Goal: Task Accomplishment & Management: Complete application form

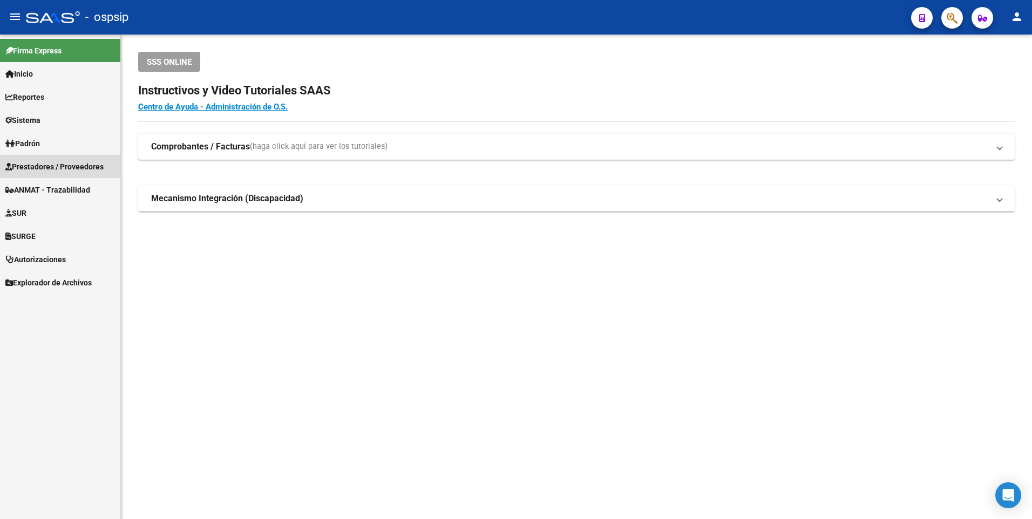
click at [65, 162] on span "Prestadores / Proveedores" at bounding box center [54, 167] width 98 height 12
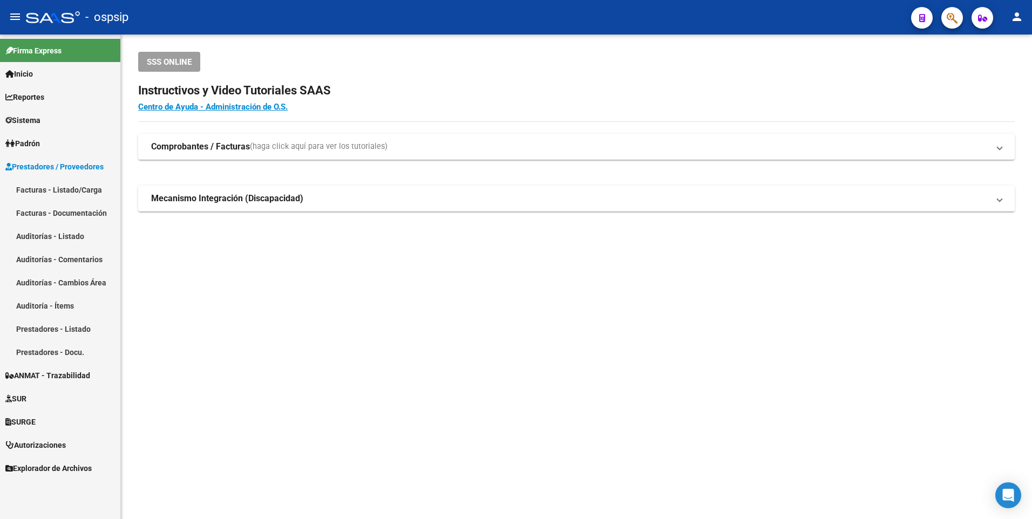
click at [62, 181] on link "Facturas - Listado/Carga" at bounding box center [60, 189] width 120 height 23
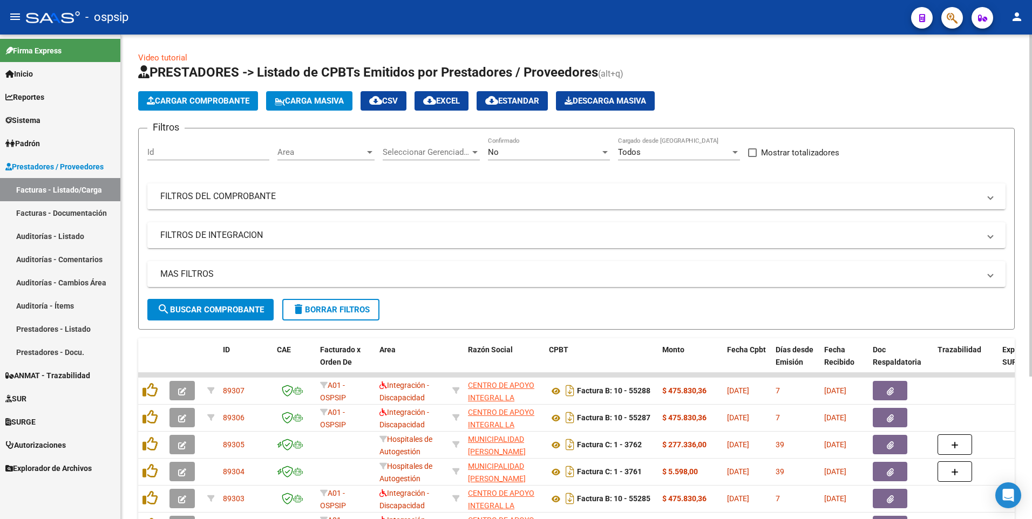
click at [524, 194] on mat-panel-title "FILTROS DEL COMPROBANTE" at bounding box center [569, 196] width 819 height 12
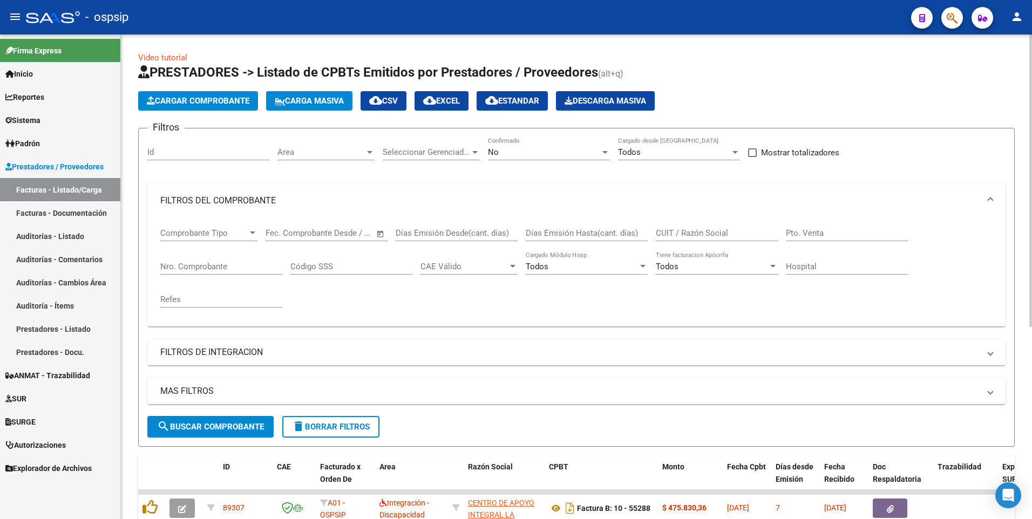
click at [702, 236] on input "CUIT / Razón Social" at bounding box center [717, 233] width 122 height 10
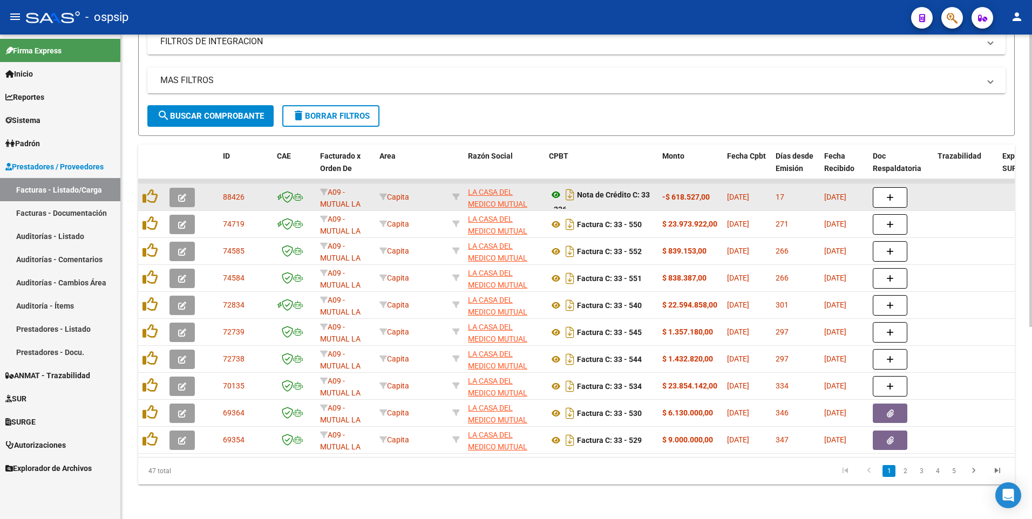
scroll to position [6, 0]
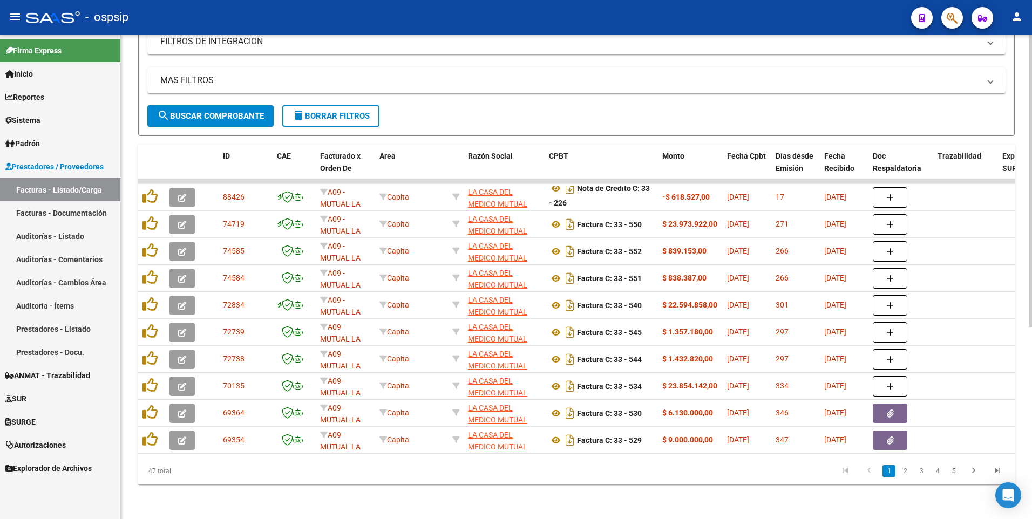
type input "30710126107"
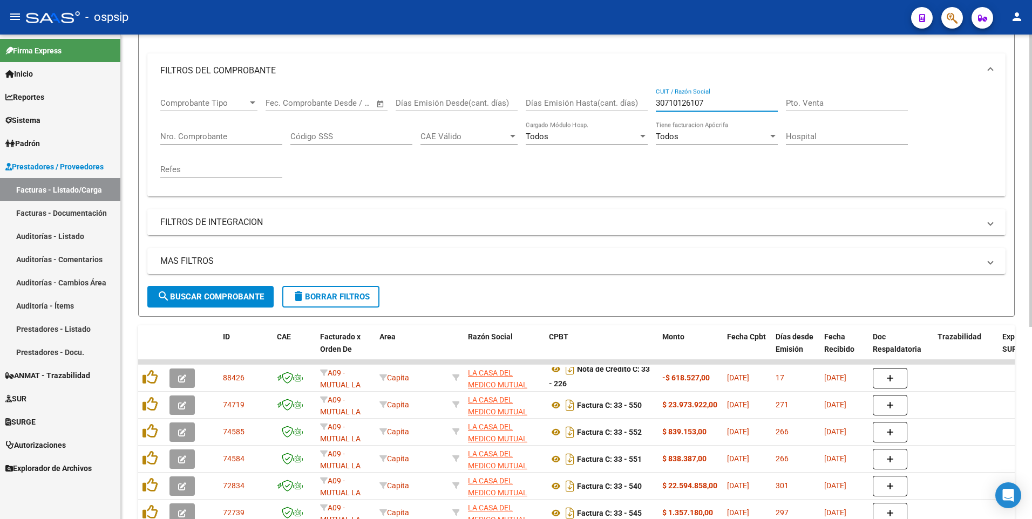
scroll to position [0, 0]
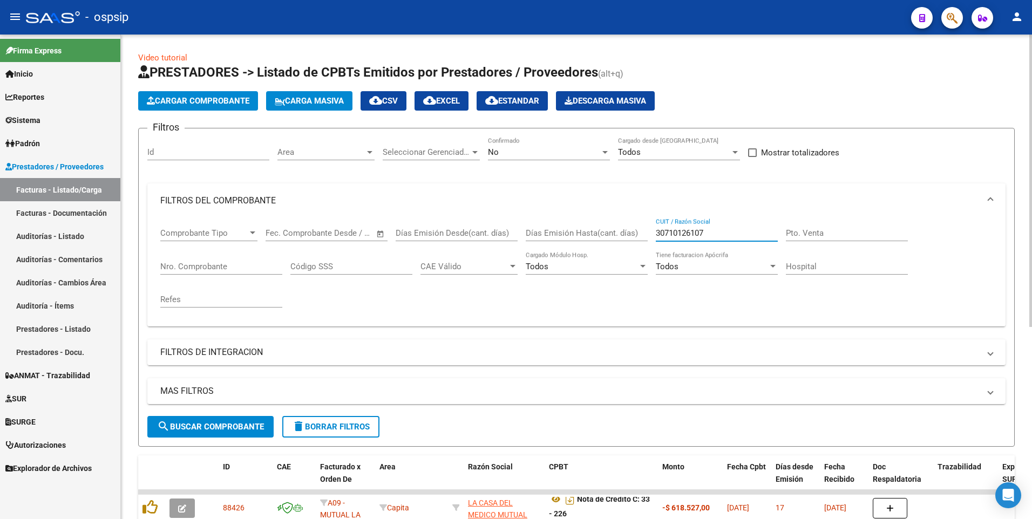
click at [196, 110] on button "Cargar Comprobante" at bounding box center [198, 100] width 120 height 19
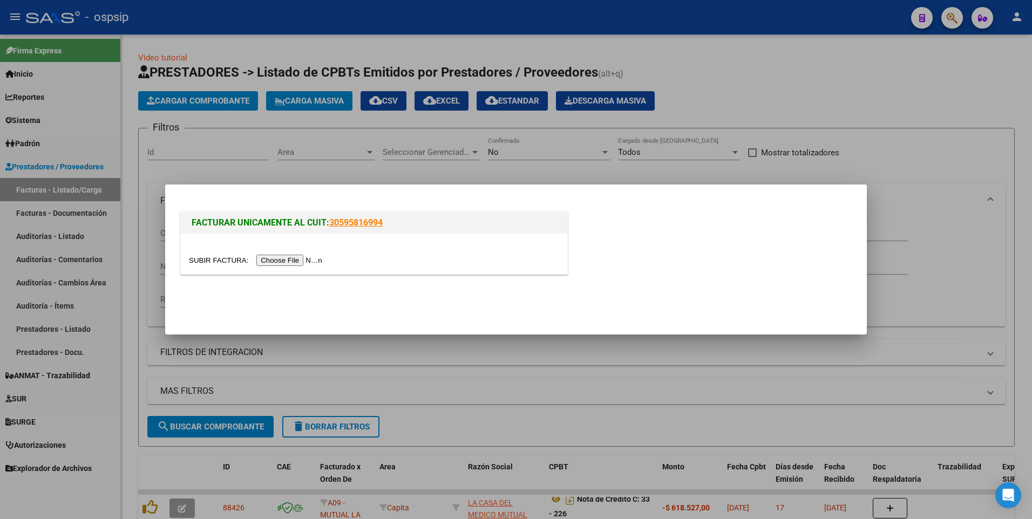
click at [274, 257] on input "file" at bounding box center [257, 260] width 137 height 11
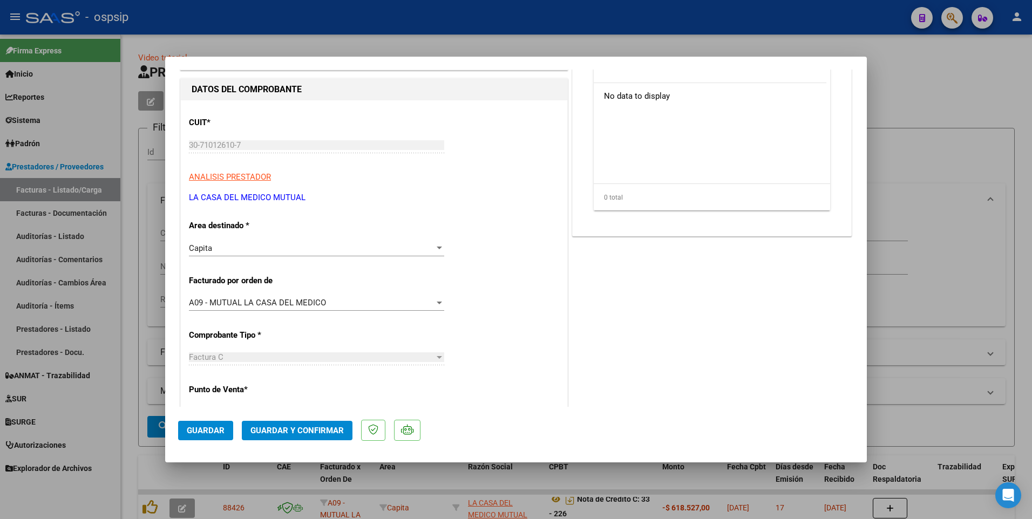
scroll to position [270, 0]
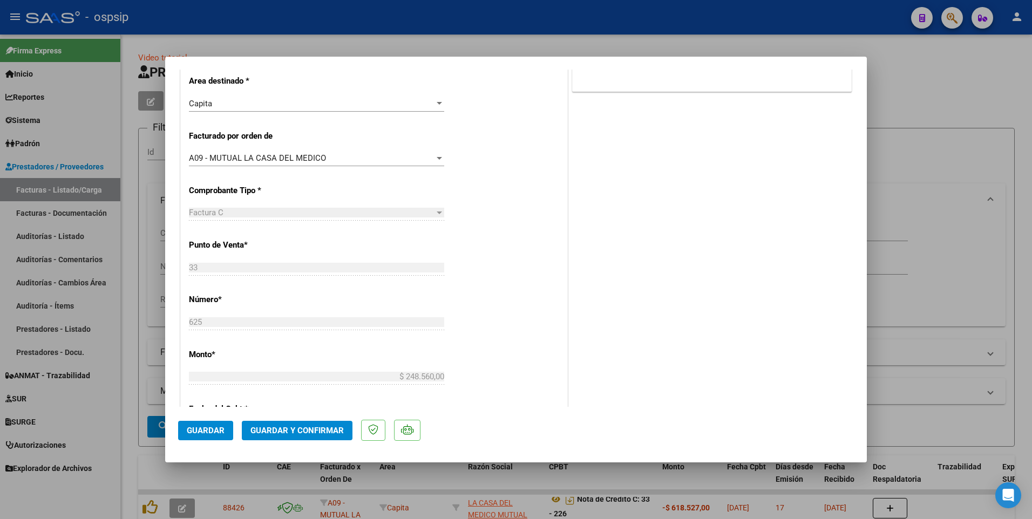
click at [205, 427] on span "Guardar" at bounding box center [206, 431] width 38 height 10
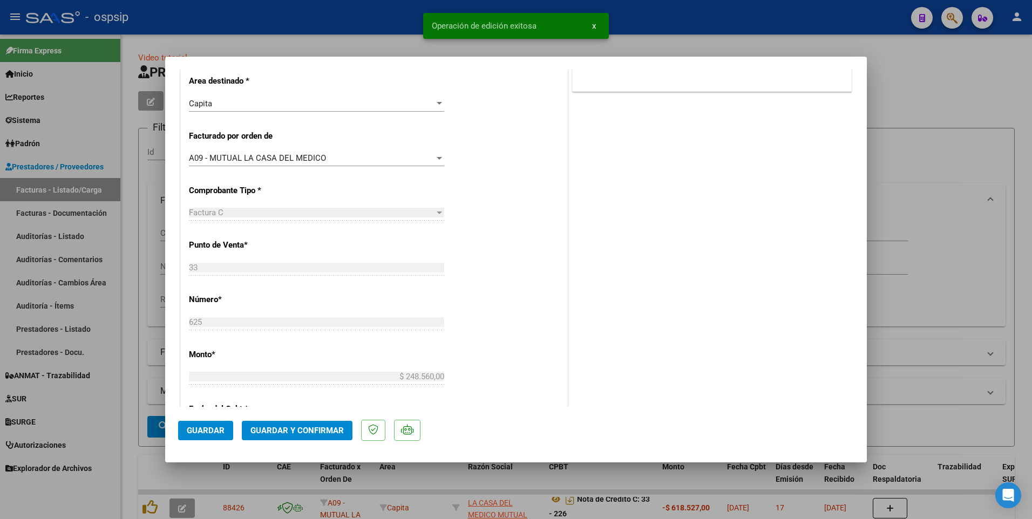
click at [344, 33] on div at bounding box center [516, 259] width 1032 height 519
type input "$ 0,00"
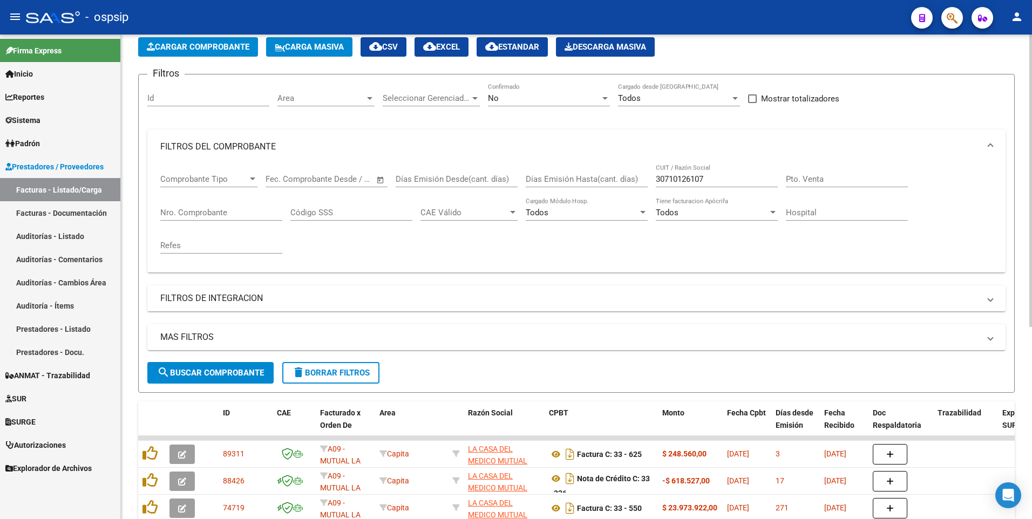
scroll to position [0, 0]
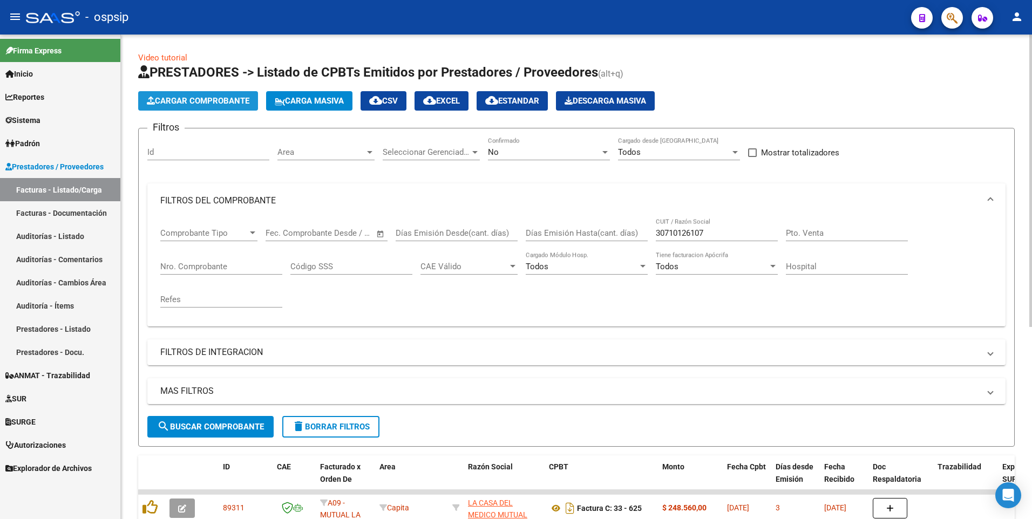
click at [213, 103] on span "Cargar Comprobante" at bounding box center [198, 101] width 103 height 10
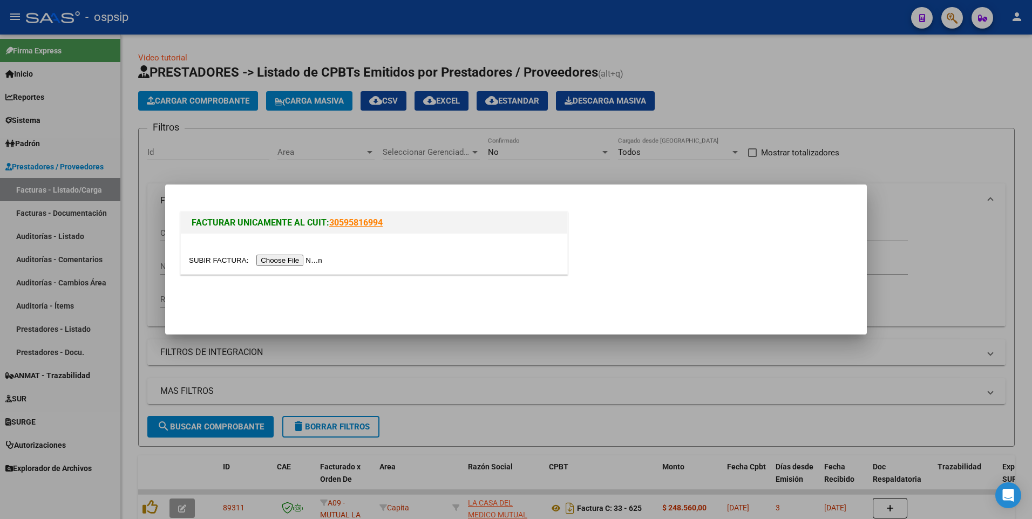
click at [280, 263] on input "file" at bounding box center [257, 260] width 137 height 11
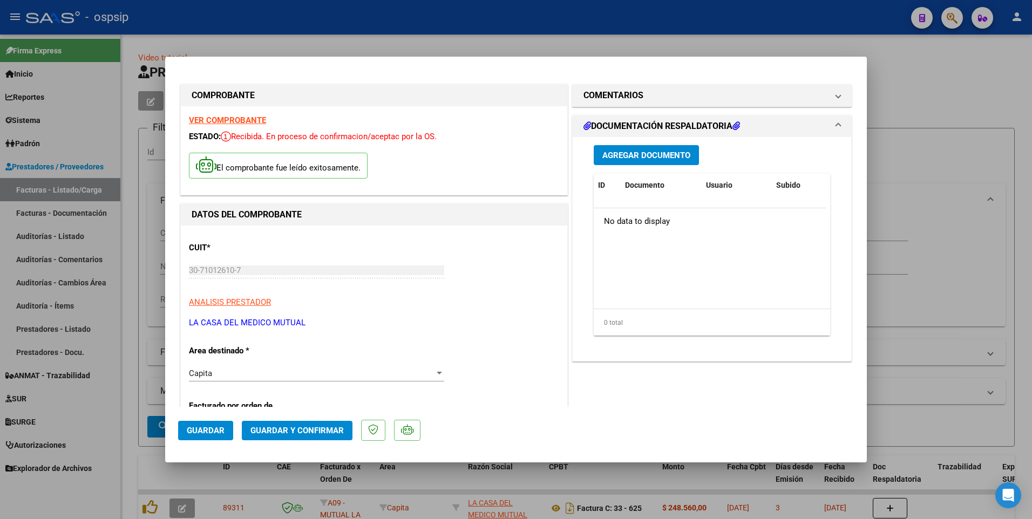
click at [210, 431] on span "Guardar" at bounding box center [206, 431] width 38 height 10
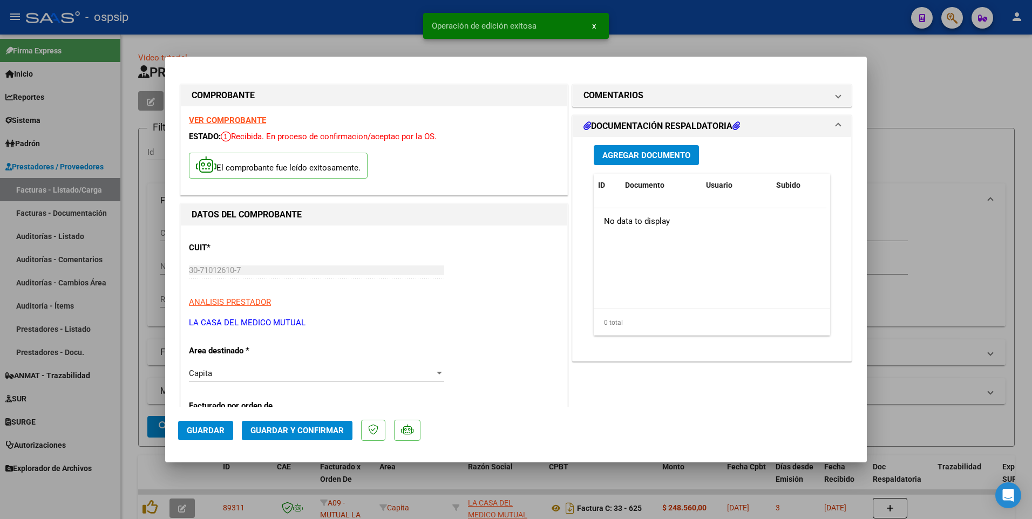
click at [314, 28] on div at bounding box center [516, 259] width 1032 height 519
type input "$ 0,00"
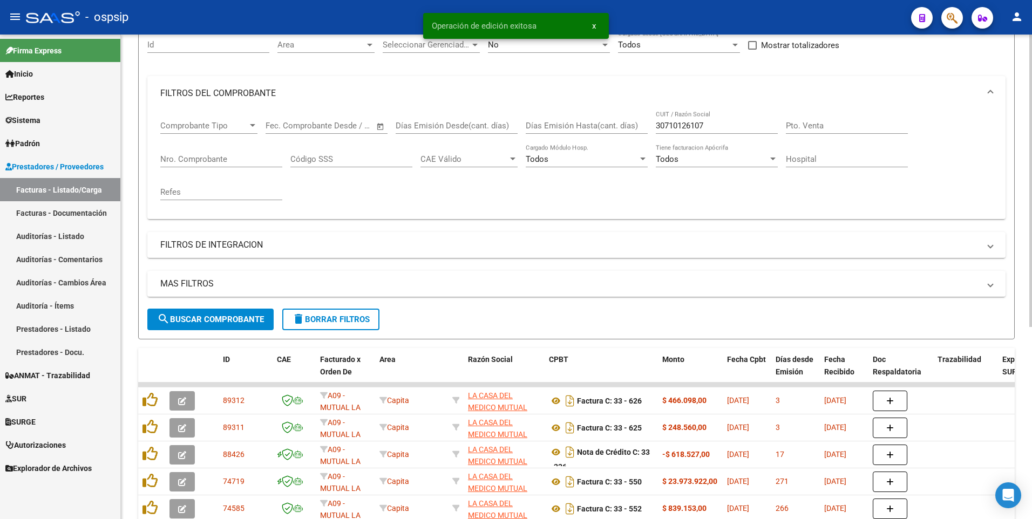
scroll to position [108, 0]
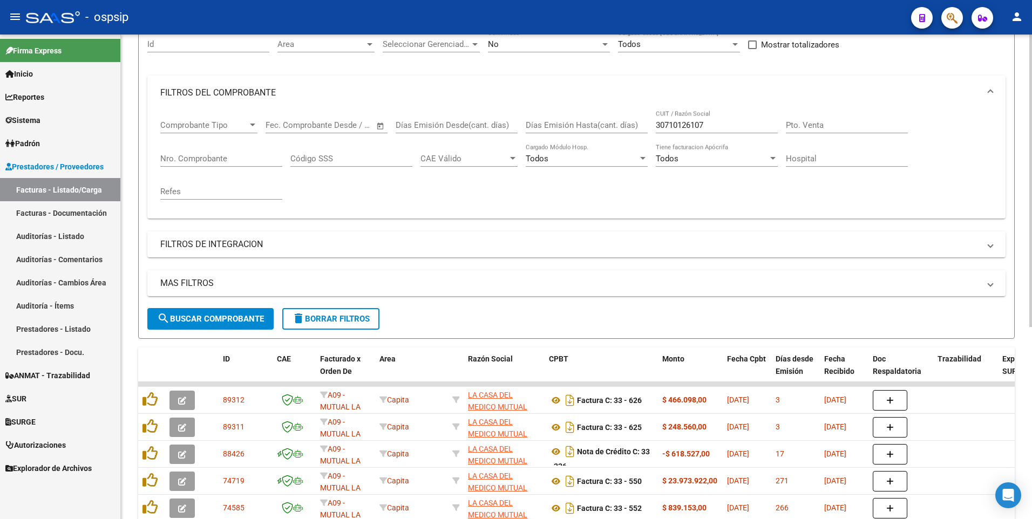
click at [351, 319] on span "delete Borrar Filtros" at bounding box center [331, 319] width 78 height 10
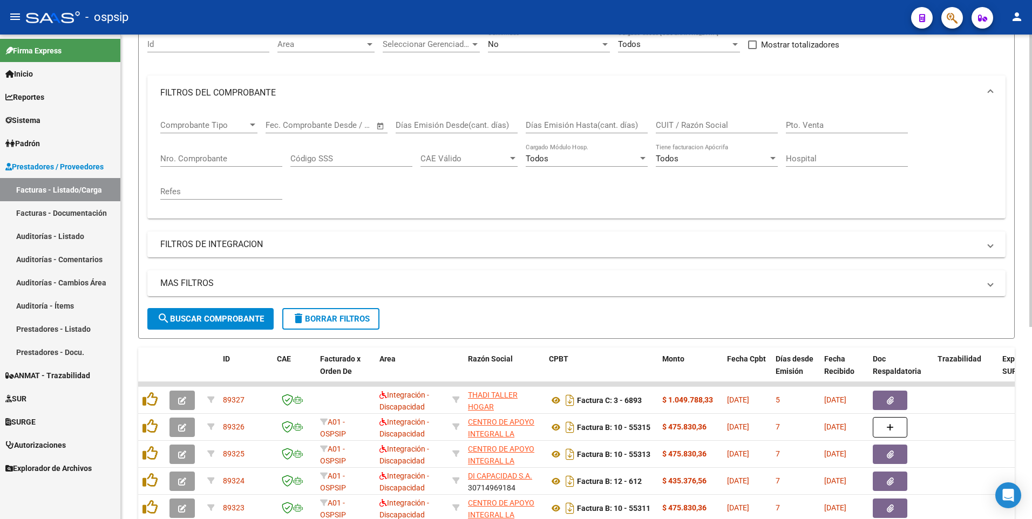
click at [530, 90] on mat-panel-title "FILTROS DEL COMPROBANTE" at bounding box center [569, 93] width 819 height 12
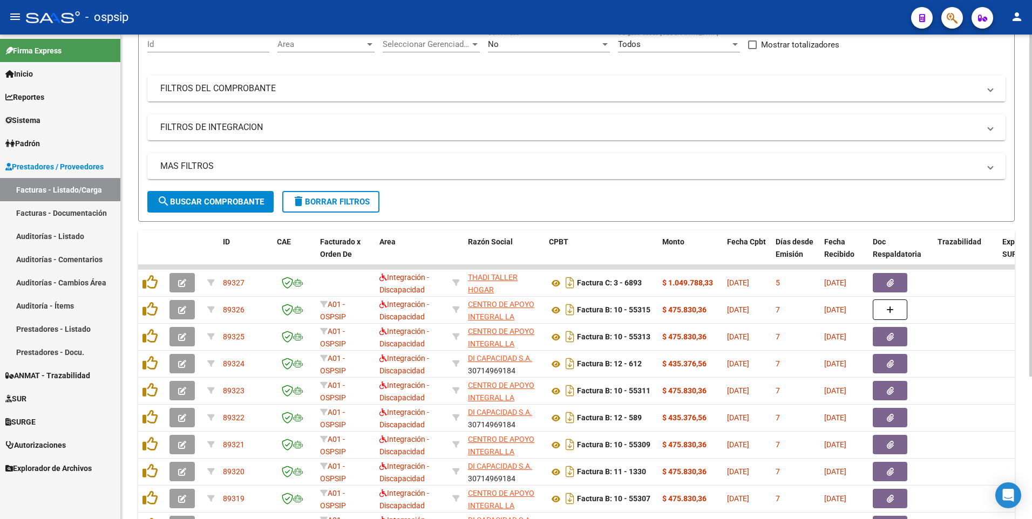
click at [517, 83] on mat-panel-title "FILTROS DEL COMPROBANTE" at bounding box center [569, 89] width 819 height 12
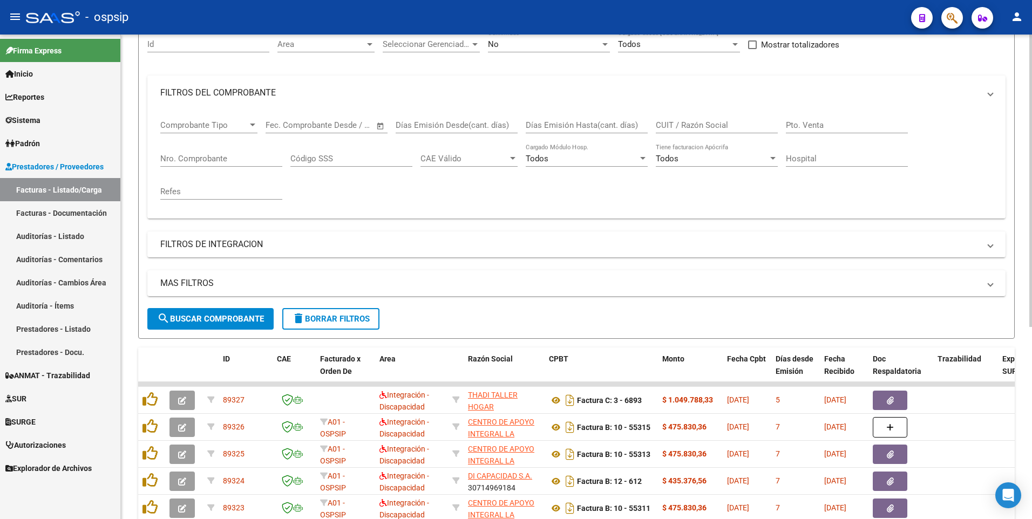
click at [528, 50] on div "No Confirmado" at bounding box center [549, 40] width 122 height 23
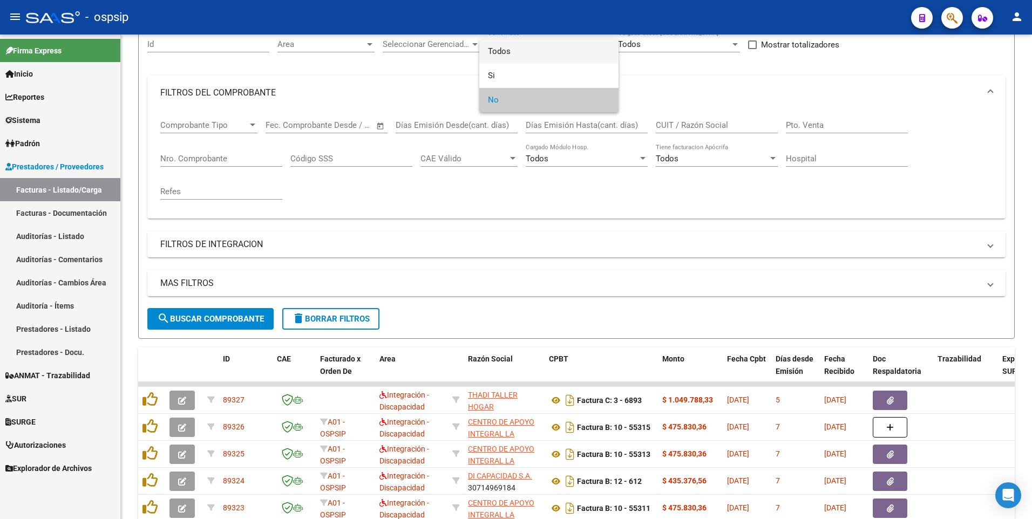
click at [537, 48] on span "Todos" at bounding box center [549, 51] width 122 height 24
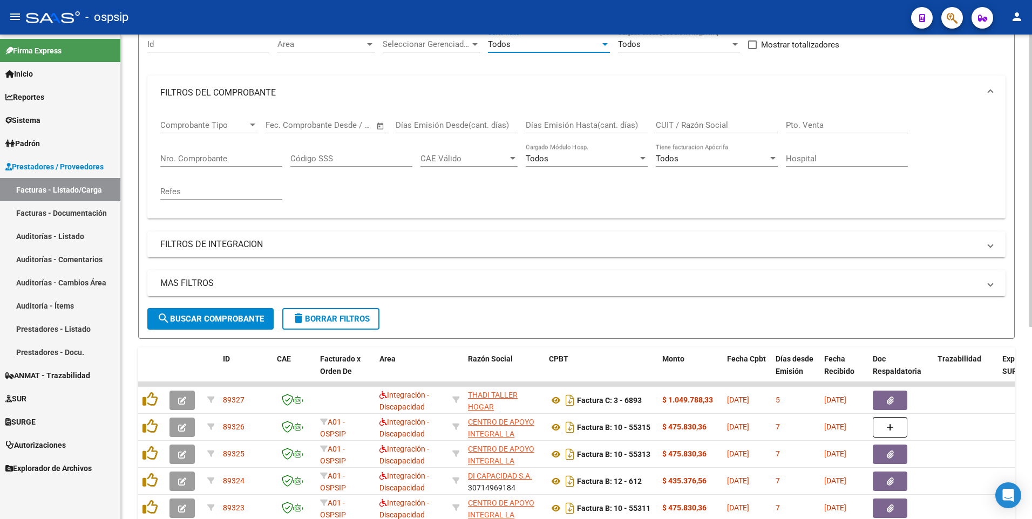
click at [242, 325] on button "search Buscar Comprobante" at bounding box center [210, 319] width 126 height 22
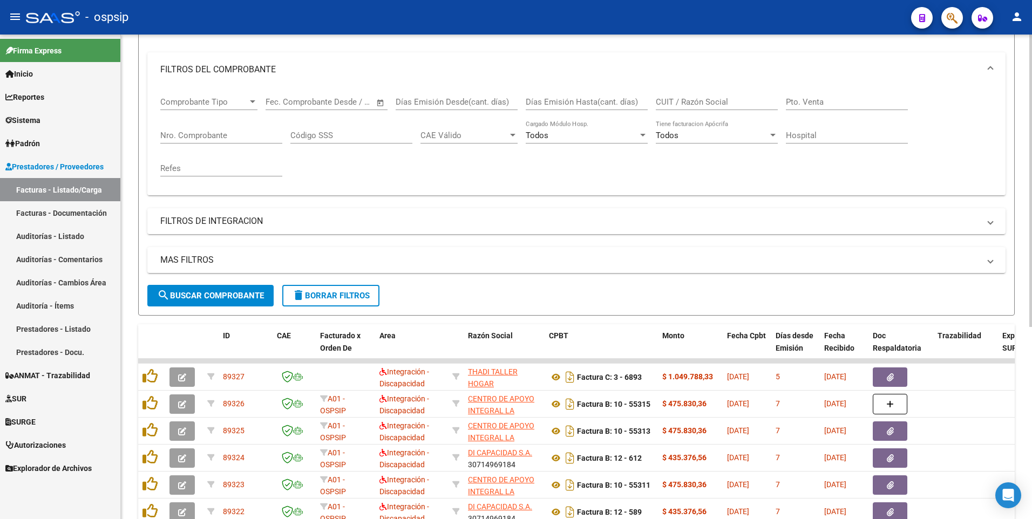
scroll to position [319, 0]
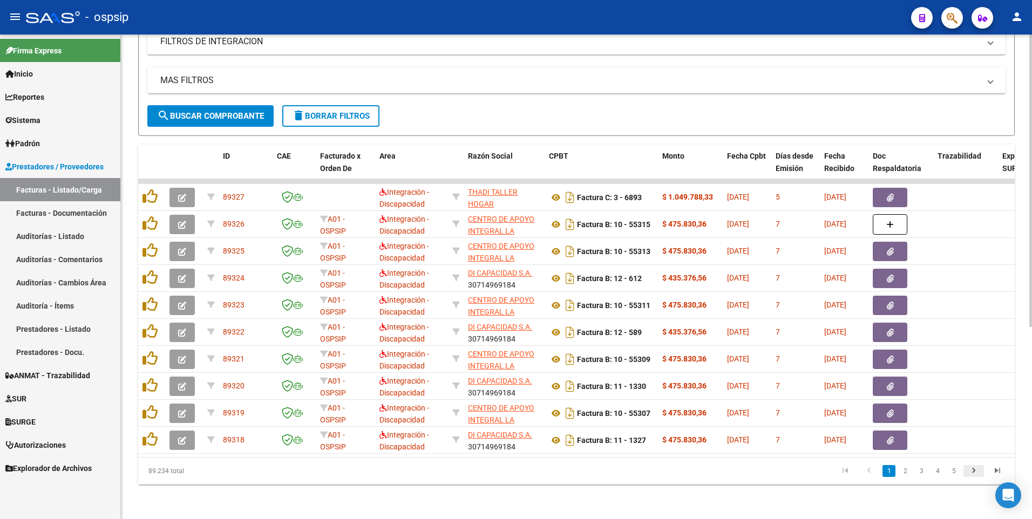
click at [972, 472] on icon "go to next page" at bounding box center [973, 472] width 14 height 13
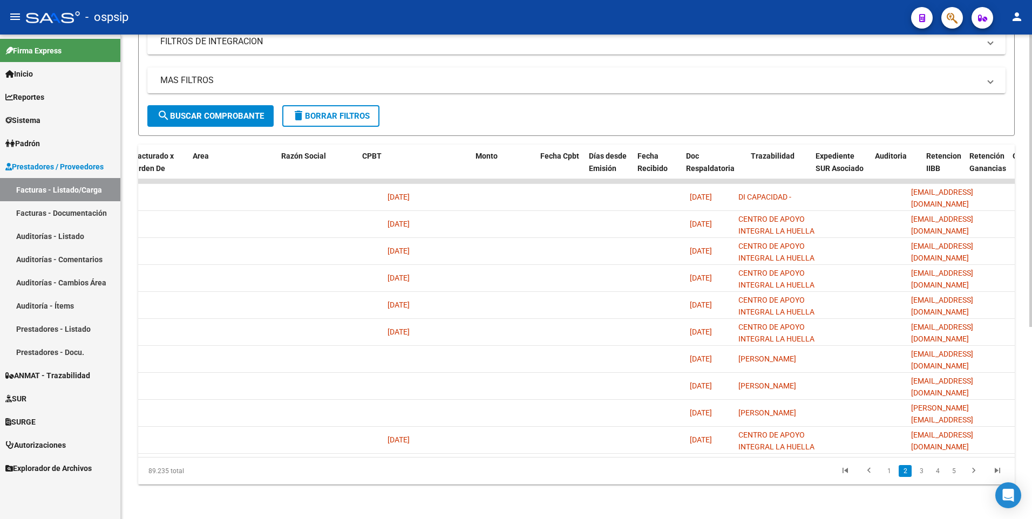
scroll to position [0, 0]
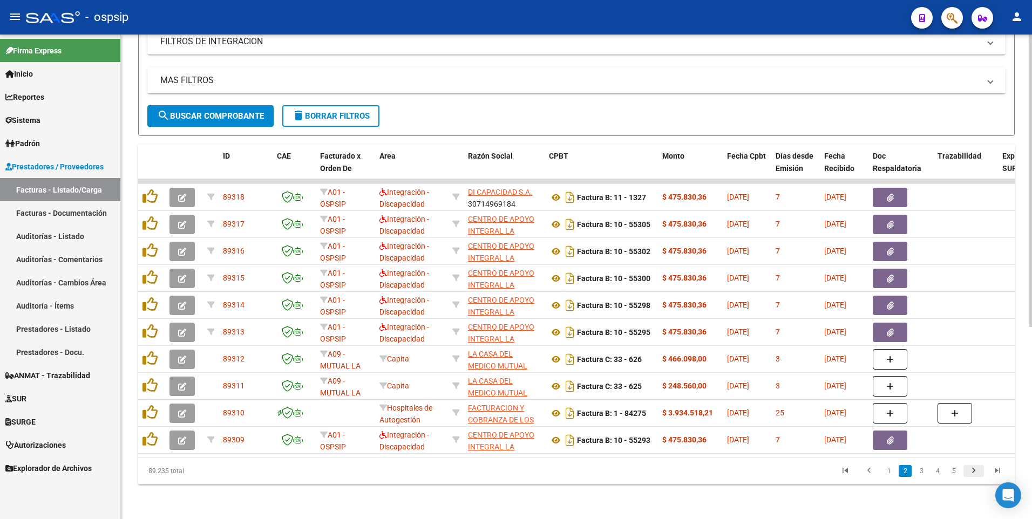
click at [976, 472] on icon "go to next page" at bounding box center [973, 472] width 14 height 13
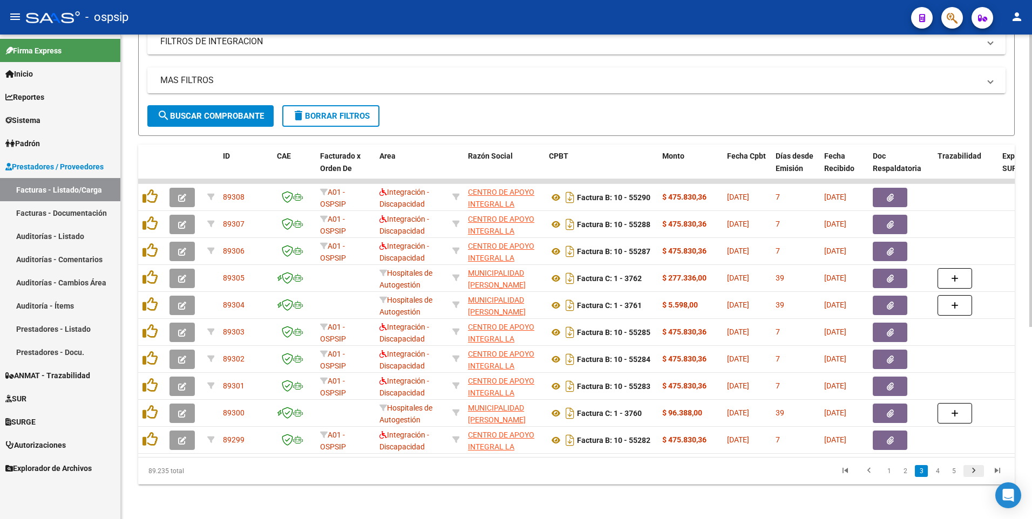
click at [976, 473] on icon "go to next page" at bounding box center [973, 472] width 14 height 13
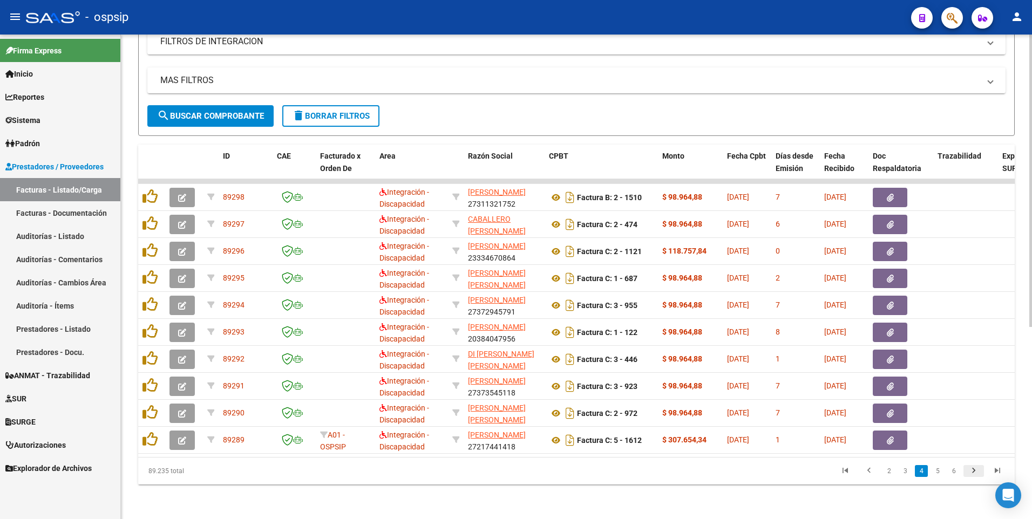
click at [976, 473] on icon "go to next page" at bounding box center [973, 472] width 14 height 13
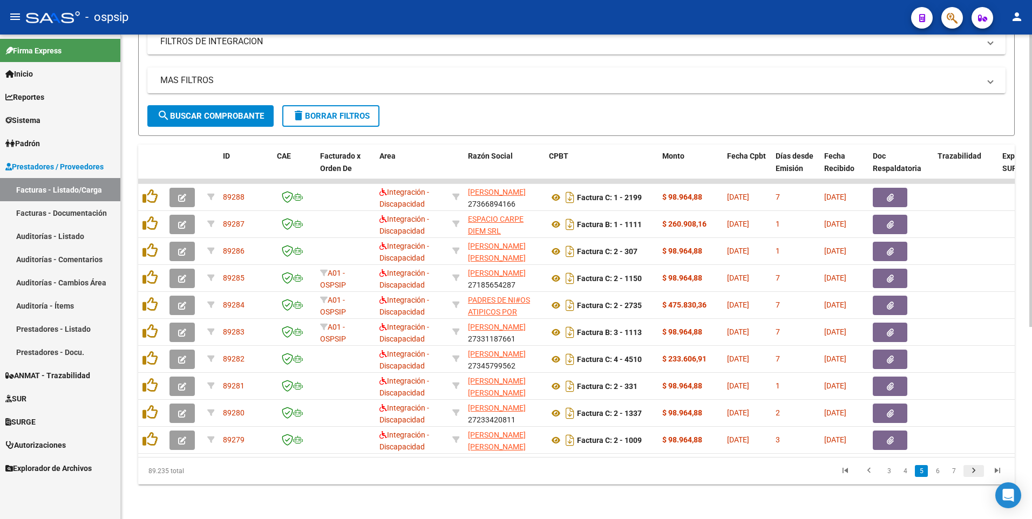
click at [976, 473] on icon "go to next page" at bounding box center [973, 472] width 14 height 13
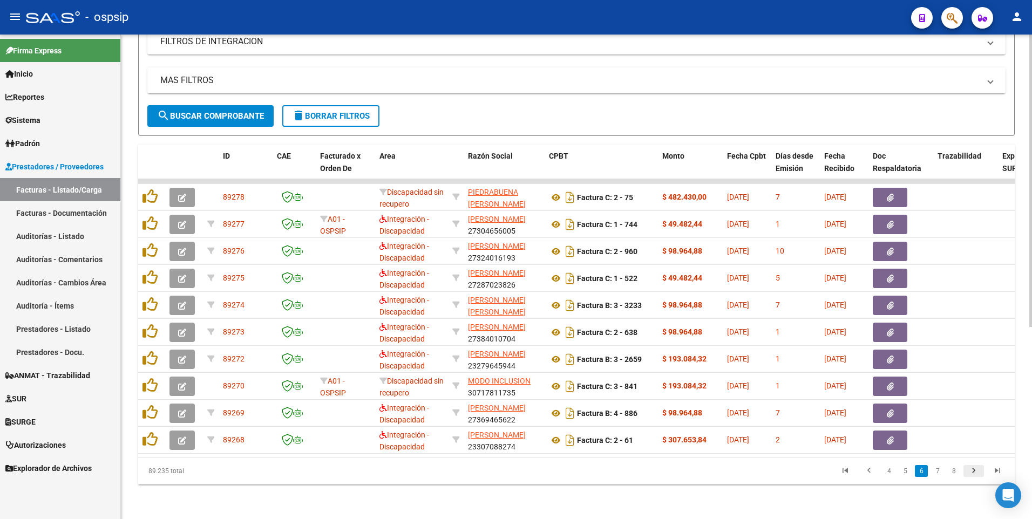
click at [976, 473] on icon "go to next page" at bounding box center [973, 472] width 14 height 13
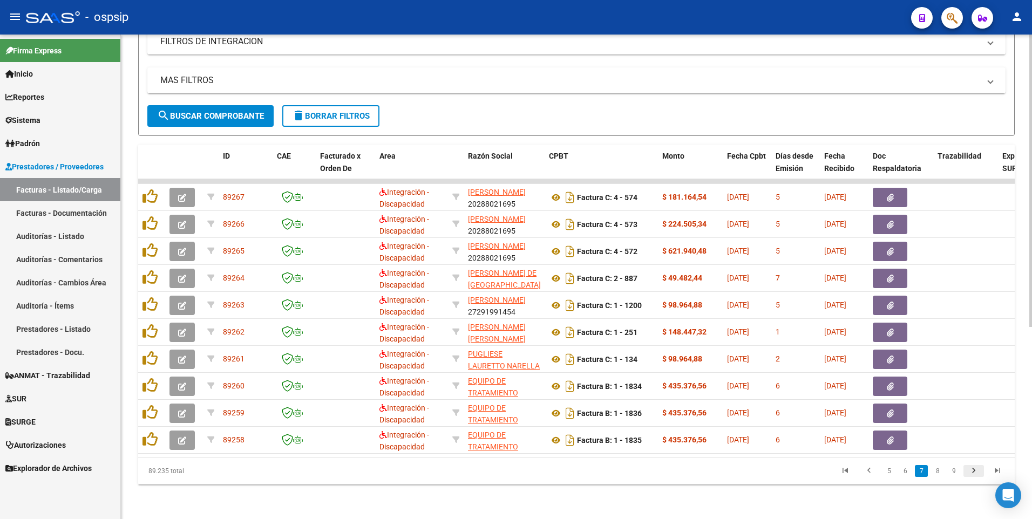
click at [976, 473] on icon "go to next page" at bounding box center [973, 472] width 14 height 13
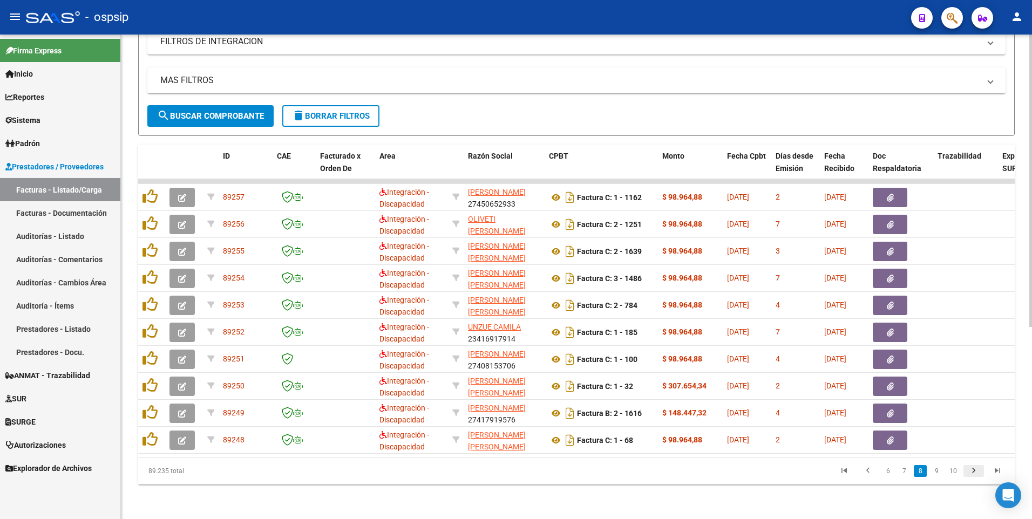
click at [976, 473] on icon "go to next page" at bounding box center [973, 472] width 14 height 13
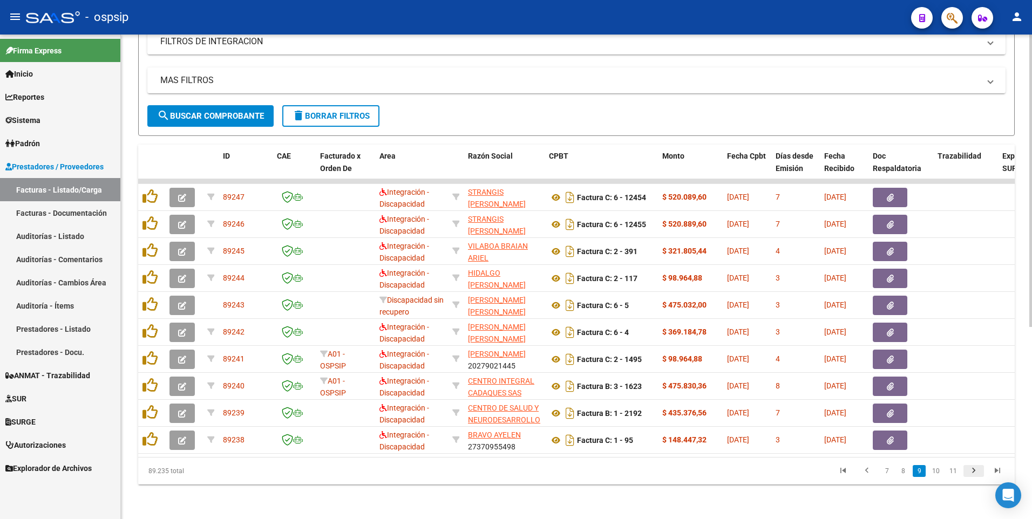
click at [976, 473] on icon "go to next page" at bounding box center [973, 472] width 14 height 13
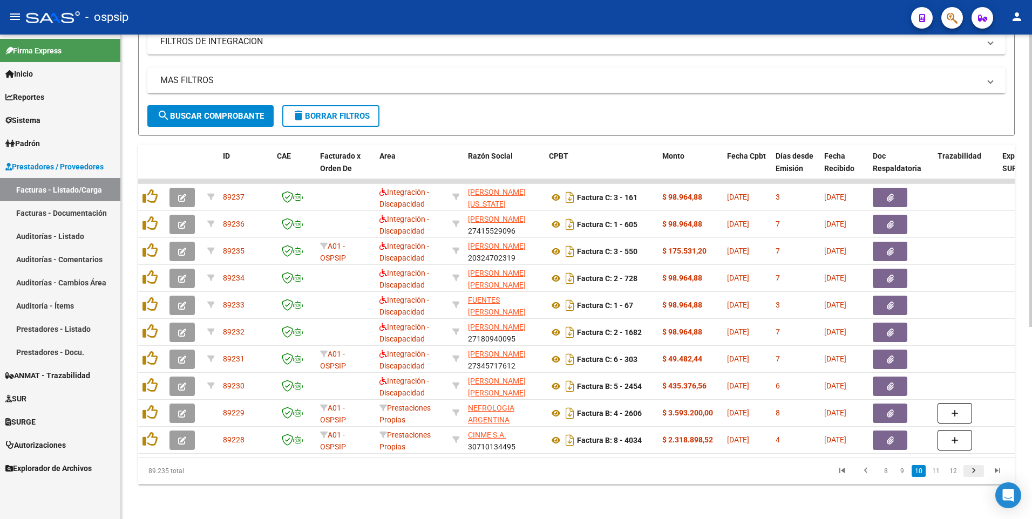
click at [974, 471] on icon "go to next page" at bounding box center [973, 472] width 14 height 13
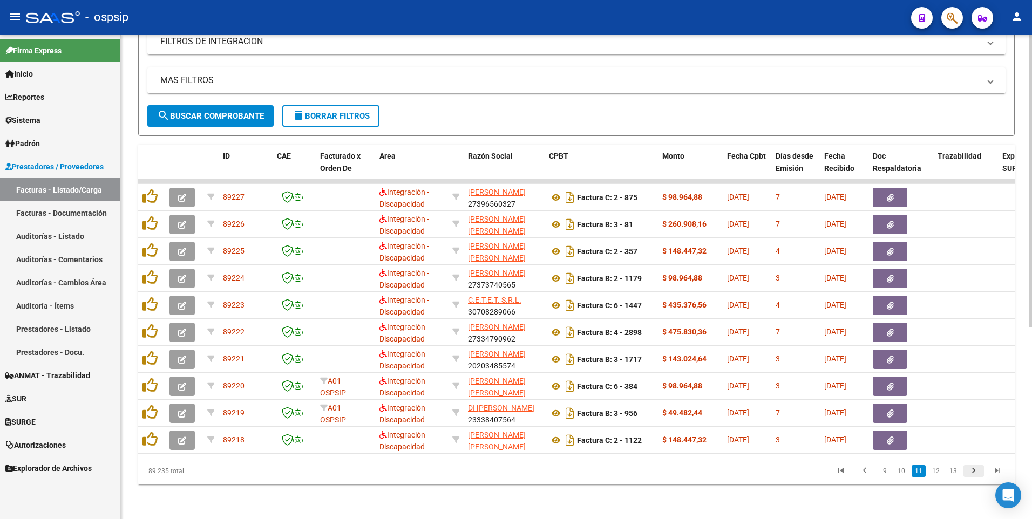
click at [974, 471] on icon "go to next page" at bounding box center [973, 472] width 14 height 13
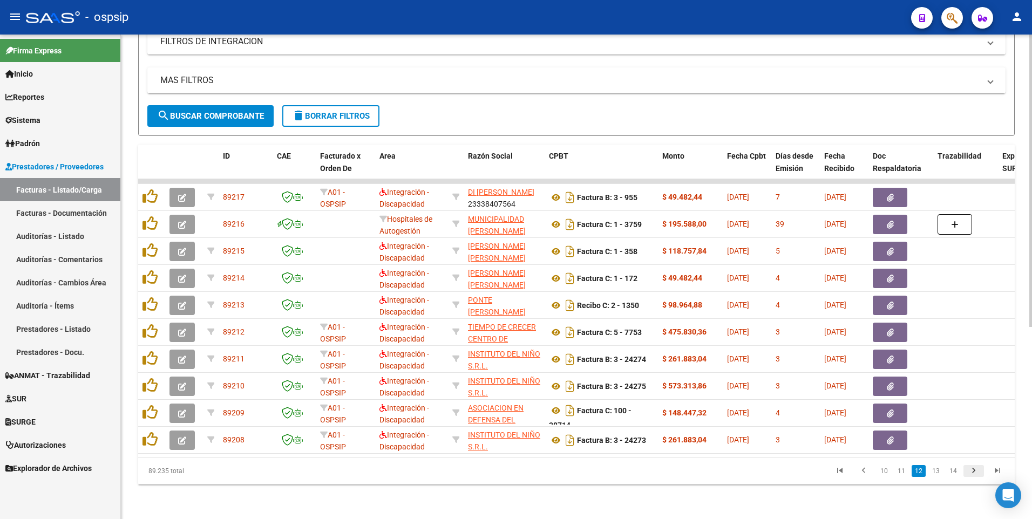
click at [976, 476] on icon "go to next page" at bounding box center [973, 472] width 14 height 13
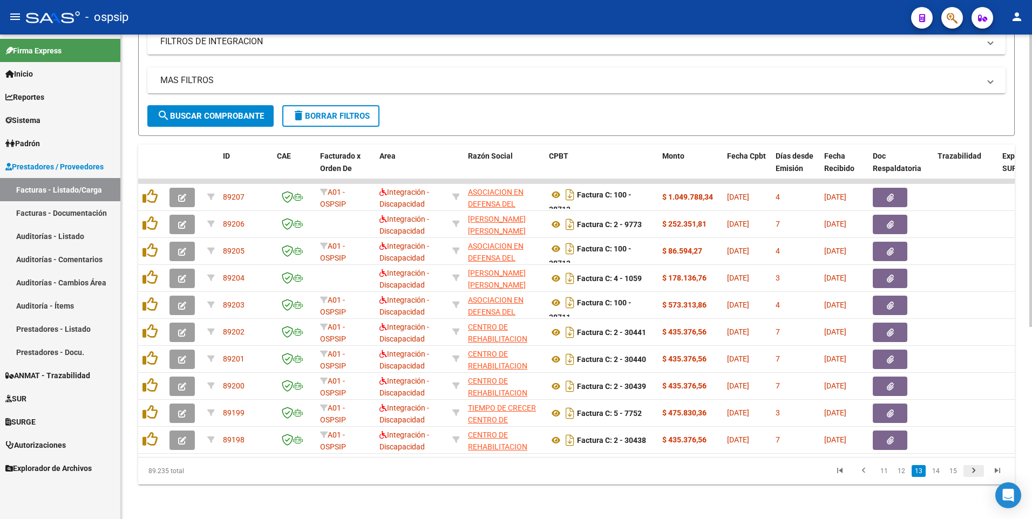
click at [976, 476] on icon "go to next page" at bounding box center [973, 472] width 14 height 13
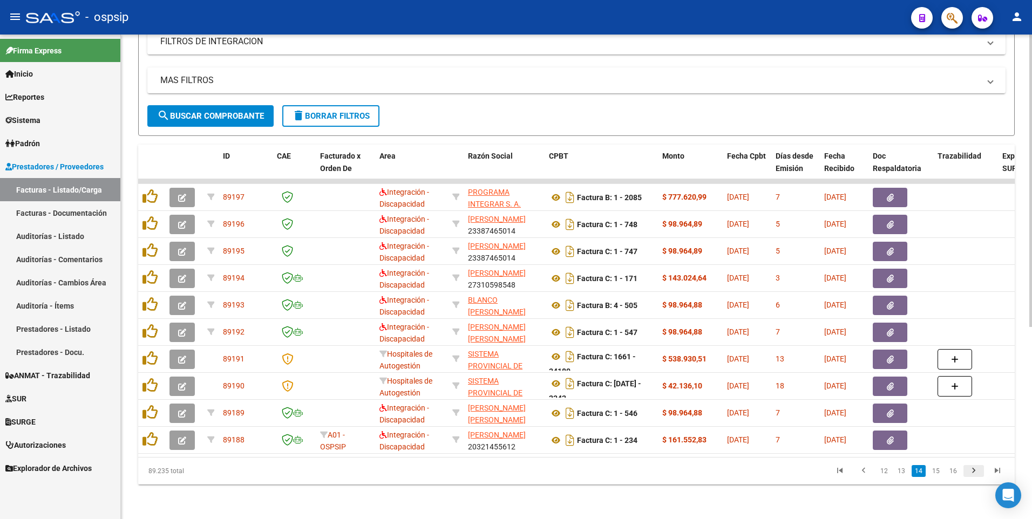
click at [971, 470] on icon "go to next page" at bounding box center [973, 472] width 14 height 13
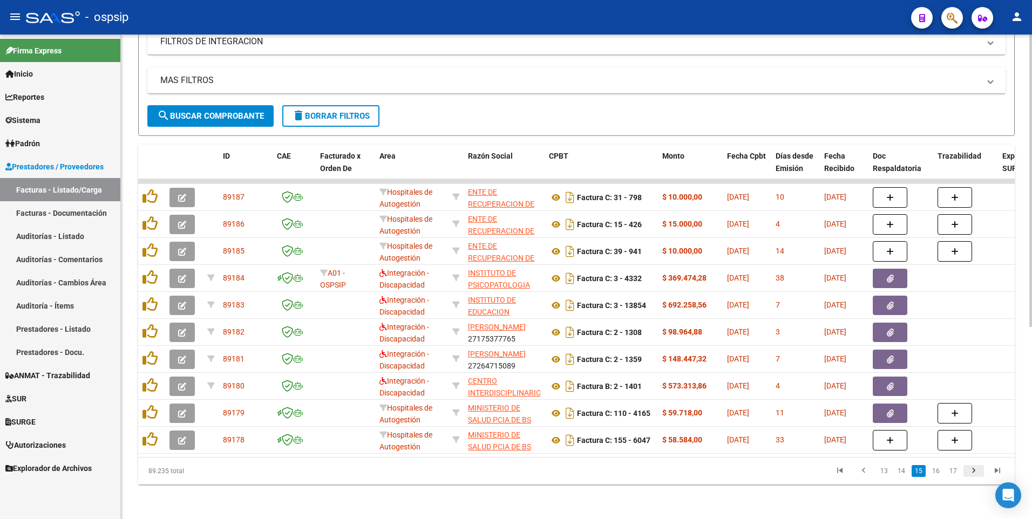
click at [975, 469] on icon "go to next page" at bounding box center [973, 472] width 14 height 13
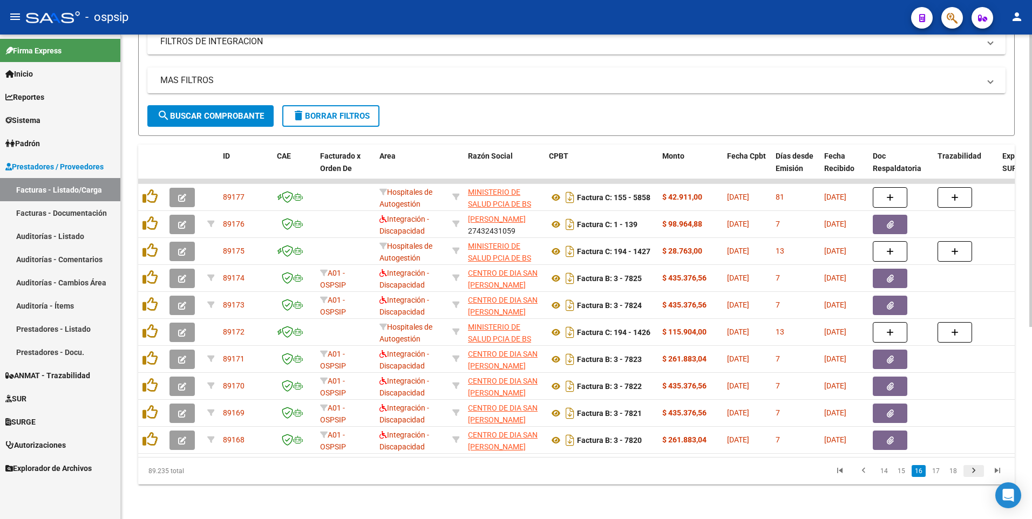
click at [976, 474] on icon "go to next page" at bounding box center [973, 472] width 14 height 13
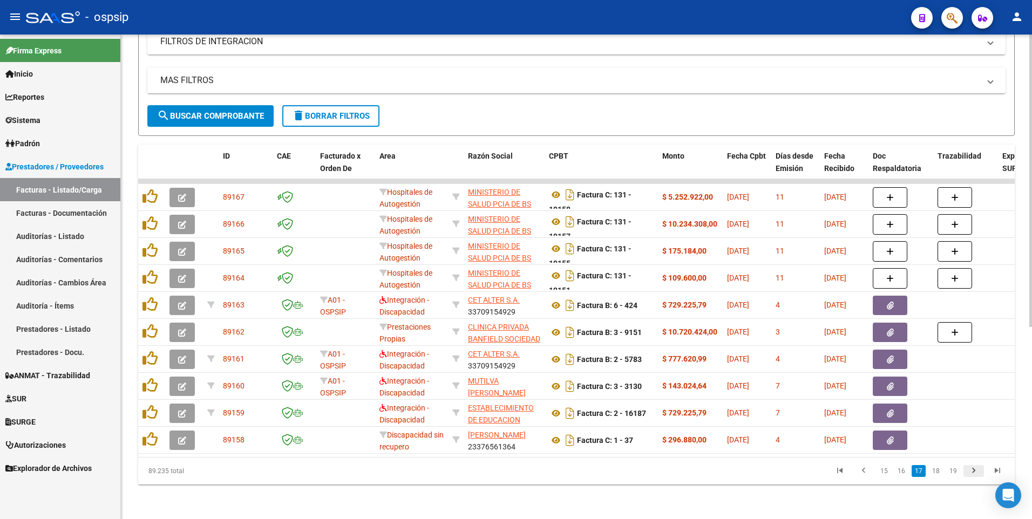
click at [971, 472] on icon "go to next page" at bounding box center [973, 472] width 14 height 13
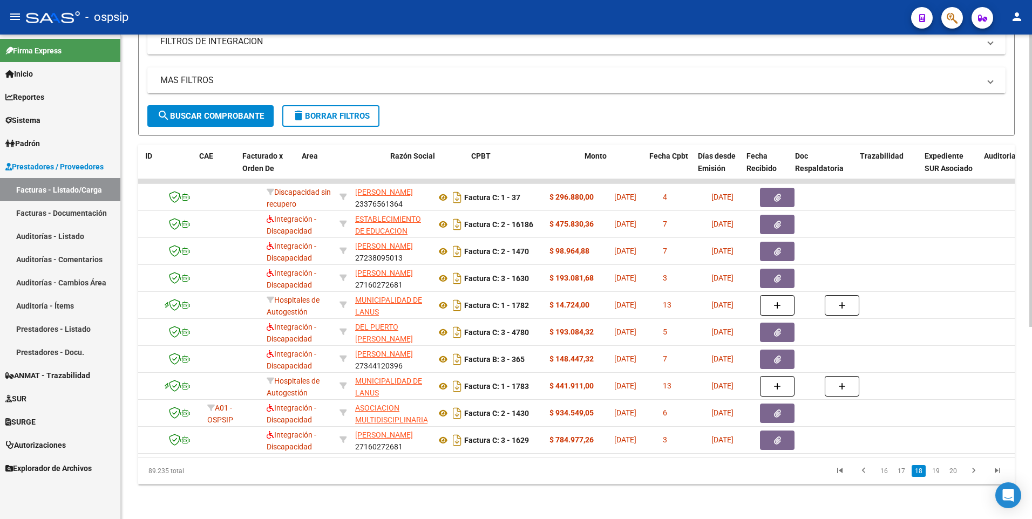
scroll to position [0, 78]
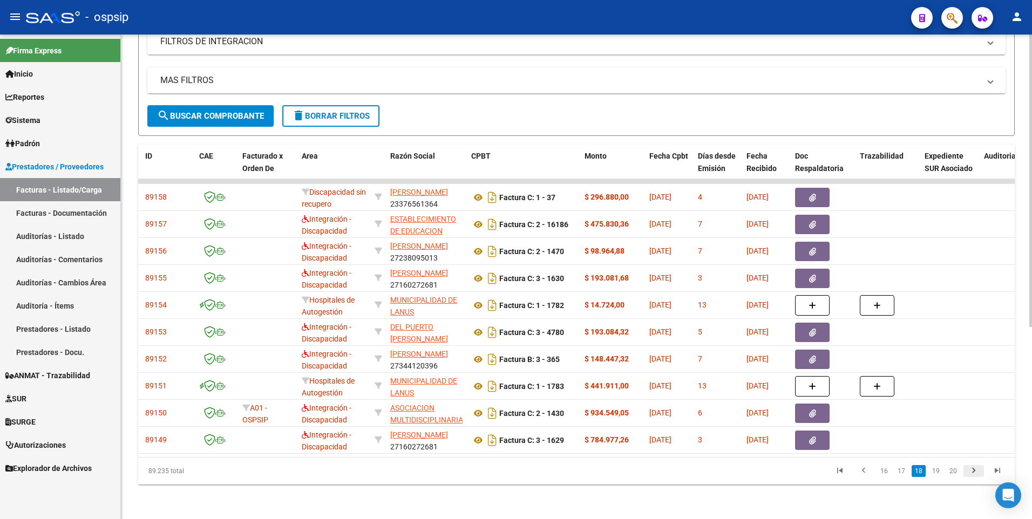
click at [975, 477] on icon "go to next page" at bounding box center [973, 472] width 14 height 13
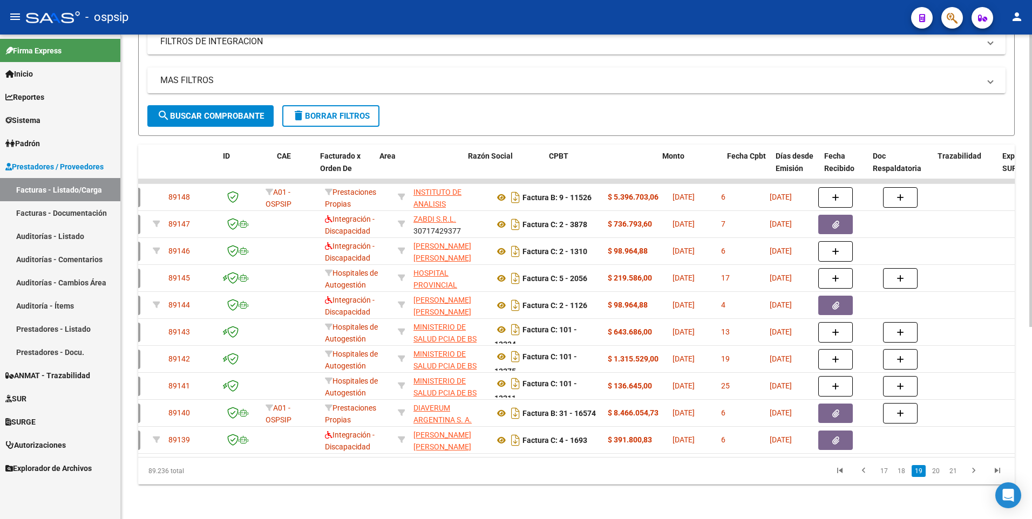
scroll to position [0, 0]
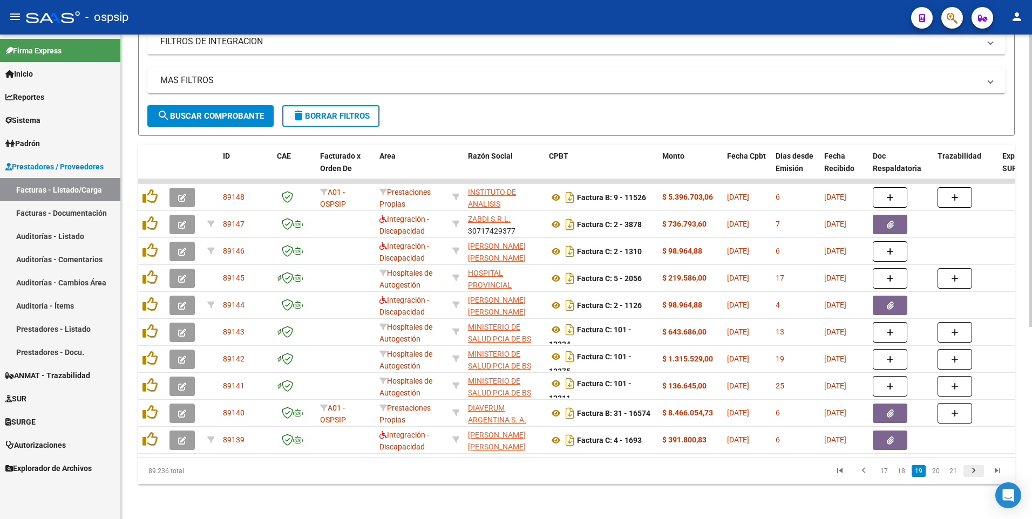
click at [974, 472] on icon "go to next page" at bounding box center [973, 472] width 14 height 13
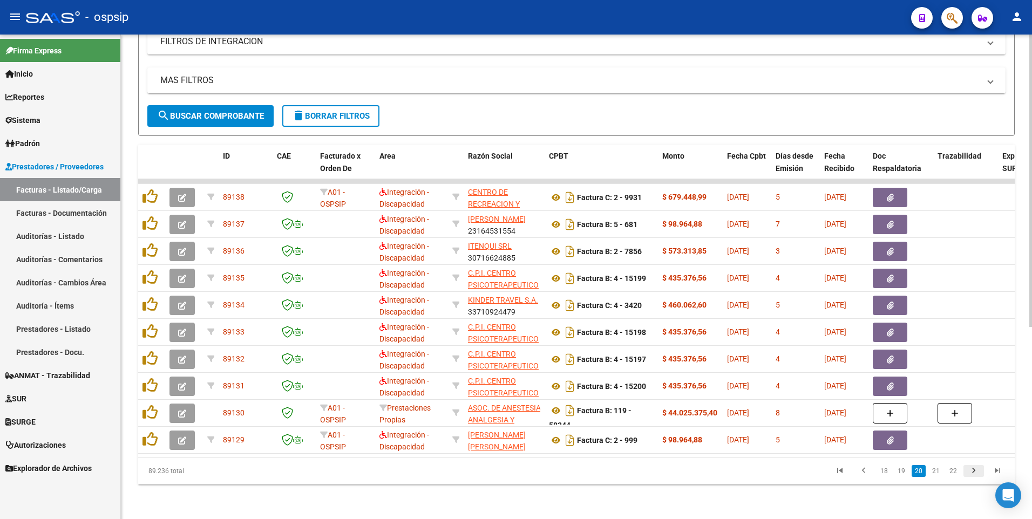
click at [971, 472] on icon "go to next page" at bounding box center [973, 472] width 14 height 13
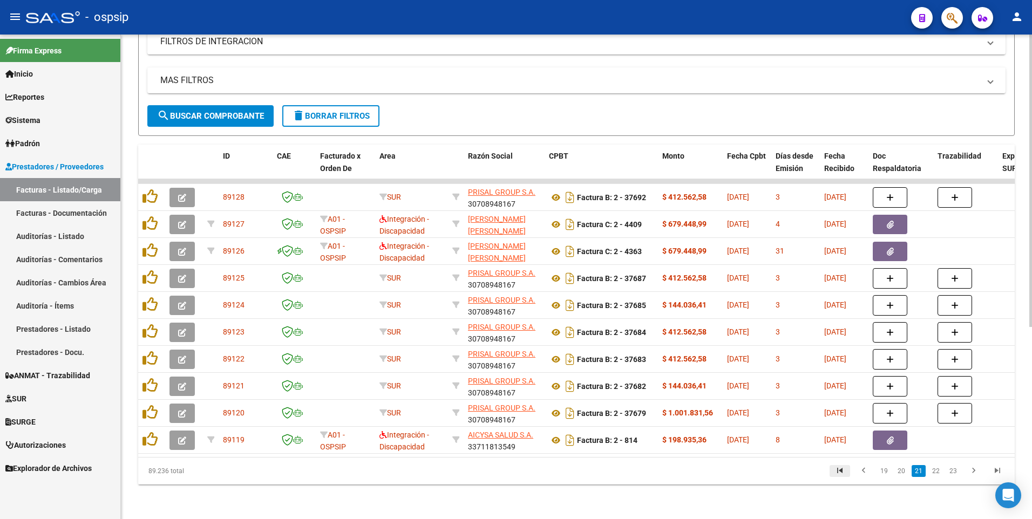
click at [842, 468] on icon "go to first page" at bounding box center [840, 472] width 14 height 13
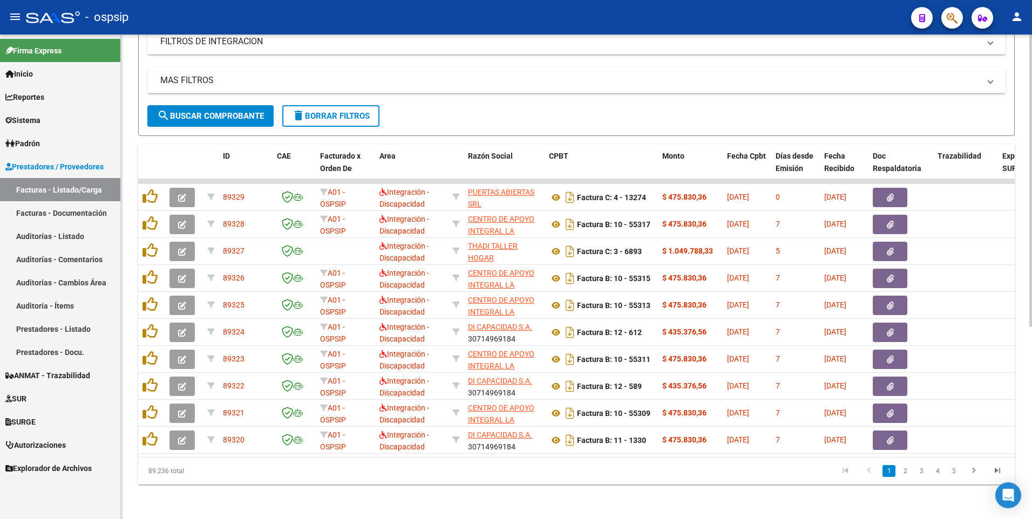
click at [343, 116] on button "delete Borrar Filtros" at bounding box center [330, 116] width 97 height 22
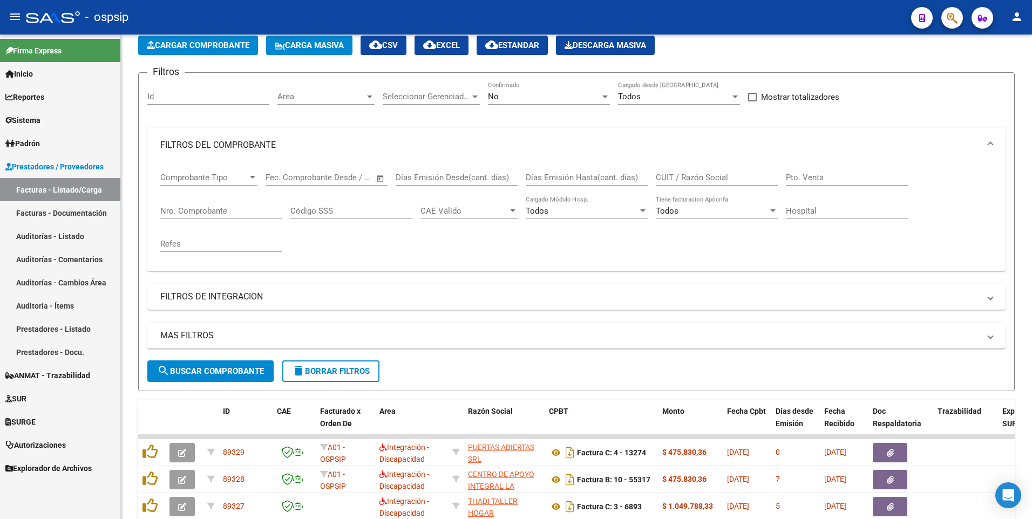
scroll to position [319, 0]
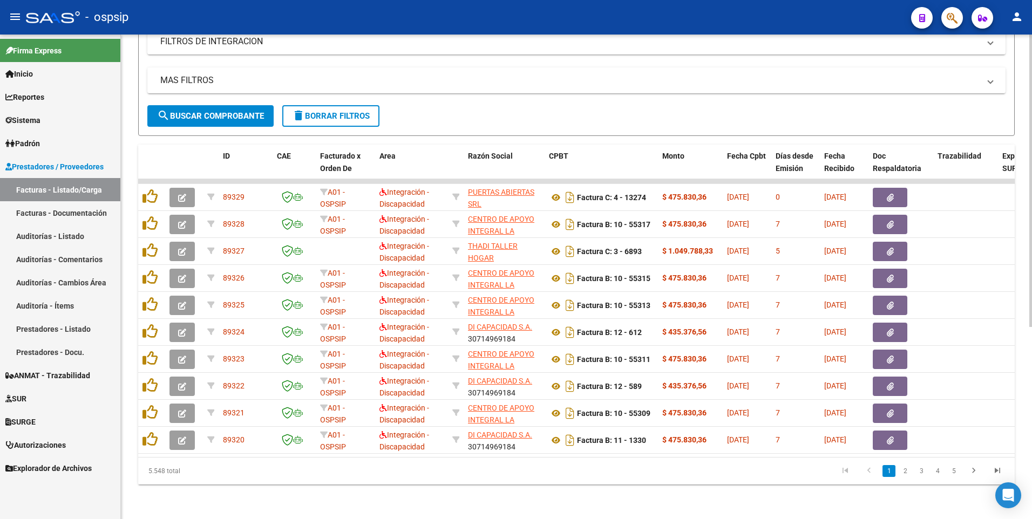
click at [336, 111] on span "delete Borrar Filtros" at bounding box center [331, 116] width 78 height 10
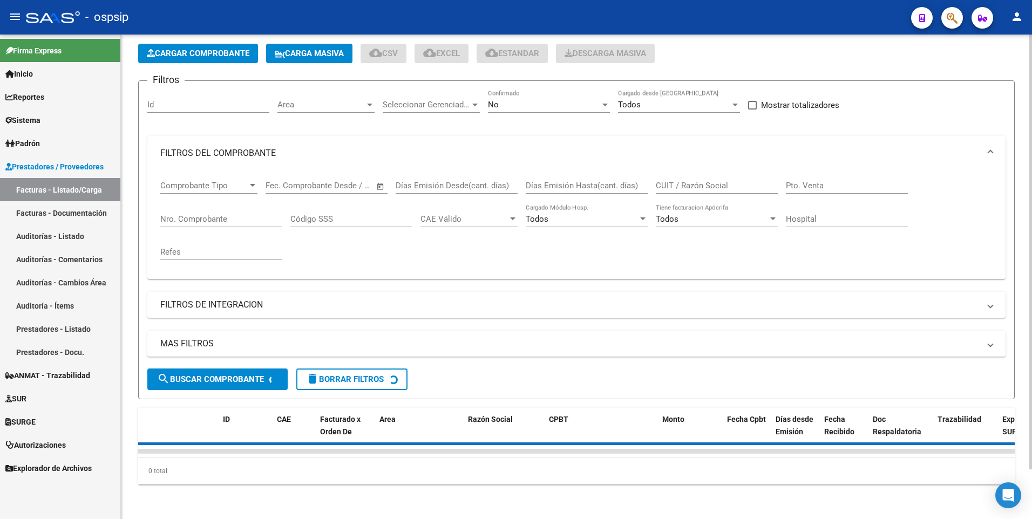
scroll to position [0, 0]
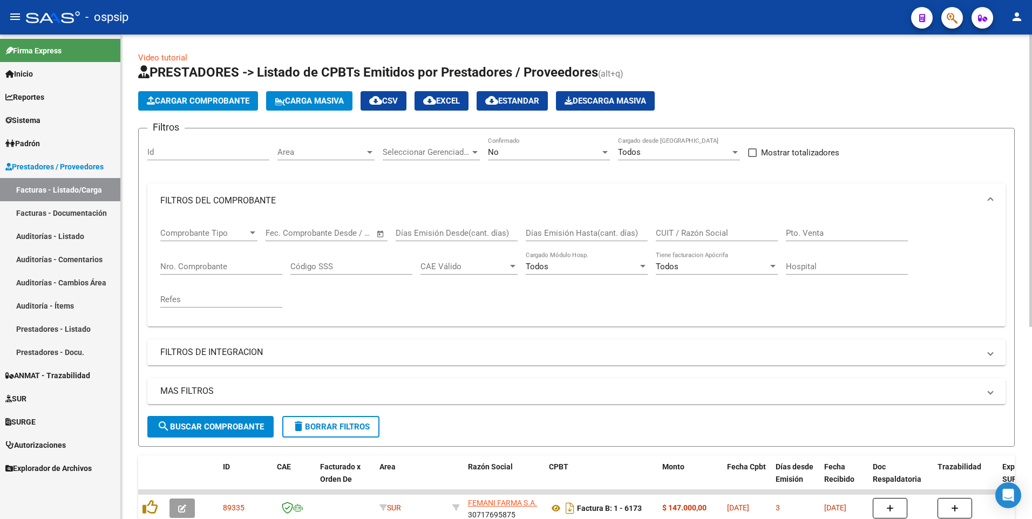
click at [317, 194] on mat-expansion-panel-header "FILTROS DEL COMPROBANTE" at bounding box center [576, 200] width 858 height 35
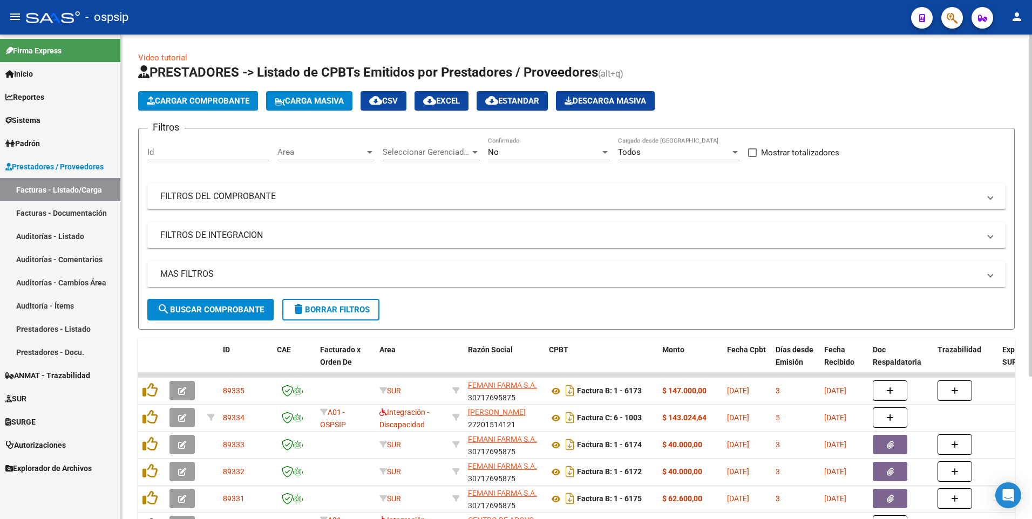
click at [317, 193] on mat-panel-title "FILTROS DEL COMPROBANTE" at bounding box center [569, 196] width 819 height 12
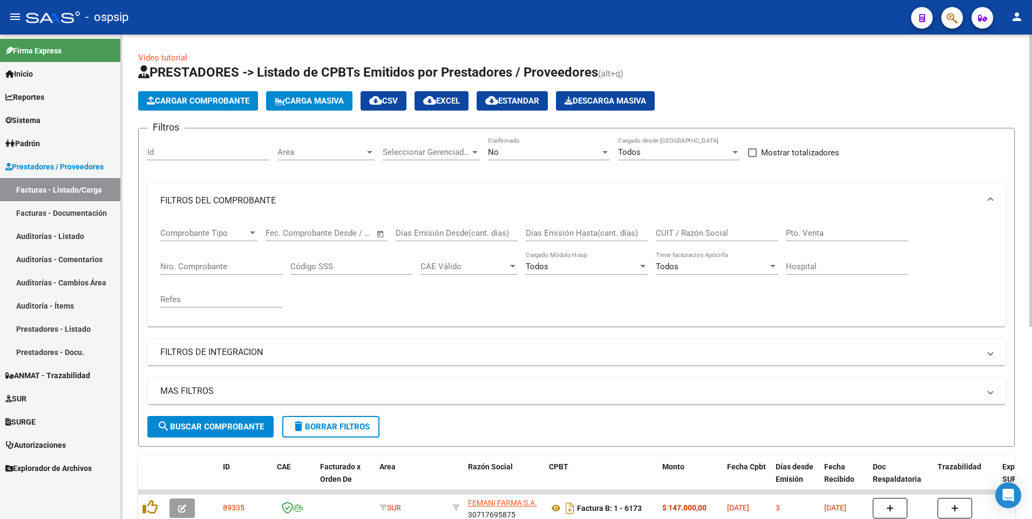
click at [248, 203] on mat-panel-title "FILTROS DEL COMPROBANTE" at bounding box center [569, 201] width 819 height 12
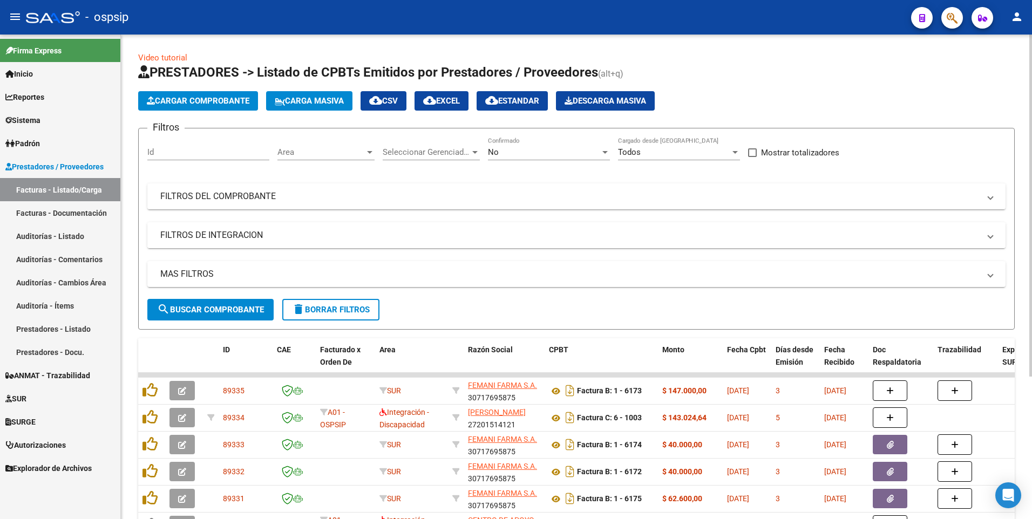
click at [285, 226] on mat-expansion-panel-header "FILTROS DE INTEGRACION" at bounding box center [576, 235] width 858 height 26
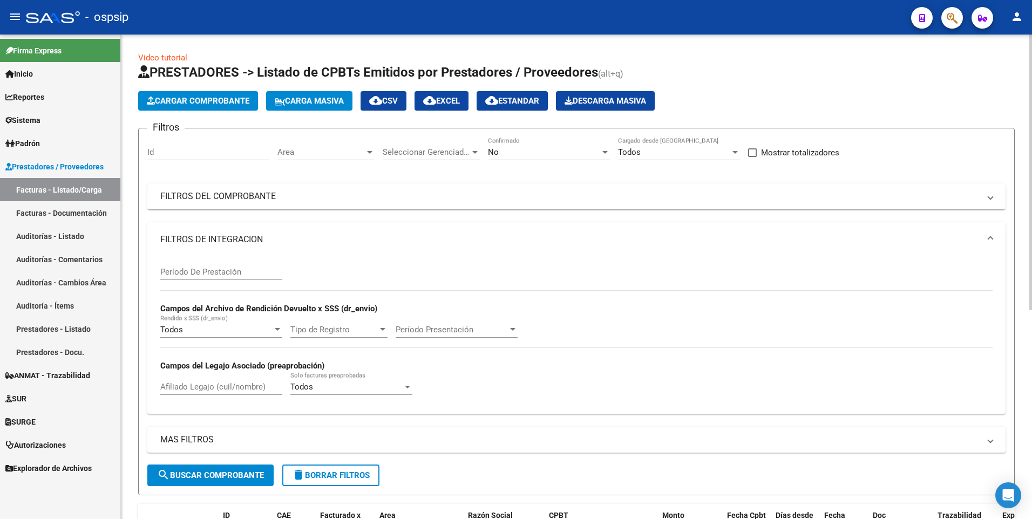
scroll to position [54, 0]
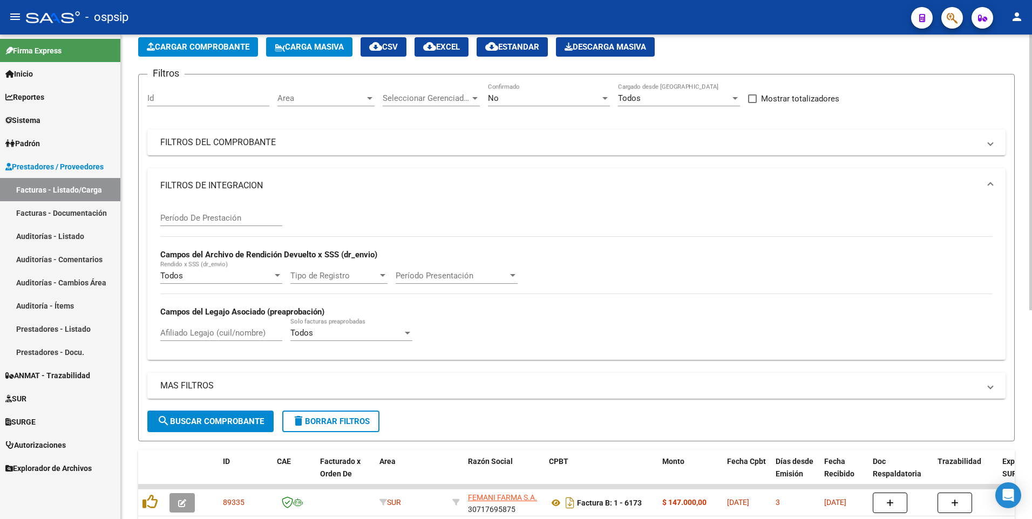
click at [223, 184] on mat-panel-title "FILTROS DE INTEGRACION" at bounding box center [569, 186] width 819 height 12
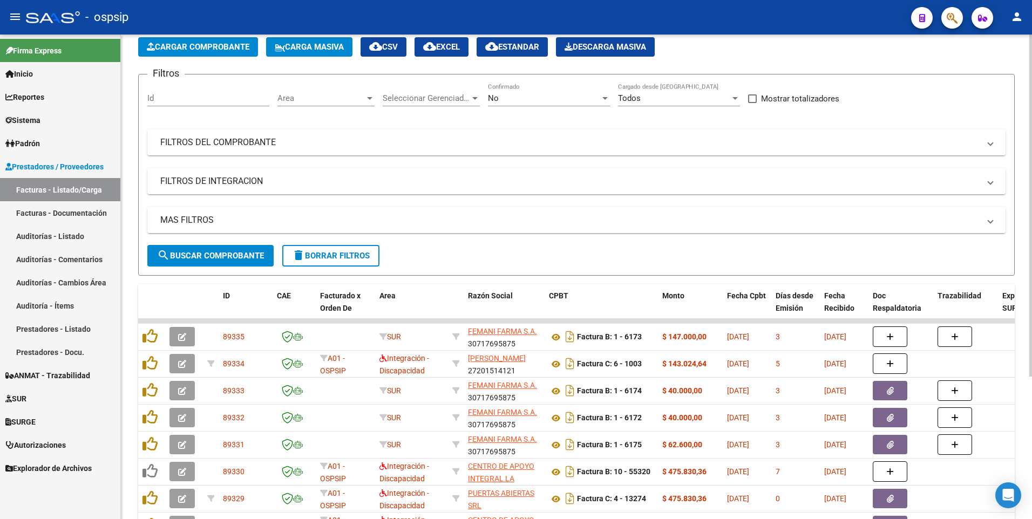
click at [229, 218] on mat-panel-title "MAS FILTROS" at bounding box center [569, 220] width 819 height 12
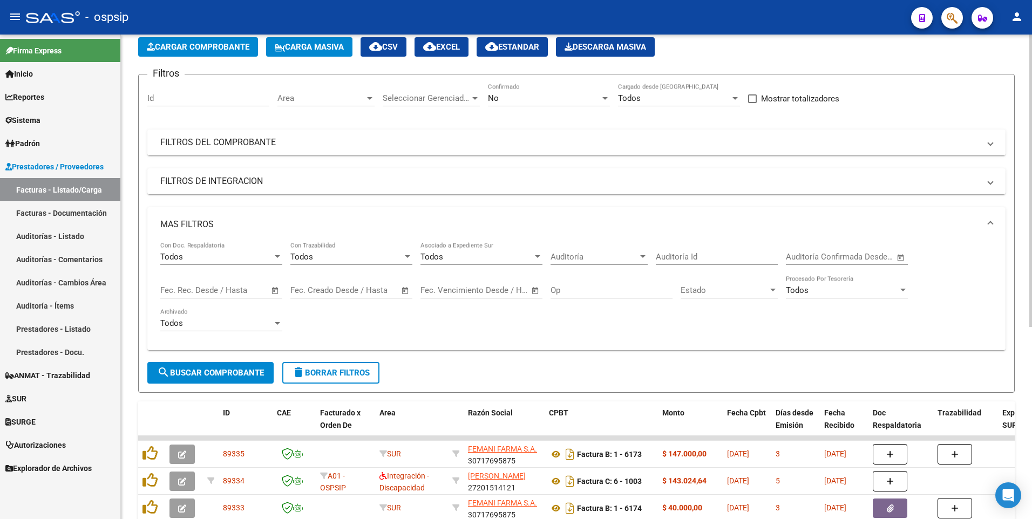
click at [316, 294] on input "text" at bounding box center [312, 290] width 44 height 10
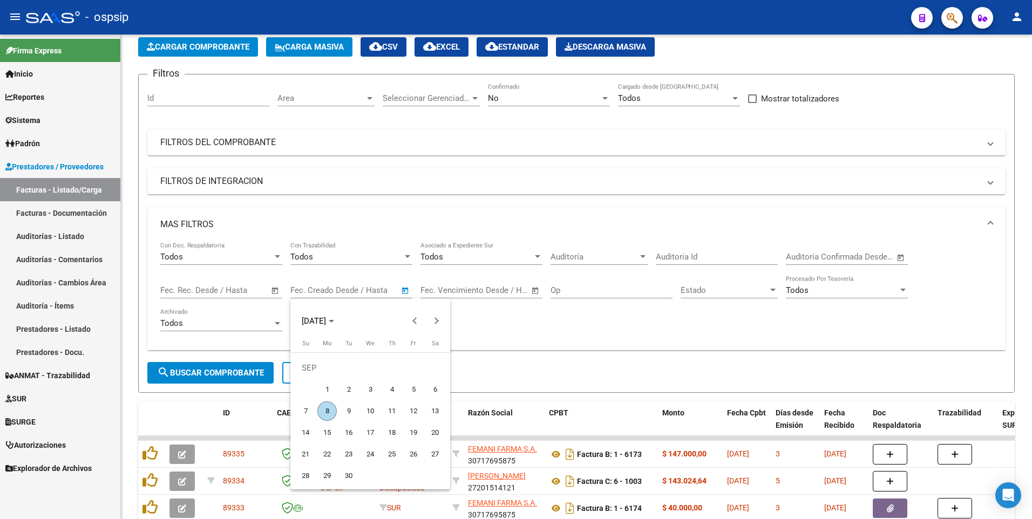
click at [416, 390] on span "5" at bounding box center [413, 389] width 19 height 19
type input "[DATE]"
click at [324, 411] on span "8" at bounding box center [326, 410] width 19 height 19
type input "[DATE]"
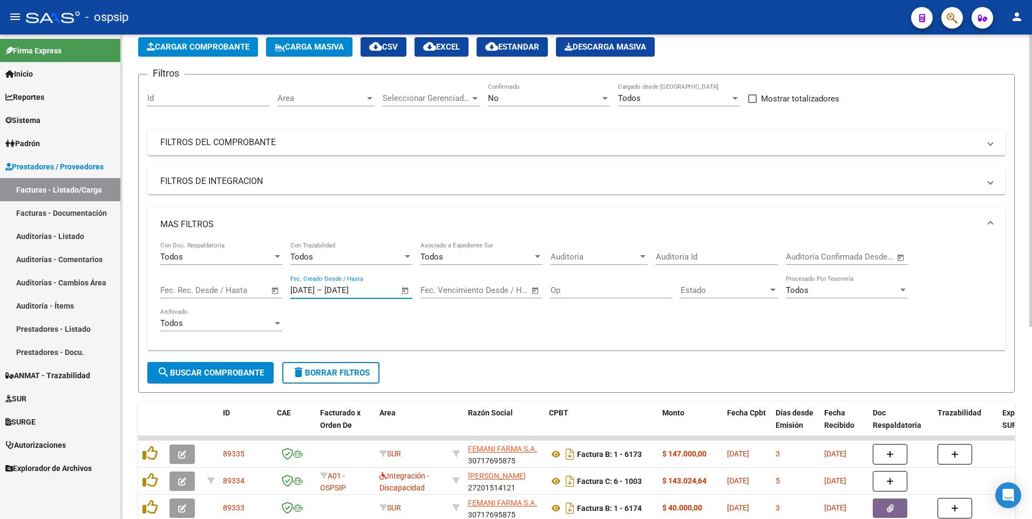
click at [217, 373] on span "search Buscar Comprobante" at bounding box center [210, 373] width 107 height 10
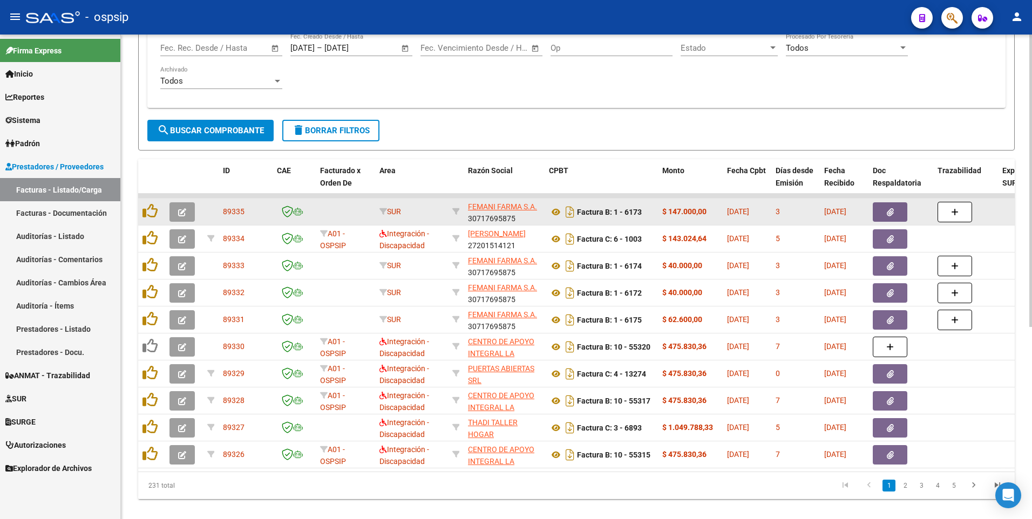
scroll to position [319, 0]
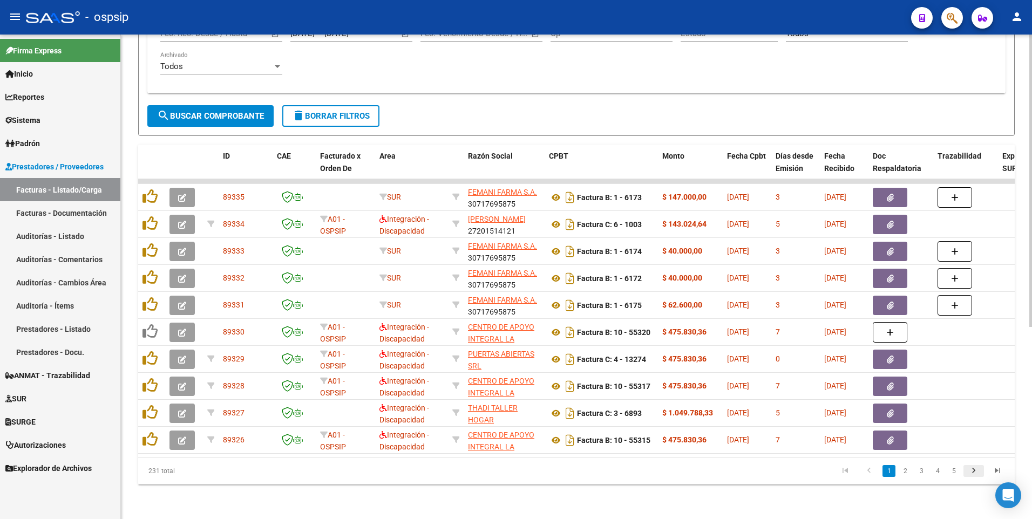
click at [979, 472] on icon "go to next page" at bounding box center [973, 472] width 14 height 13
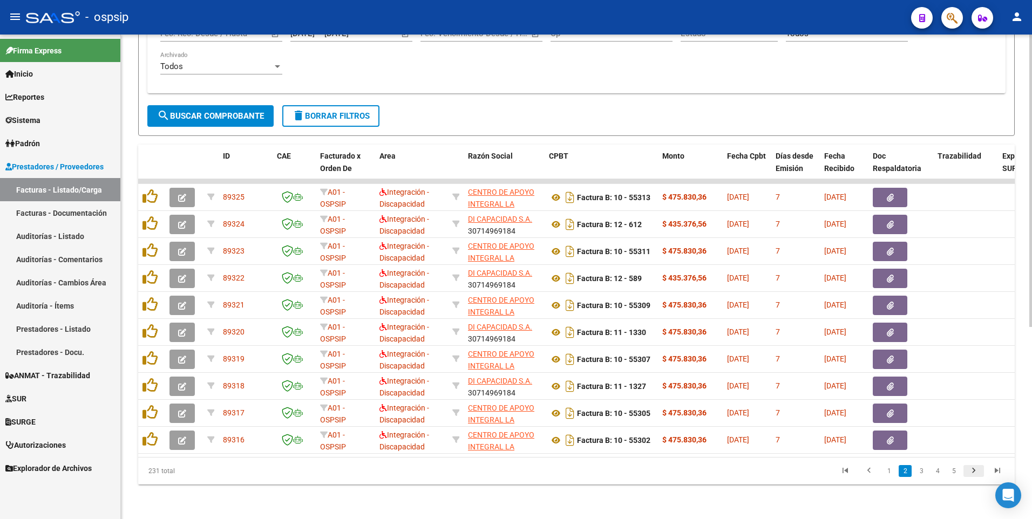
click at [977, 473] on icon "go to next page" at bounding box center [973, 472] width 14 height 13
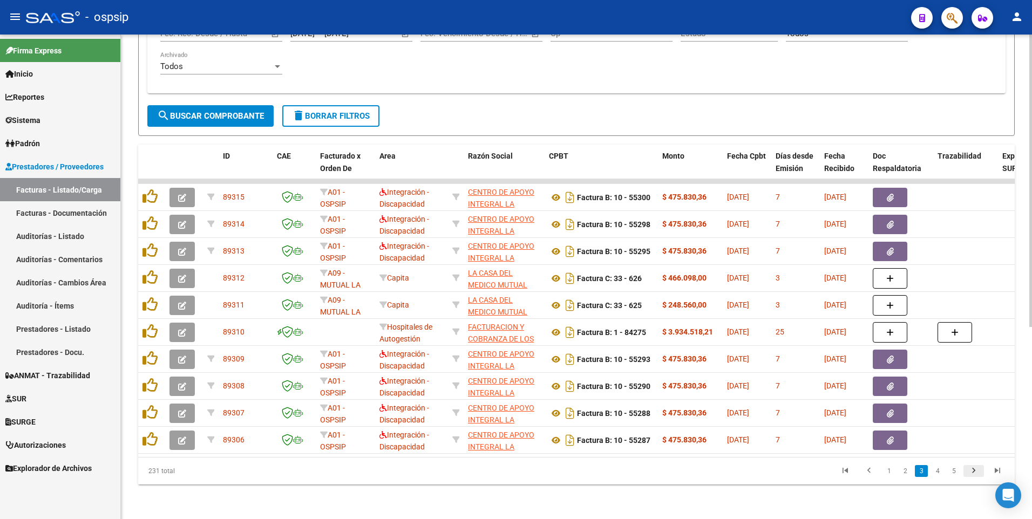
click at [977, 473] on icon "go to next page" at bounding box center [973, 472] width 14 height 13
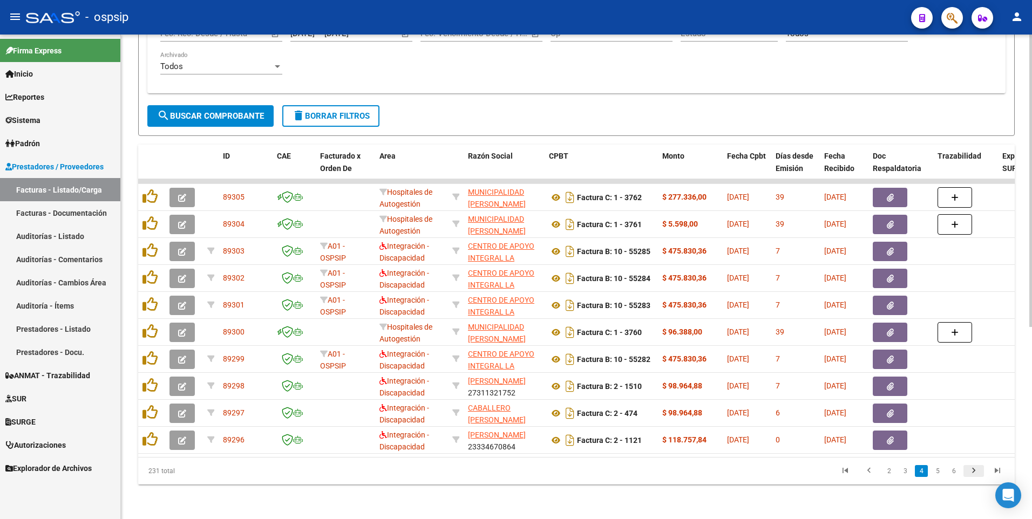
click at [977, 473] on icon "go to next page" at bounding box center [973, 472] width 14 height 13
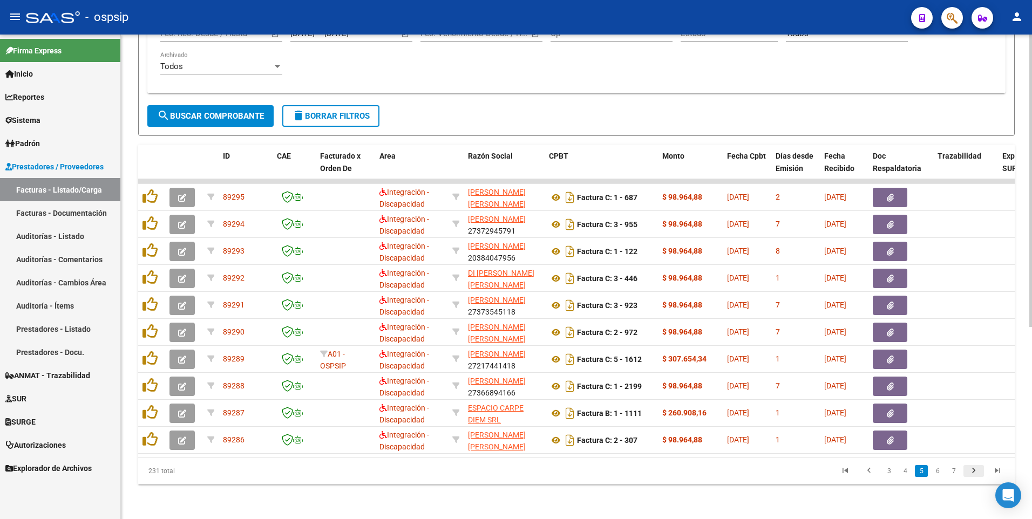
click at [977, 473] on icon "go to next page" at bounding box center [973, 472] width 14 height 13
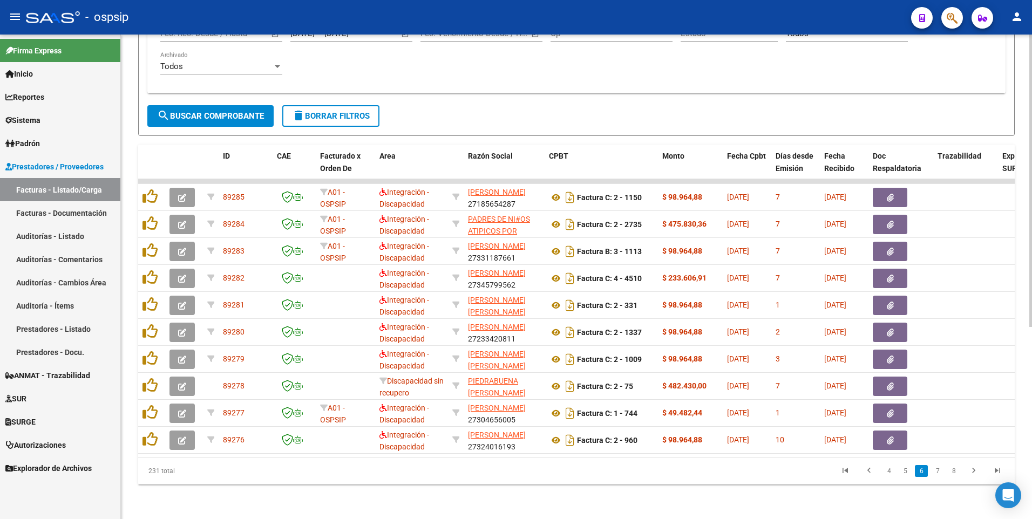
click at [976, 473] on icon "go to next page" at bounding box center [973, 472] width 14 height 13
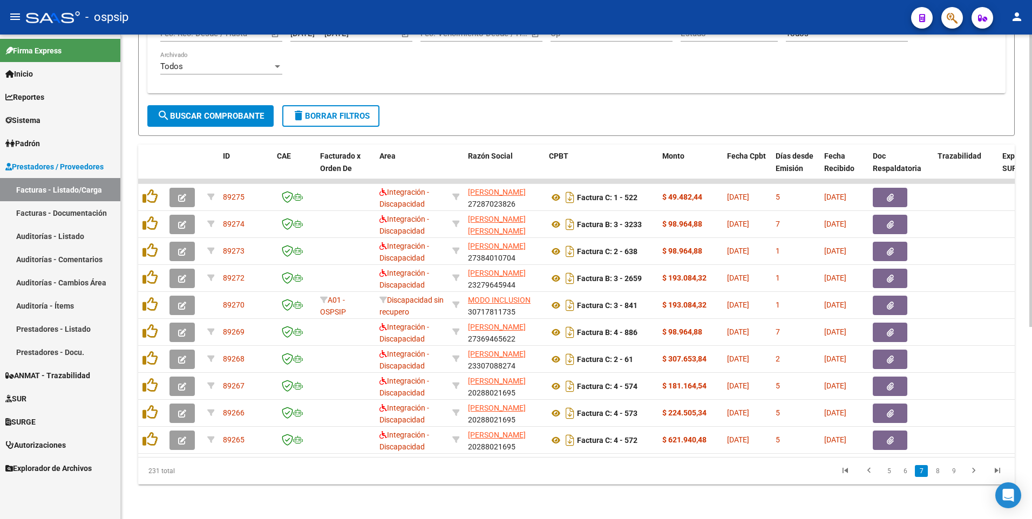
click at [976, 473] on icon "go to next page" at bounding box center [973, 472] width 14 height 13
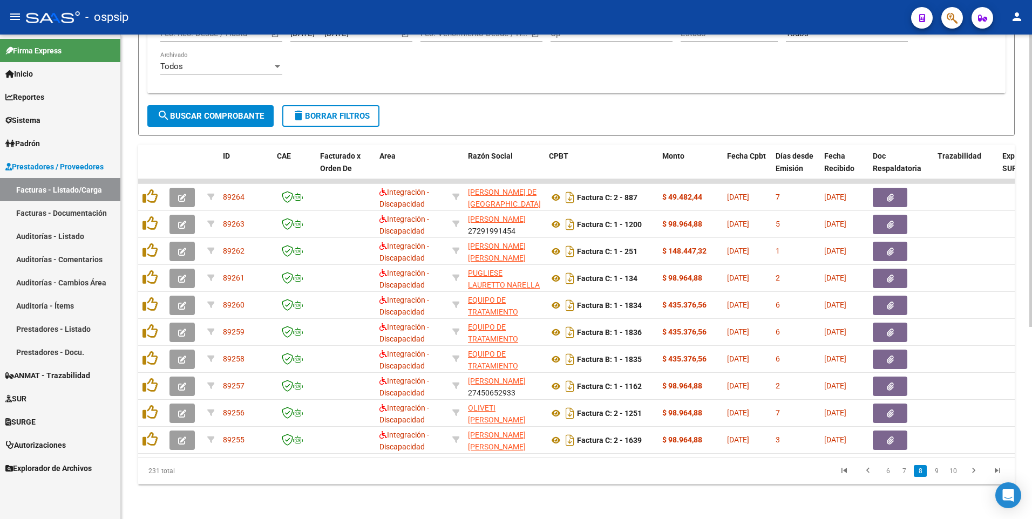
click at [976, 473] on icon "go to next page" at bounding box center [973, 472] width 14 height 13
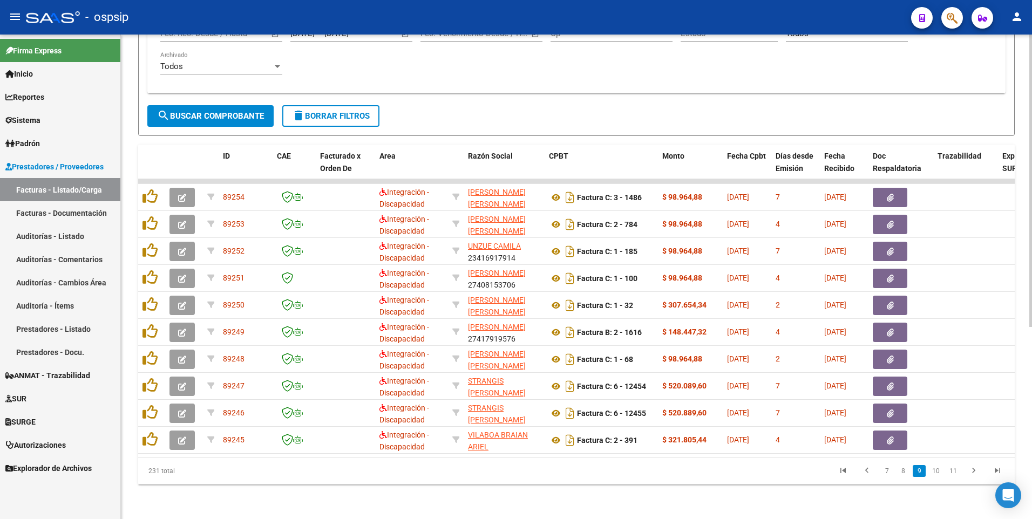
click at [976, 473] on icon "go to next page" at bounding box center [973, 472] width 14 height 13
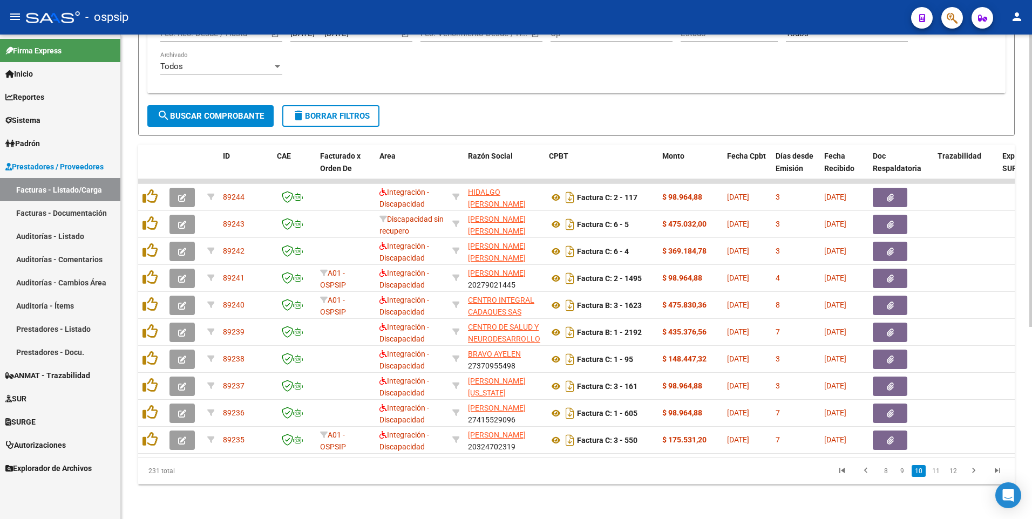
click at [976, 473] on icon "go to next page" at bounding box center [973, 472] width 14 height 13
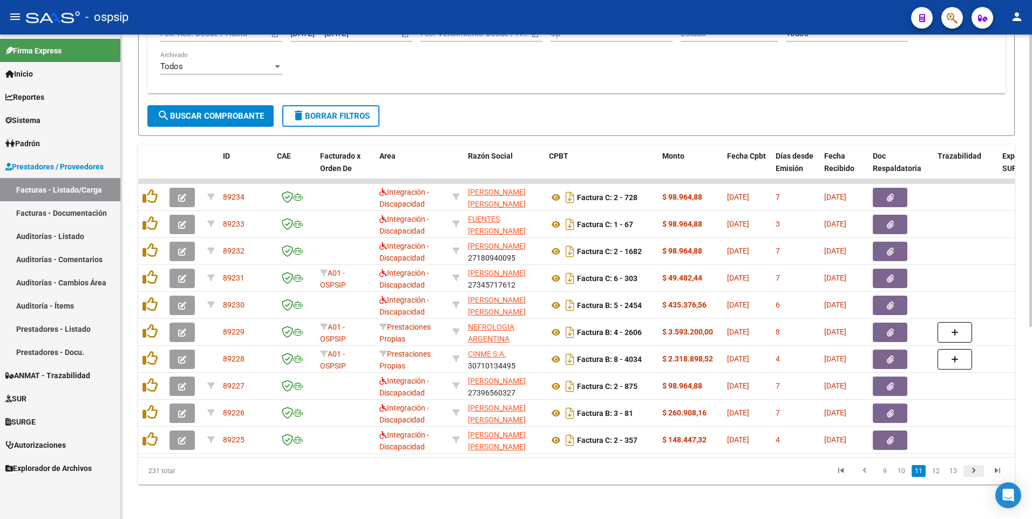
click at [976, 473] on icon "go to next page" at bounding box center [973, 472] width 14 height 13
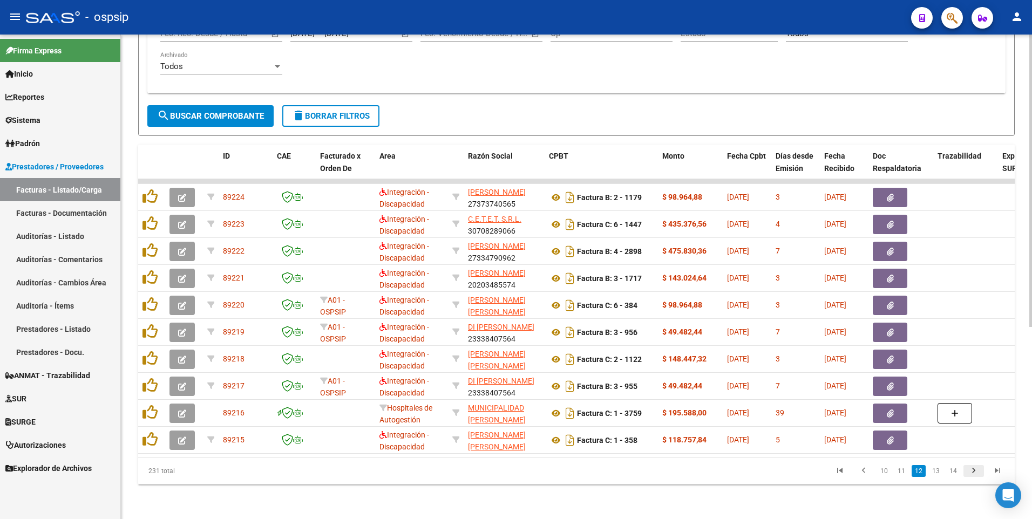
click at [976, 473] on icon "go to next page" at bounding box center [973, 472] width 14 height 13
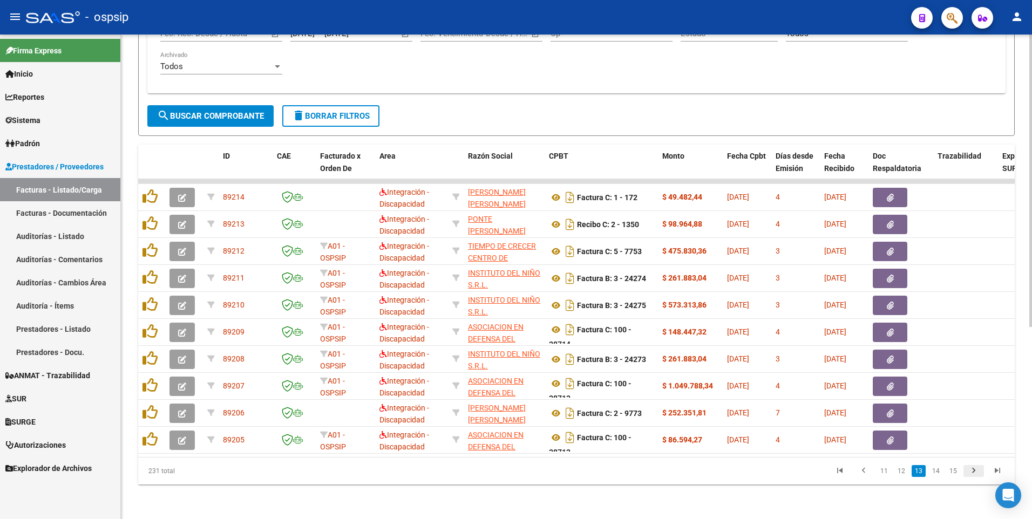
click at [976, 473] on icon "go to next page" at bounding box center [973, 472] width 14 height 13
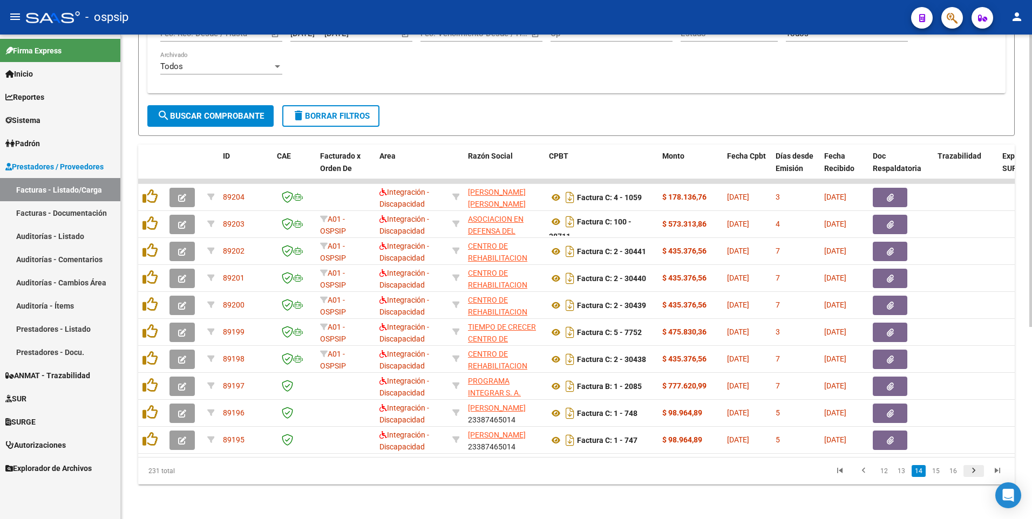
click at [976, 473] on icon "go to next page" at bounding box center [973, 472] width 14 height 13
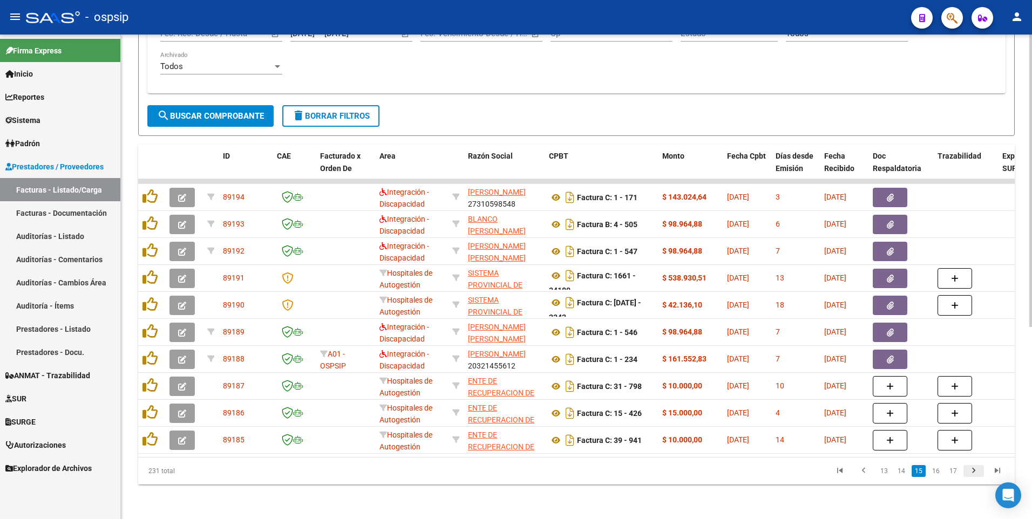
click at [976, 473] on icon "go to next page" at bounding box center [973, 472] width 14 height 13
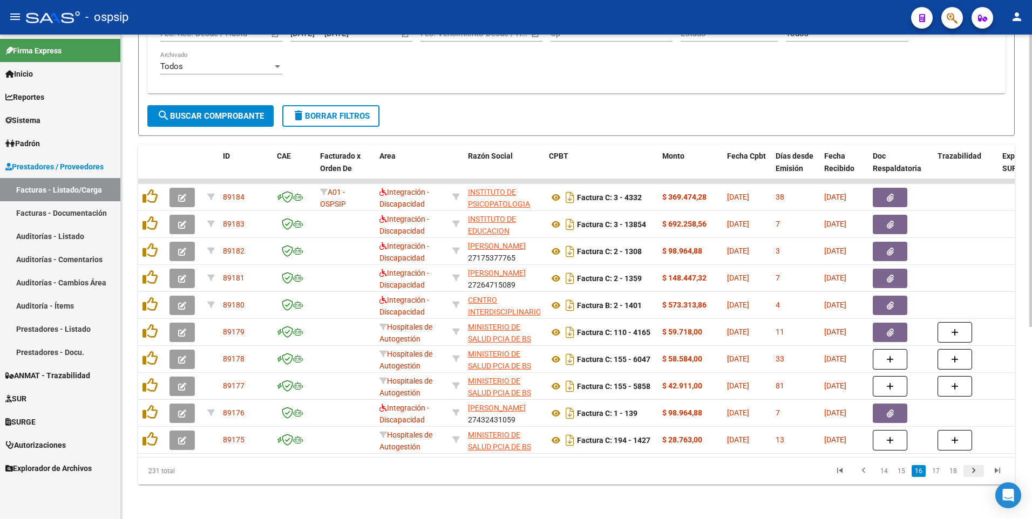
click at [976, 473] on icon "go to next page" at bounding box center [973, 472] width 14 height 13
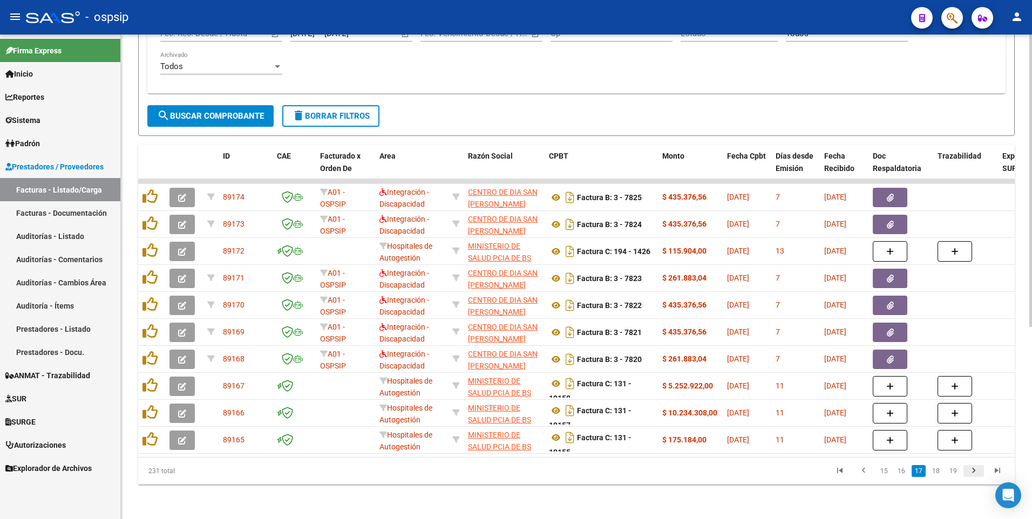
click at [976, 473] on icon "go to next page" at bounding box center [973, 472] width 14 height 13
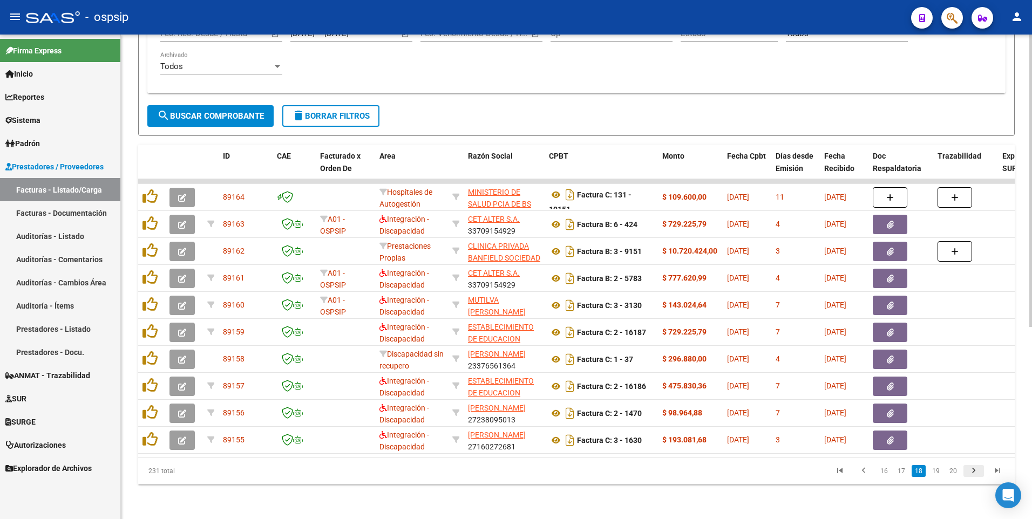
click at [976, 473] on icon "go to next page" at bounding box center [973, 472] width 14 height 13
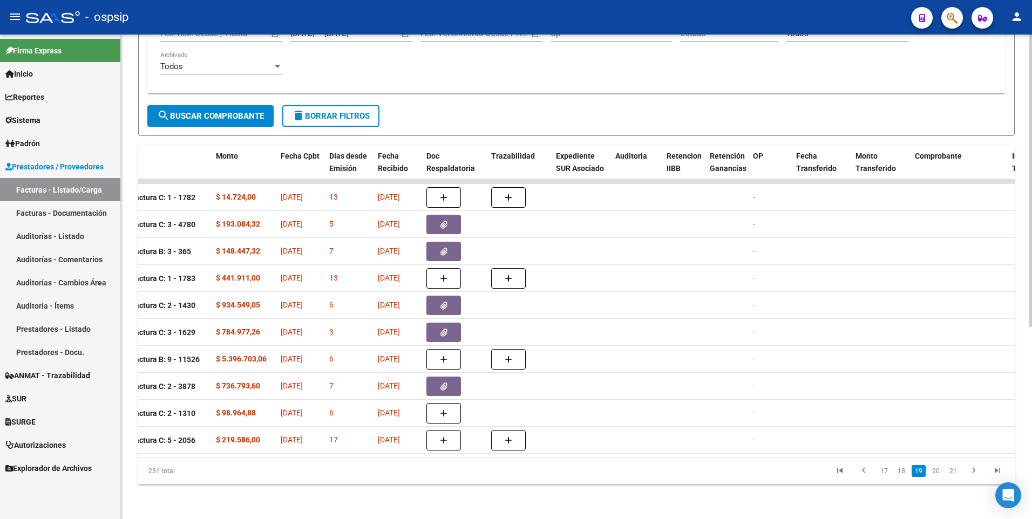
scroll to position [0, 0]
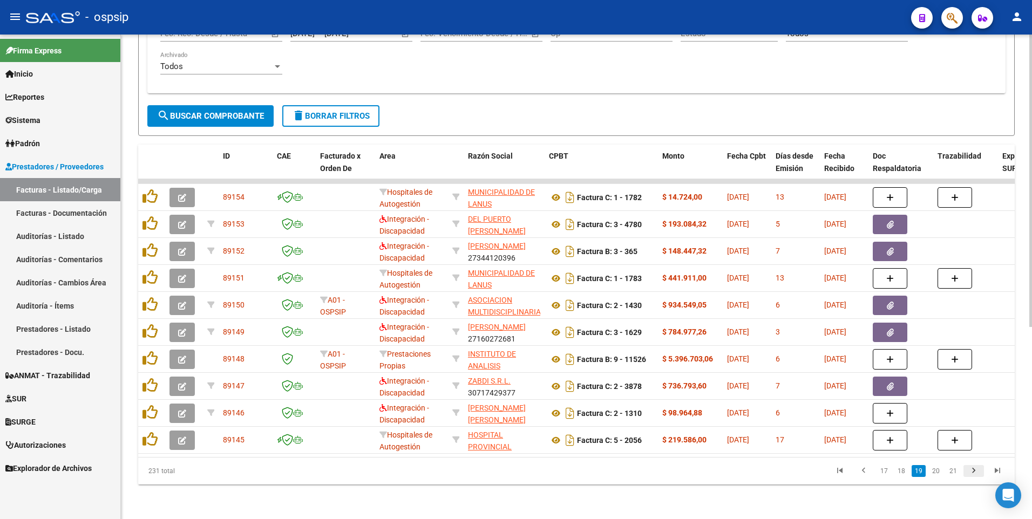
click at [972, 473] on icon "go to next page" at bounding box center [973, 472] width 14 height 13
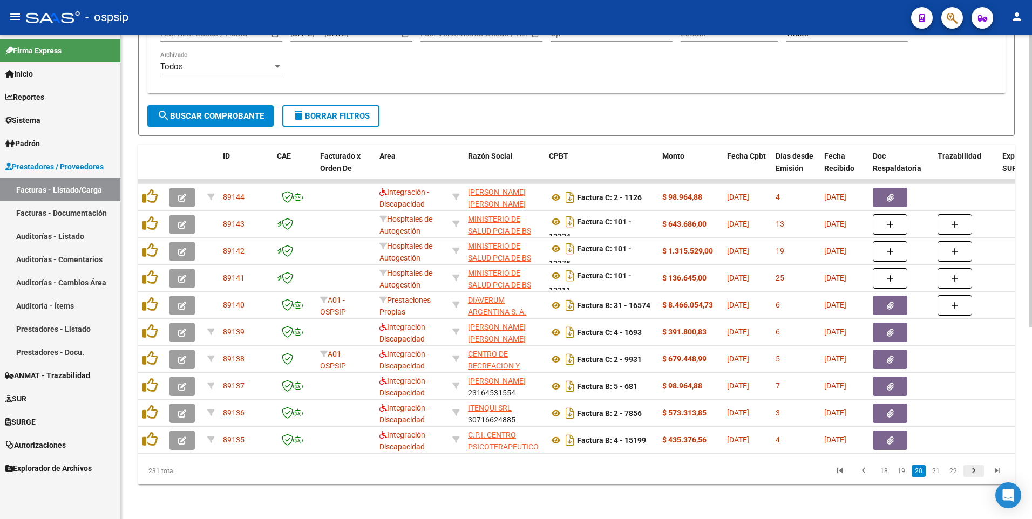
click at [972, 473] on icon "go to next page" at bounding box center [973, 472] width 14 height 13
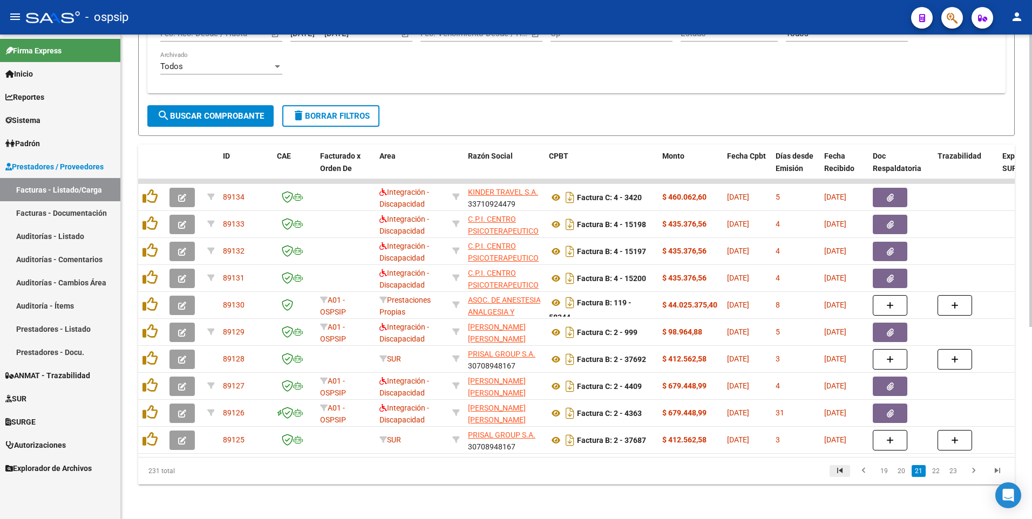
click at [840, 476] on icon "go to first page" at bounding box center [840, 472] width 14 height 13
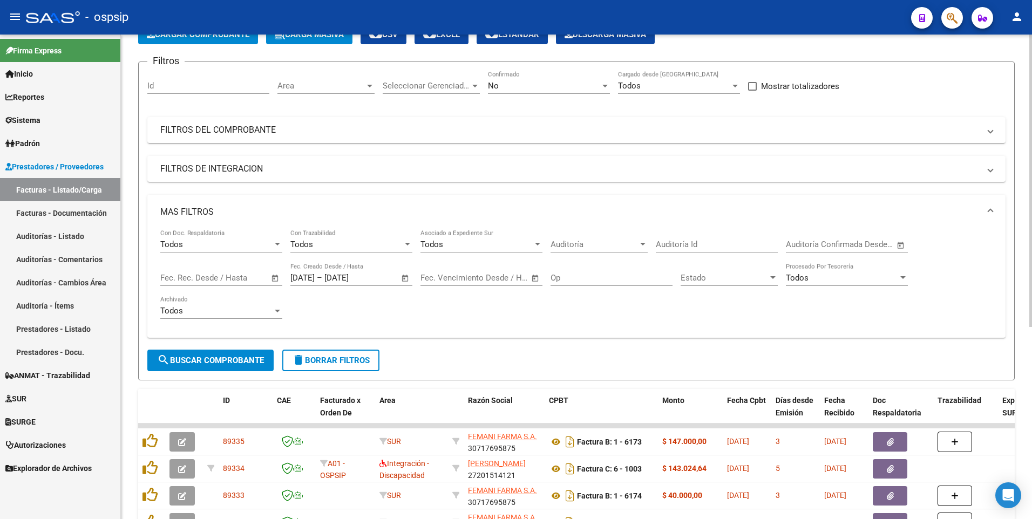
scroll to position [49, 0]
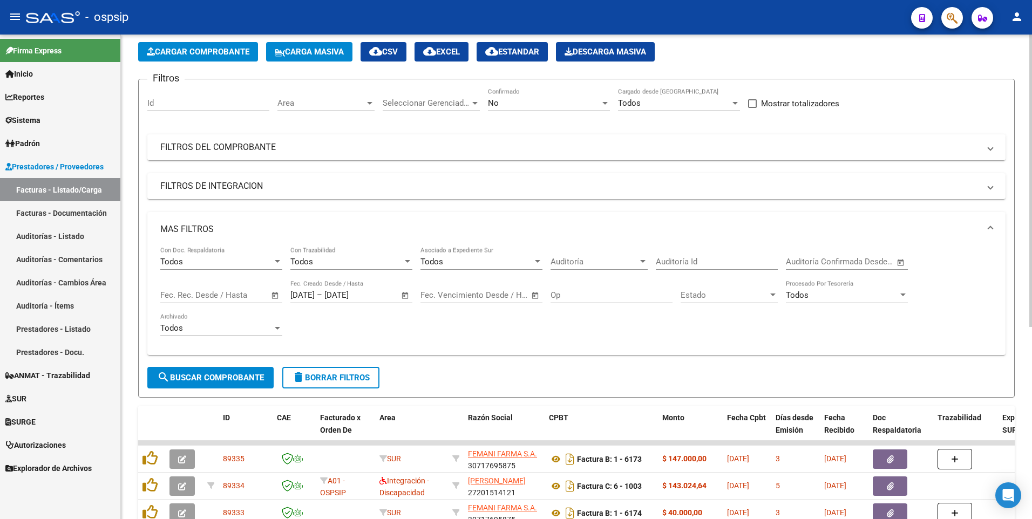
click at [343, 377] on span "delete Borrar Filtros" at bounding box center [331, 378] width 78 height 10
click at [534, 97] on div "No Confirmado" at bounding box center [549, 99] width 122 height 23
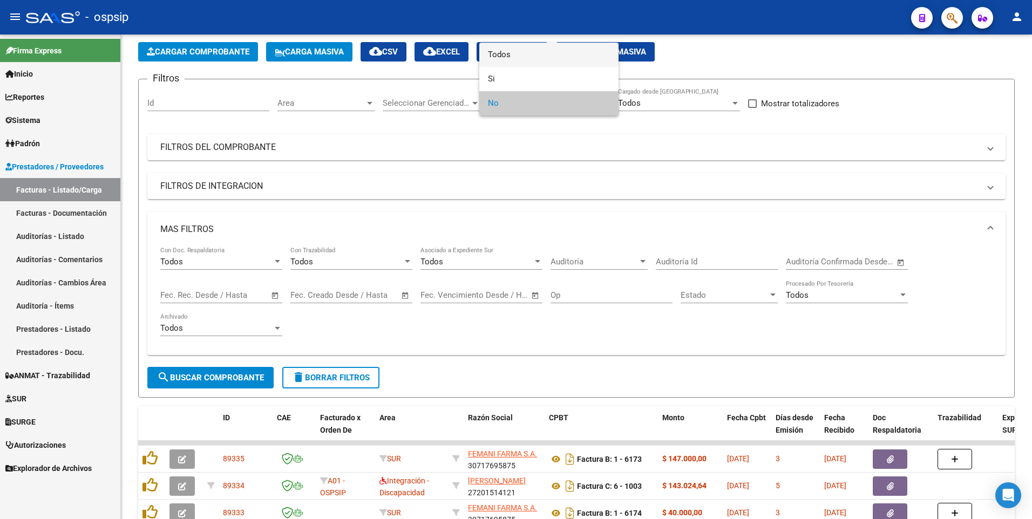
click at [529, 57] on span "Todos" at bounding box center [549, 55] width 122 height 24
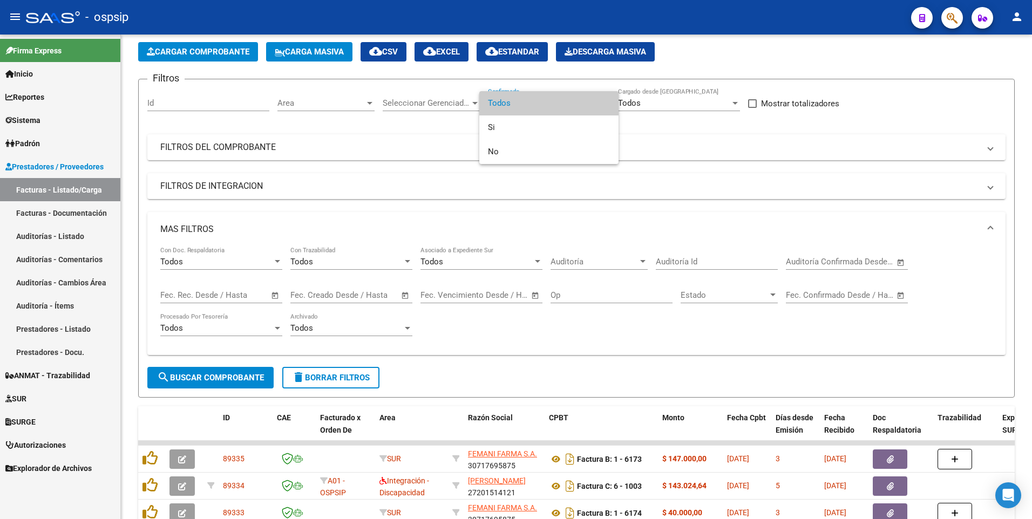
click at [775, 46] on div at bounding box center [516, 259] width 1032 height 519
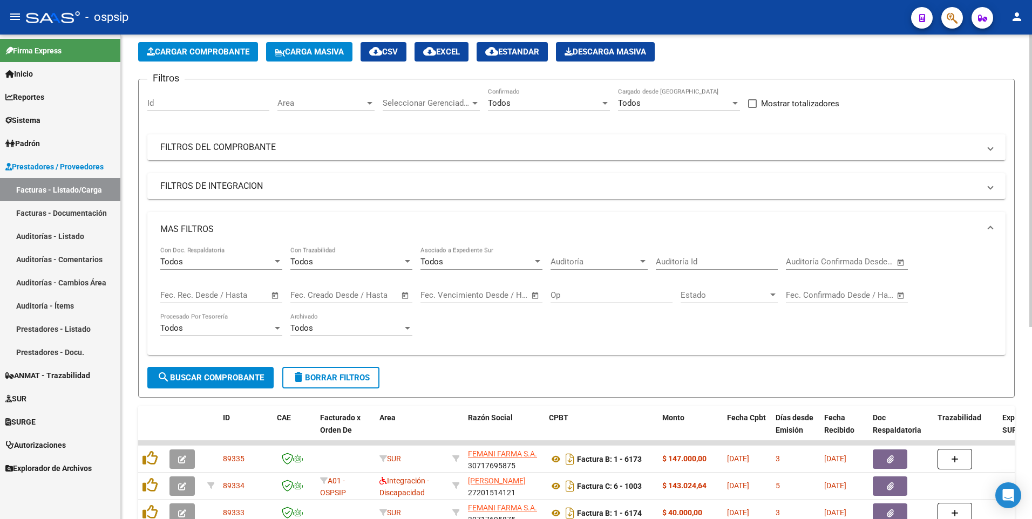
click at [348, 383] on button "delete Borrar Filtros" at bounding box center [330, 378] width 97 height 22
click at [212, 228] on mat-panel-title "MAS FILTROS" at bounding box center [569, 229] width 819 height 12
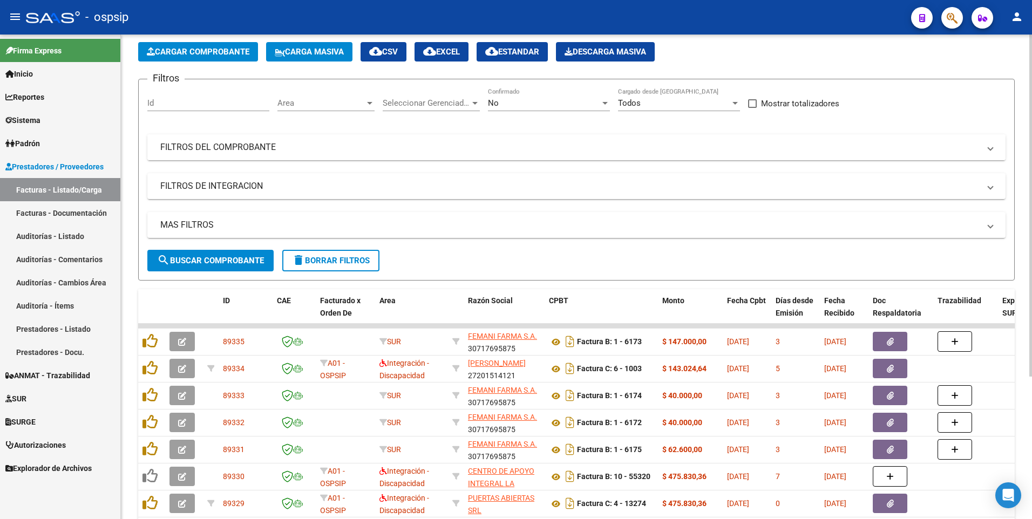
click at [214, 152] on mat-panel-title "FILTROS DEL COMPROBANTE" at bounding box center [569, 147] width 819 height 12
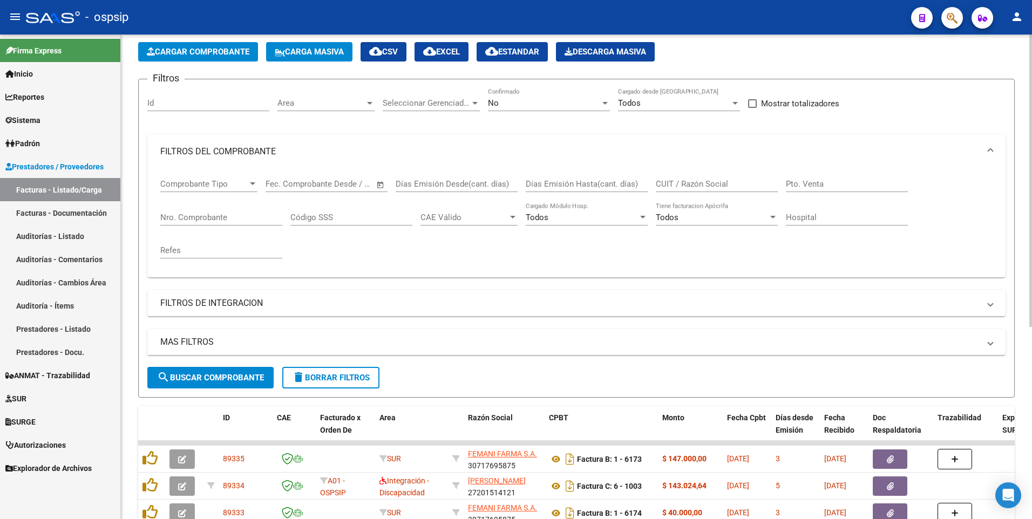
click at [202, 216] on input "Nro. Comprobante" at bounding box center [221, 218] width 122 height 10
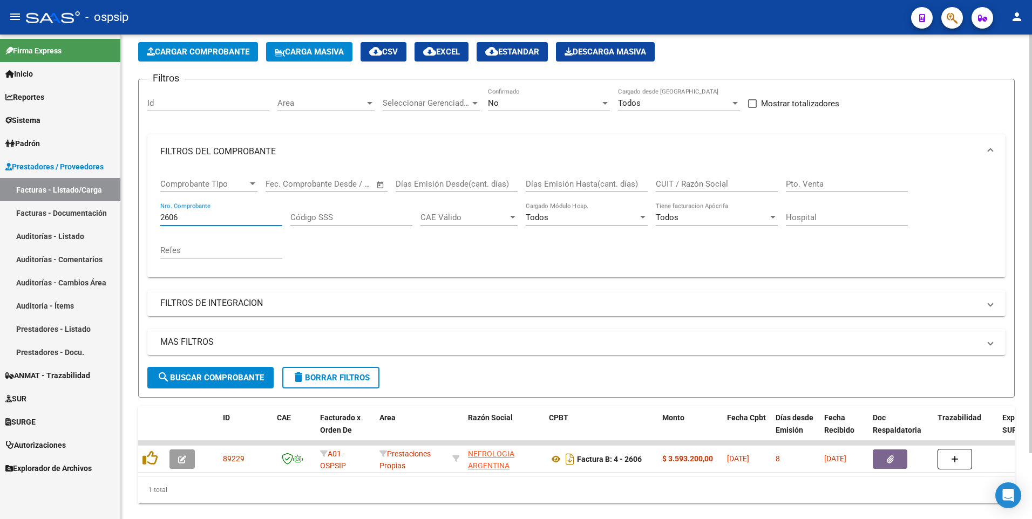
click at [202, 216] on input "2606" at bounding box center [221, 218] width 122 height 10
click at [256, 221] on input "4034" at bounding box center [221, 218] width 122 height 10
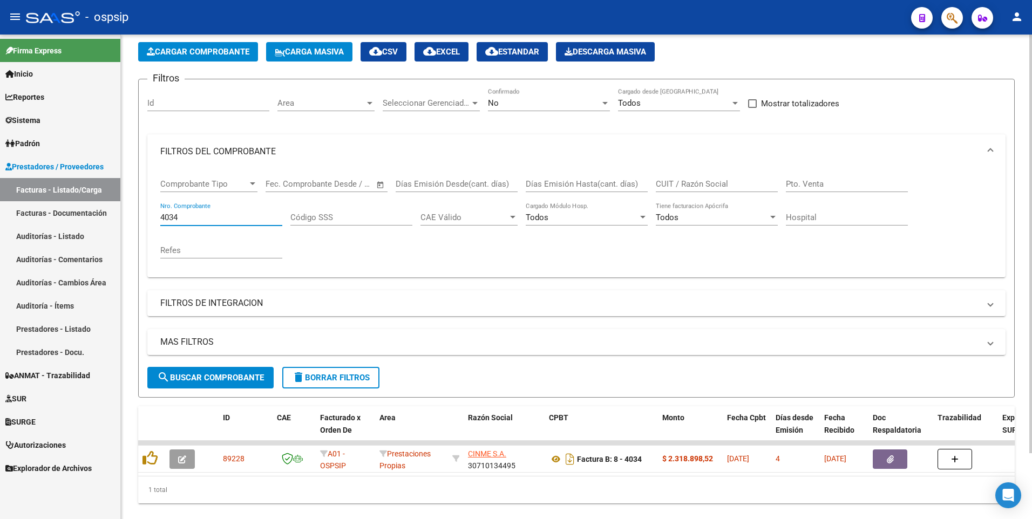
click at [256, 221] on input "4034" at bounding box center [221, 218] width 122 height 10
click at [256, 221] on input "9151" at bounding box center [221, 218] width 122 height 10
type input "16574"
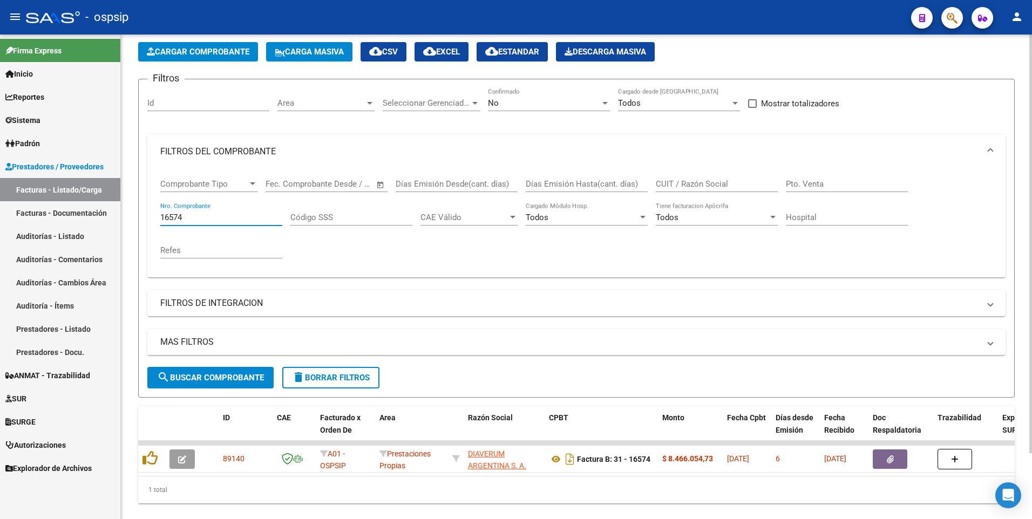
click at [321, 383] on button "delete Borrar Filtros" at bounding box center [330, 378] width 97 height 22
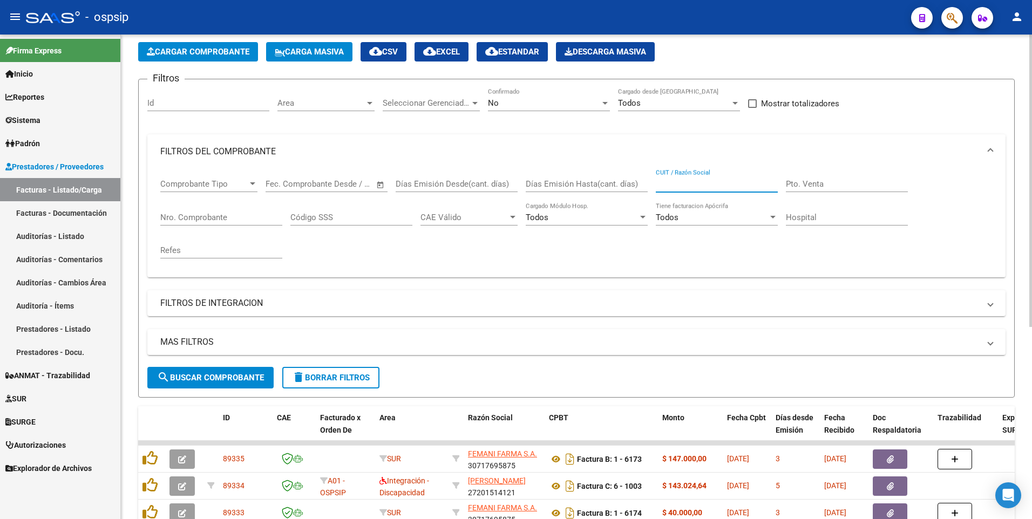
click at [713, 186] on input "CUIT / Razón Social" at bounding box center [717, 184] width 122 height 10
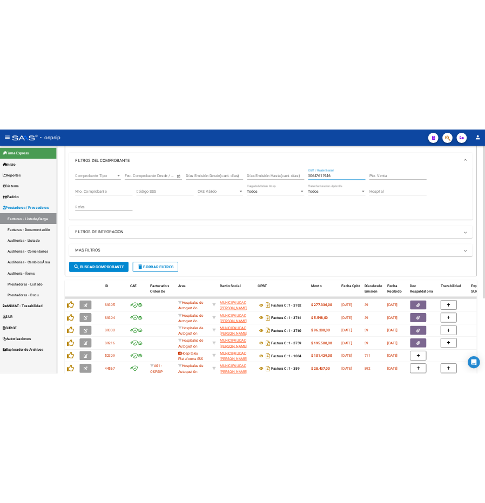
scroll to position [238, 0]
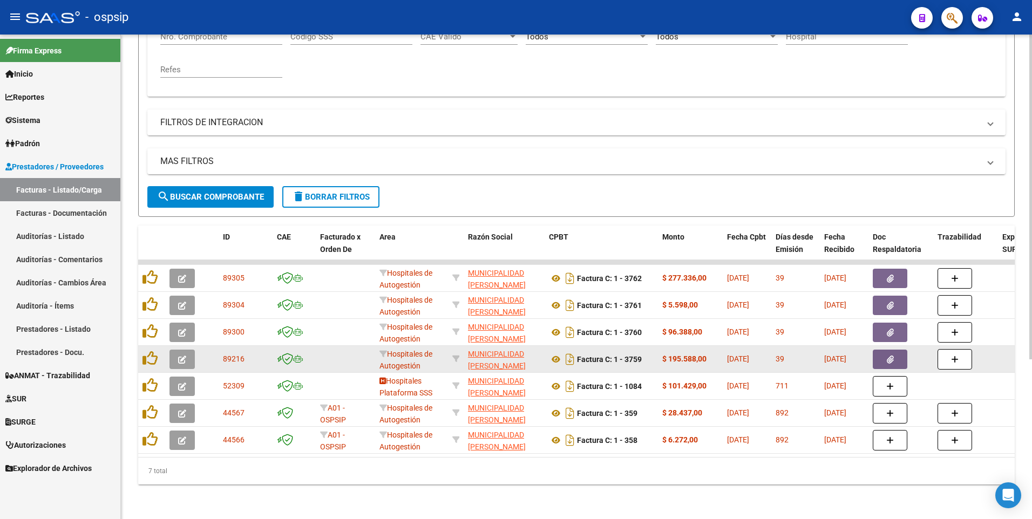
type input "30647611946"
click at [895, 357] on button "button" at bounding box center [890, 359] width 35 height 19
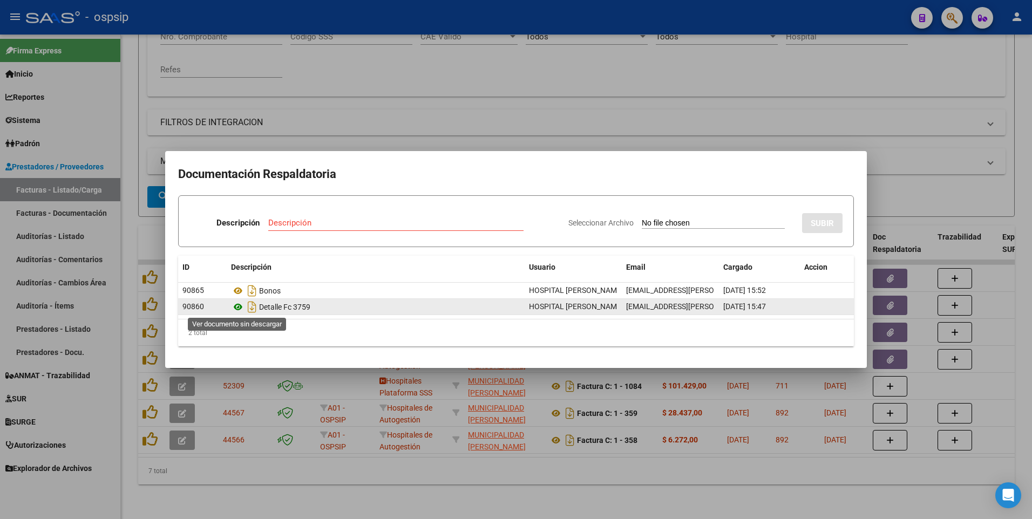
click at [236, 308] on icon at bounding box center [238, 307] width 14 height 13
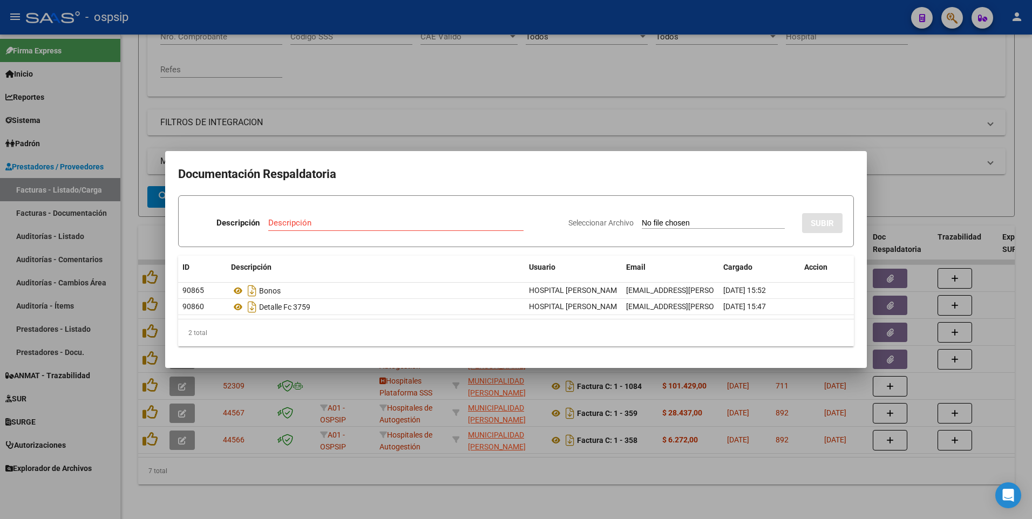
click at [638, 65] on div at bounding box center [516, 259] width 1032 height 519
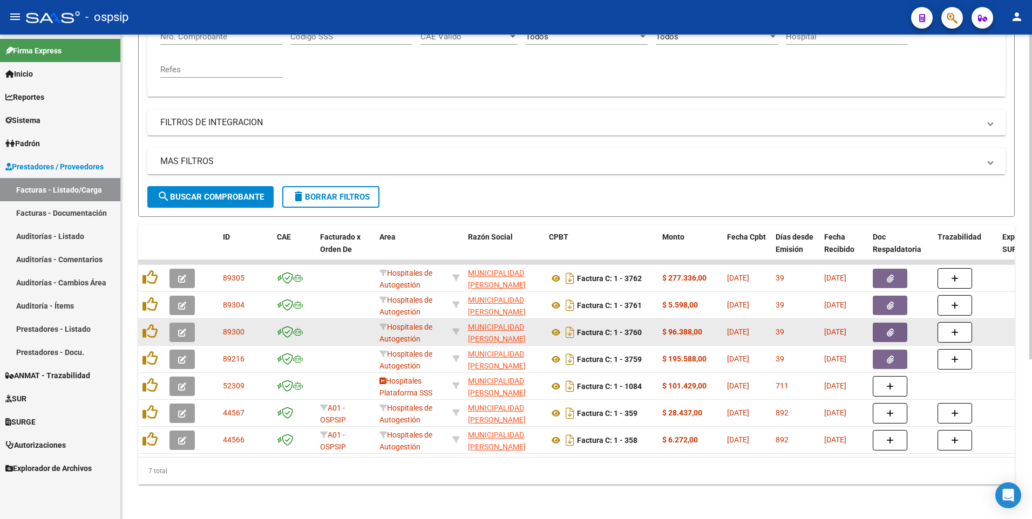
click at [879, 329] on button "button" at bounding box center [890, 332] width 35 height 19
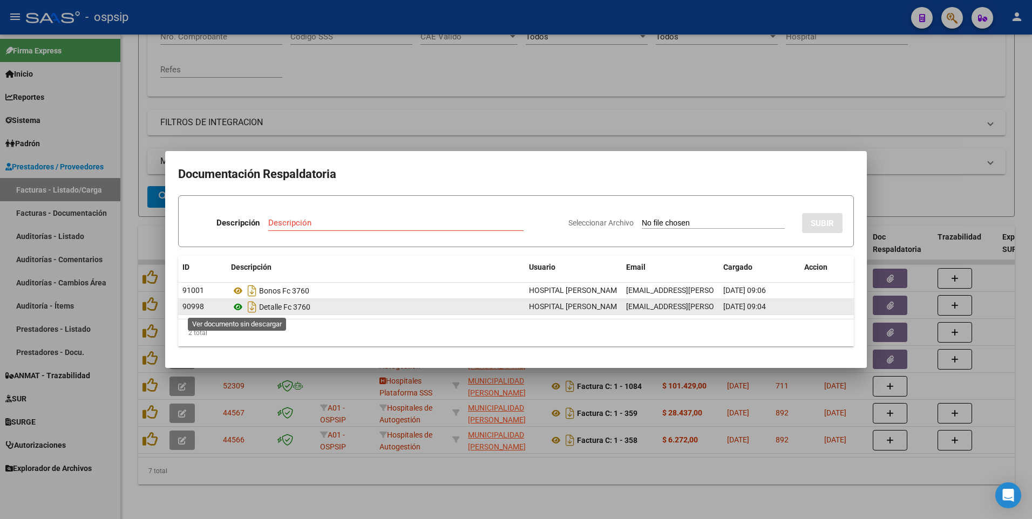
click at [238, 311] on icon at bounding box center [238, 307] width 14 height 13
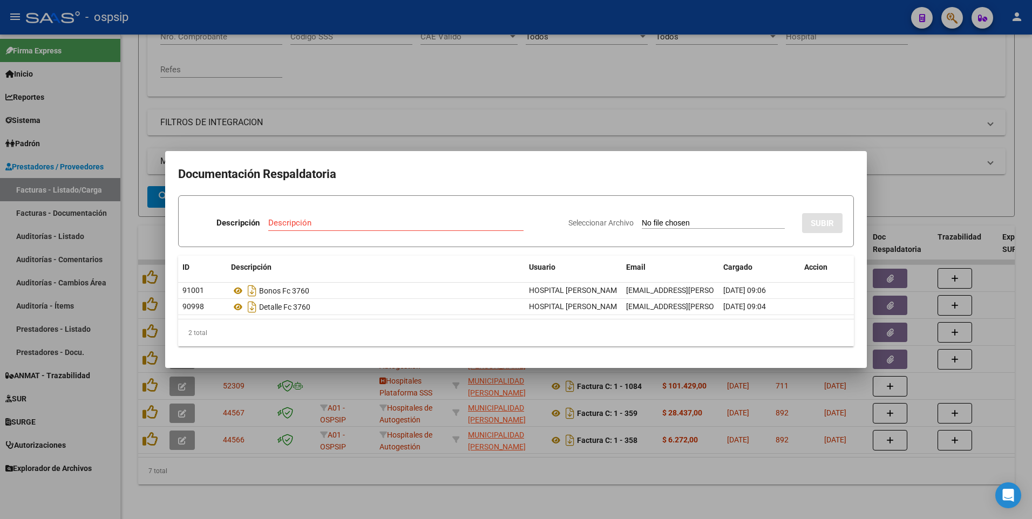
click at [766, 19] on div at bounding box center [516, 259] width 1032 height 519
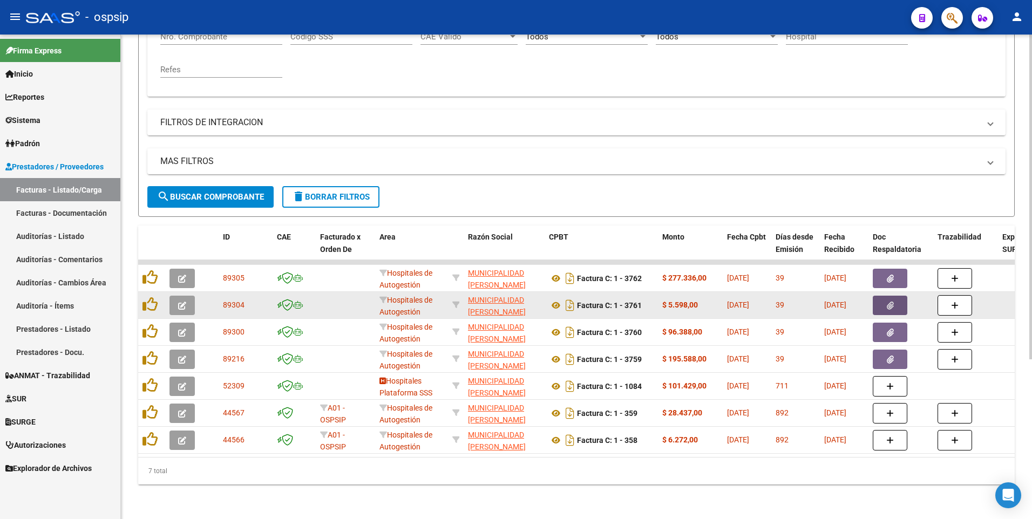
click at [887, 303] on button "button" at bounding box center [890, 305] width 35 height 19
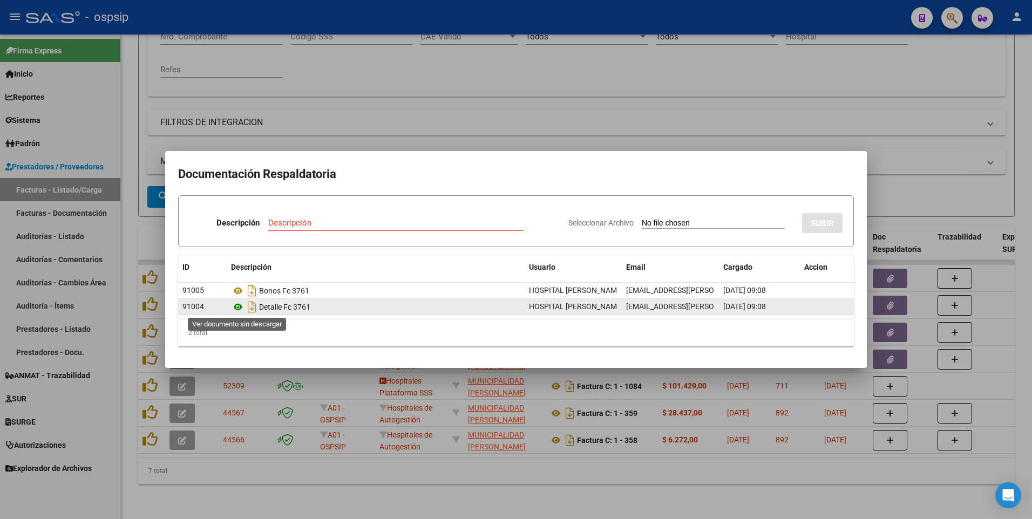
click at [238, 309] on icon at bounding box center [238, 307] width 14 height 13
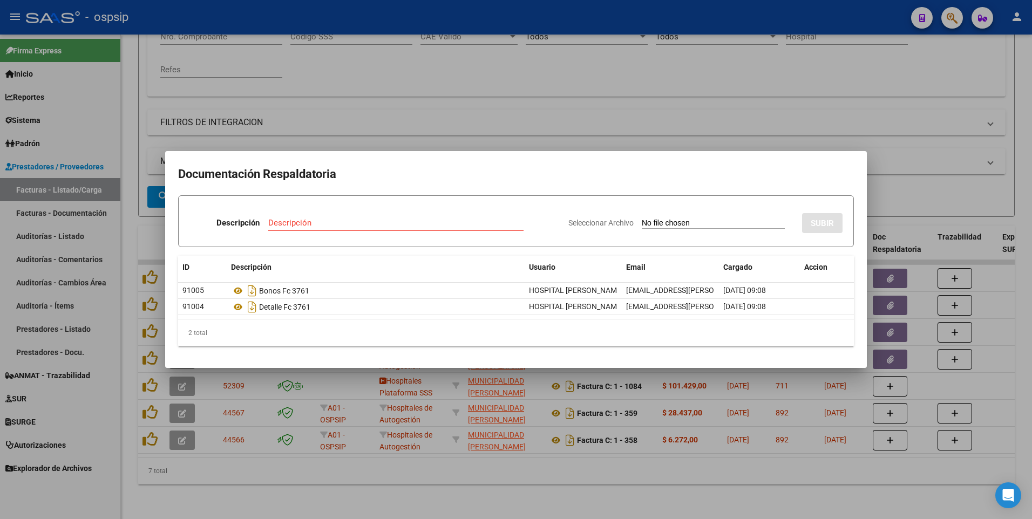
click at [811, 90] on div at bounding box center [516, 259] width 1032 height 519
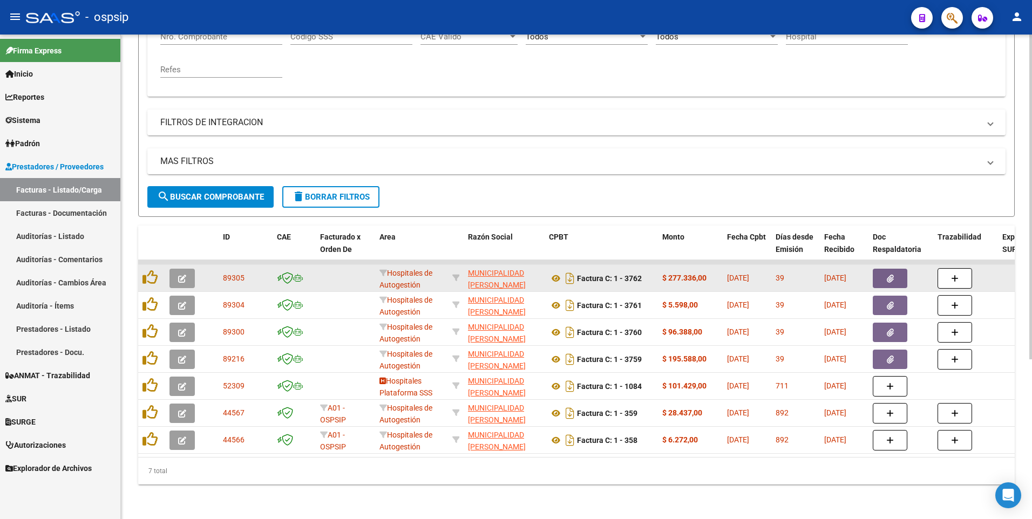
click at [881, 269] on button "button" at bounding box center [890, 278] width 35 height 19
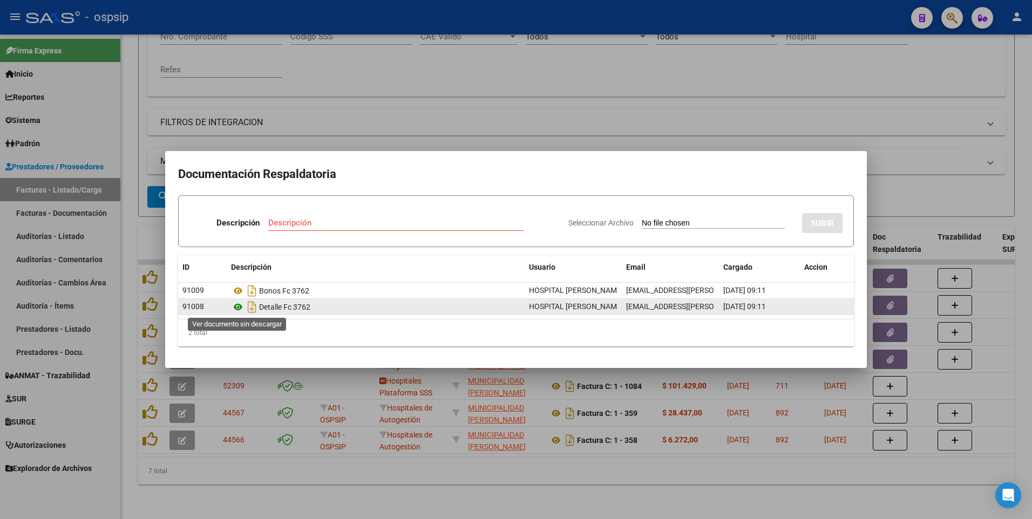
click at [239, 309] on icon at bounding box center [238, 307] width 14 height 13
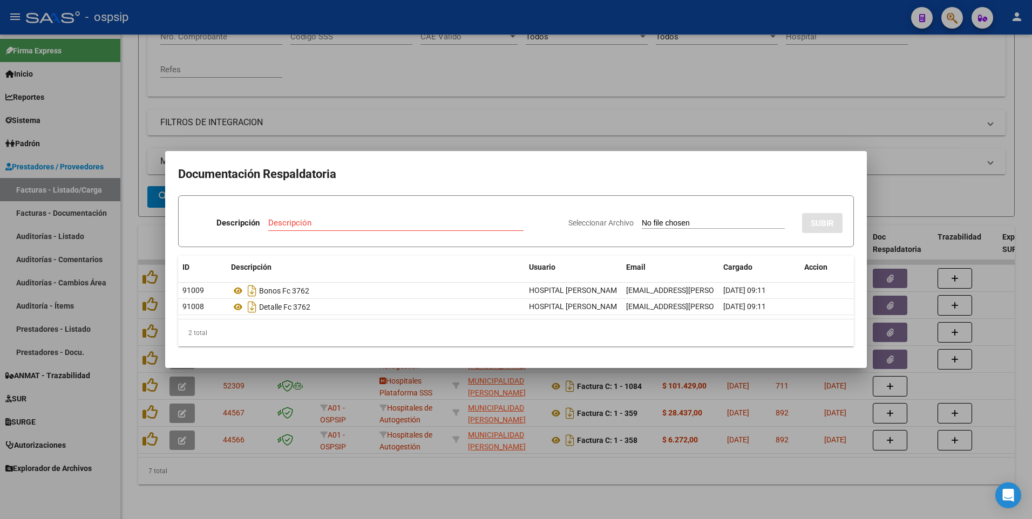
click at [660, 22] on div at bounding box center [516, 259] width 1032 height 519
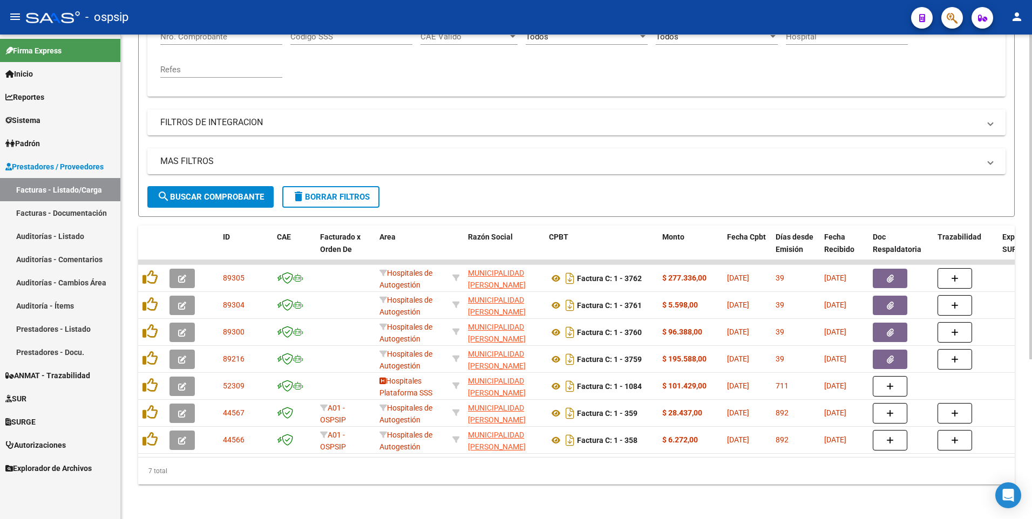
click at [340, 193] on span "delete Borrar Filtros" at bounding box center [331, 197] width 78 height 10
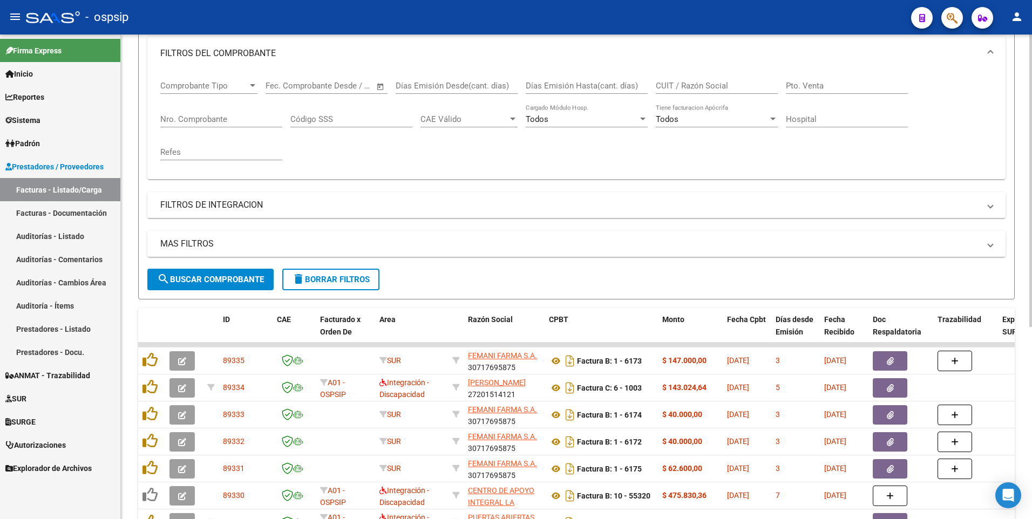
scroll to position [22, 0]
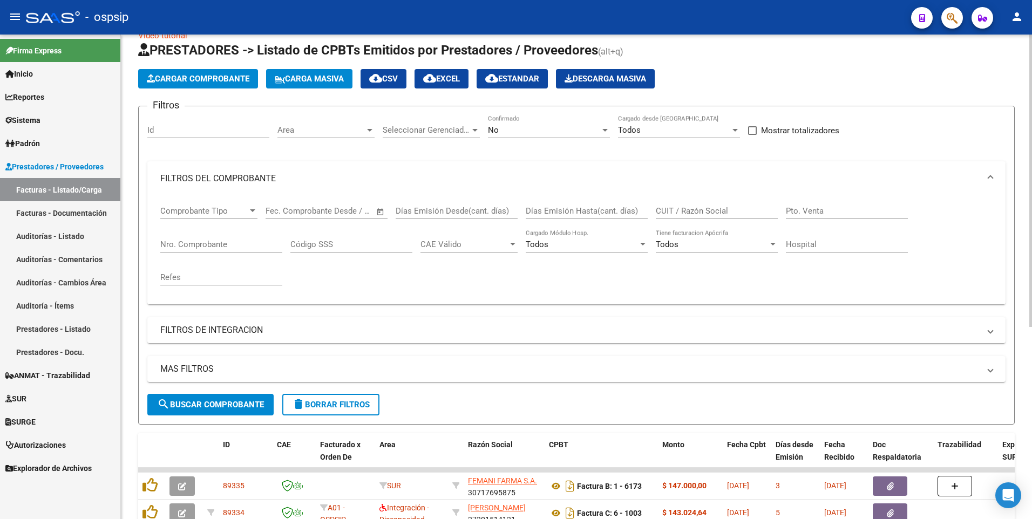
click at [567, 119] on div "No Confirmado" at bounding box center [549, 126] width 122 height 23
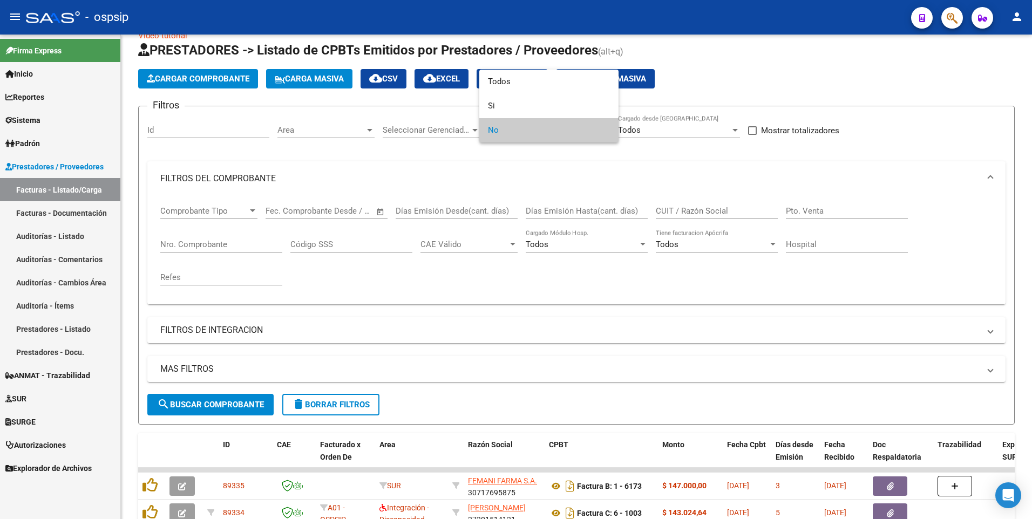
click at [506, 135] on span "No" at bounding box center [549, 130] width 122 height 24
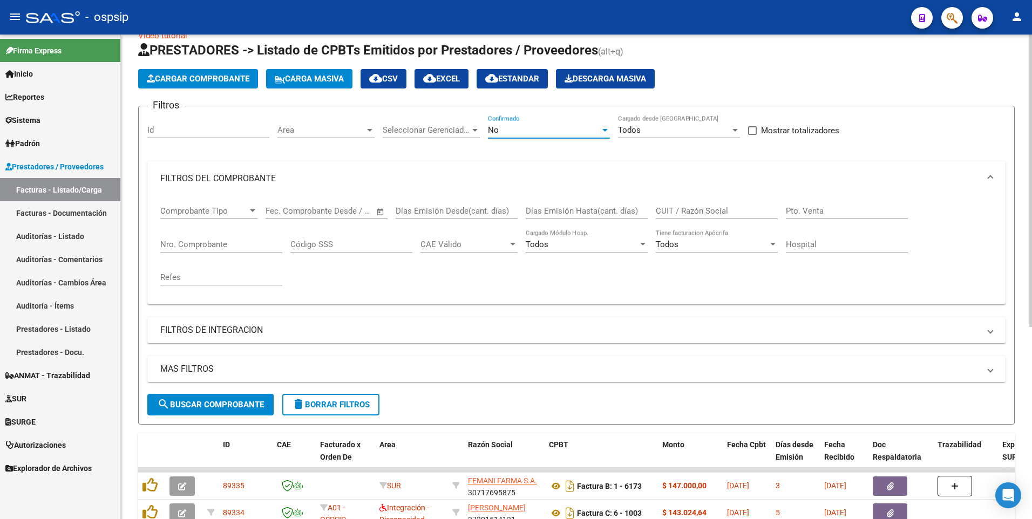
drag, startPoint x: 719, startPoint y: 209, endPoint x: 712, endPoint y: 209, distance: 7.6
click at [719, 209] on input "CUIT / Razón Social" at bounding box center [717, 211] width 122 height 10
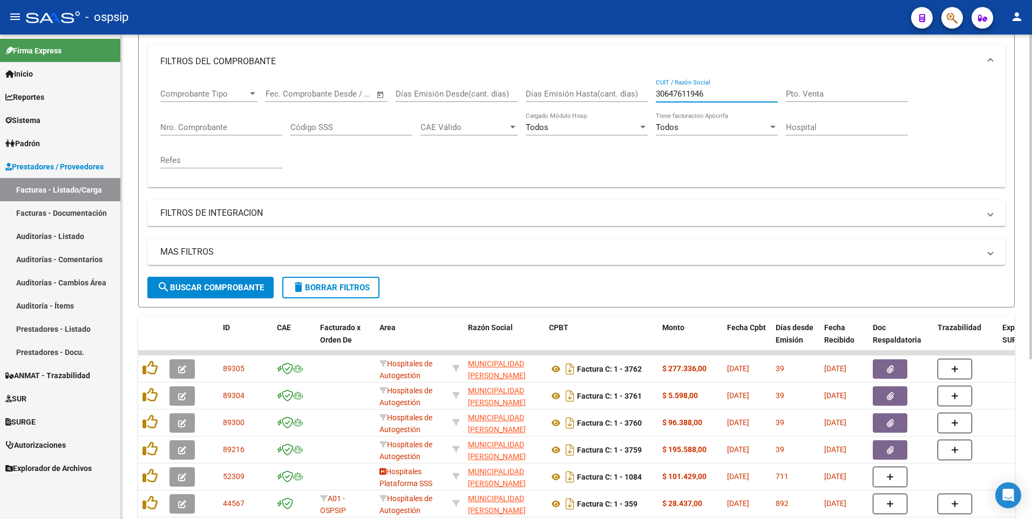
scroll to position [184, 0]
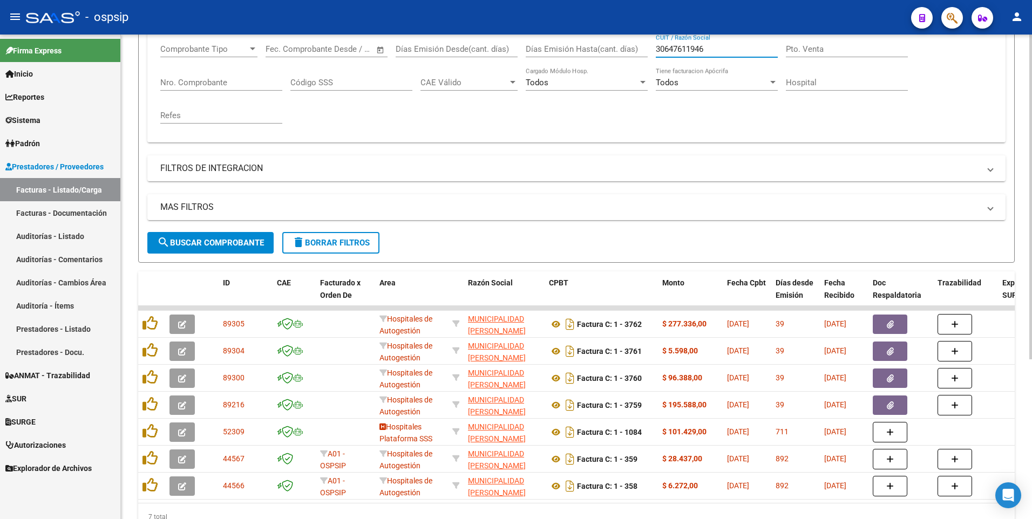
type input "30647611946"
click at [324, 248] on button "delete Borrar Filtros" at bounding box center [330, 243] width 97 height 22
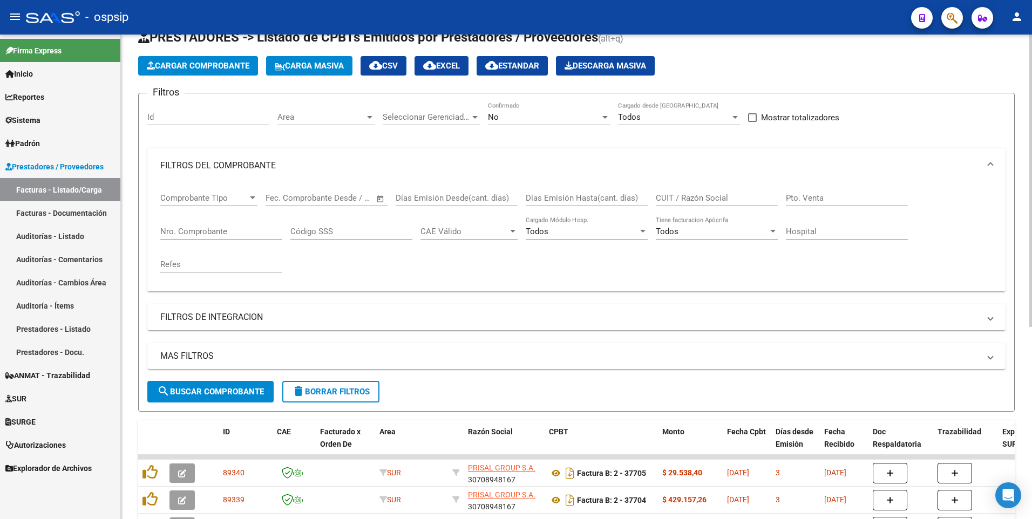
scroll to position [0, 0]
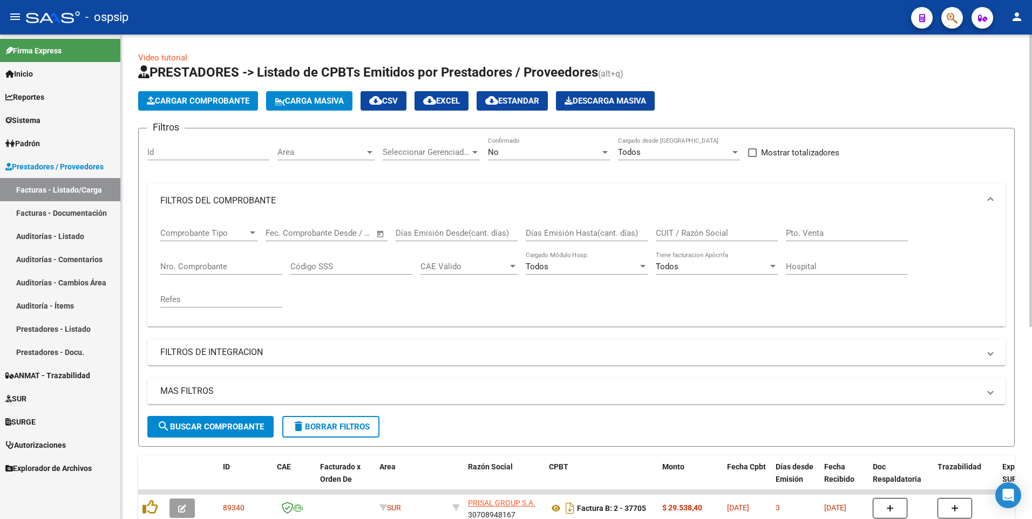
click at [216, 100] on span "Cargar Comprobante" at bounding box center [198, 101] width 103 height 10
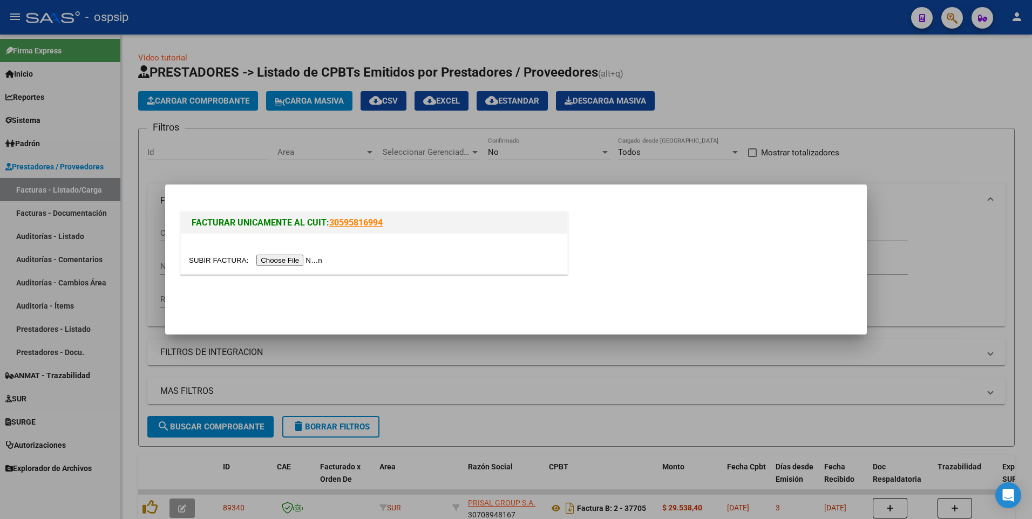
click at [274, 253] on div at bounding box center [374, 254] width 386 height 40
click at [271, 264] on input "file" at bounding box center [257, 260] width 137 height 11
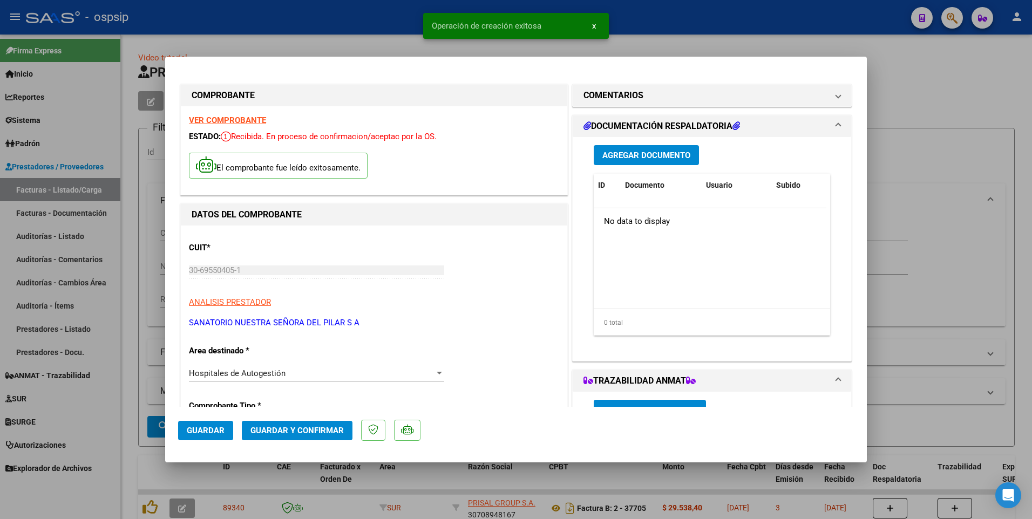
click at [212, 426] on span "Guardar" at bounding box center [206, 431] width 38 height 10
drag, startPoint x: 312, startPoint y: 15, endPoint x: 318, endPoint y: 18, distance: 6.6
click at [312, 15] on div at bounding box center [516, 259] width 1032 height 519
type input "$ 0,00"
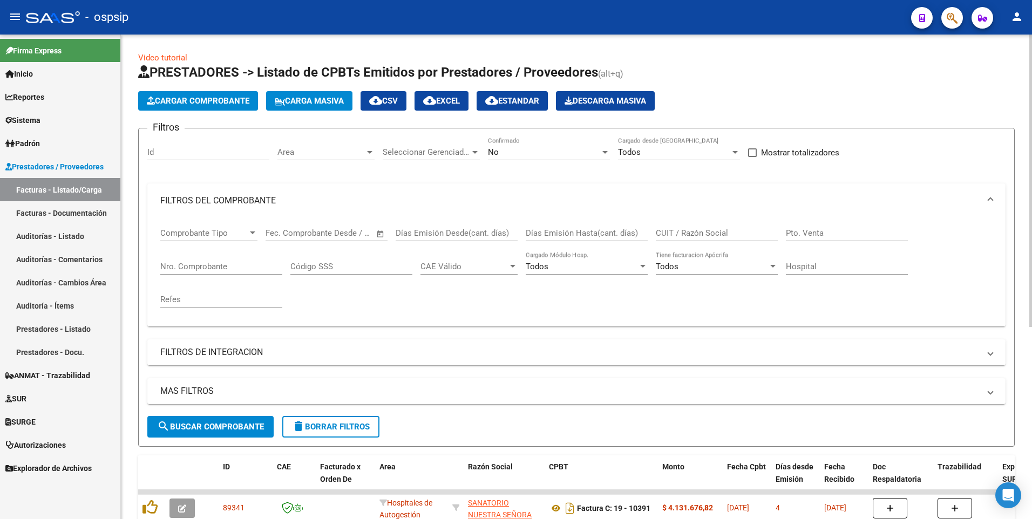
click at [189, 111] on app-list-header "PRESTADORES -> Listado de CPBTs Emitidos por Prestadores / Proveedores (alt+q) …" at bounding box center [576, 255] width 876 height 383
click at [190, 105] on span "Cargar Comprobante" at bounding box center [198, 101] width 103 height 10
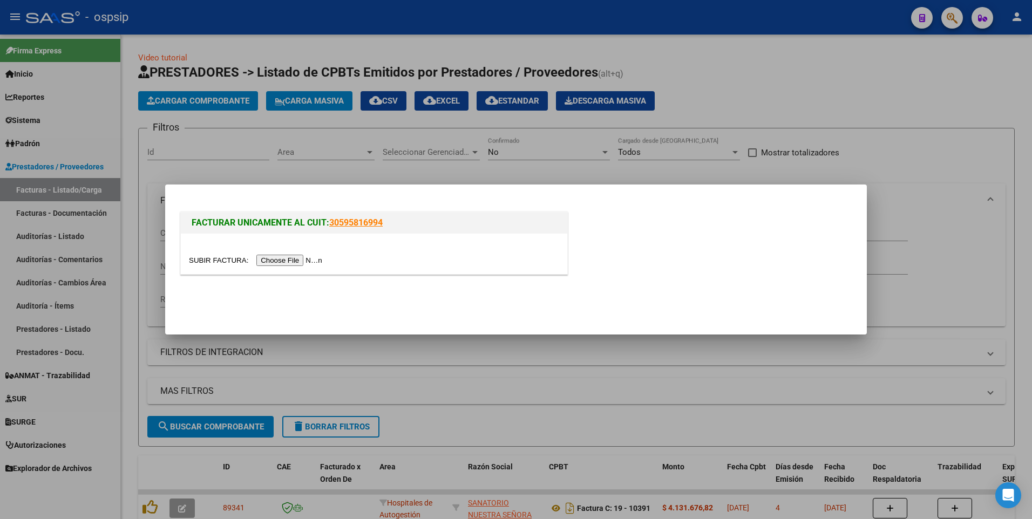
click at [281, 261] on input "file" at bounding box center [257, 260] width 137 height 11
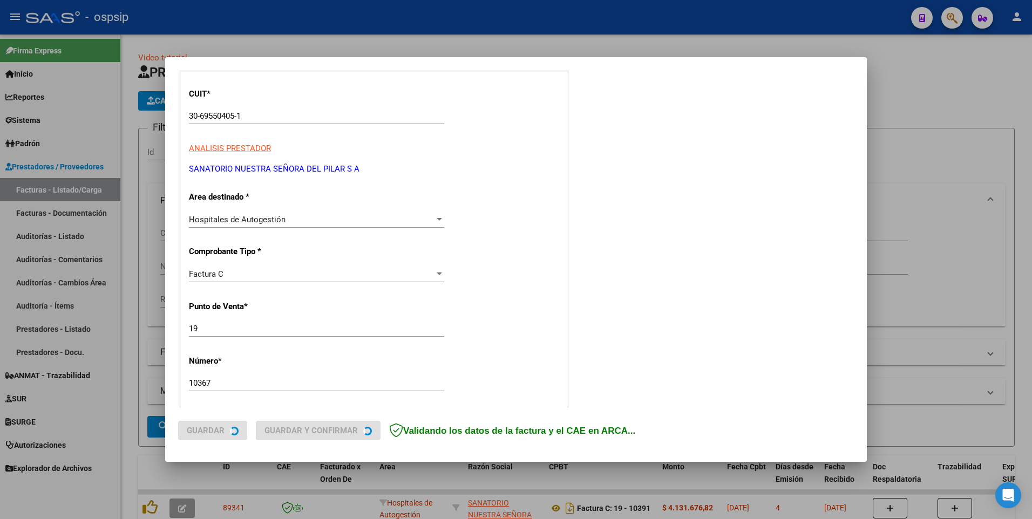
scroll to position [216, 0]
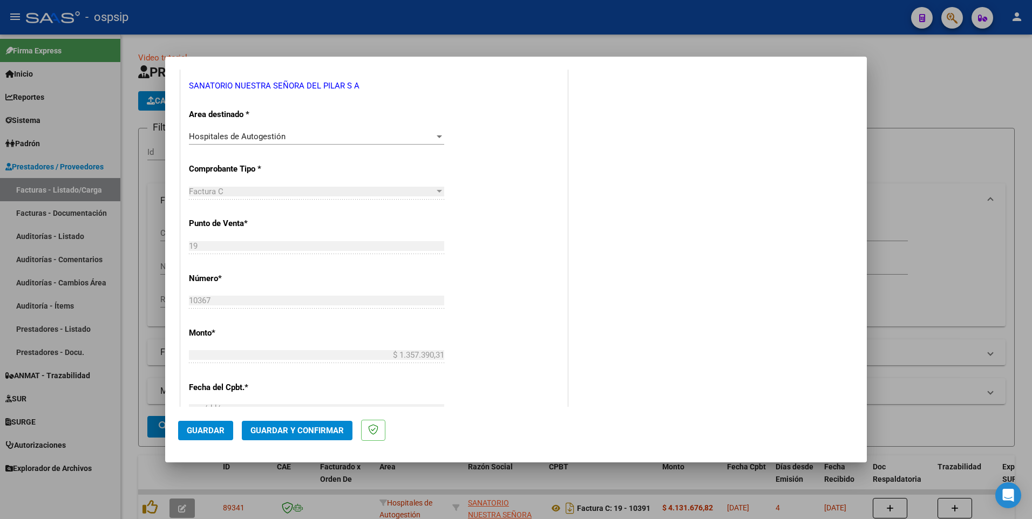
click at [219, 432] on span "Guardar" at bounding box center [206, 431] width 38 height 10
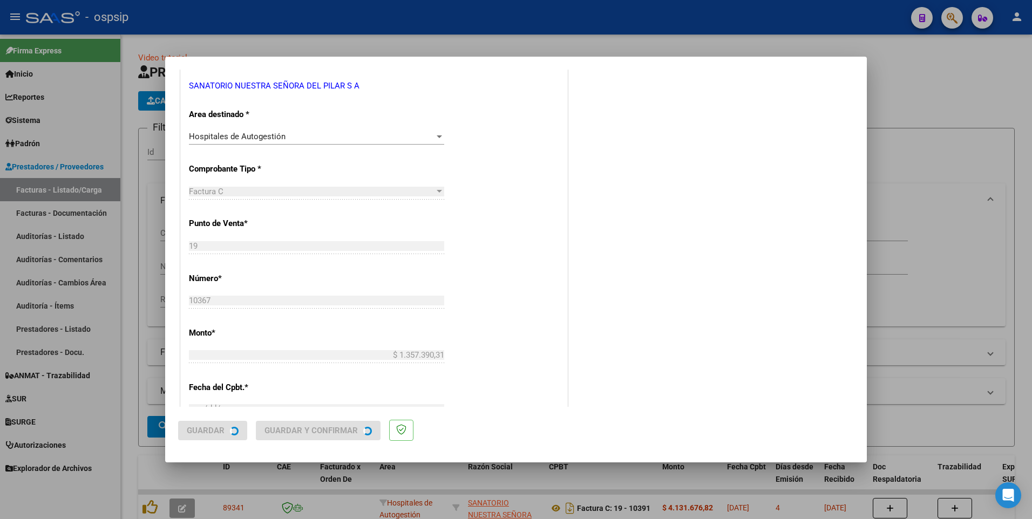
scroll to position [0, 0]
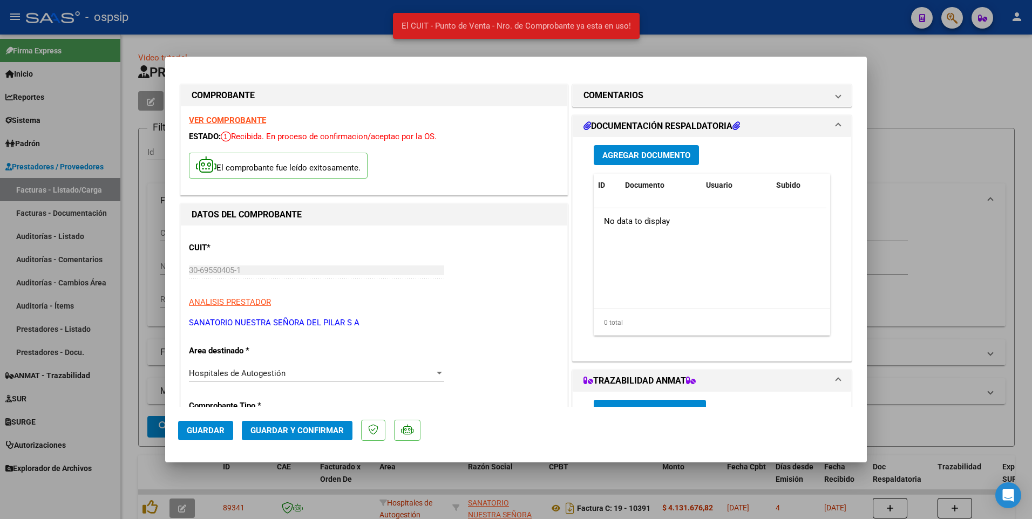
click at [376, 21] on div at bounding box center [516, 259] width 1032 height 519
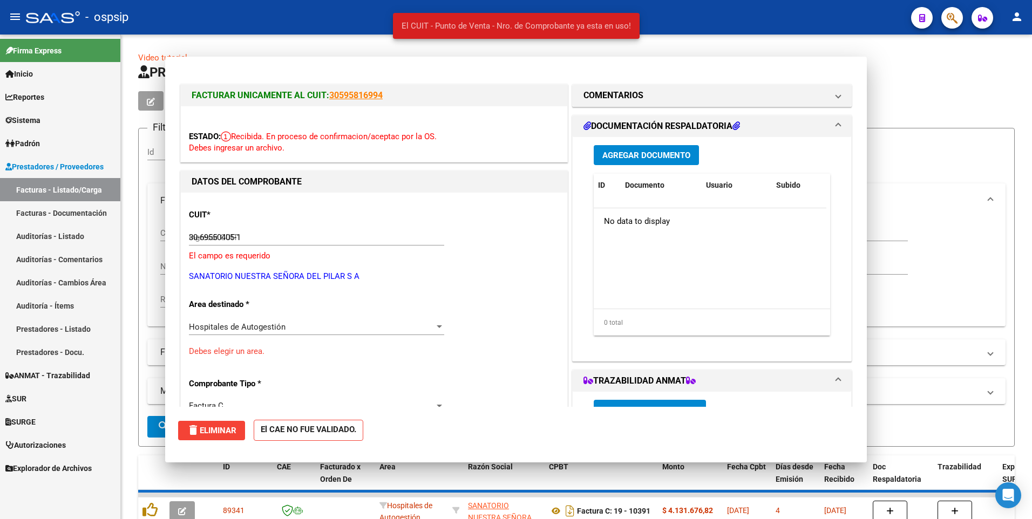
type input "$ 0,00"
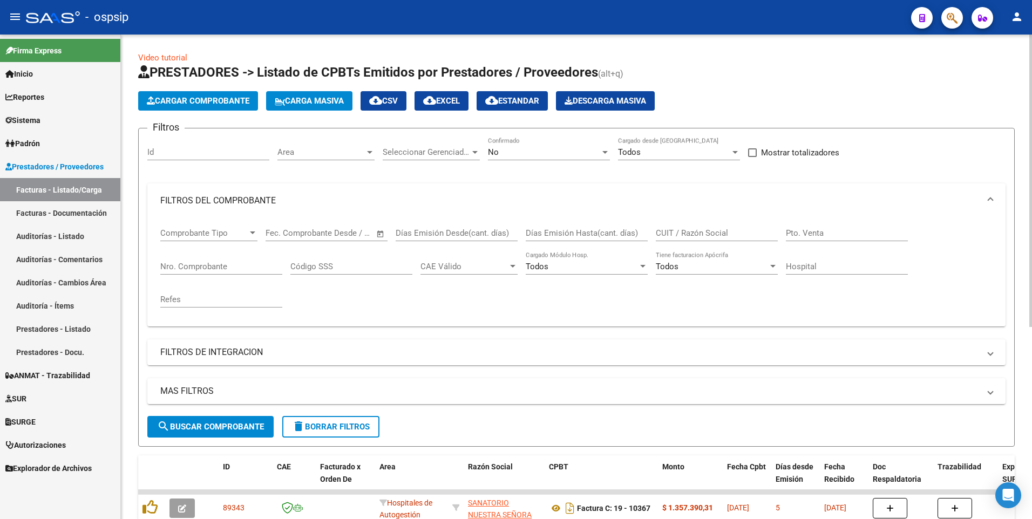
click at [226, 94] on button "Cargar Comprobante" at bounding box center [198, 100] width 120 height 19
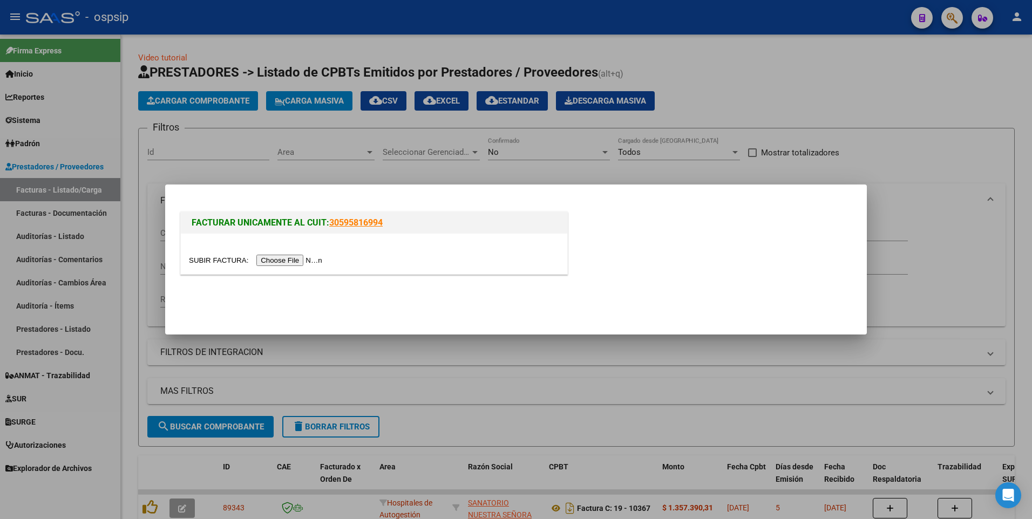
click at [301, 261] on input "file" at bounding box center [257, 260] width 137 height 11
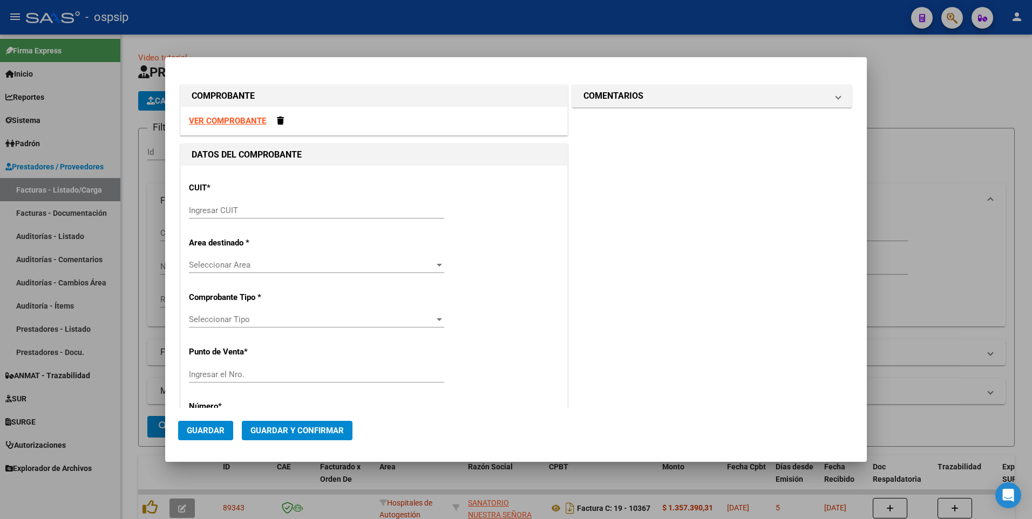
click at [241, 116] on strong "VER COMPROBANTE" at bounding box center [227, 121] width 77 height 10
click at [283, 208] on input "Ingresar CUIT" at bounding box center [316, 211] width 255 height 10
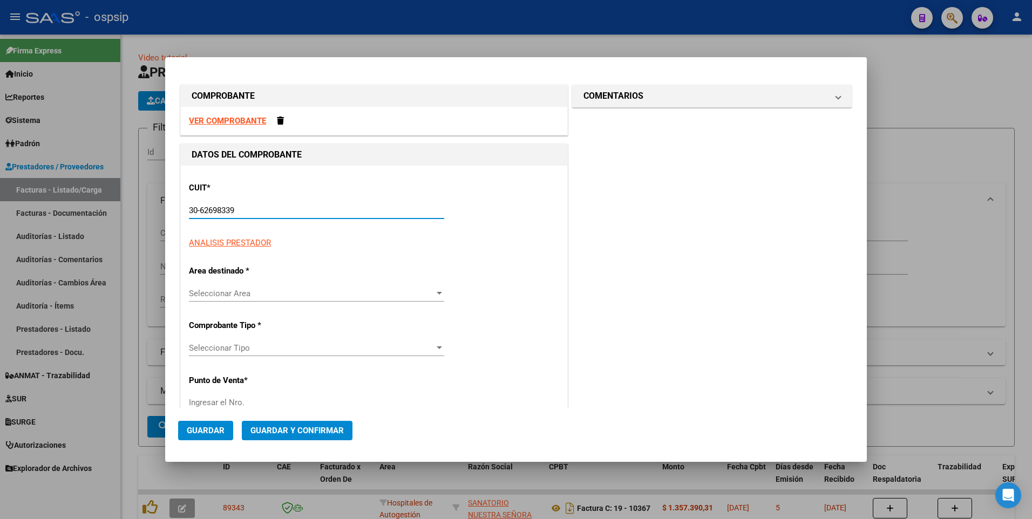
type input "30-62698339-8"
type input "110"
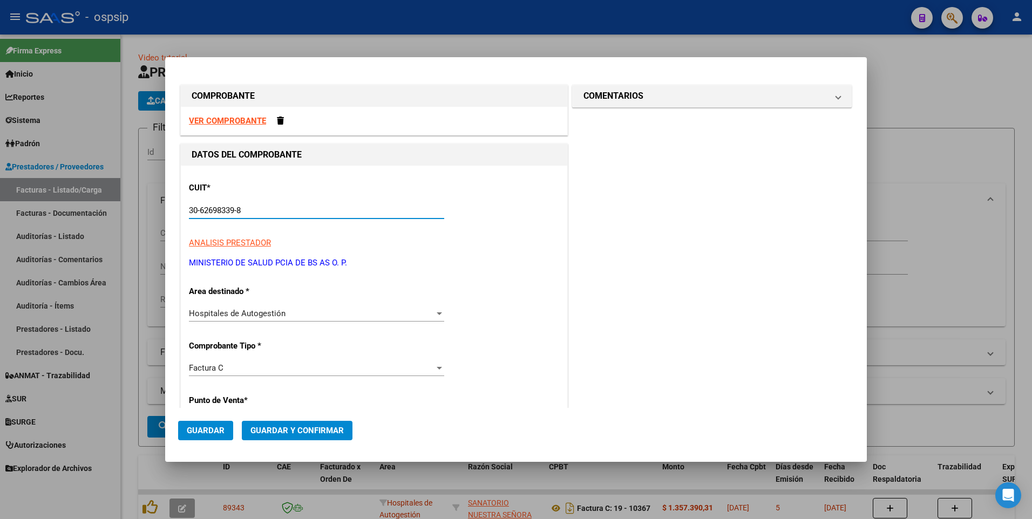
type input "30-62698339-8"
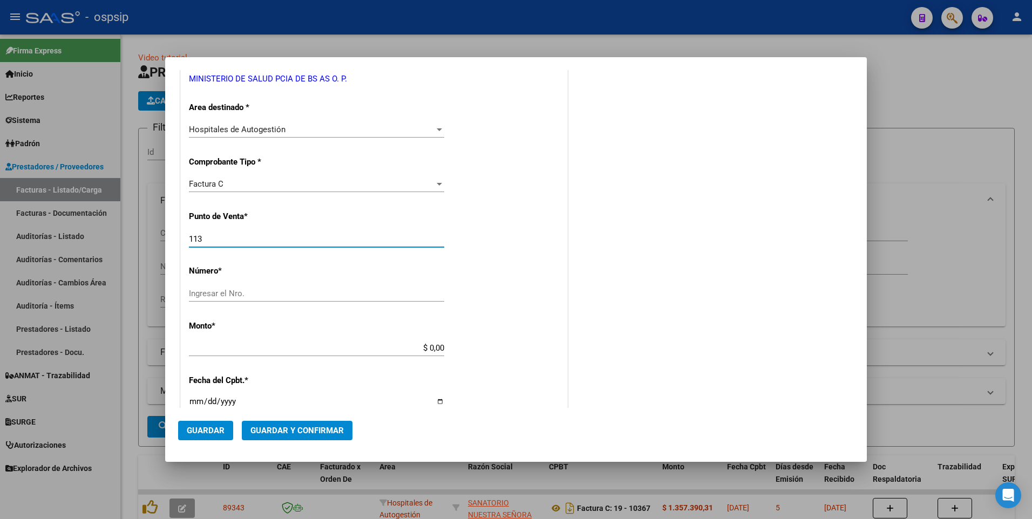
type input "113"
type input "3927"
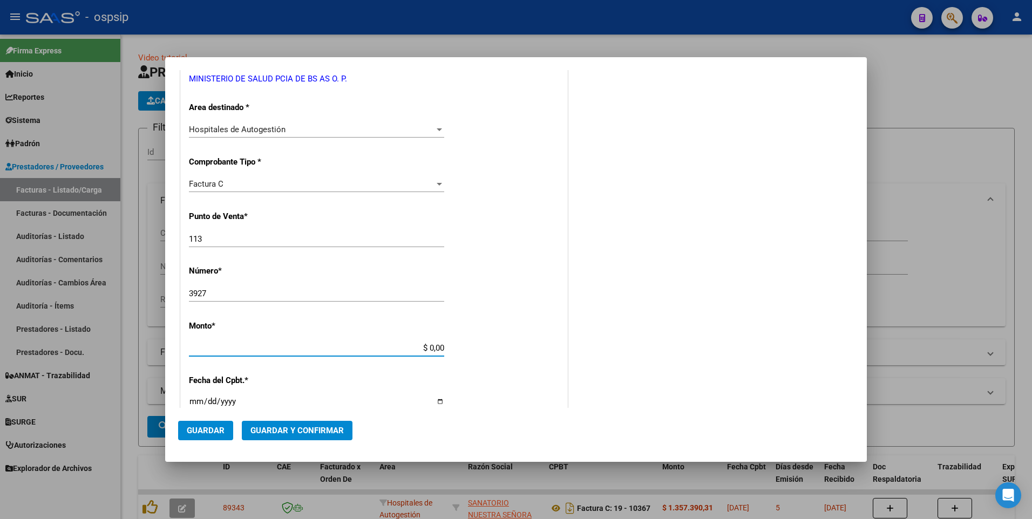
type input "$ 1.736.310,00"
type input "[DATE]"
type input "75358019159610"
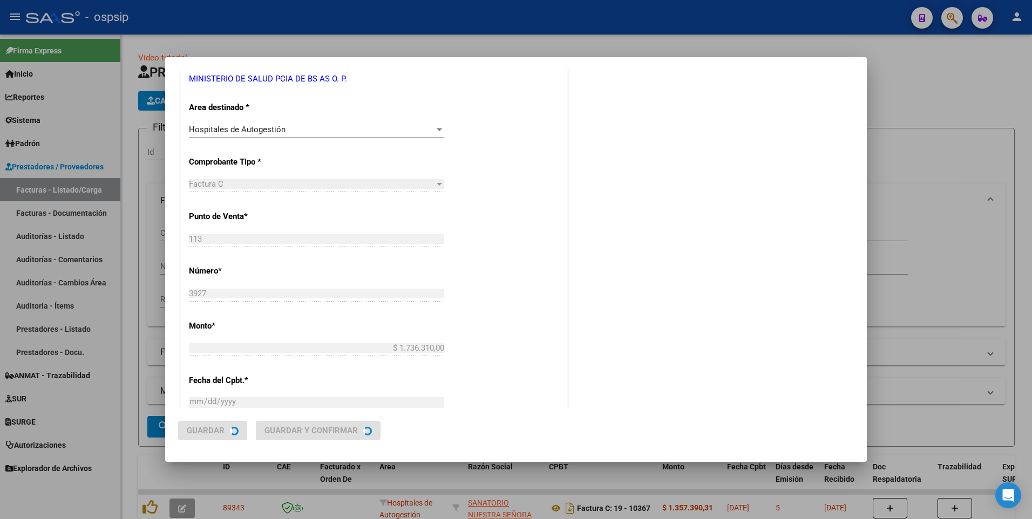
scroll to position [0, 0]
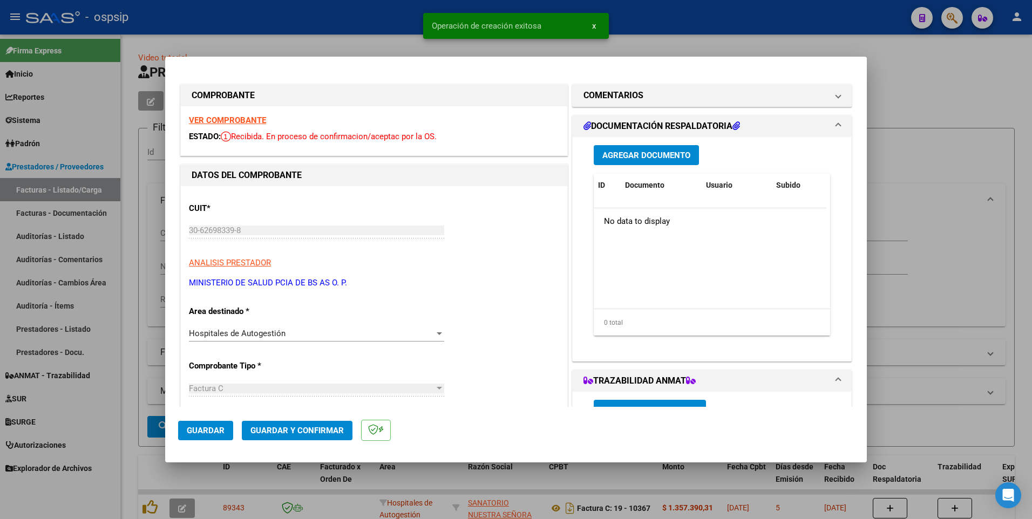
click at [206, 441] on mat-dialog-actions "Guardar Guardar y Confirmar" at bounding box center [516, 428] width 676 height 43
click at [206, 434] on span "Guardar" at bounding box center [206, 431] width 38 height 10
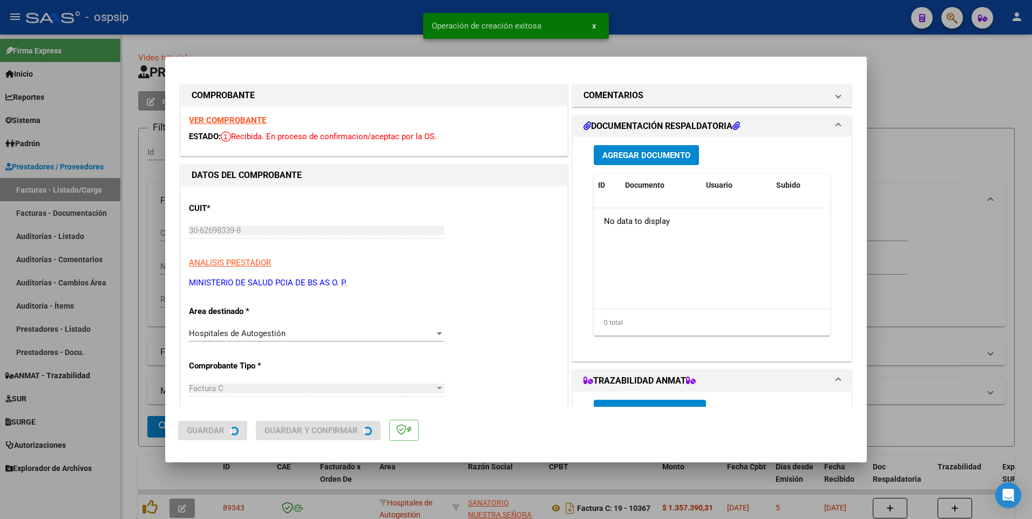
click at [331, 18] on div at bounding box center [516, 259] width 1032 height 519
type input "$ 0,00"
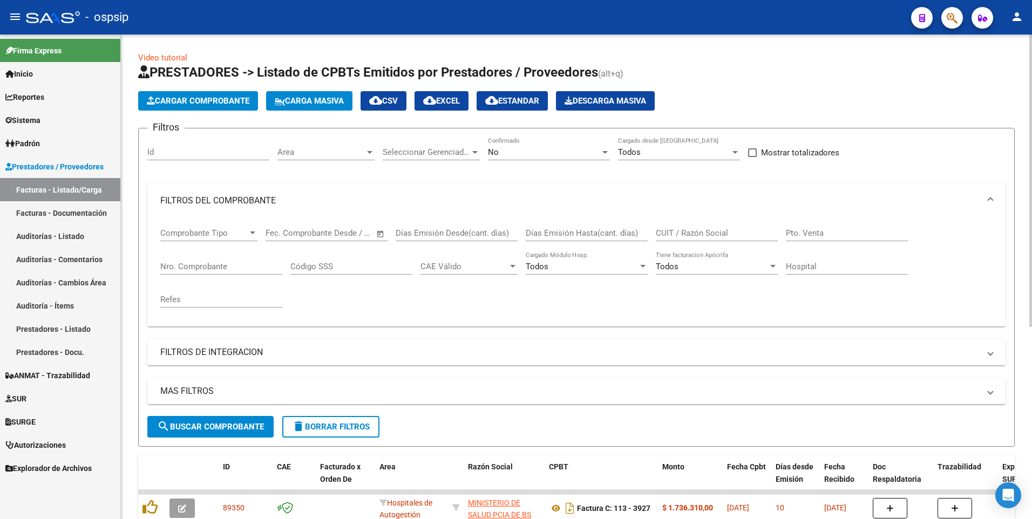
click at [329, 431] on span "delete Borrar Filtros" at bounding box center [331, 427] width 78 height 10
click at [222, 93] on button "Cargar Comprobante" at bounding box center [198, 100] width 120 height 19
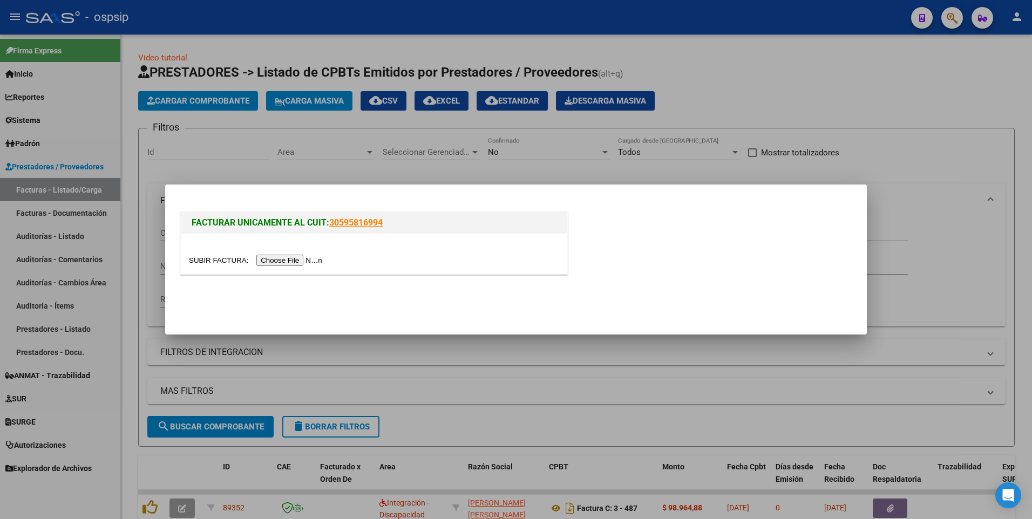
click at [273, 260] on input "file" at bounding box center [257, 260] width 137 height 11
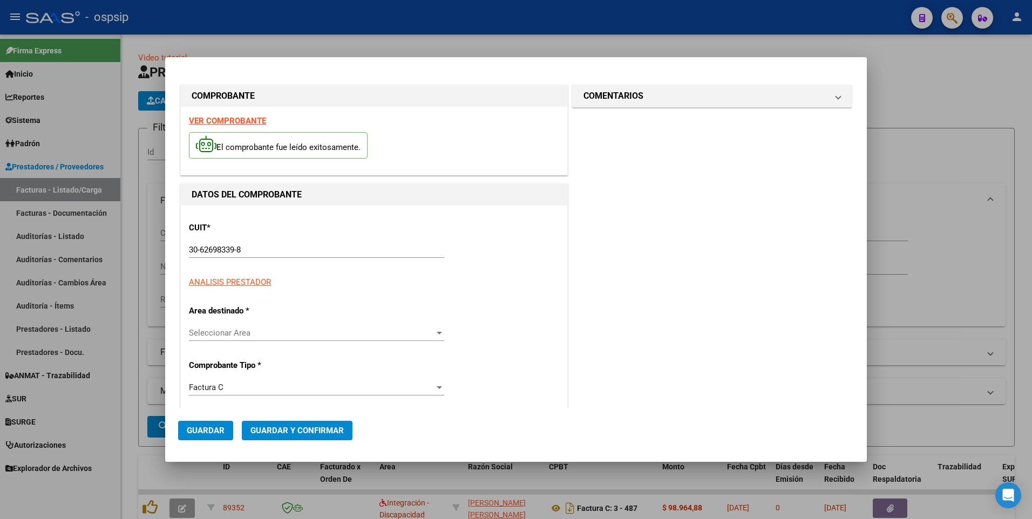
type input "3936"
type input "$ 83.528,00"
type input "[DATE]"
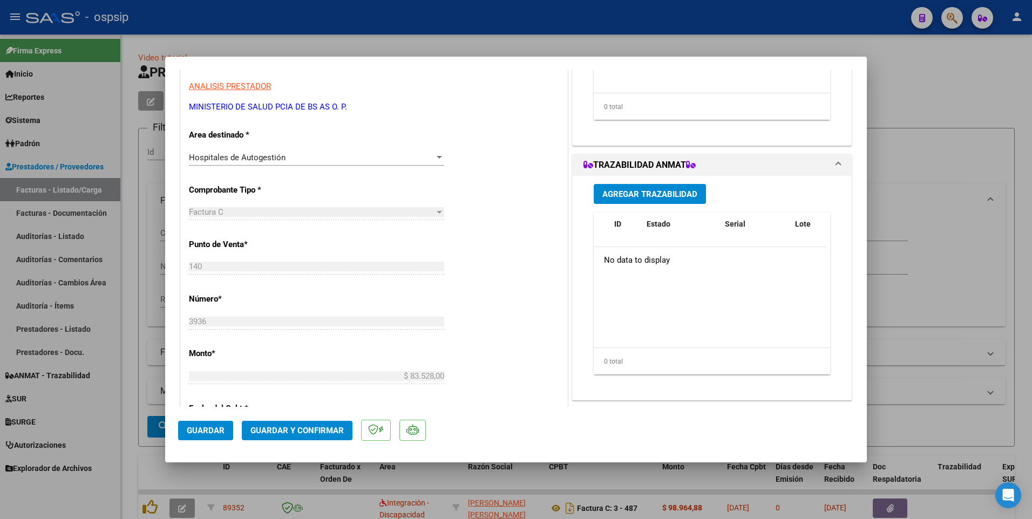
scroll to position [432, 0]
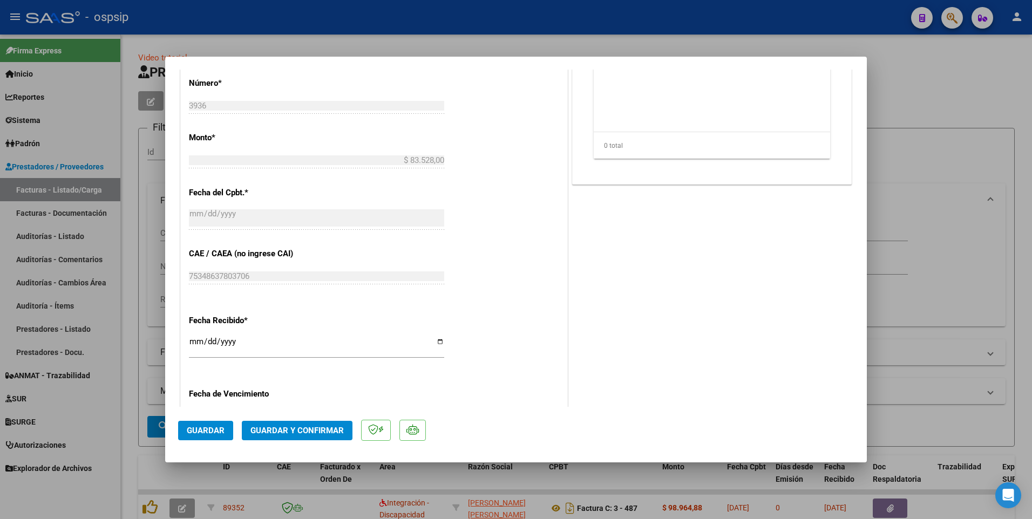
click at [221, 430] on span "Guardar" at bounding box center [206, 431] width 38 height 10
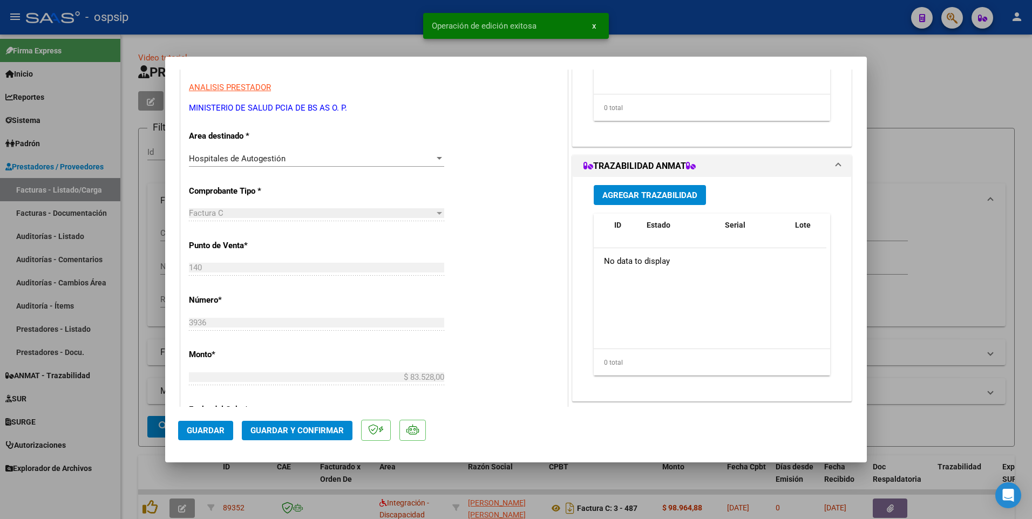
scroll to position [0, 0]
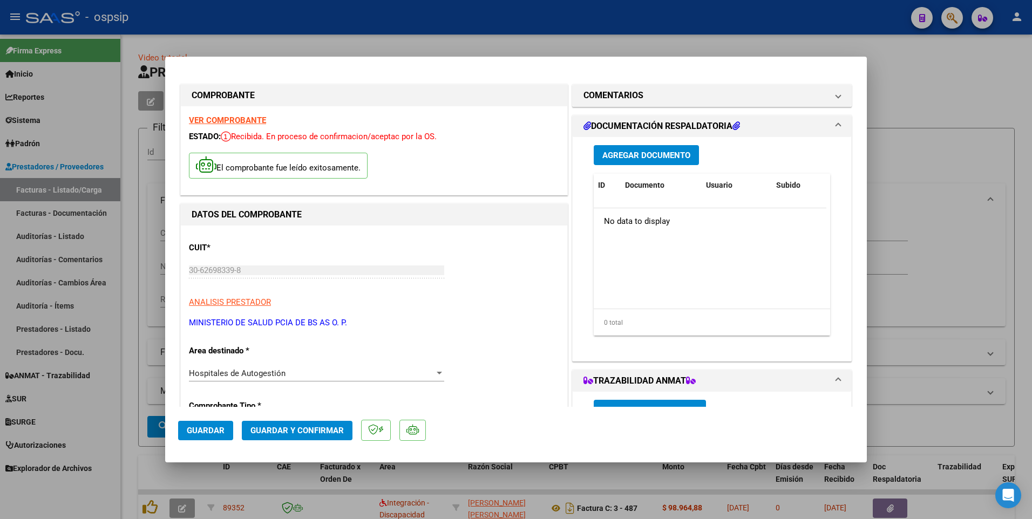
click at [310, 28] on div at bounding box center [516, 259] width 1032 height 519
type input "$ 0,00"
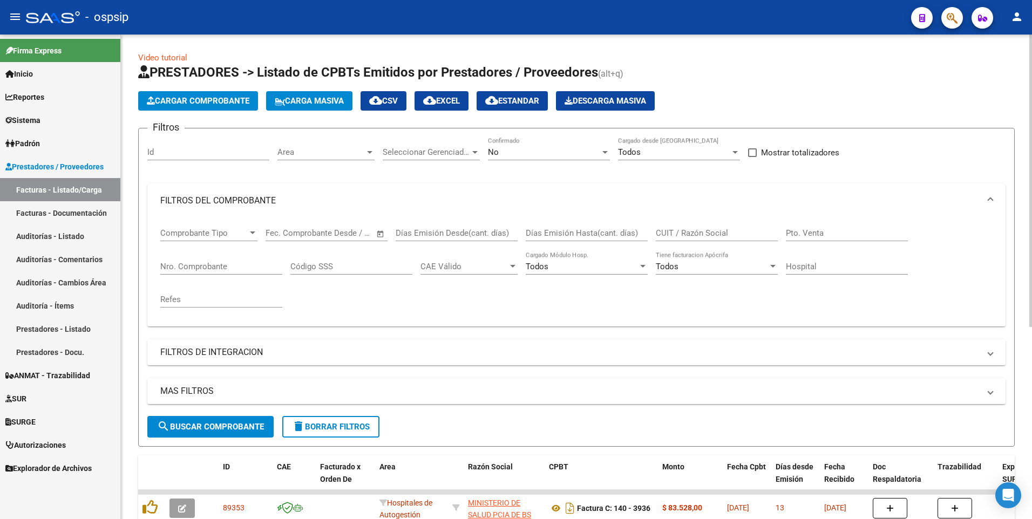
click at [203, 96] on button "Cargar Comprobante" at bounding box center [198, 100] width 120 height 19
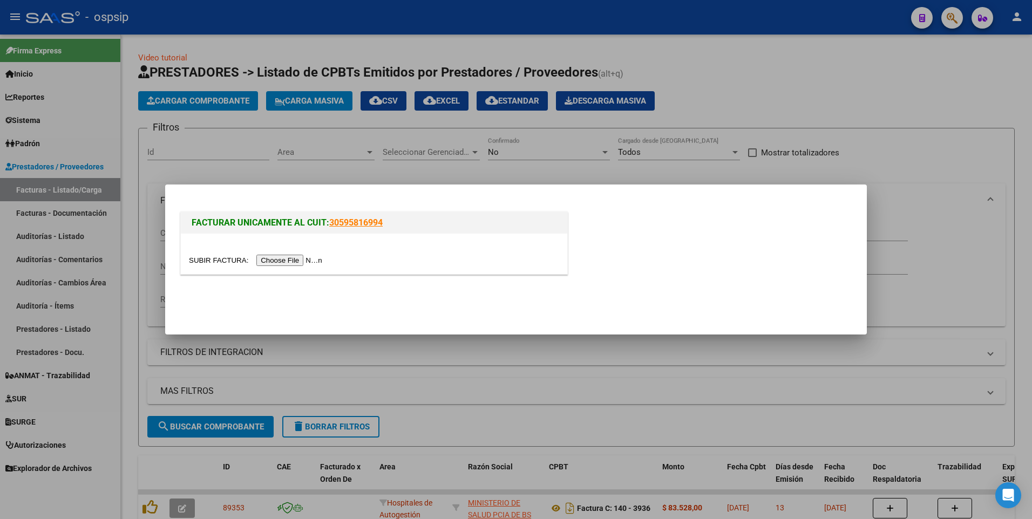
click at [282, 258] on input "file" at bounding box center [257, 260] width 137 height 11
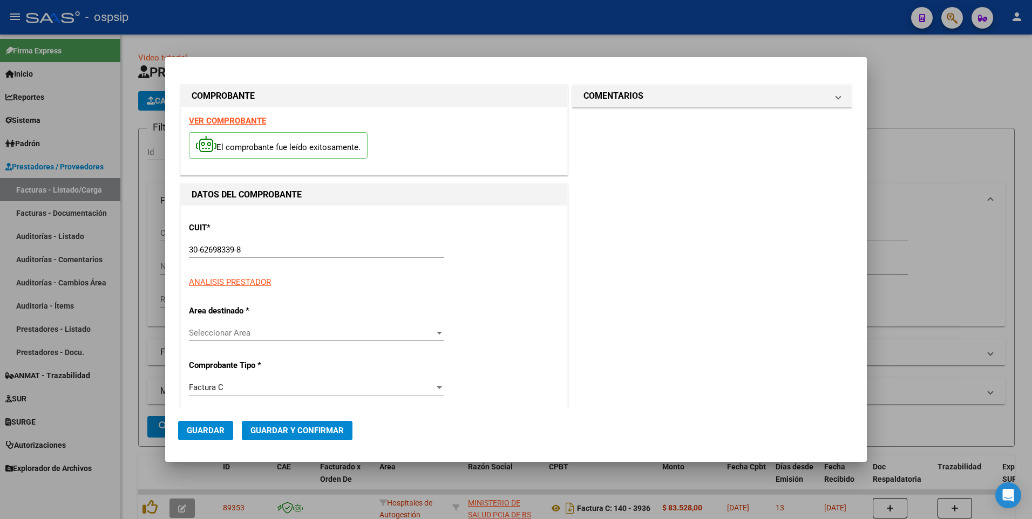
type input "3937"
type input "$ 59.445,00"
type input "[DATE]"
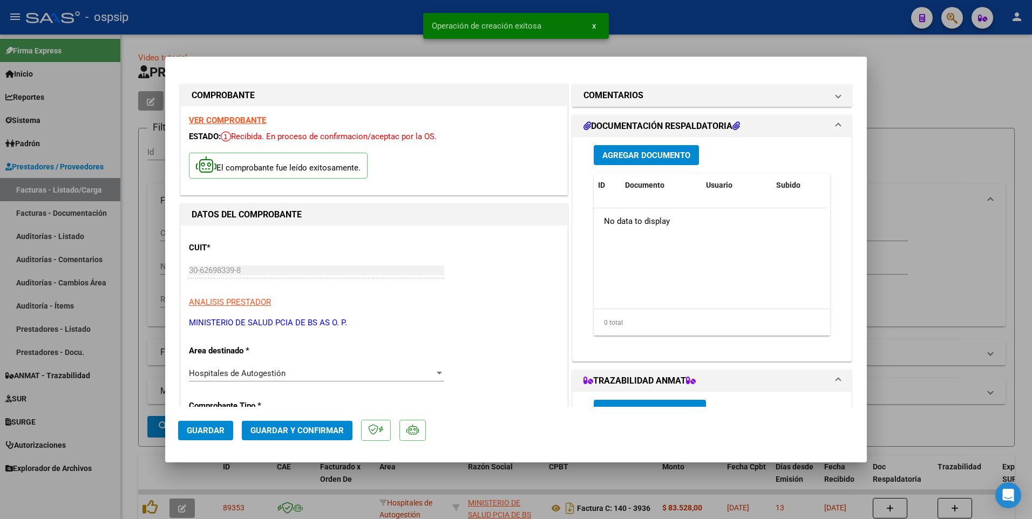
drag, startPoint x: 210, startPoint y: 430, endPoint x: 213, endPoint y: 422, distance: 8.4
click at [210, 430] on span "Guardar" at bounding box center [206, 431] width 38 height 10
click at [301, 23] on div at bounding box center [516, 259] width 1032 height 519
type input "$ 0,00"
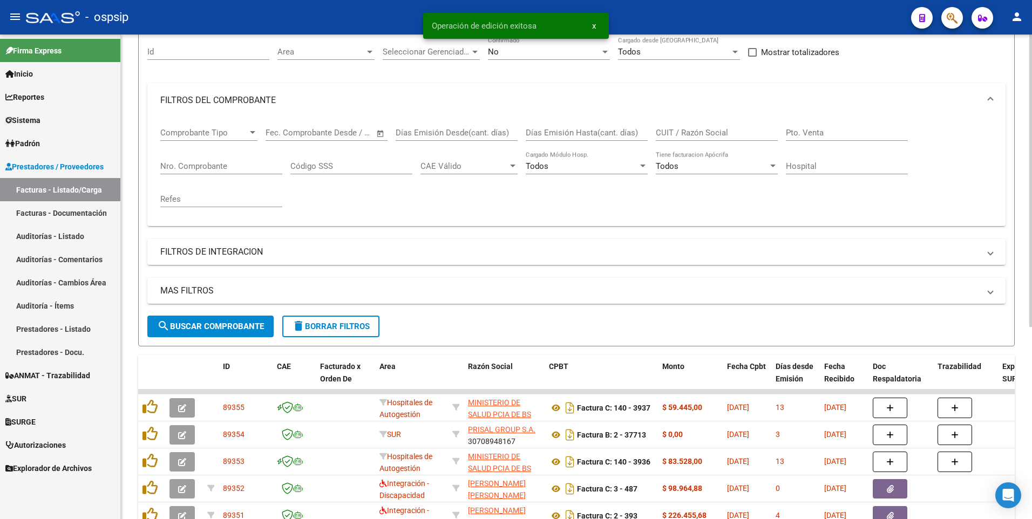
scroll to position [108, 0]
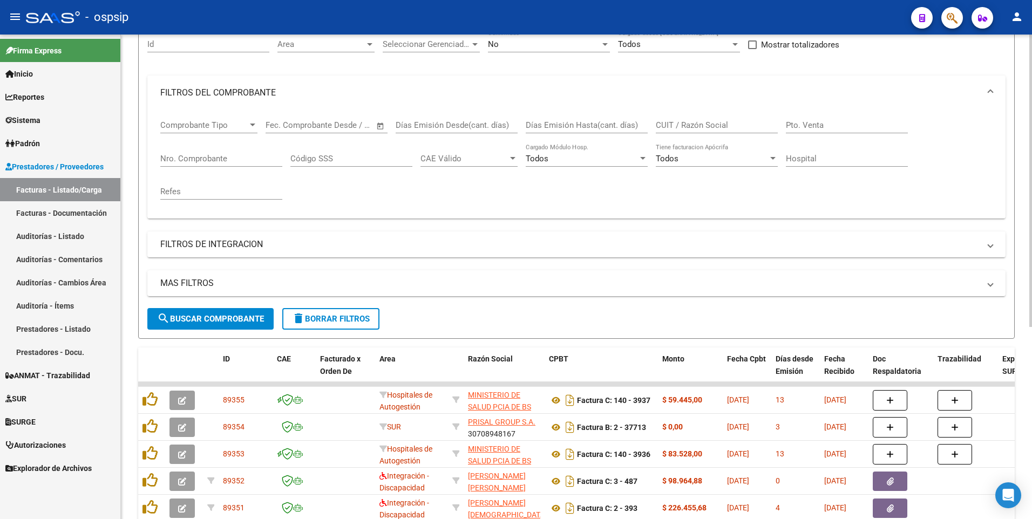
click at [346, 316] on span "delete Borrar Filtros" at bounding box center [331, 319] width 78 height 10
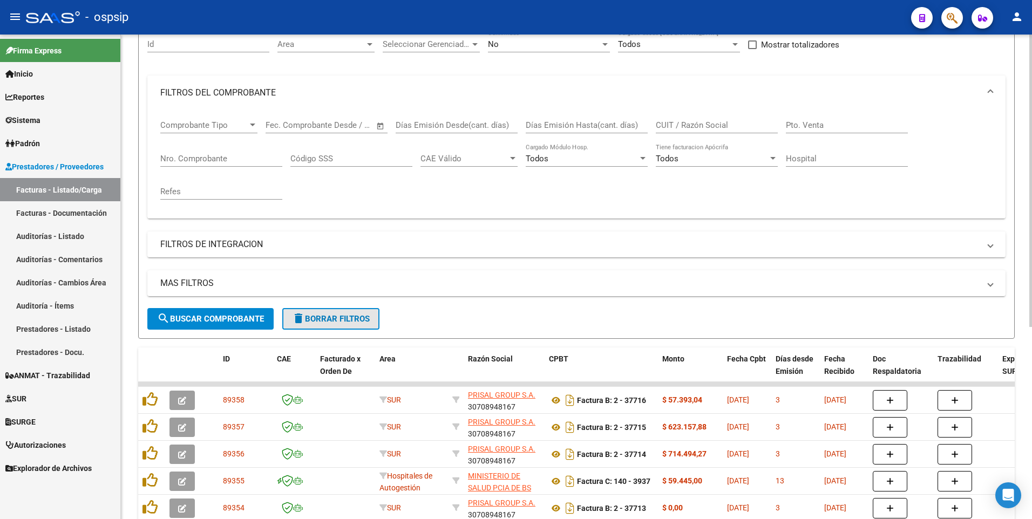
click at [350, 316] on span "delete Borrar Filtros" at bounding box center [331, 319] width 78 height 10
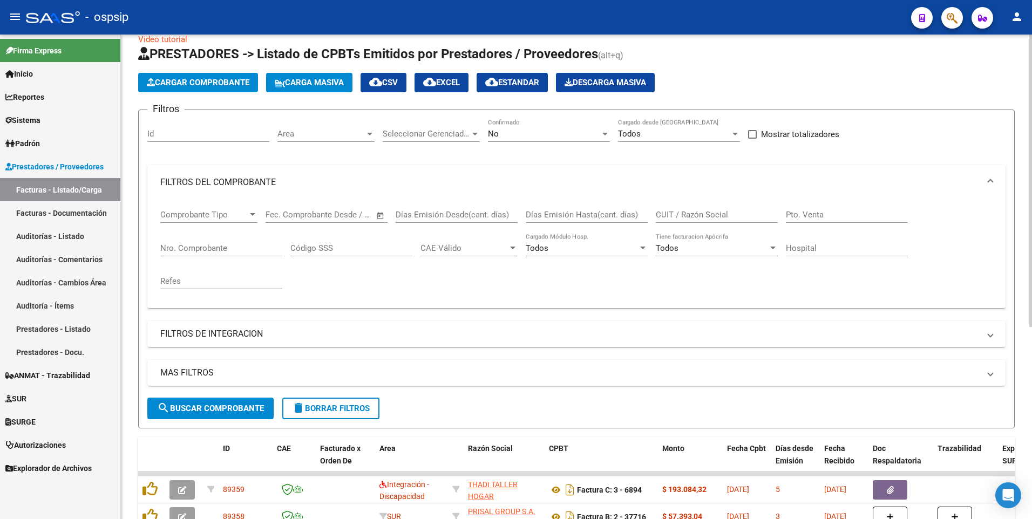
scroll to position [0, 0]
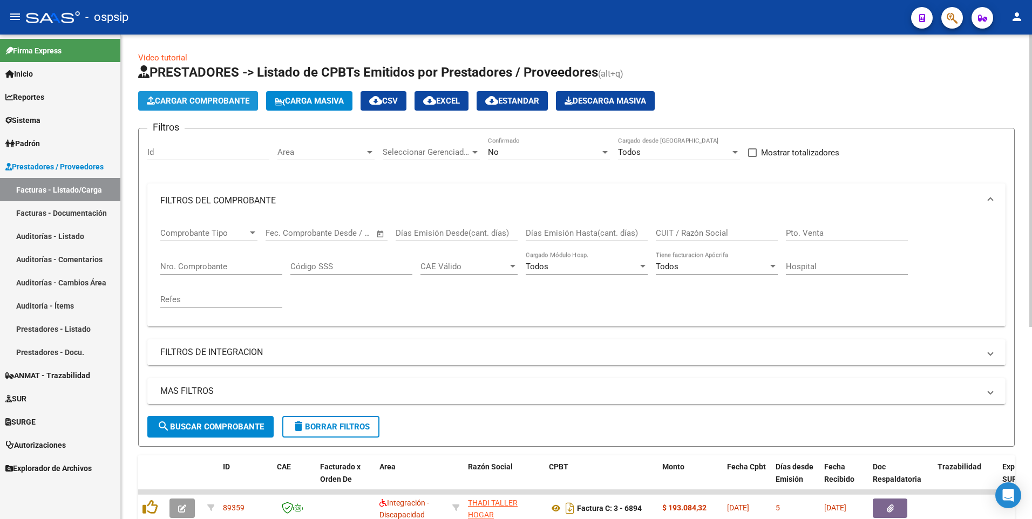
click at [215, 106] on button "Cargar Comprobante" at bounding box center [198, 100] width 120 height 19
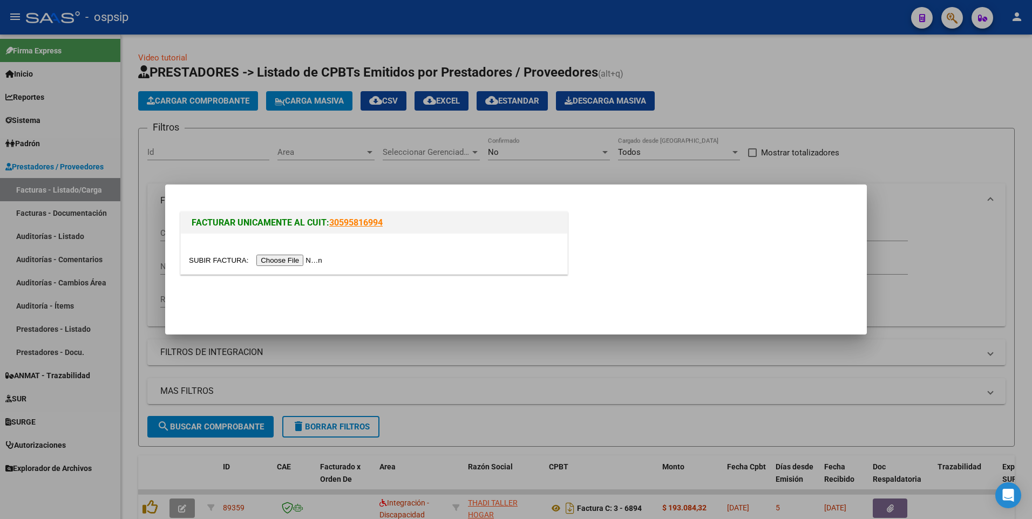
click at [290, 260] on input "file" at bounding box center [257, 260] width 137 height 11
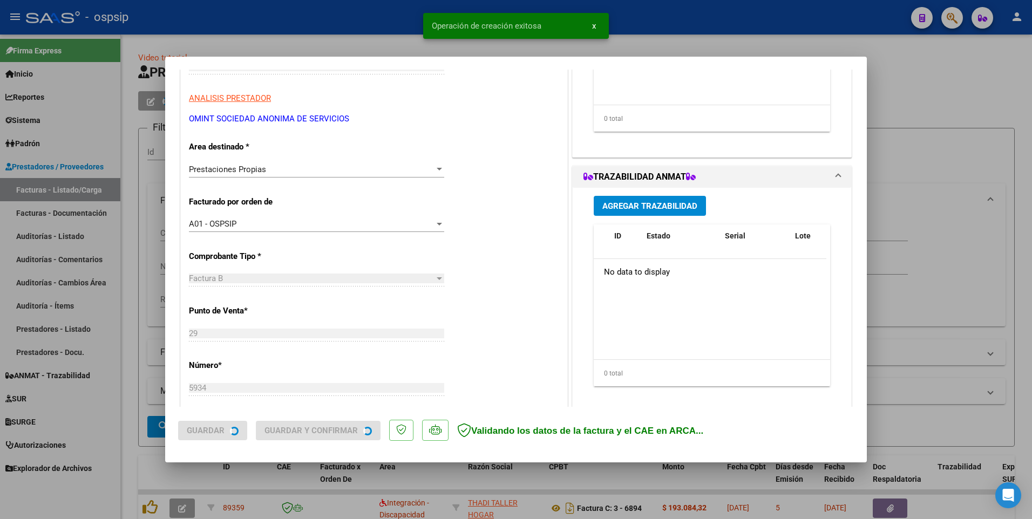
scroll to position [324, 0]
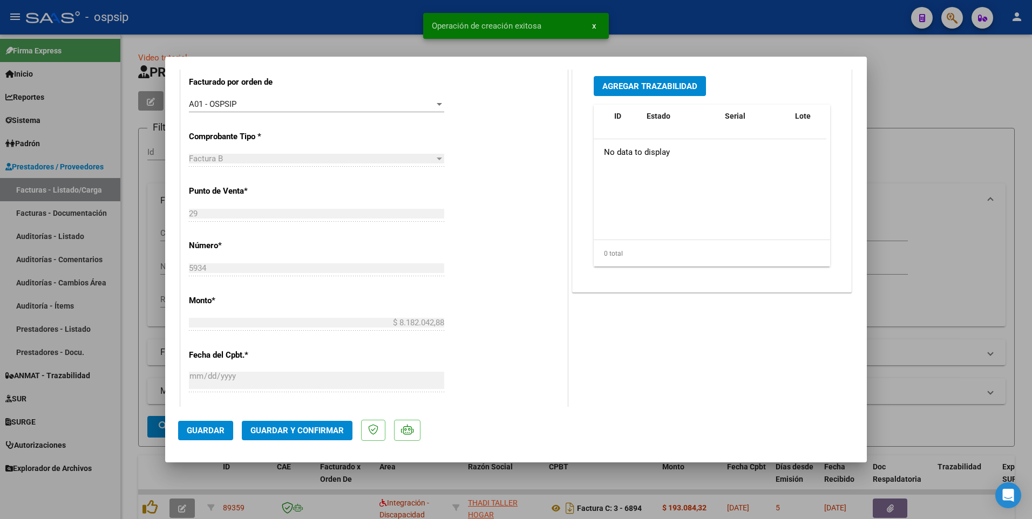
click at [219, 429] on span "Guardar" at bounding box center [206, 431] width 38 height 10
click at [366, 19] on div at bounding box center [516, 259] width 1032 height 519
type input "$ 0,00"
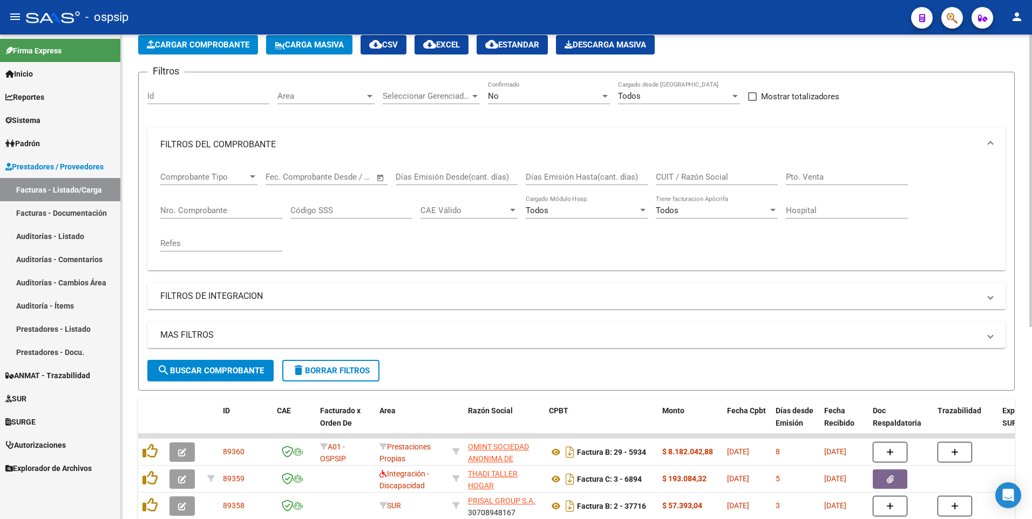
scroll to position [0, 0]
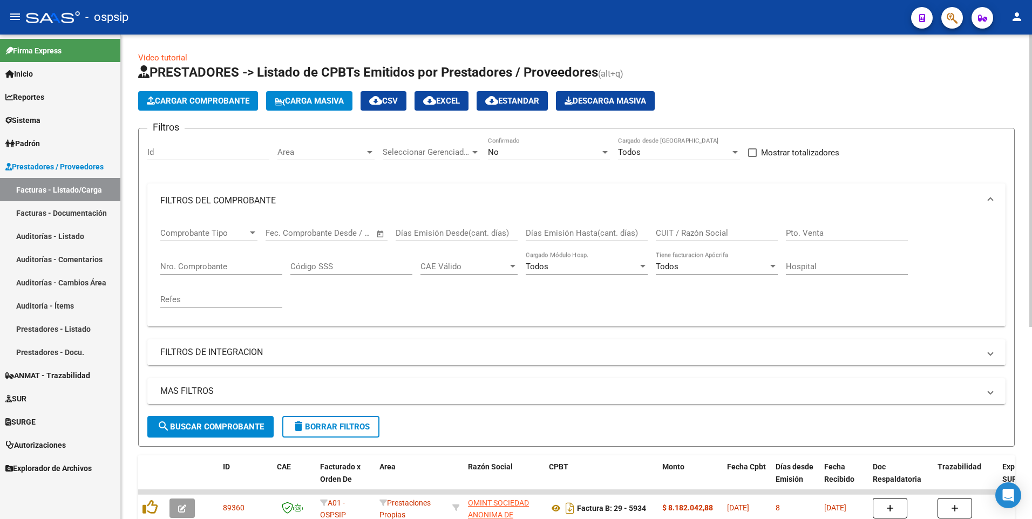
click at [231, 105] on span "Cargar Comprobante" at bounding box center [198, 101] width 103 height 10
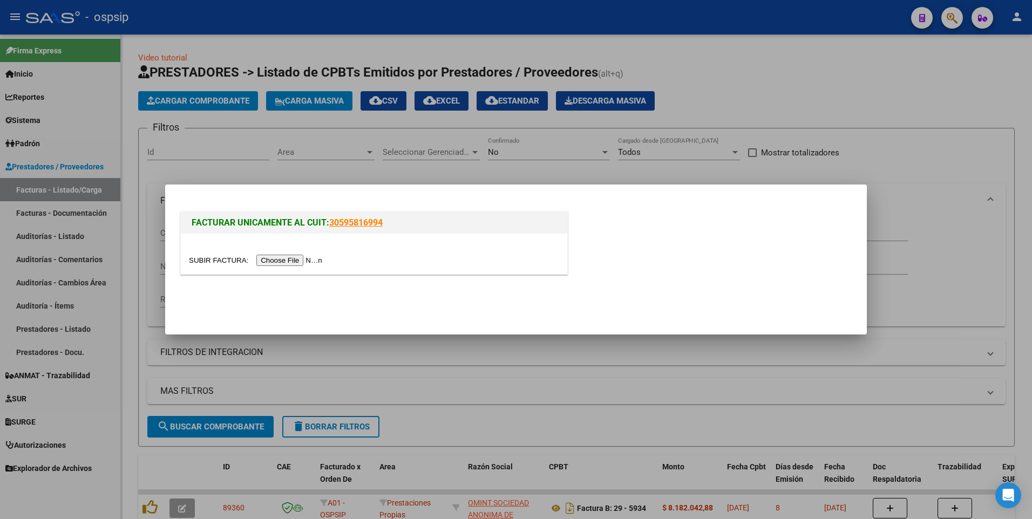
click at [276, 263] on input "file" at bounding box center [257, 260] width 137 height 11
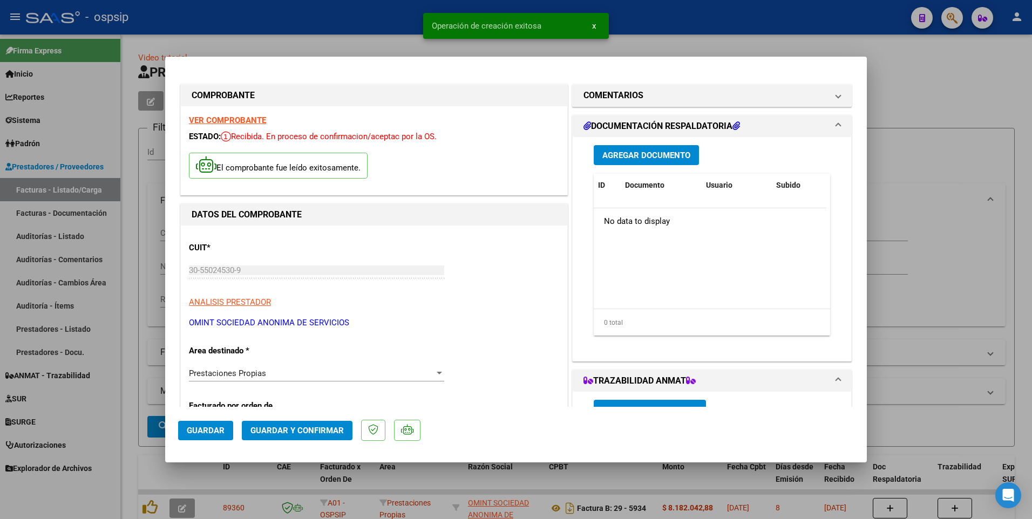
click at [217, 425] on button "Guardar" at bounding box center [205, 430] width 55 height 19
click at [321, 19] on div at bounding box center [516, 259] width 1032 height 519
type input "$ 0,00"
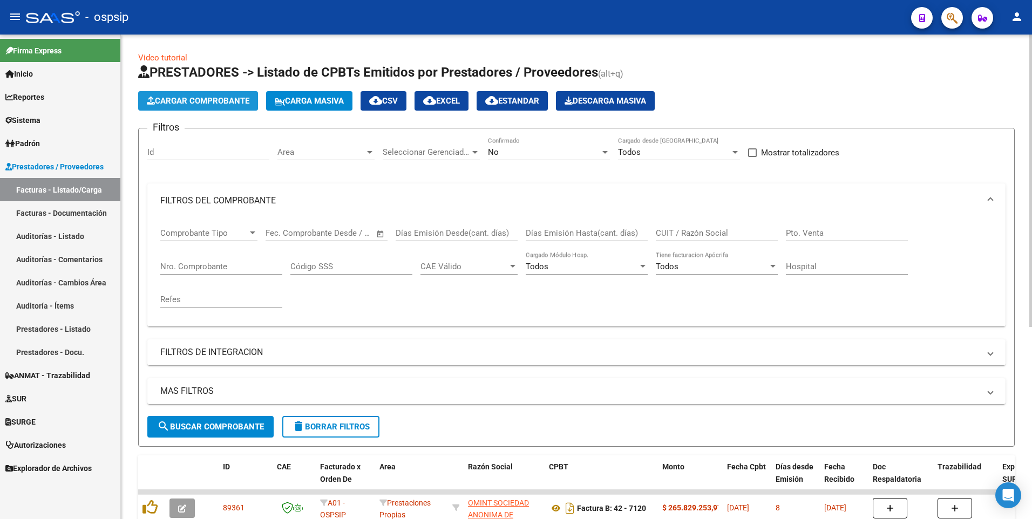
click at [195, 100] on span "Cargar Comprobante" at bounding box center [198, 101] width 103 height 10
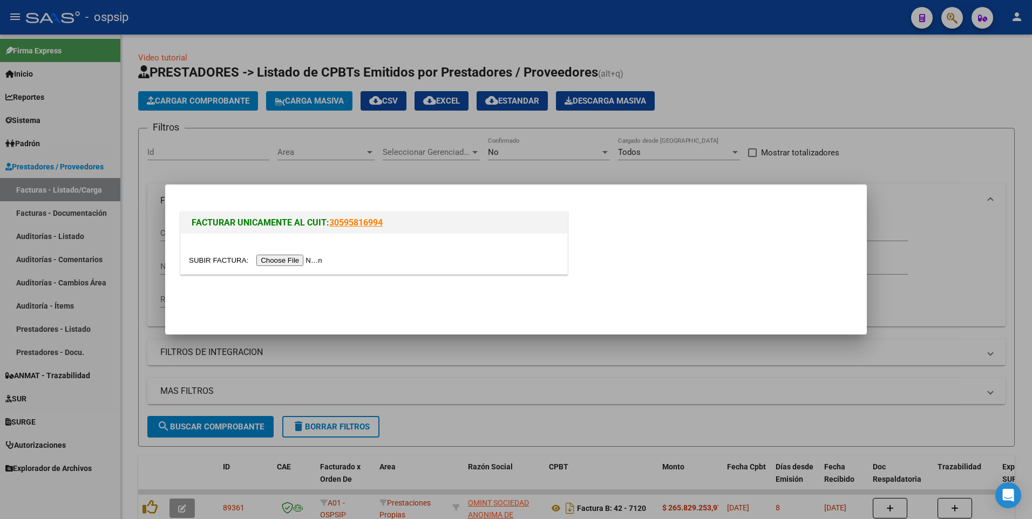
click at [269, 261] on input "file" at bounding box center [257, 260] width 137 height 11
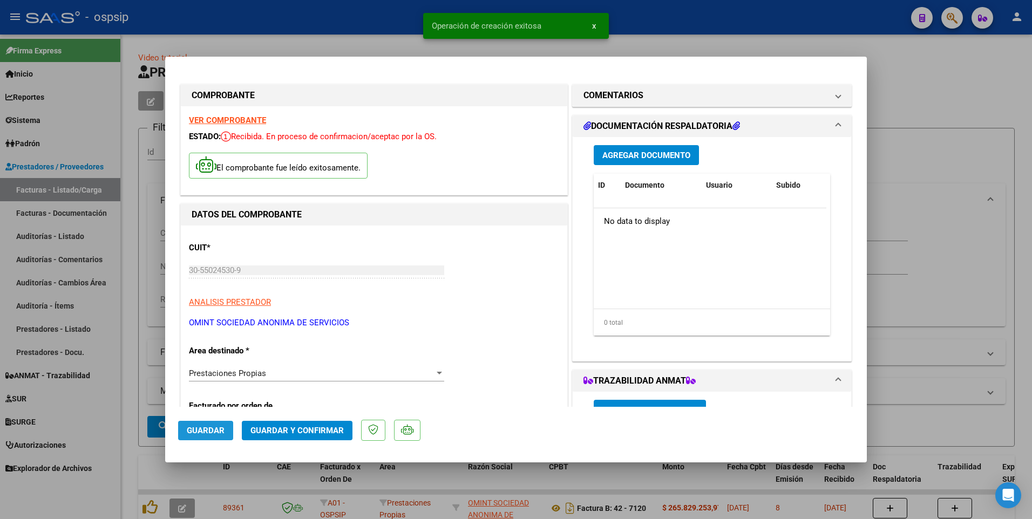
click at [222, 431] on span "Guardar" at bounding box center [206, 431] width 38 height 10
click at [317, 22] on div at bounding box center [516, 259] width 1032 height 519
type input "$ 0,00"
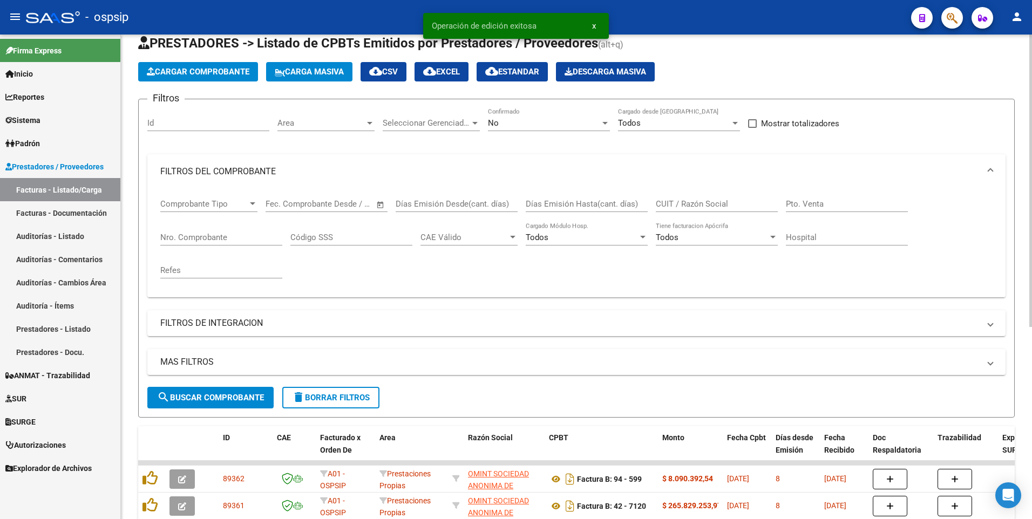
scroll to position [54, 0]
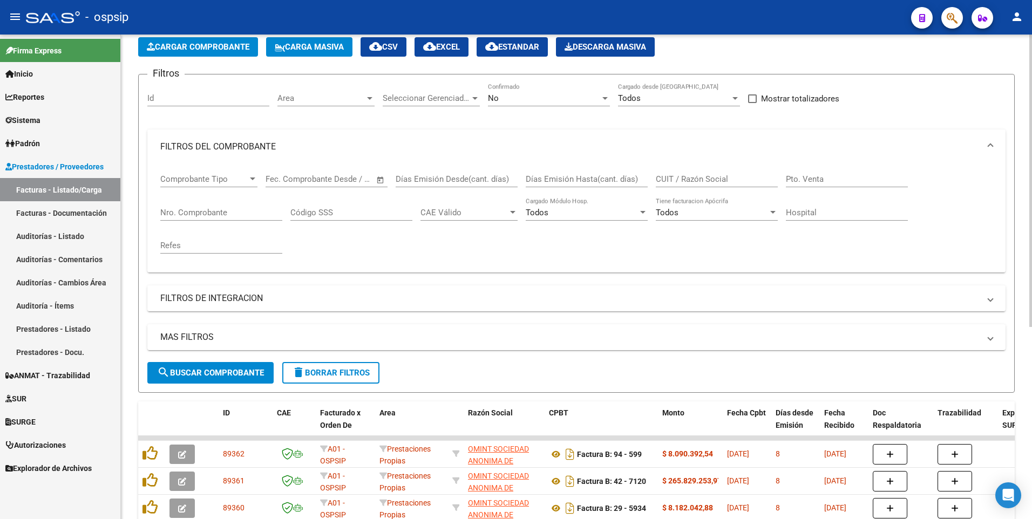
click at [212, 48] on span "Cargar Comprobante" at bounding box center [198, 47] width 103 height 10
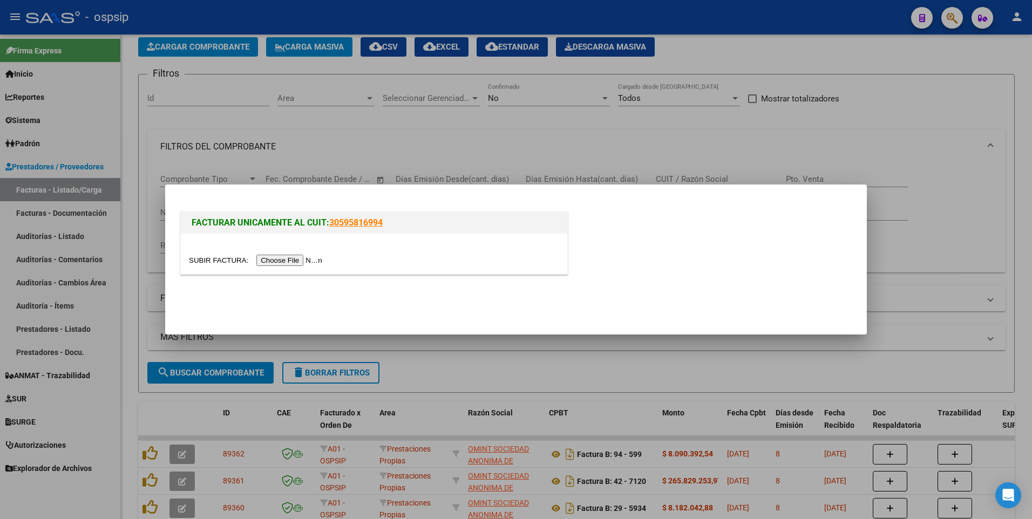
click at [283, 258] on input "file" at bounding box center [257, 260] width 137 height 11
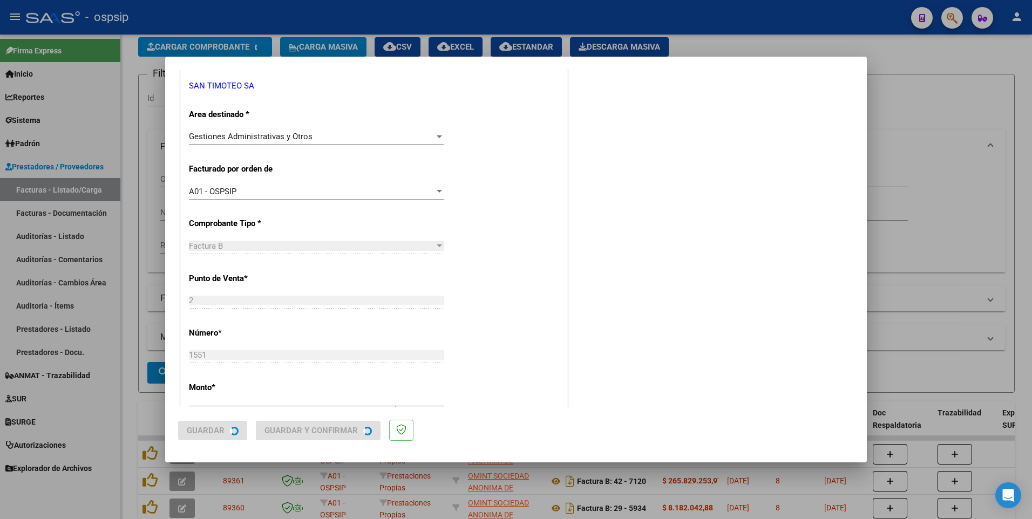
scroll to position [0, 0]
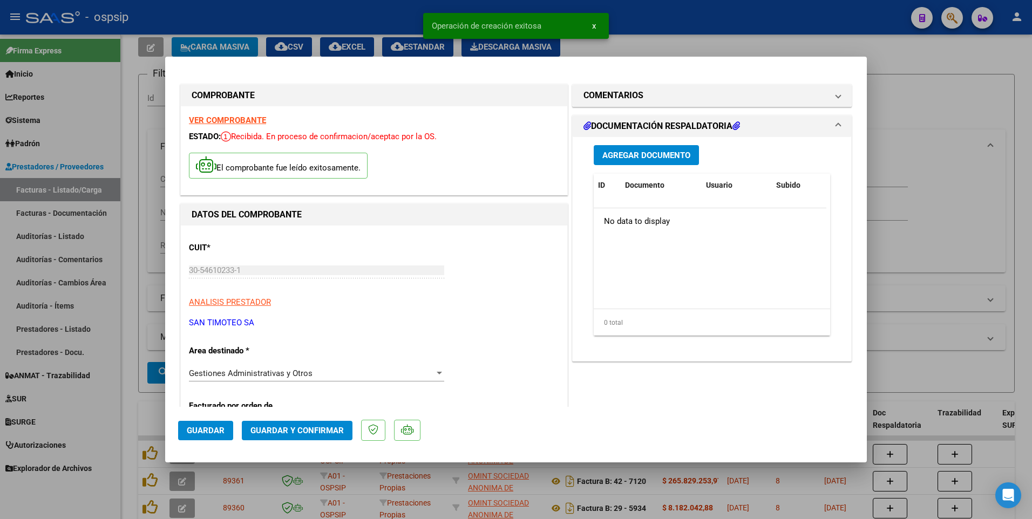
click at [217, 428] on span "Guardar" at bounding box center [206, 431] width 38 height 10
click at [356, 18] on div at bounding box center [516, 259] width 1032 height 519
type input "$ 0,00"
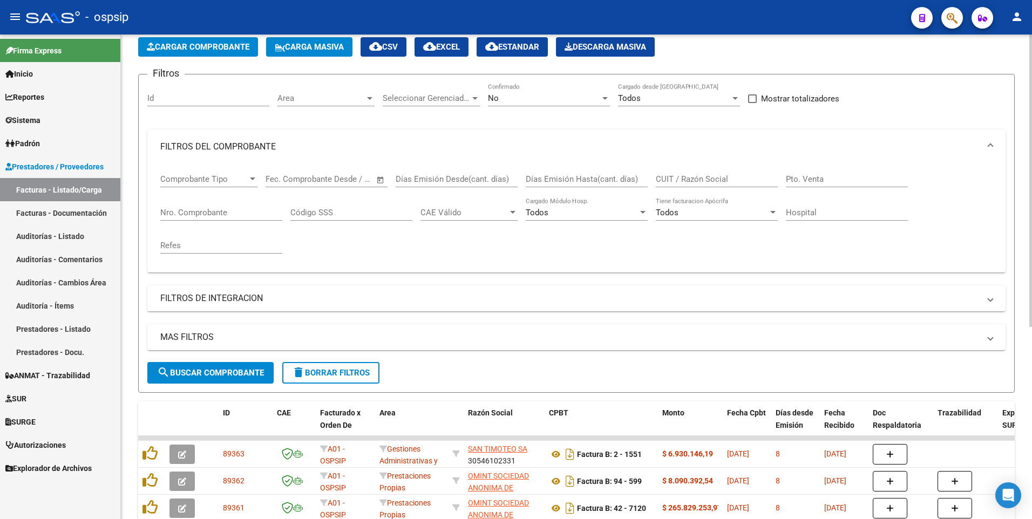
click at [326, 376] on span "delete Borrar Filtros" at bounding box center [331, 373] width 78 height 10
click at [192, 210] on input "Nro. Comprobante" at bounding box center [221, 213] width 122 height 10
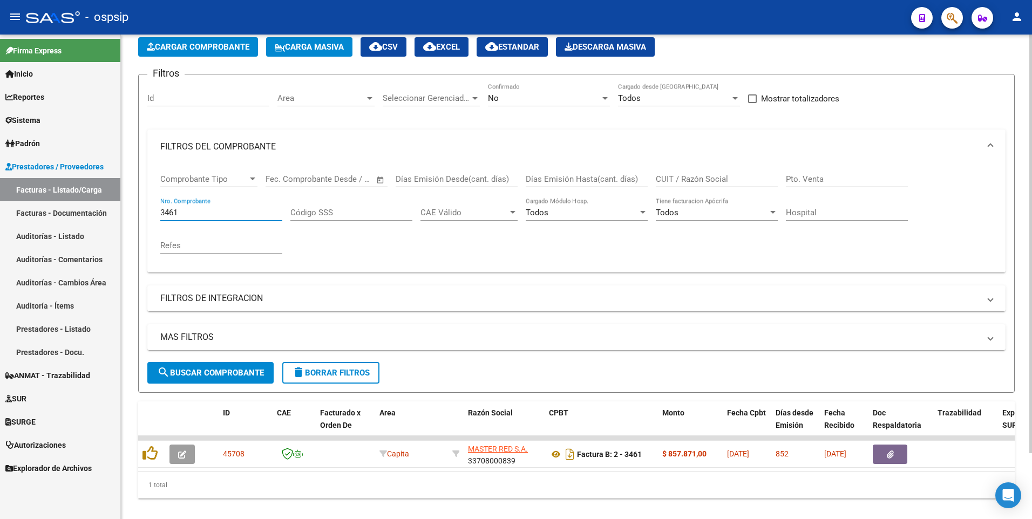
type input "3461"
click at [328, 373] on span "delete Borrar Filtros" at bounding box center [331, 373] width 78 height 10
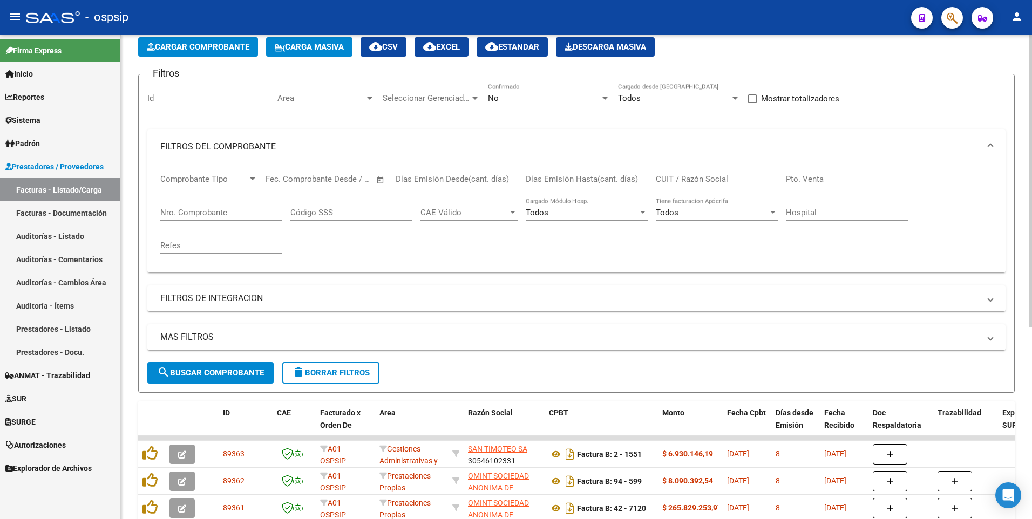
click at [200, 35] on app-list-header "PRESTADORES -> Listado de CPBTs Emitidos por Prestadores / Proveedores (alt+q) …" at bounding box center [576, 201] width 876 height 383
click at [217, 43] on span "Cargar Comprobante" at bounding box center [198, 47] width 103 height 10
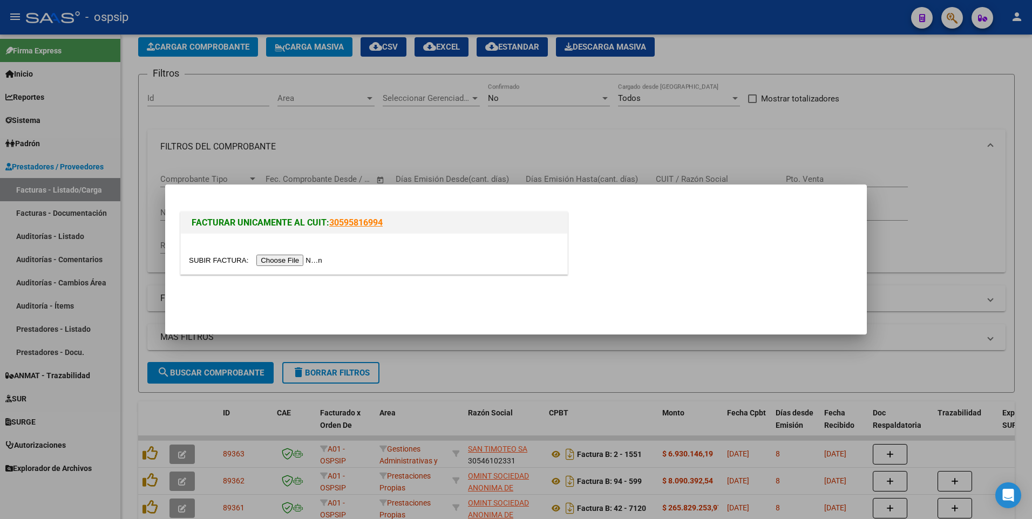
click at [290, 257] on input "file" at bounding box center [257, 260] width 137 height 11
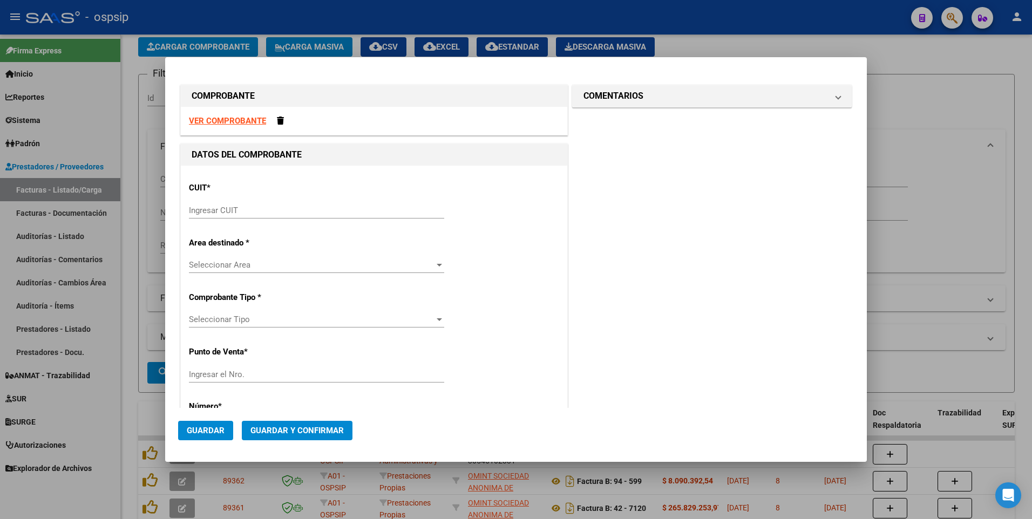
click at [262, 117] on strong "VER COMPROBANTE" at bounding box center [227, 121] width 77 height 10
click at [268, 215] on input "Ingresar CUIT" at bounding box center [316, 211] width 255 height 10
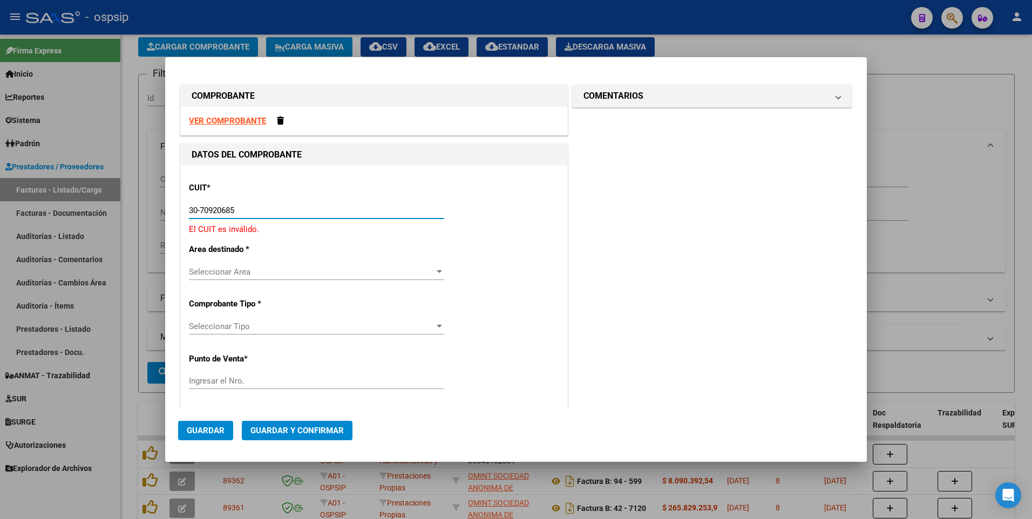
type input "30-70920685-7"
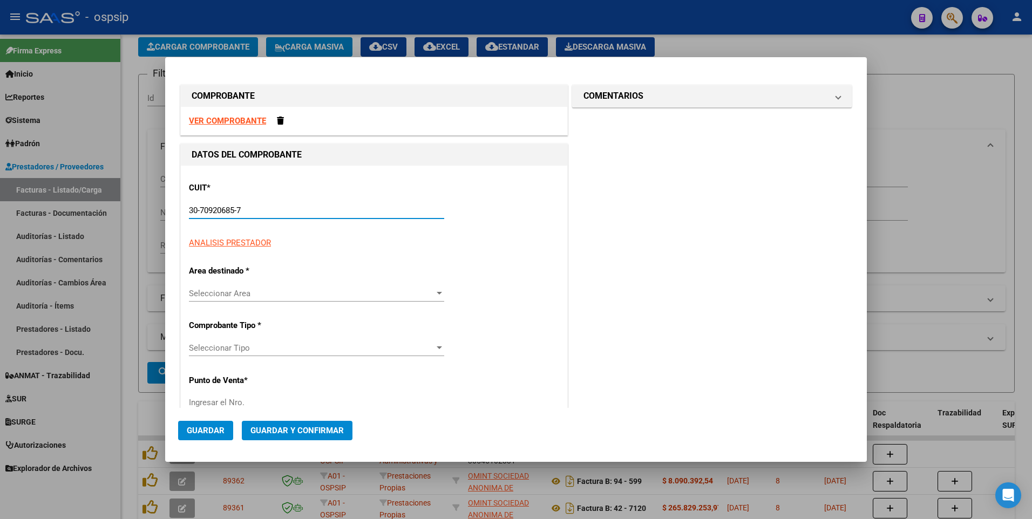
type input "8"
type input "30-70920685-7"
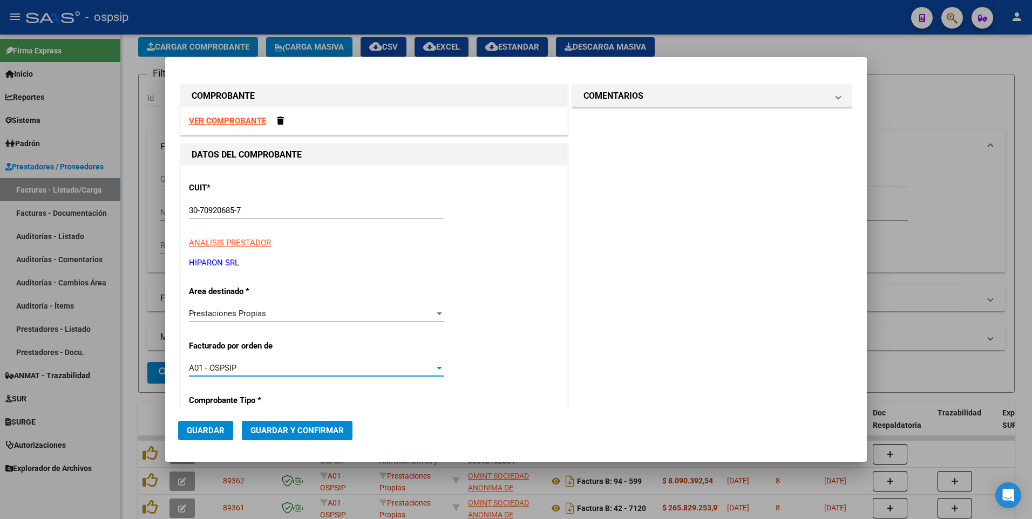
scroll to position [184, 0]
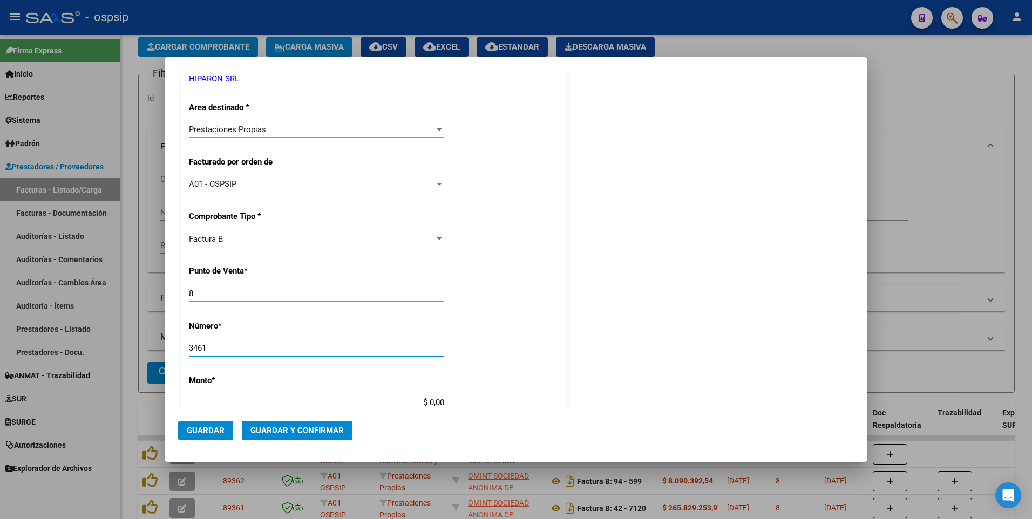
type input "3461"
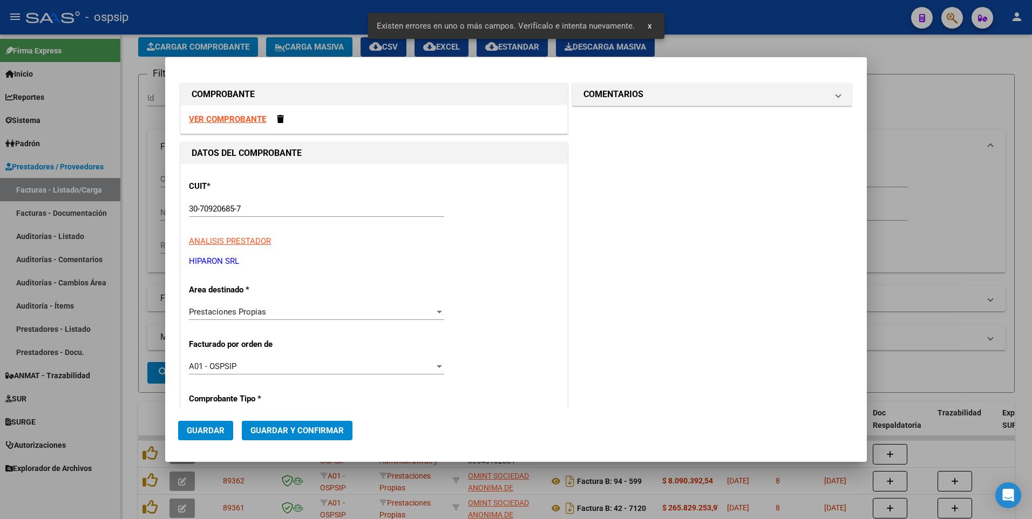
scroll to position [0, 0]
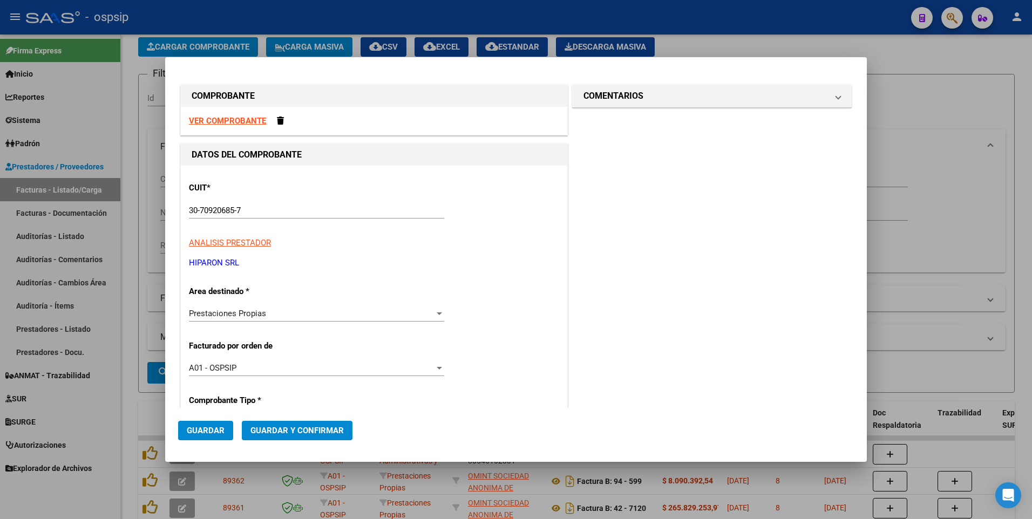
click at [242, 125] on strong "VER COMPROBANTE" at bounding box center [227, 121] width 77 height 10
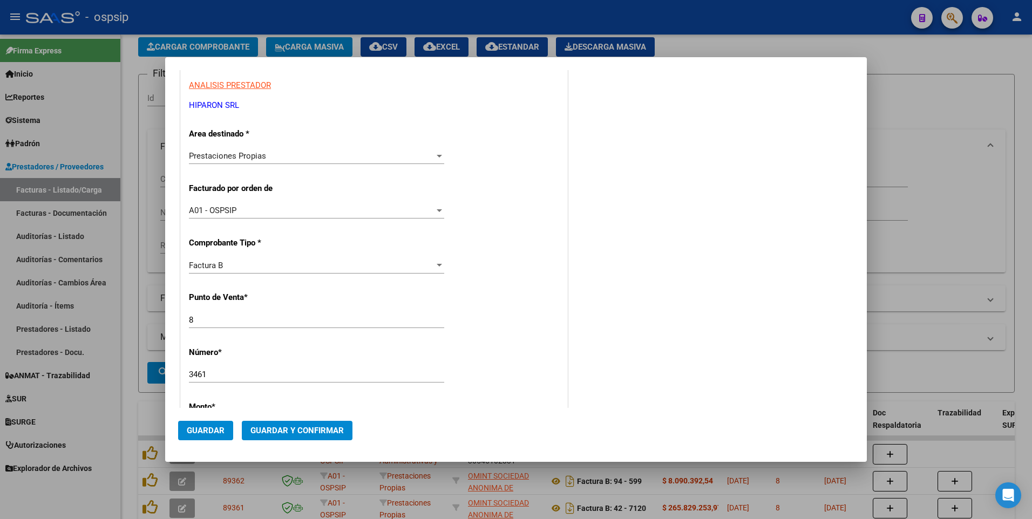
scroll to position [270, 0]
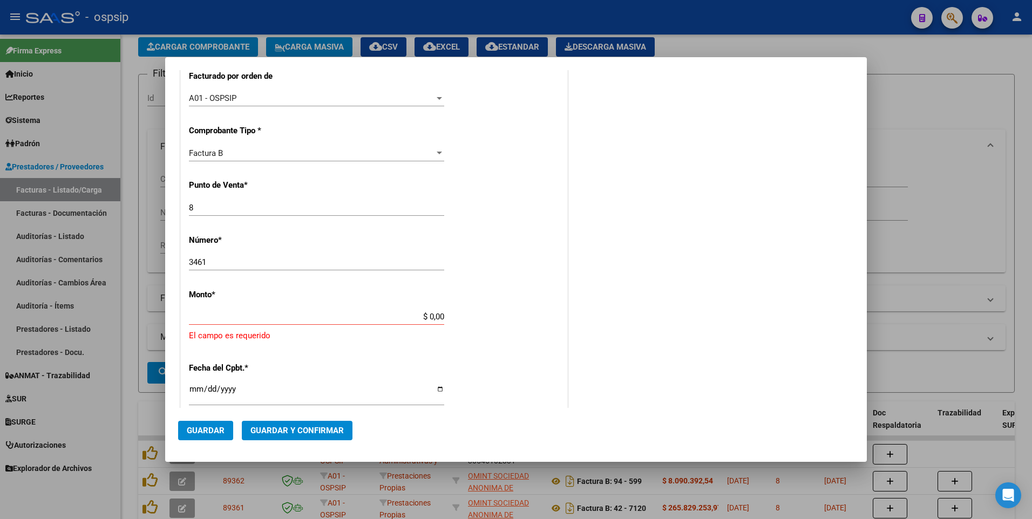
click at [279, 305] on div "CUIT * 30-70920685-7 Ingresar CUIT ANALISIS PRESTADOR HIPARON SRL ARCA Padrón A…" at bounding box center [374, 318] width 386 height 845
click at [269, 315] on input "$ 0,00" at bounding box center [316, 317] width 255 height 10
type input "$ 258.000,00"
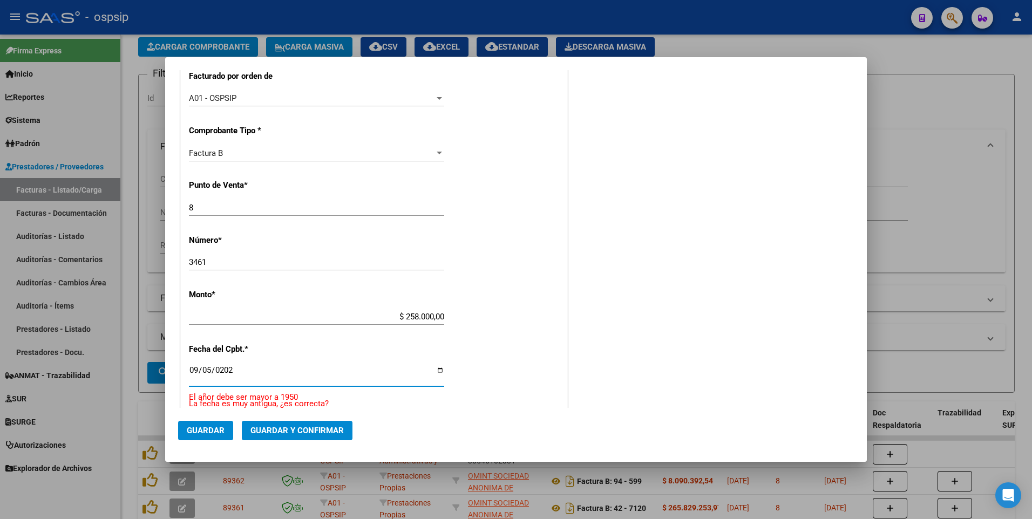
type input "[DATE]"
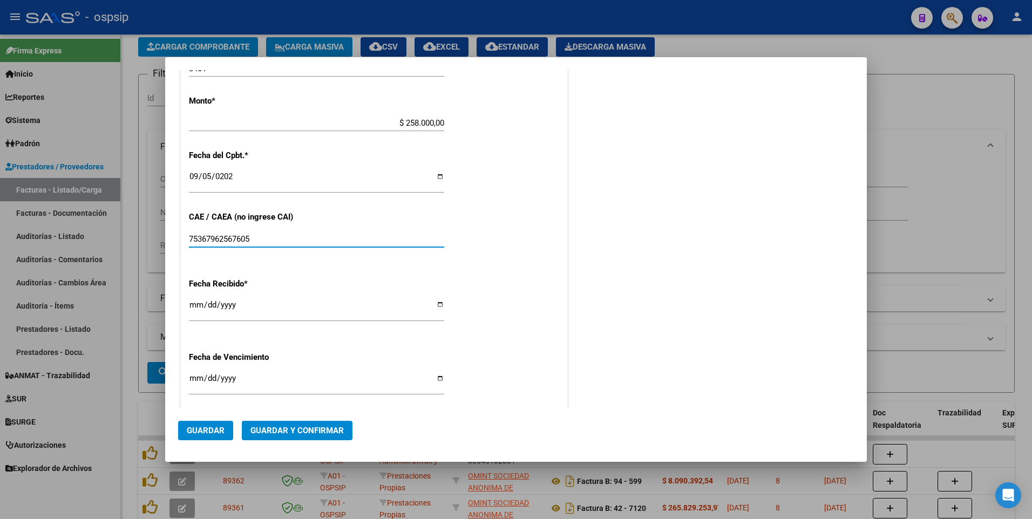
type input "75367962567605"
click at [215, 435] on span "Guardar" at bounding box center [206, 431] width 38 height 10
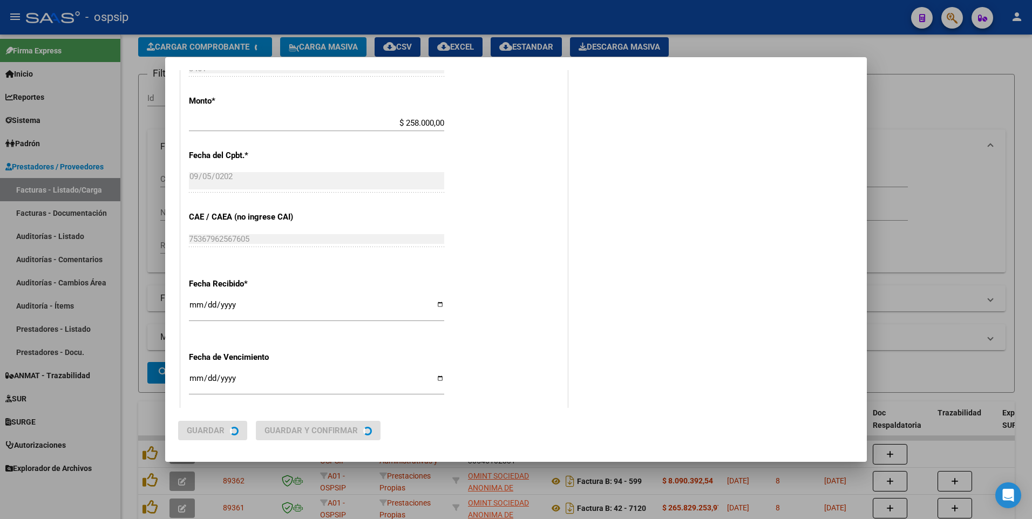
scroll to position [0, 0]
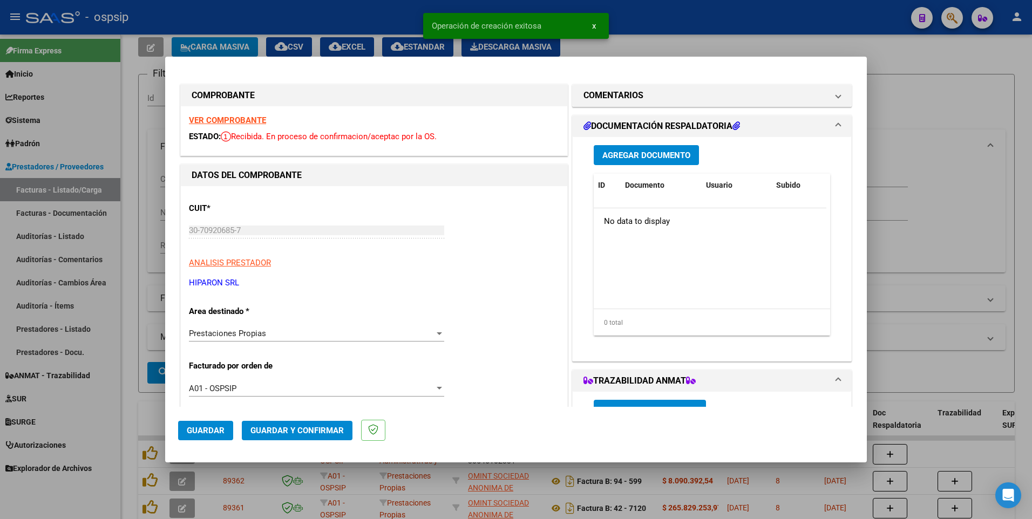
click at [382, 6] on div at bounding box center [516, 259] width 1032 height 519
type input "$ 0,00"
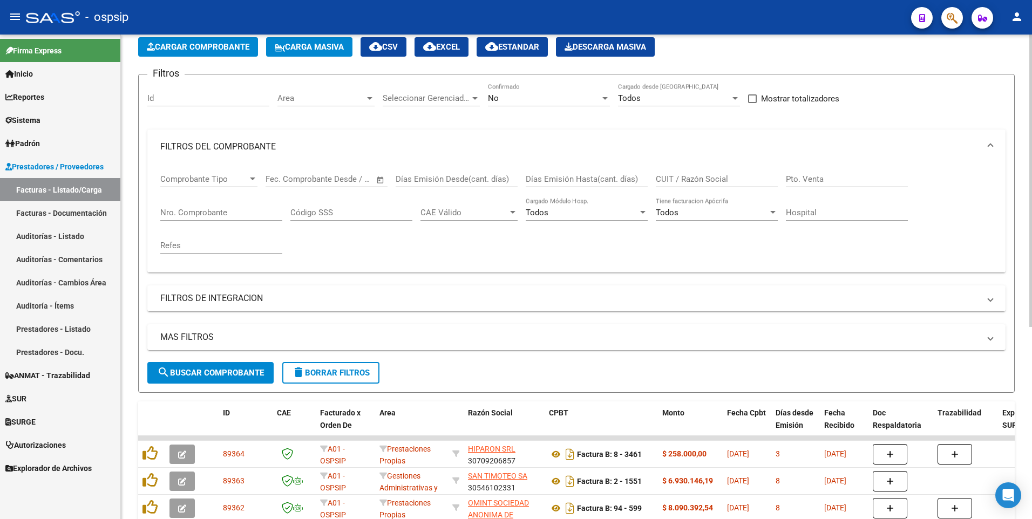
click at [215, 57] on app-list-header "PRESTADORES -> Listado de CPBTs Emitidos por Prestadores / Proveedores (alt+q) …" at bounding box center [576, 201] width 876 height 383
click at [219, 48] on span "Cargar Comprobante" at bounding box center [198, 47] width 103 height 10
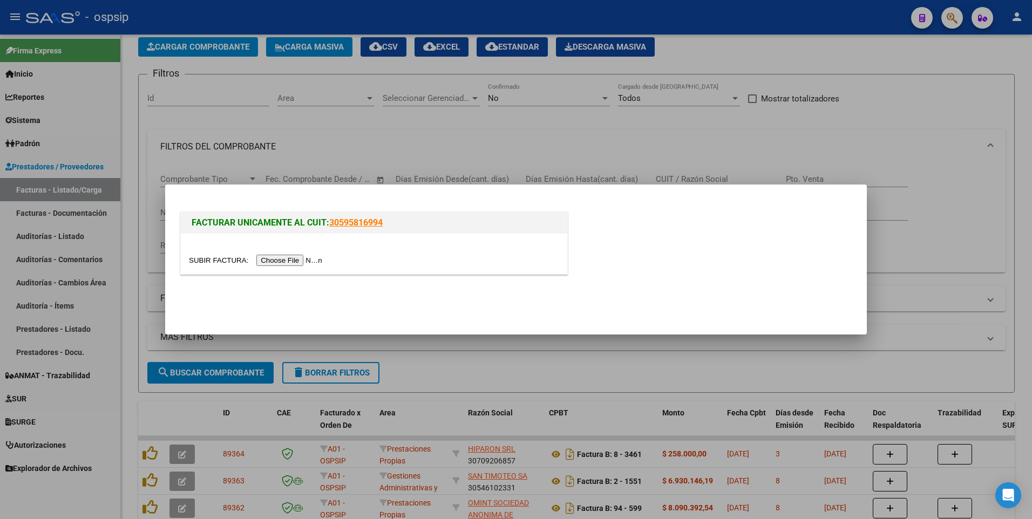
click at [282, 264] on input "file" at bounding box center [257, 260] width 137 height 11
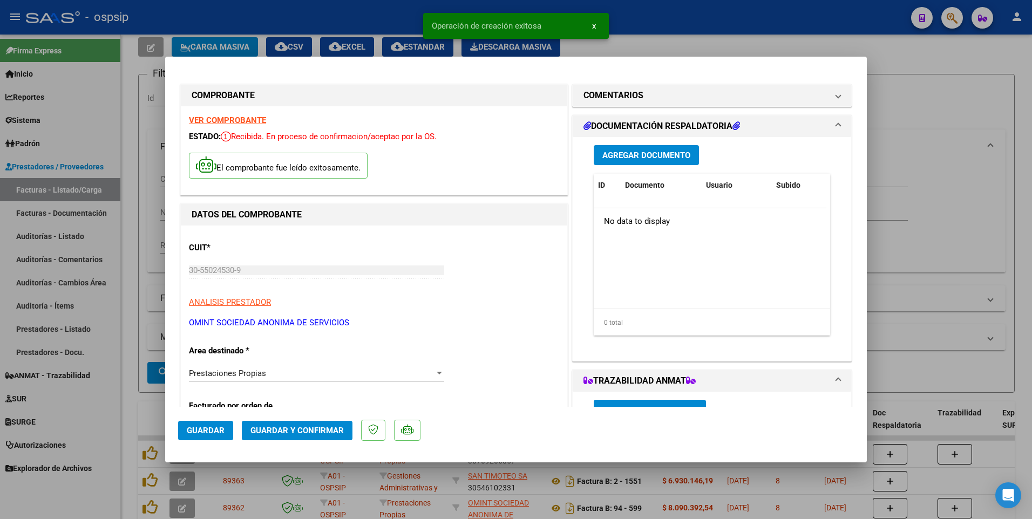
click at [197, 421] on button "Guardar" at bounding box center [205, 430] width 55 height 19
click at [285, 20] on div at bounding box center [516, 259] width 1032 height 519
type input "$ 0,00"
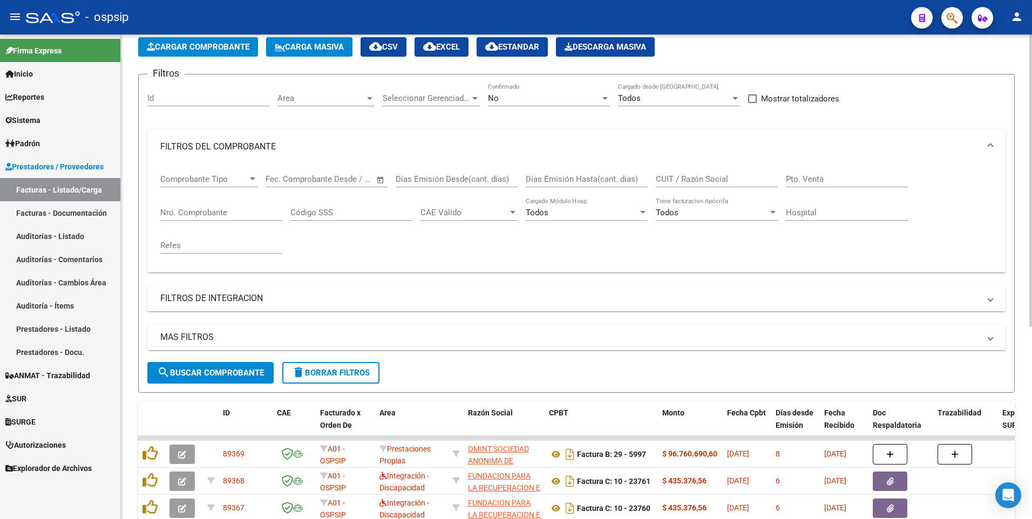
click at [179, 45] on span "Cargar Comprobante" at bounding box center [198, 47] width 103 height 10
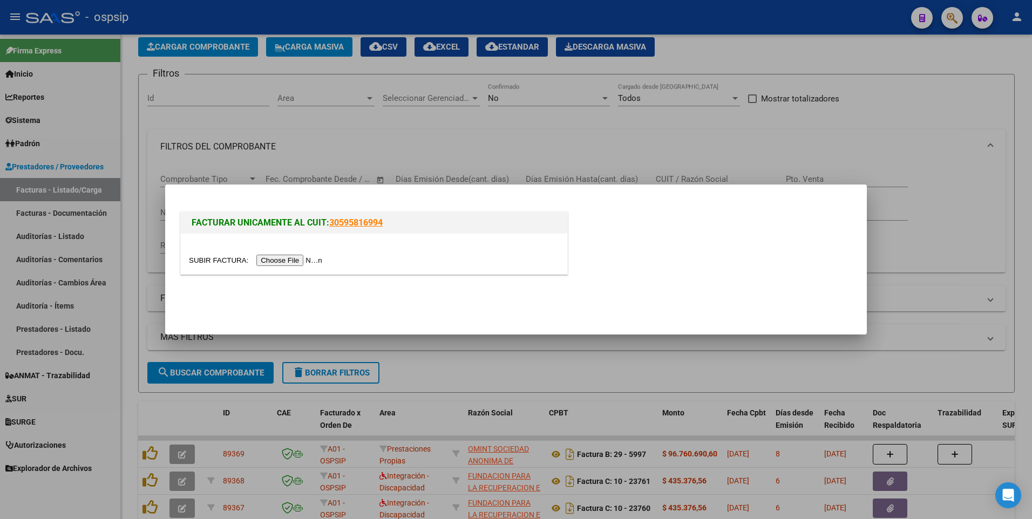
click at [263, 258] on input "file" at bounding box center [257, 260] width 137 height 11
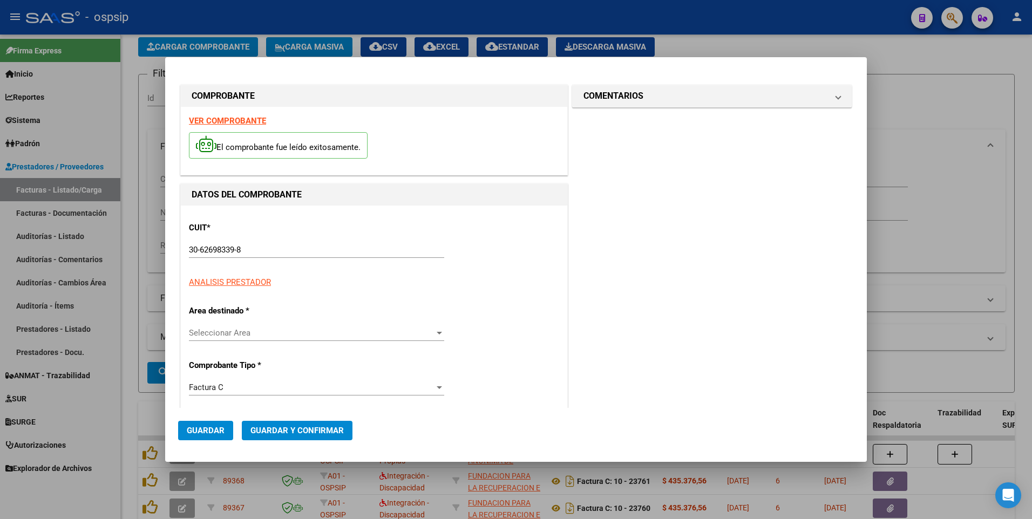
type input "11503"
type input "$ 17.742,00"
type input "[DATE]"
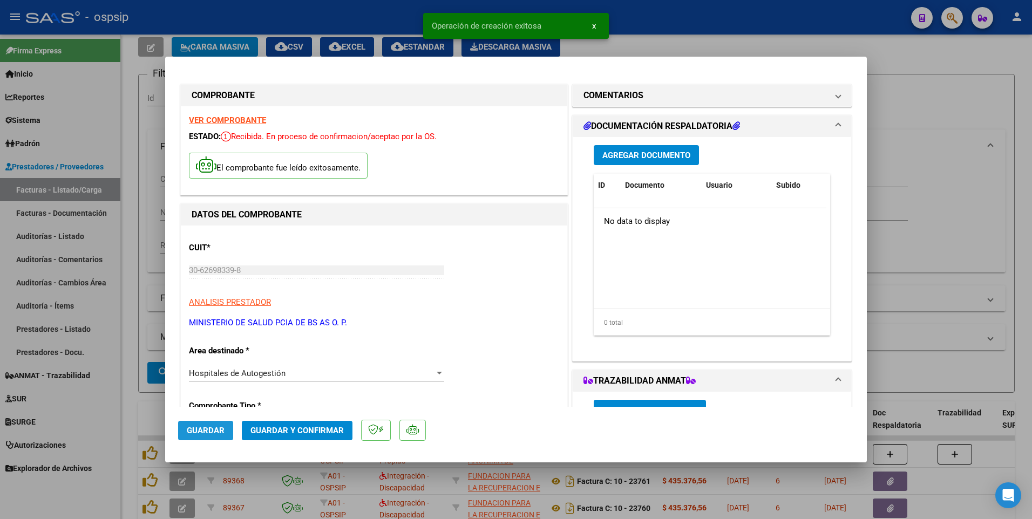
click at [210, 433] on span "Guardar" at bounding box center [206, 431] width 38 height 10
click at [343, 15] on div at bounding box center [516, 259] width 1032 height 519
type input "$ 0,00"
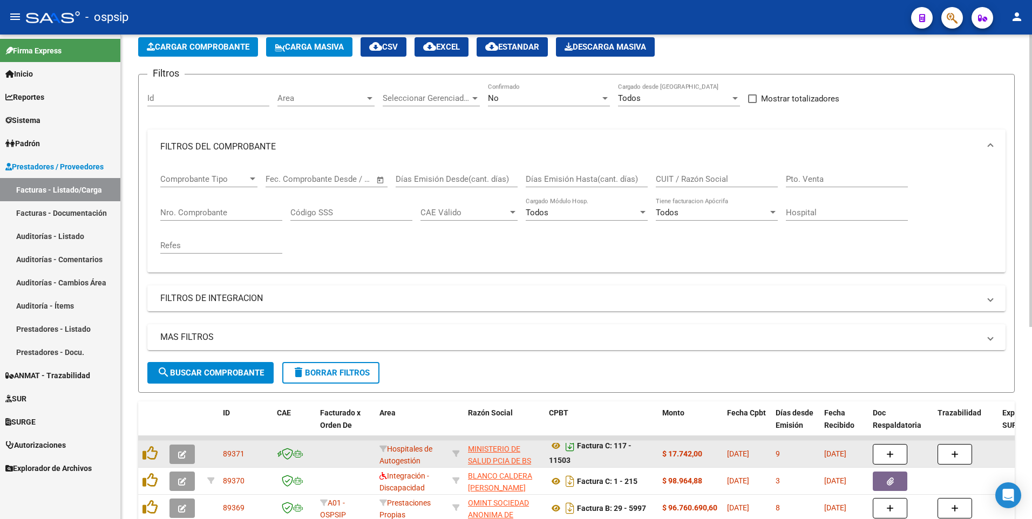
scroll to position [6, 0]
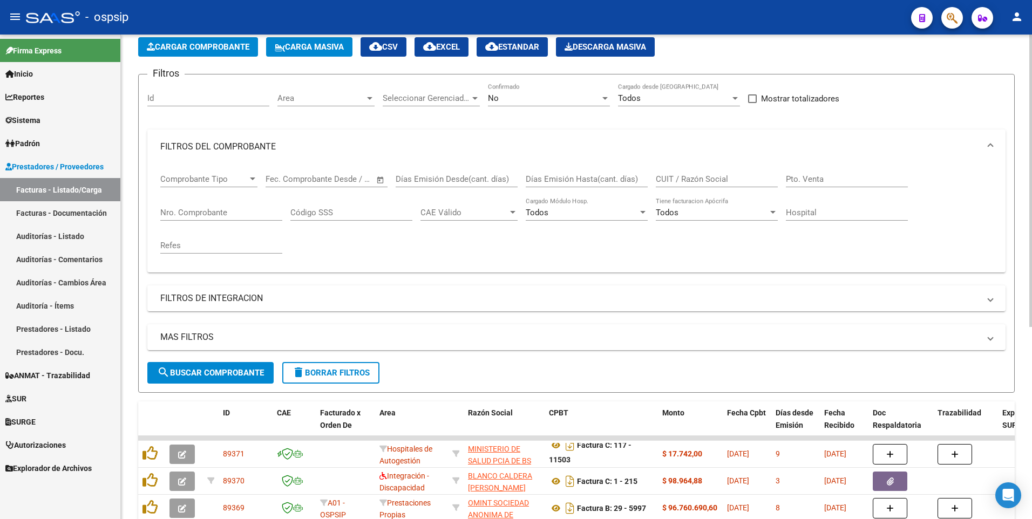
click at [745, 174] on input "CUIT / Razón Social" at bounding box center [717, 179] width 122 height 10
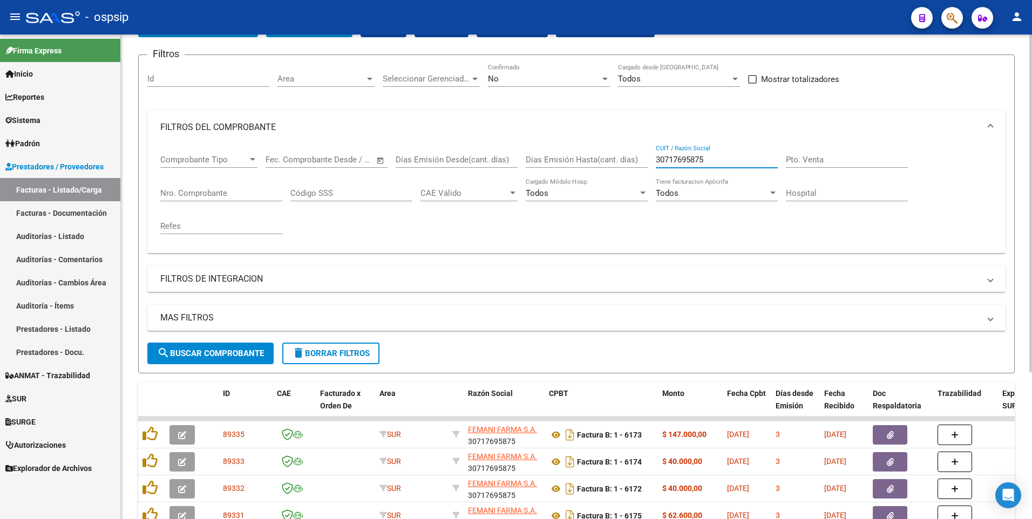
scroll to position [49, 0]
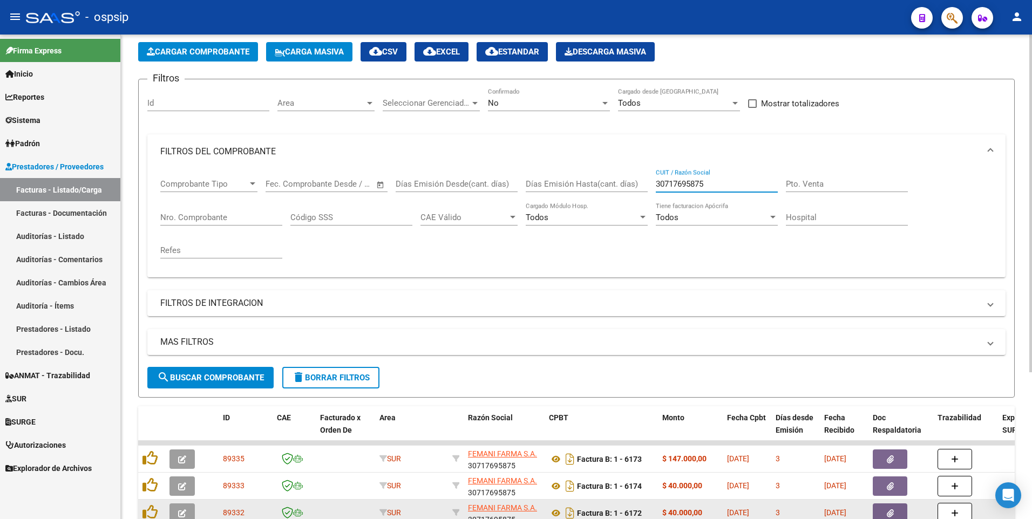
type input "30717695875"
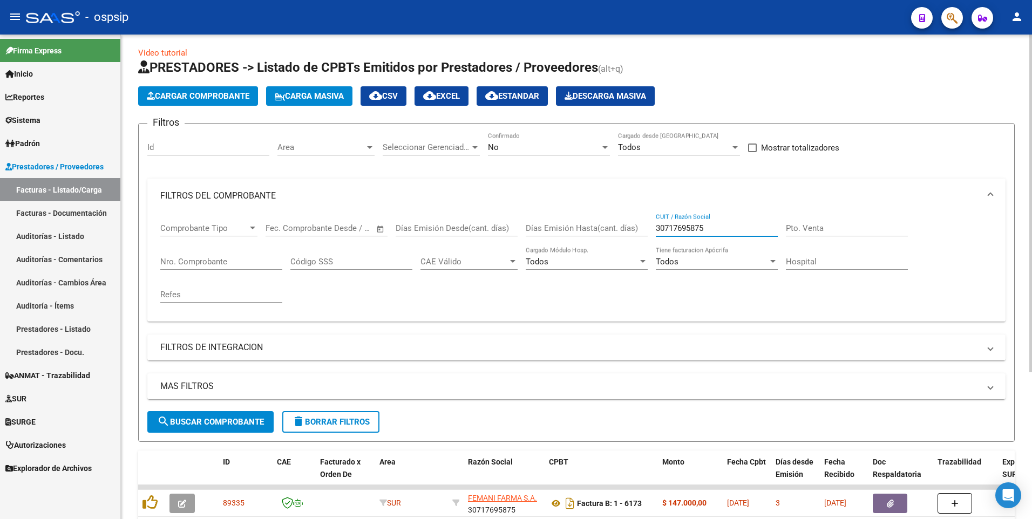
scroll to position [0, 0]
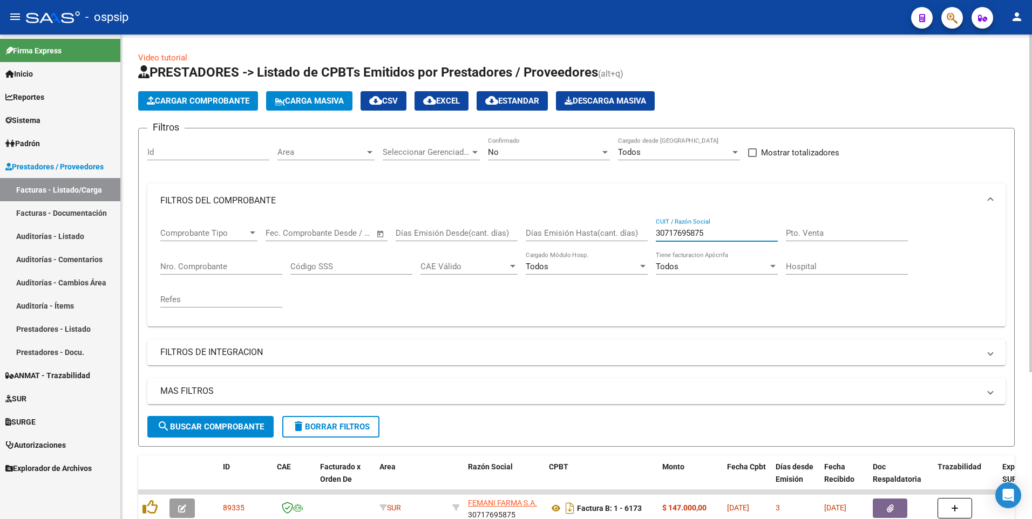
click at [241, 264] on input "Nro. Comprobante" at bounding box center [221, 267] width 122 height 10
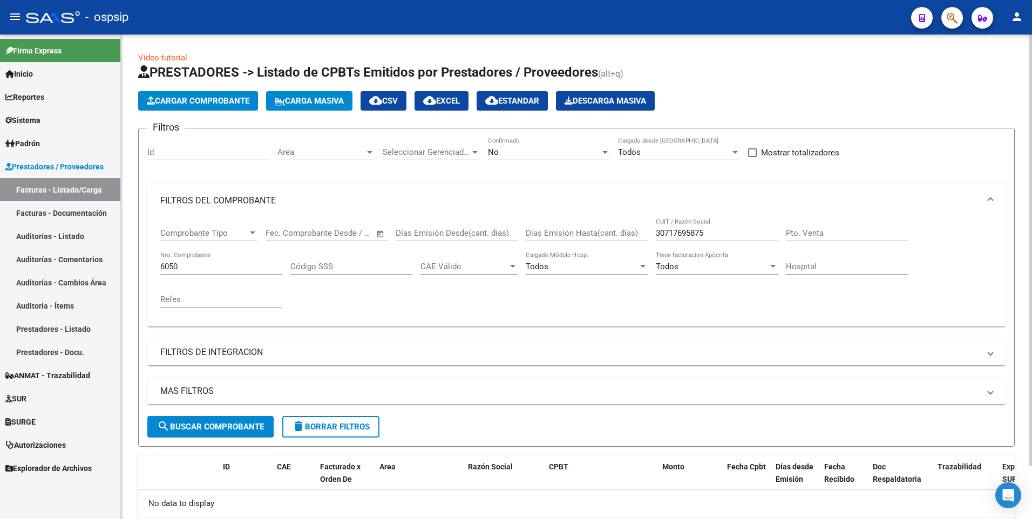
click at [553, 131] on form "Filtros Id Area Area Seleccionar Gerenciador Seleccionar Gerenciador No Confirm…" at bounding box center [576, 287] width 876 height 319
click at [553, 153] on div "No" at bounding box center [544, 152] width 112 height 10
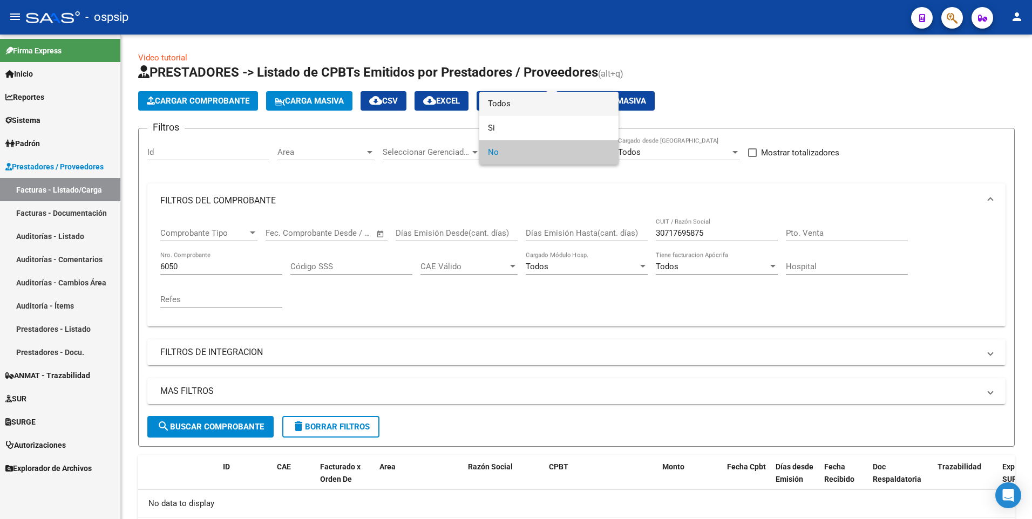
click at [544, 105] on span "Todos" at bounding box center [549, 104] width 122 height 24
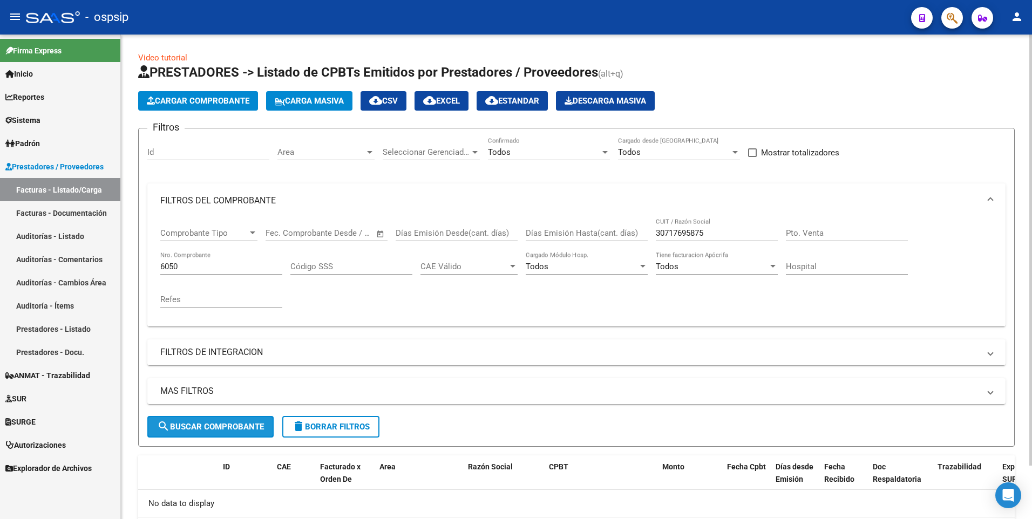
click at [227, 435] on button "search Buscar Comprobante" at bounding box center [210, 427] width 126 height 22
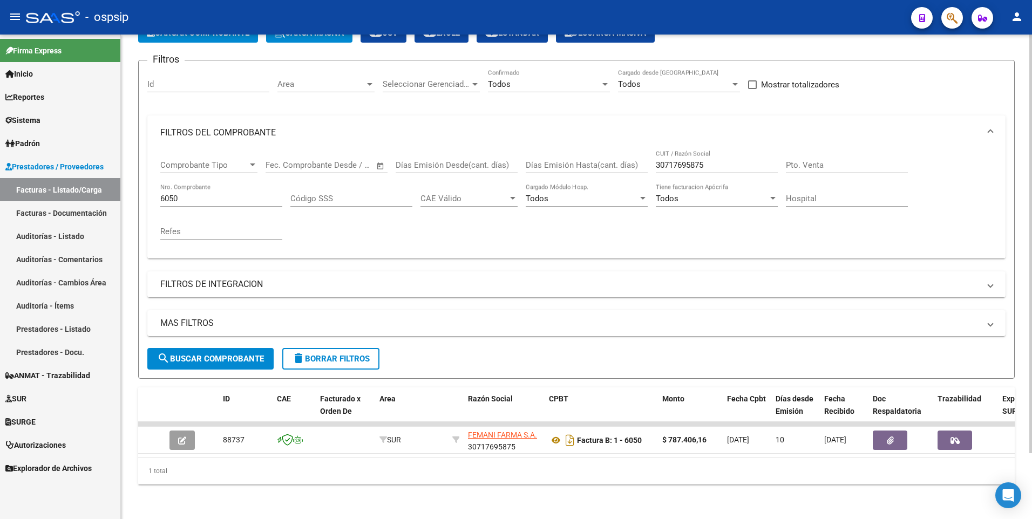
click at [241, 194] on input "6050" at bounding box center [221, 199] width 122 height 10
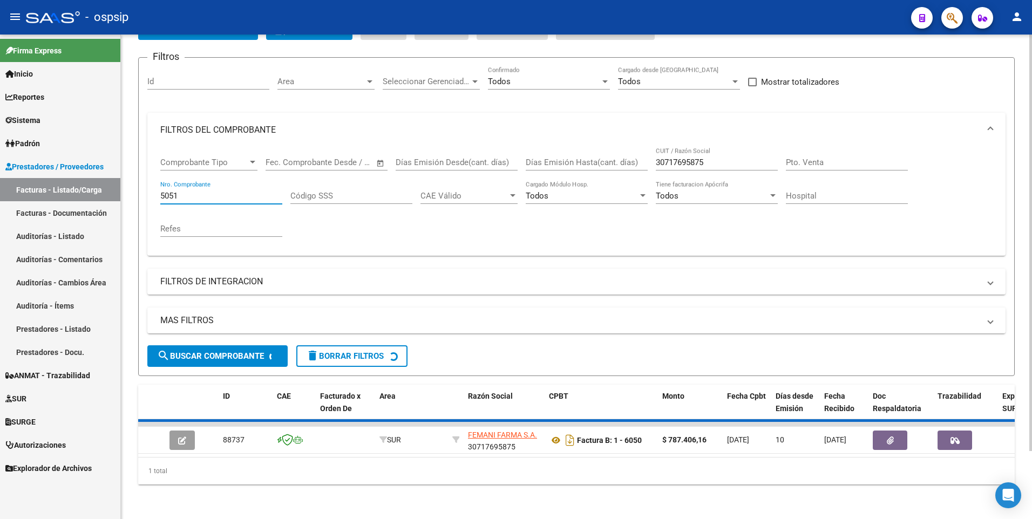
scroll to position [60, 0]
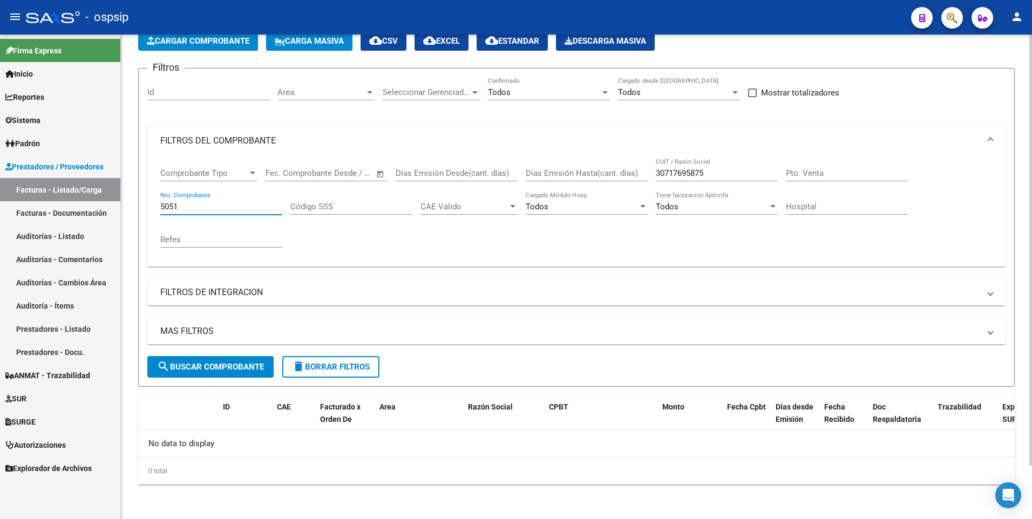
type input "5051"
click at [228, 366] on span "search Buscar Comprobante" at bounding box center [210, 367] width 107 height 10
click at [335, 373] on button "delete Borrar Filtros" at bounding box center [330, 367] width 97 height 22
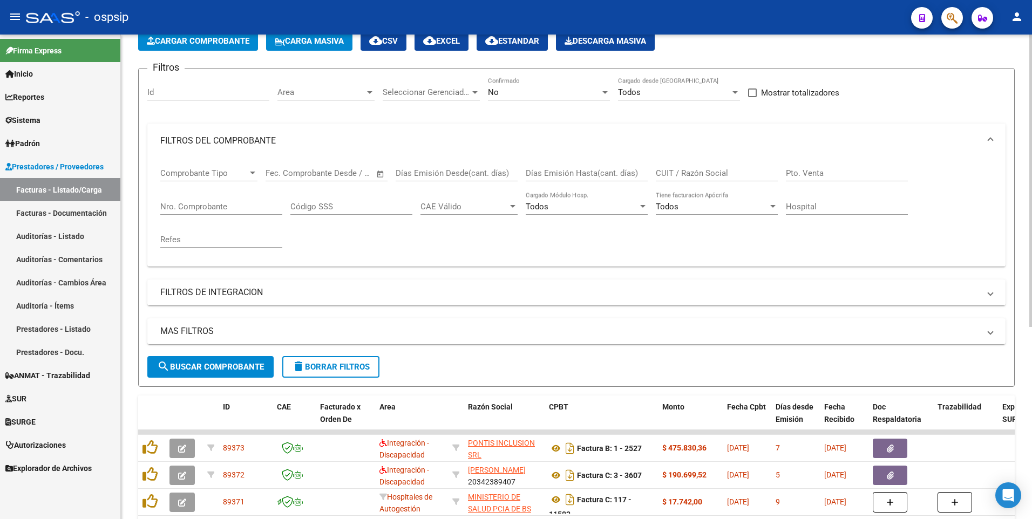
click at [679, 169] on input "CUIT / Razón Social" at bounding box center [717, 173] width 122 height 10
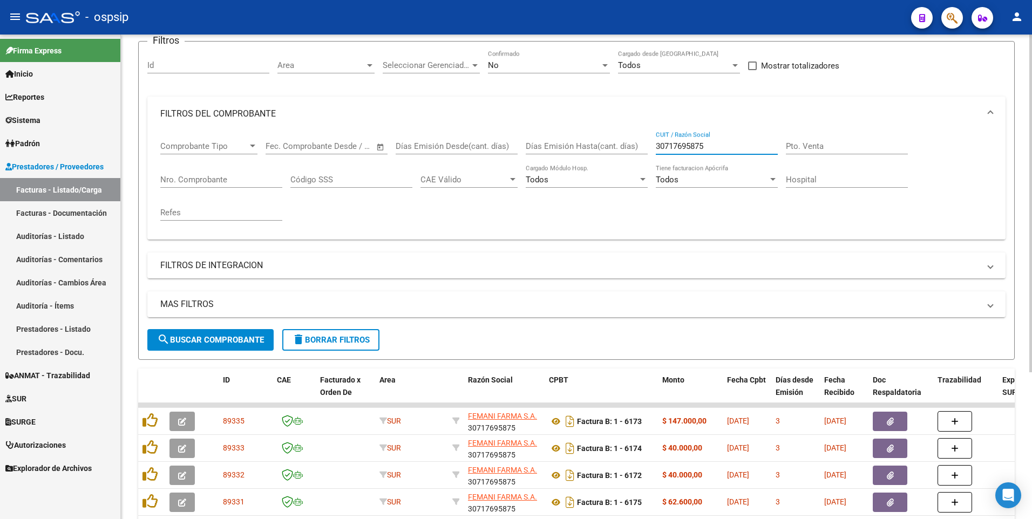
scroll to position [0, 0]
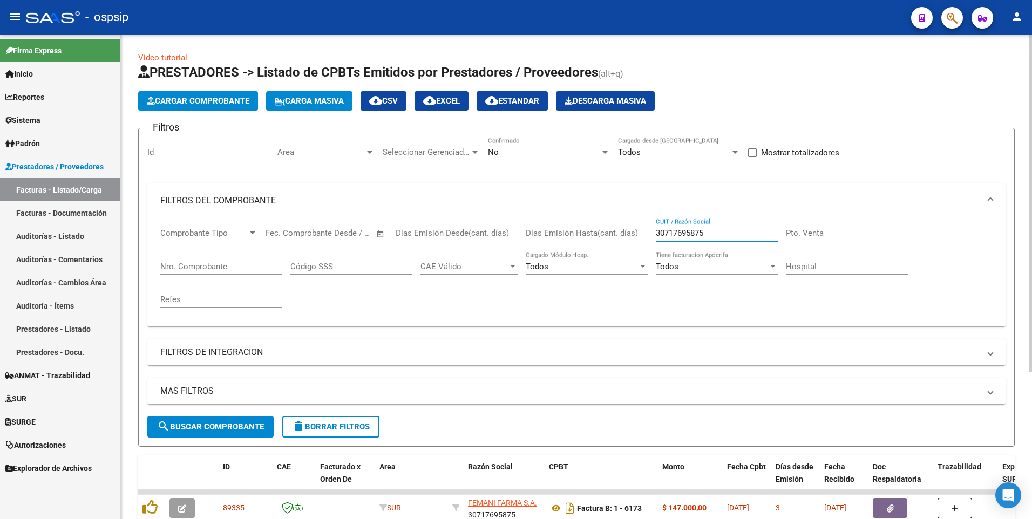
type input "30717695875"
click at [556, 153] on div "No" at bounding box center [544, 152] width 112 height 10
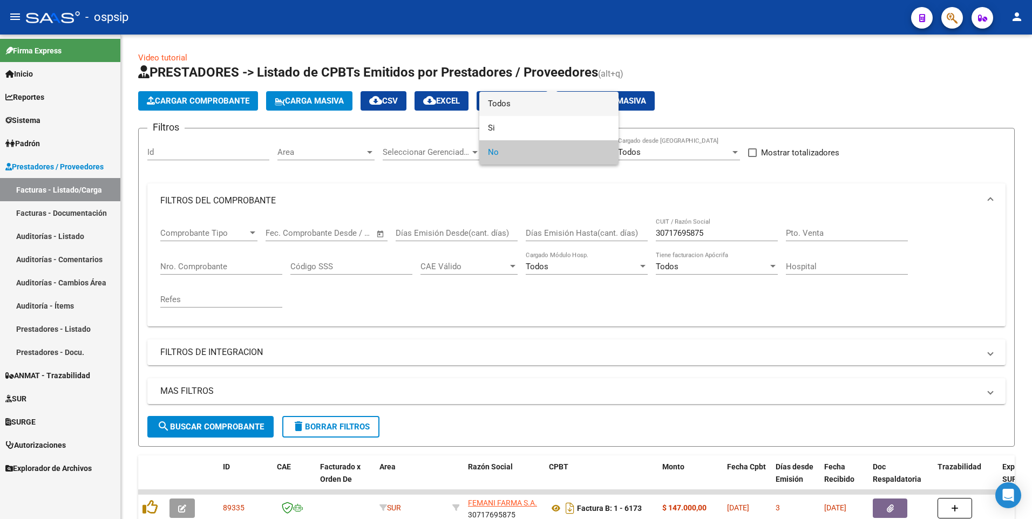
click at [544, 103] on span "Todos" at bounding box center [549, 104] width 122 height 24
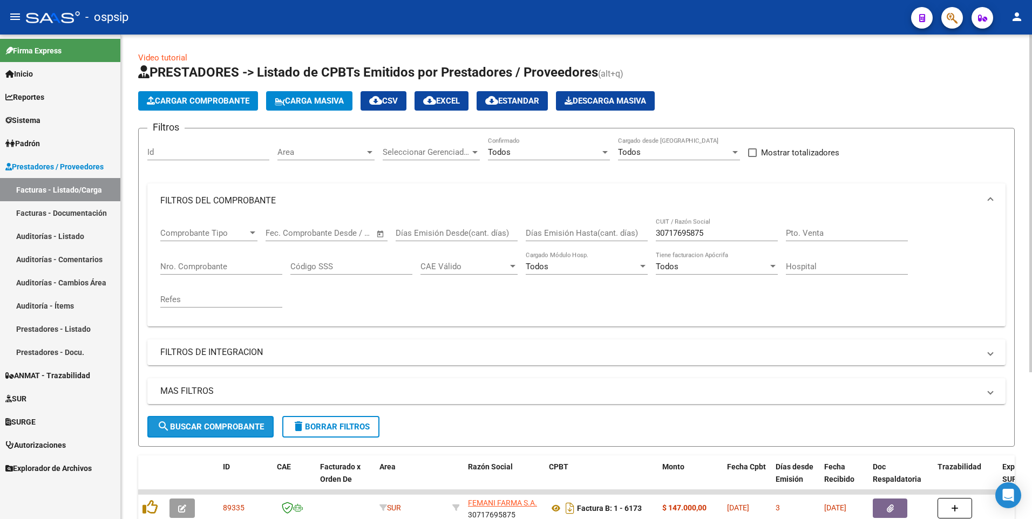
click at [202, 428] on span "search Buscar Comprobante" at bounding box center [210, 427] width 107 height 10
click at [219, 109] on button "Cargar Comprobante" at bounding box center [198, 100] width 120 height 19
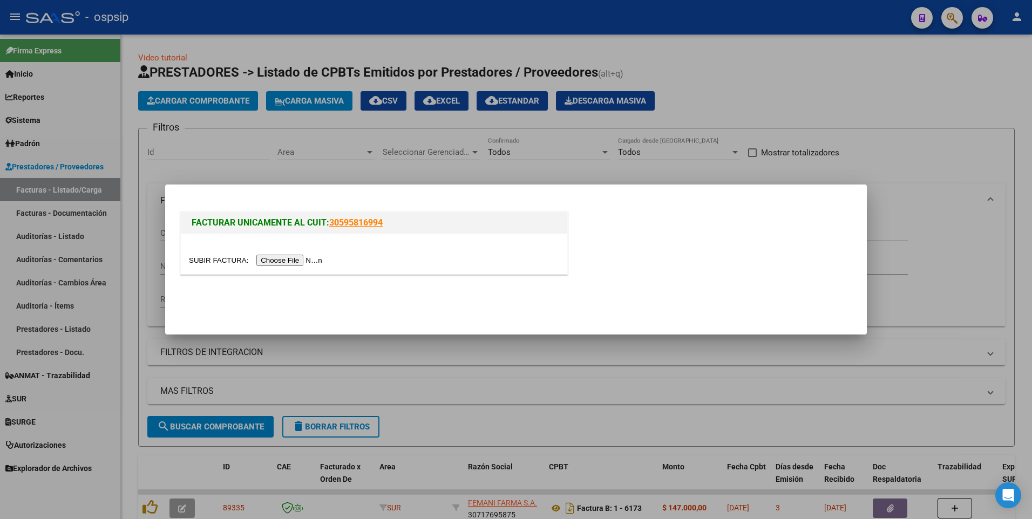
click at [296, 260] on input "file" at bounding box center [257, 260] width 137 height 11
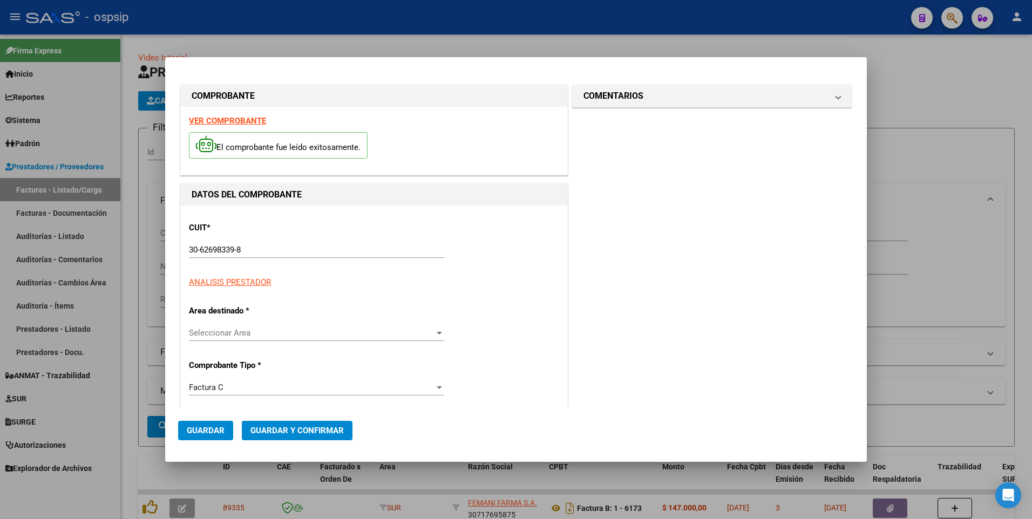
type input "11389"
type input "$ 67.242,00"
type input "[DATE]"
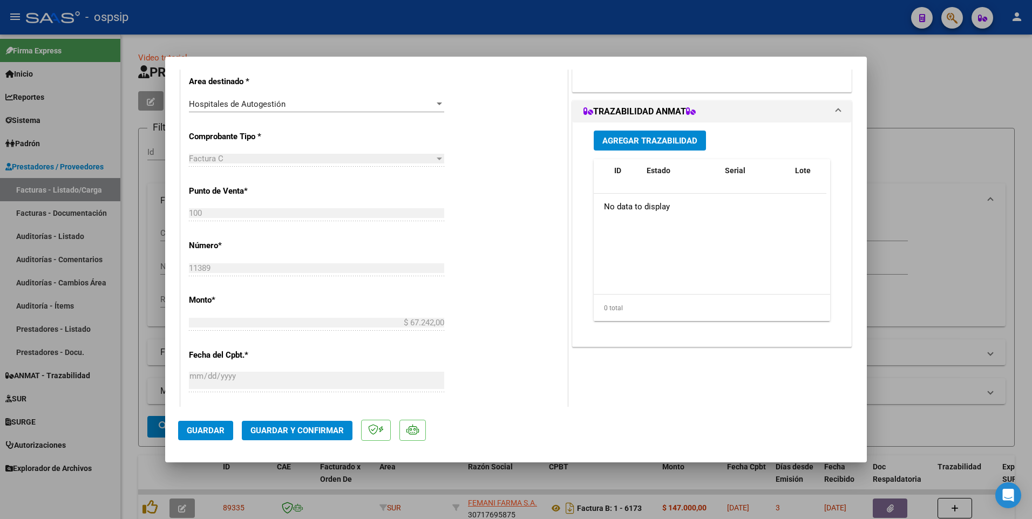
scroll to position [270, 0]
click at [221, 434] on span "Guardar" at bounding box center [206, 431] width 38 height 10
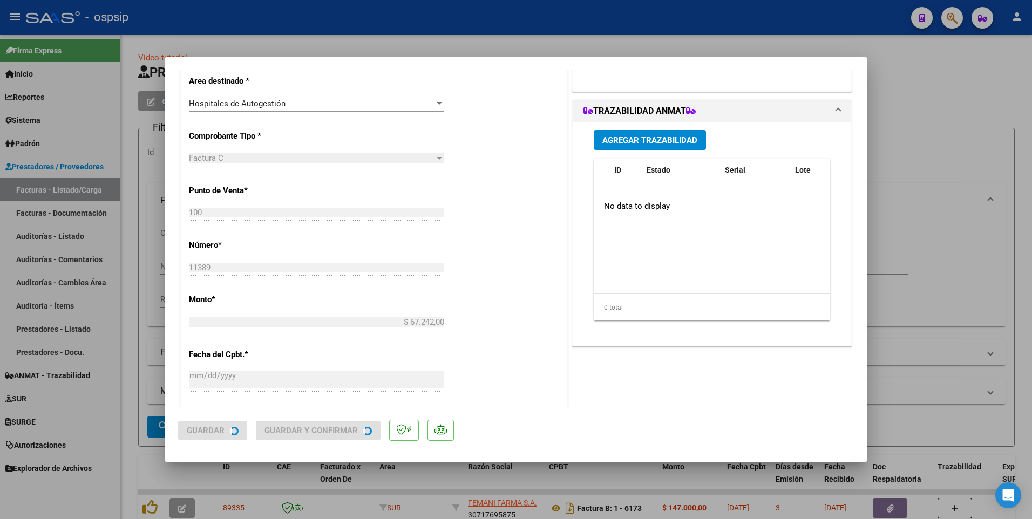
click at [435, 18] on div at bounding box center [516, 259] width 1032 height 519
type input "$ 0,00"
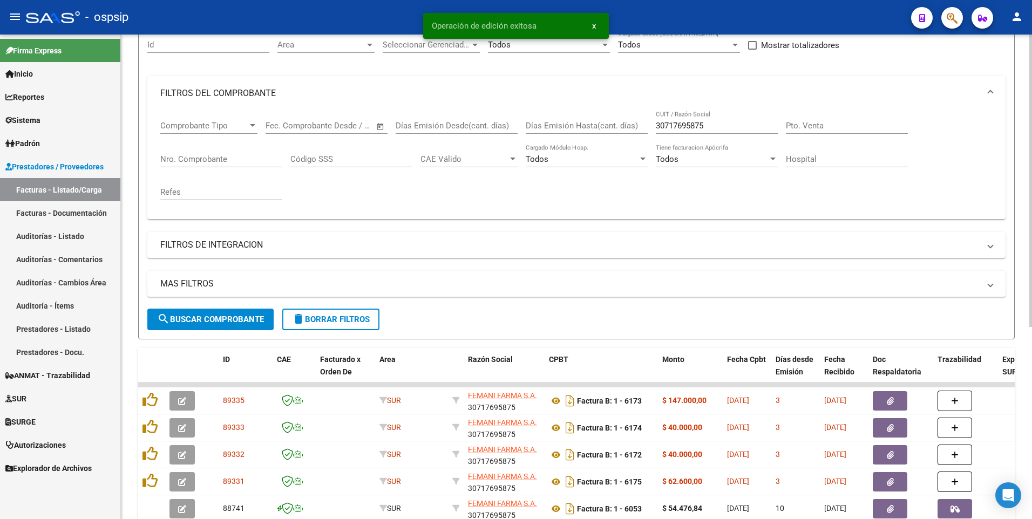
scroll to position [108, 0]
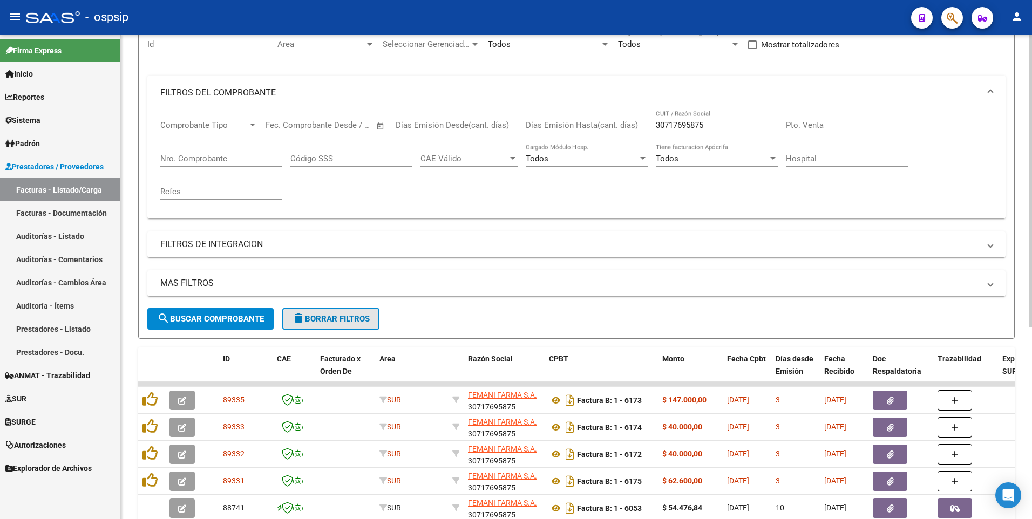
click at [309, 323] on span "delete Borrar Filtros" at bounding box center [331, 319] width 78 height 10
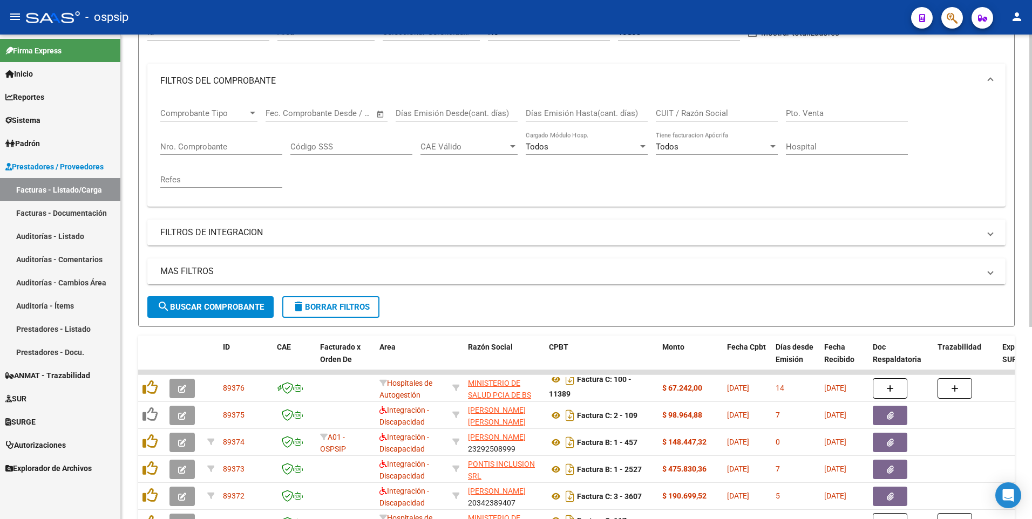
scroll to position [0, 0]
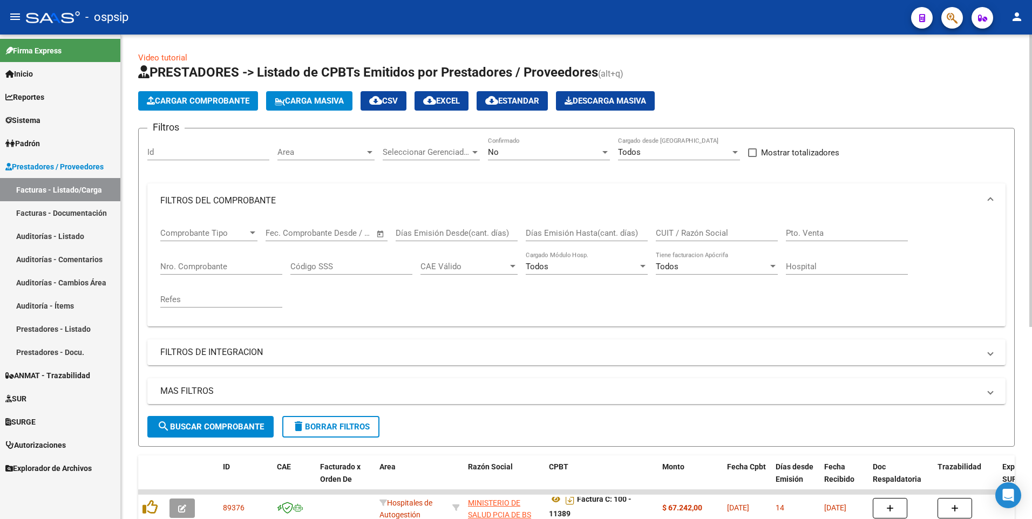
click at [349, 432] on button "delete Borrar Filtros" at bounding box center [330, 427] width 97 height 22
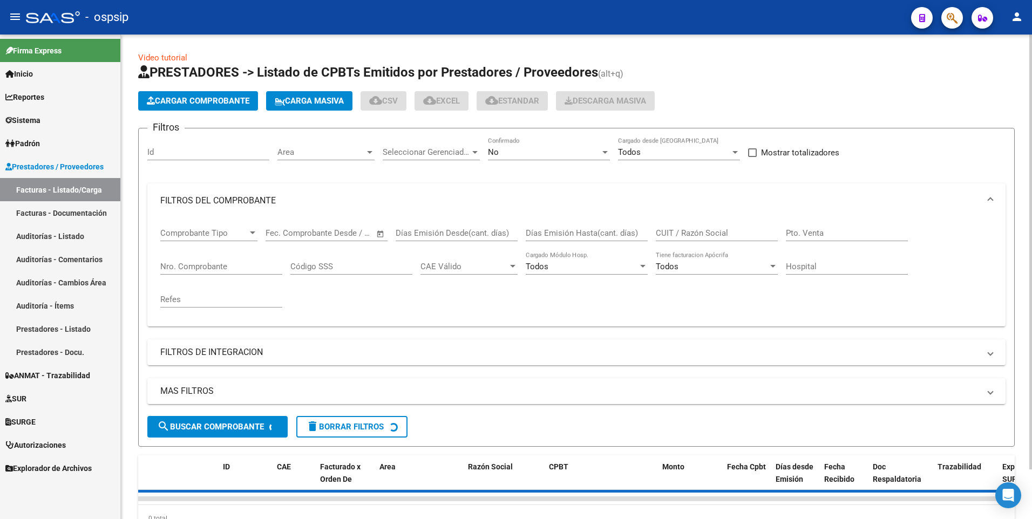
click at [228, 96] on span "Cargar Comprobante" at bounding box center [198, 101] width 103 height 10
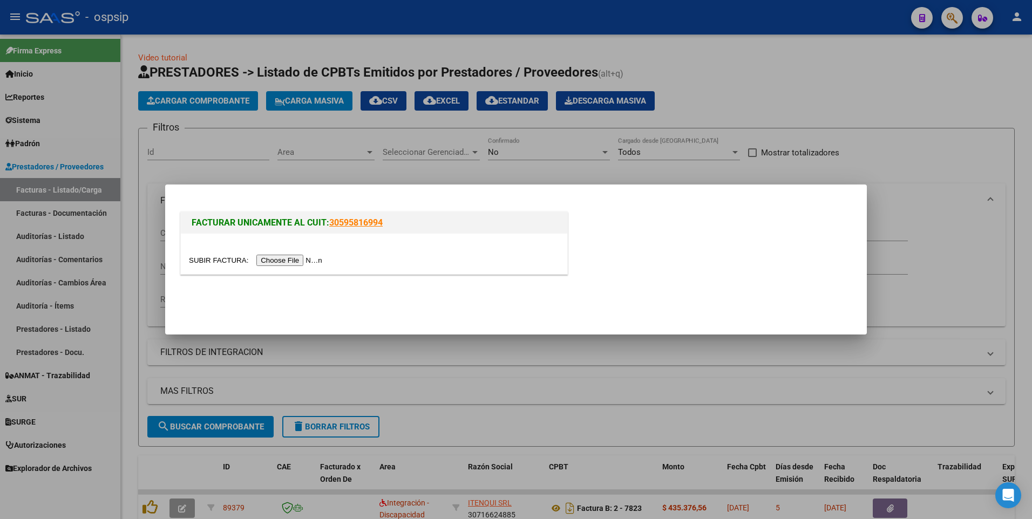
click at [526, 64] on div at bounding box center [516, 259] width 1032 height 519
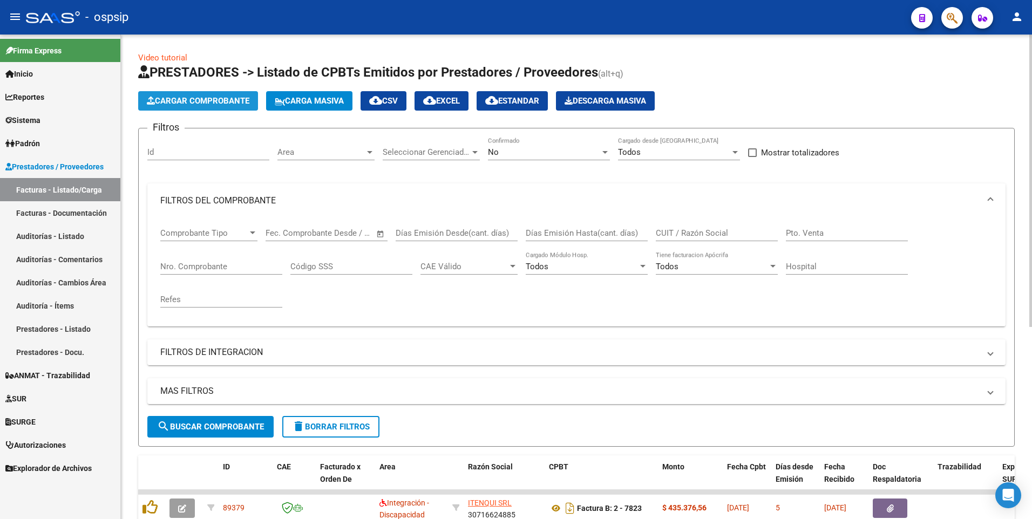
click at [205, 106] on button "Cargar Comprobante" at bounding box center [198, 100] width 120 height 19
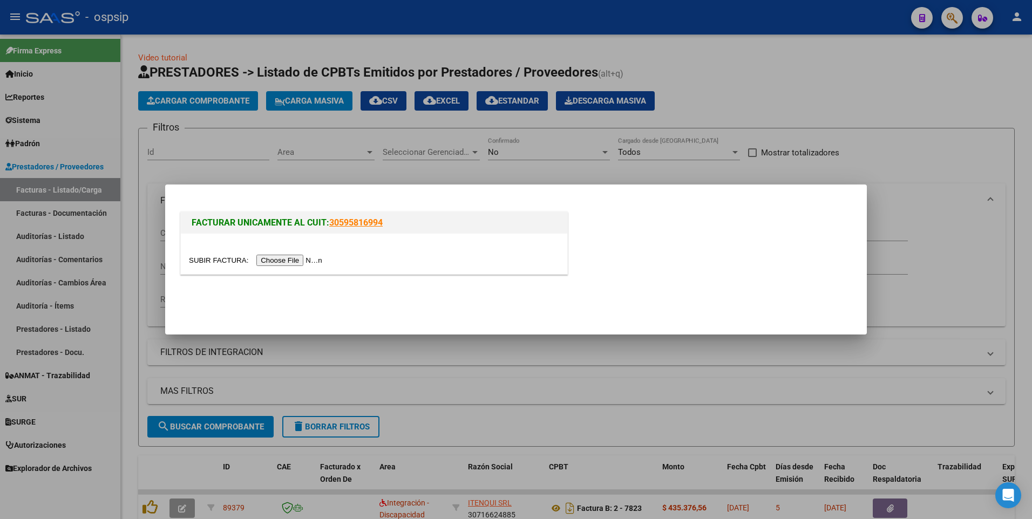
click at [301, 264] on input "file" at bounding box center [257, 260] width 137 height 11
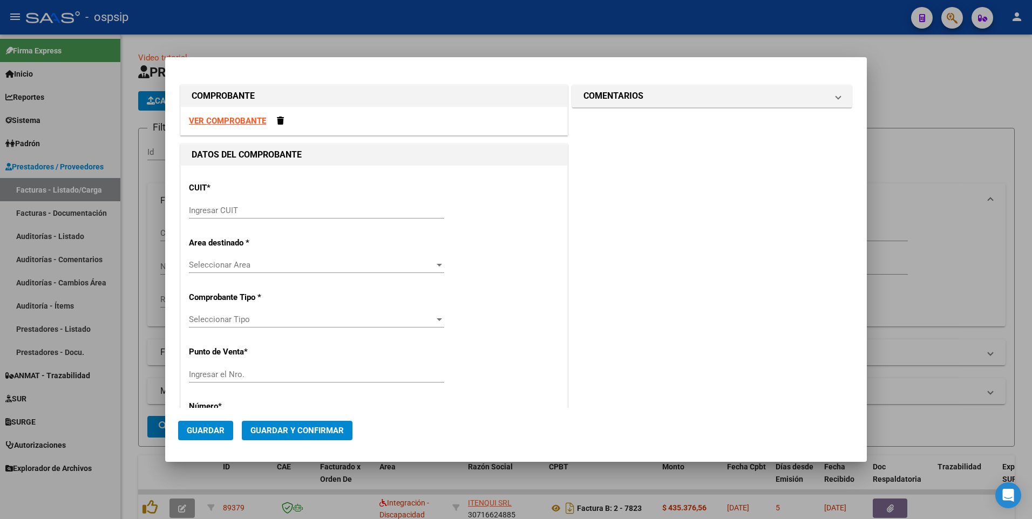
click at [243, 121] on strong "VER COMPROBANTE" at bounding box center [227, 121] width 77 height 10
click at [284, 210] on input "Ingresar CUIT" at bounding box center [316, 211] width 255 height 10
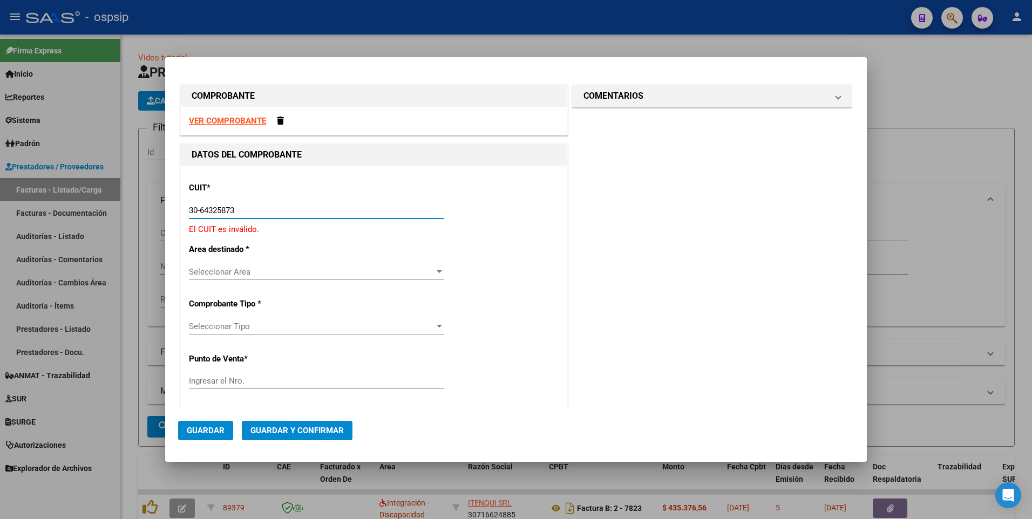
type input "30-64325873-7"
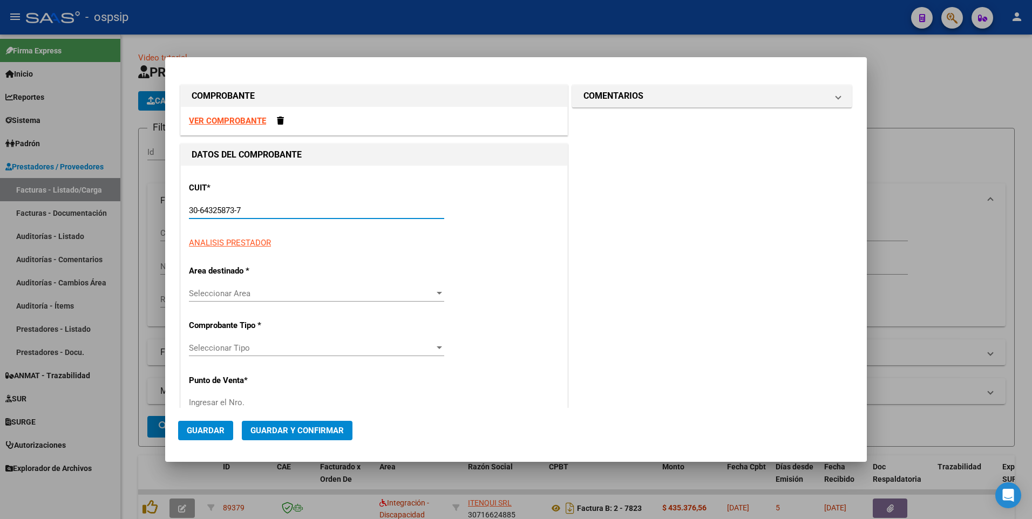
type input "75"
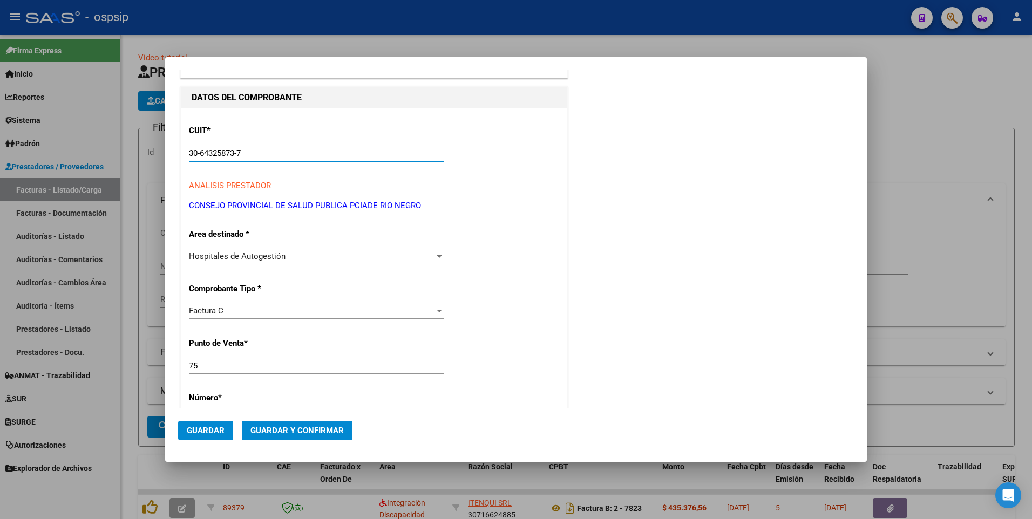
scroll to position [162, 0]
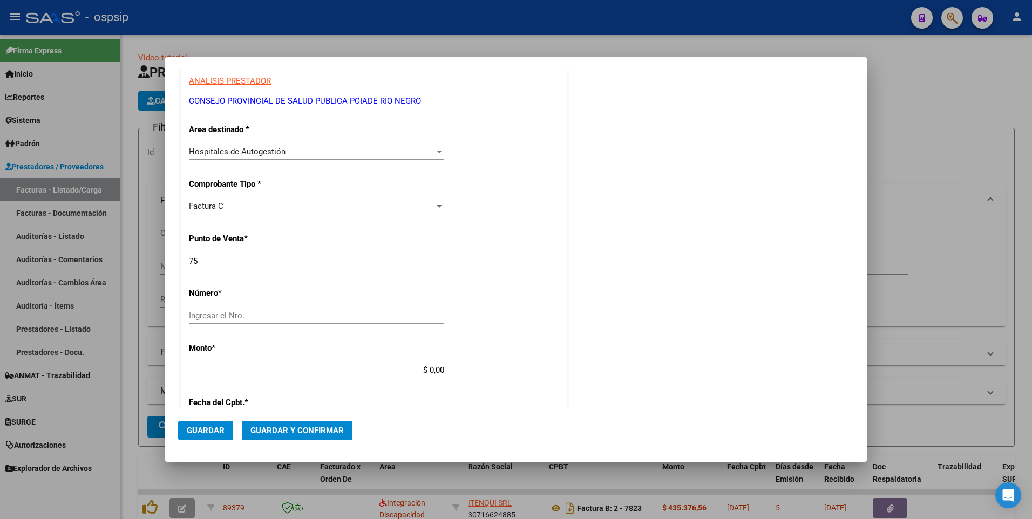
type input "30-64325873-7"
click at [254, 264] on input "75" at bounding box center [316, 261] width 255 height 10
type input "74"
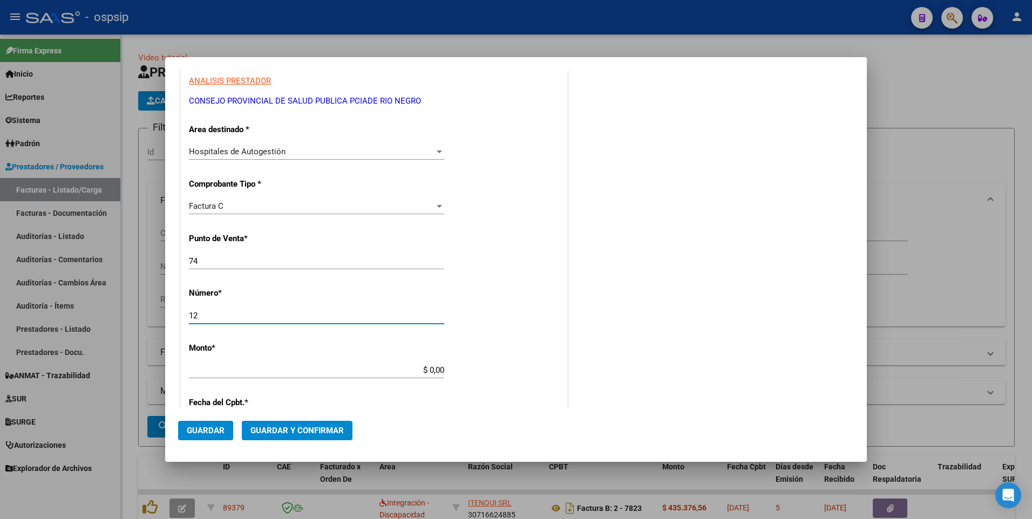
type input "12"
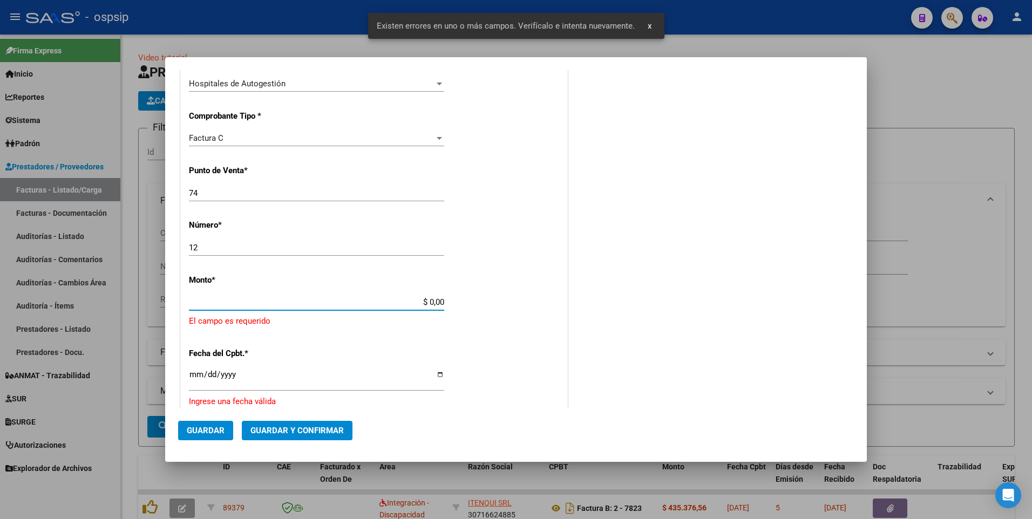
scroll to position [288, 0]
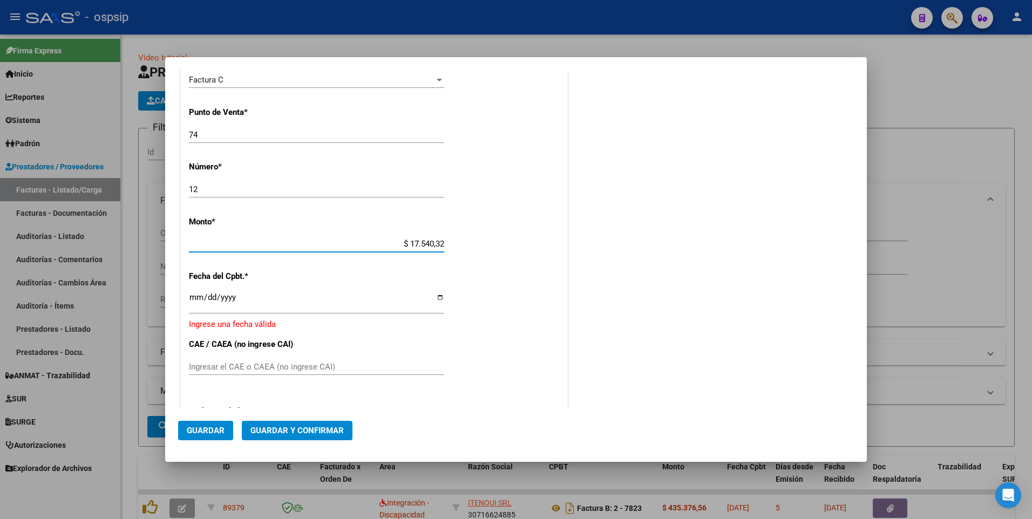
type input "$ 175.403,25"
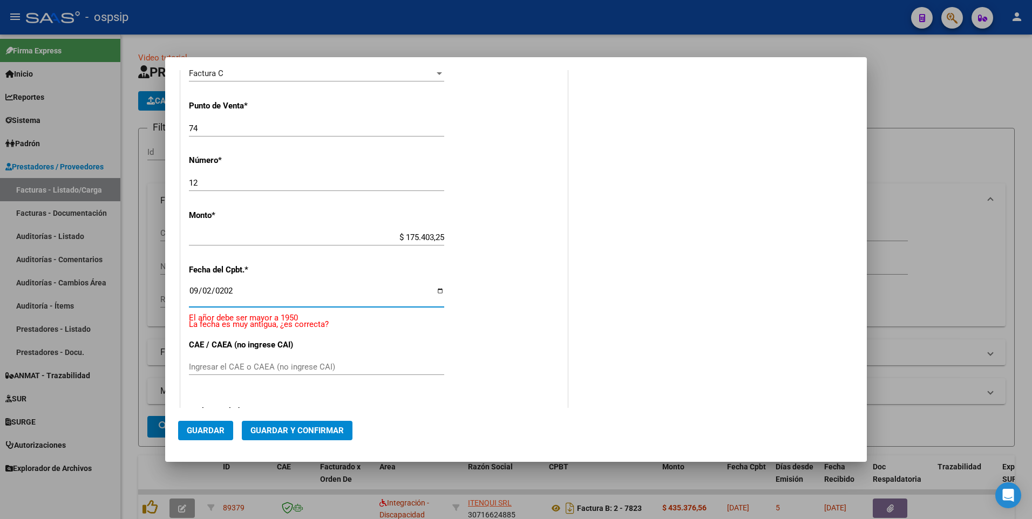
type input "[DATE]"
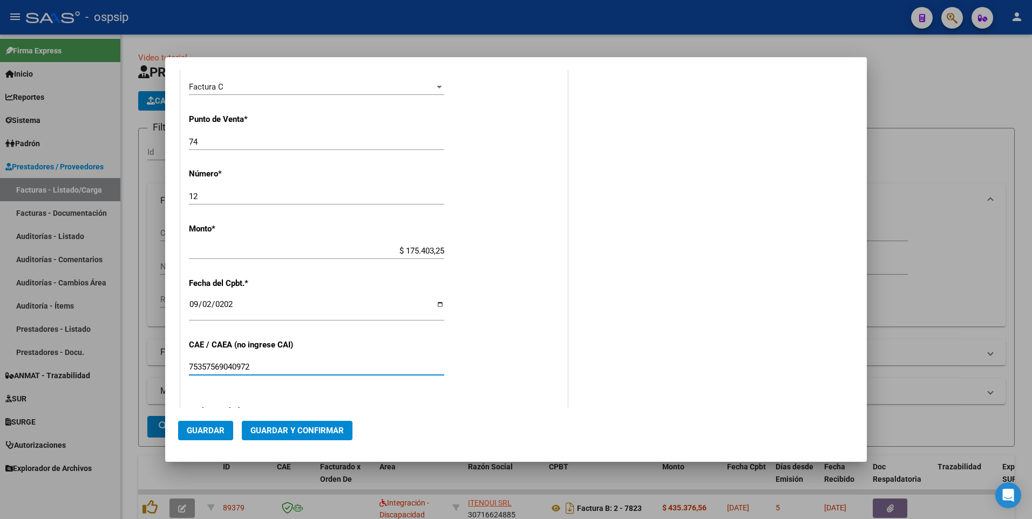
type input "75357569040972"
click at [218, 427] on span "Guardar" at bounding box center [206, 431] width 38 height 10
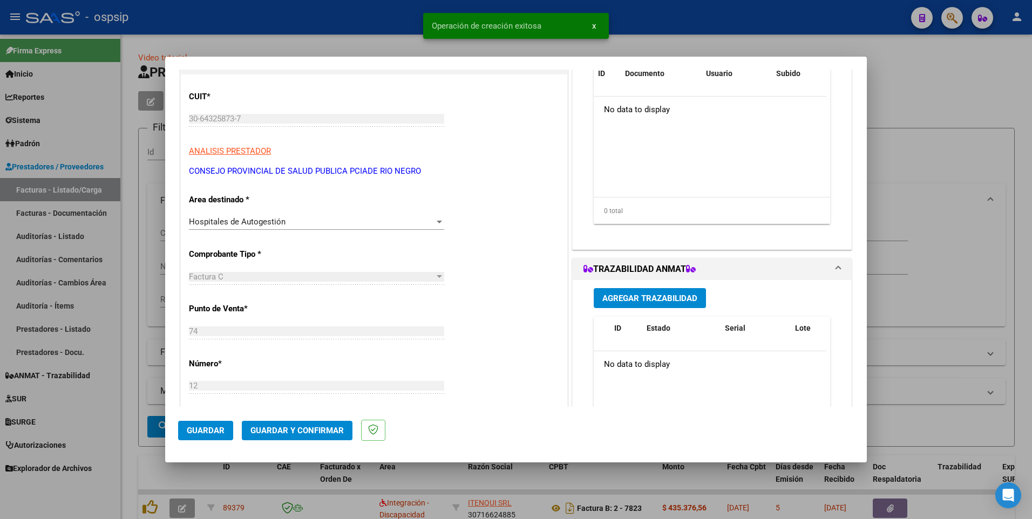
scroll to position [0, 0]
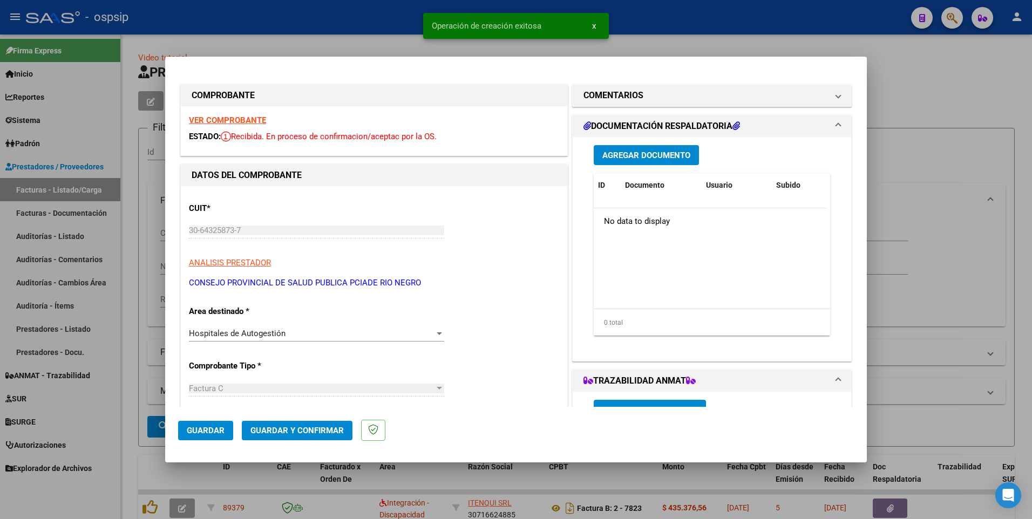
click at [134, 364] on div at bounding box center [516, 259] width 1032 height 519
type input "$ 0,00"
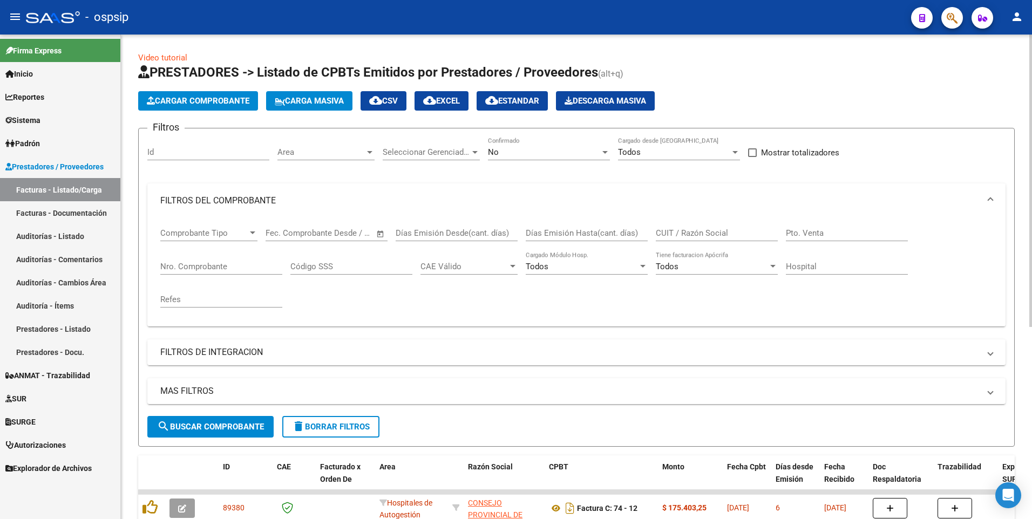
click at [537, 154] on div "No" at bounding box center [544, 152] width 112 height 10
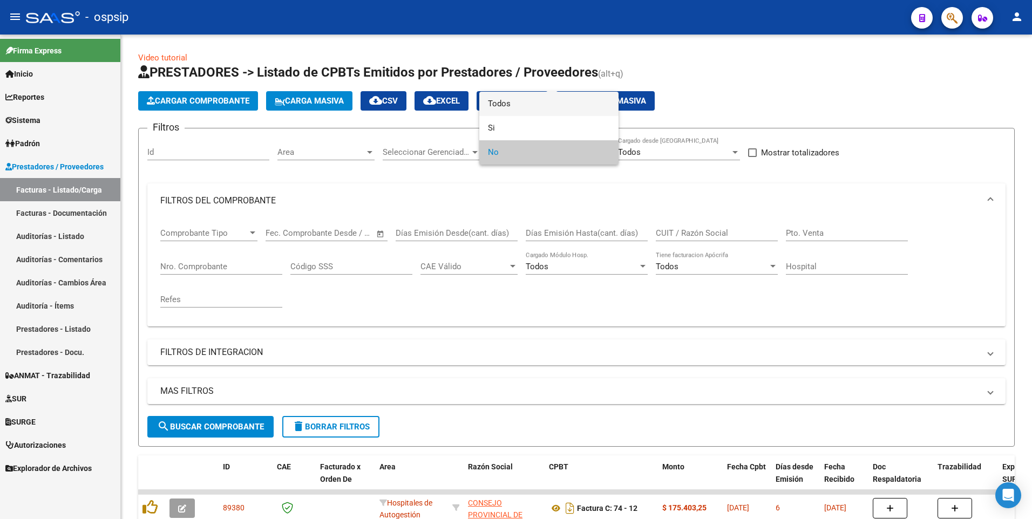
click at [532, 107] on span "Todos" at bounding box center [549, 104] width 122 height 24
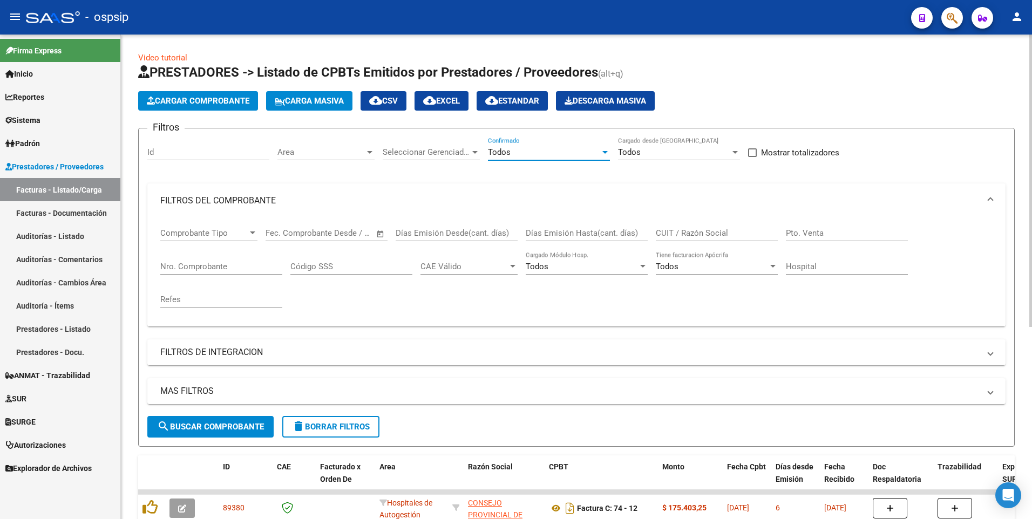
click at [347, 430] on span "delete Borrar Filtros" at bounding box center [331, 427] width 78 height 10
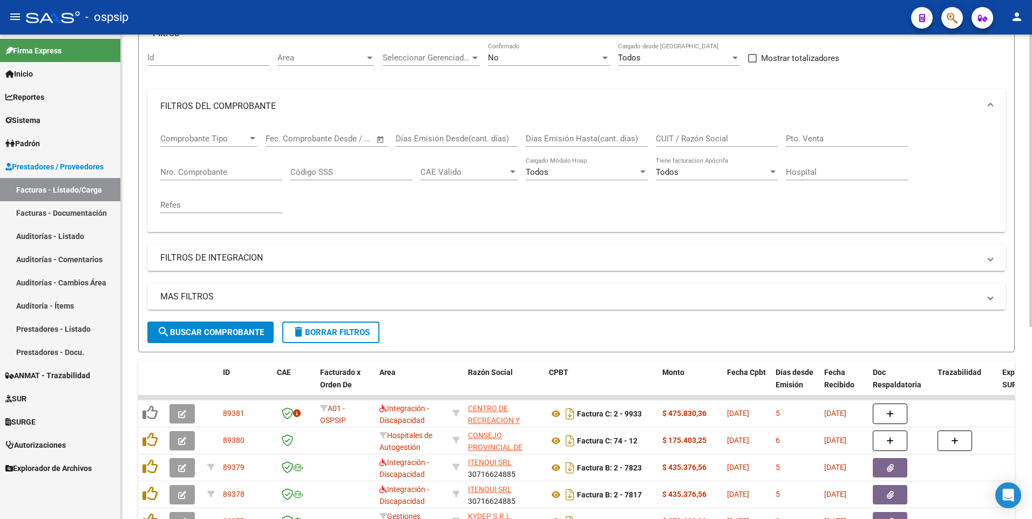
scroll to position [164, 0]
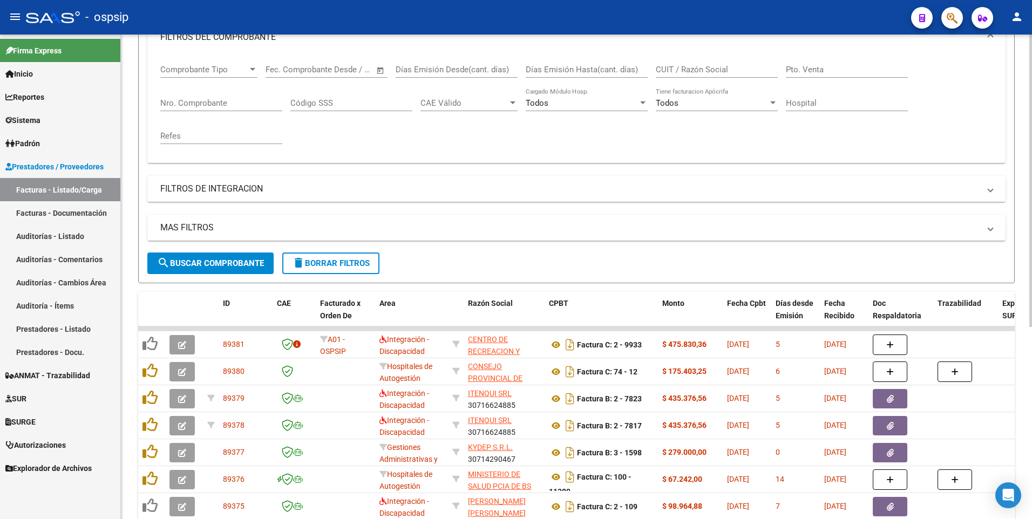
click at [355, 260] on span "delete Borrar Filtros" at bounding box center [331, 263] width 78 height 10
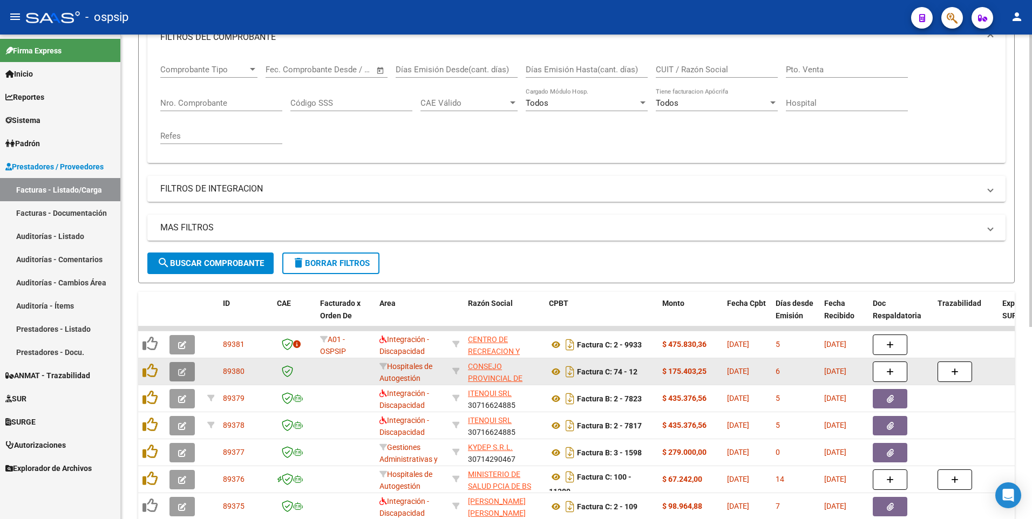
click at [191, 373] on button "button" at bounding box center [181, 371] width 25 height 19
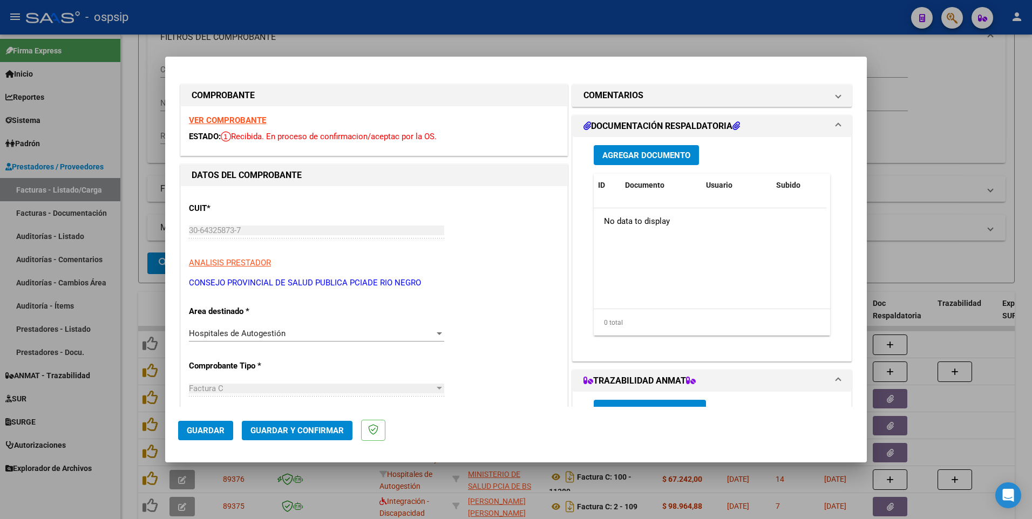
click at [643, 155] on span "Agregar Documento" at bounding box center [646, 156] width 88 height 10
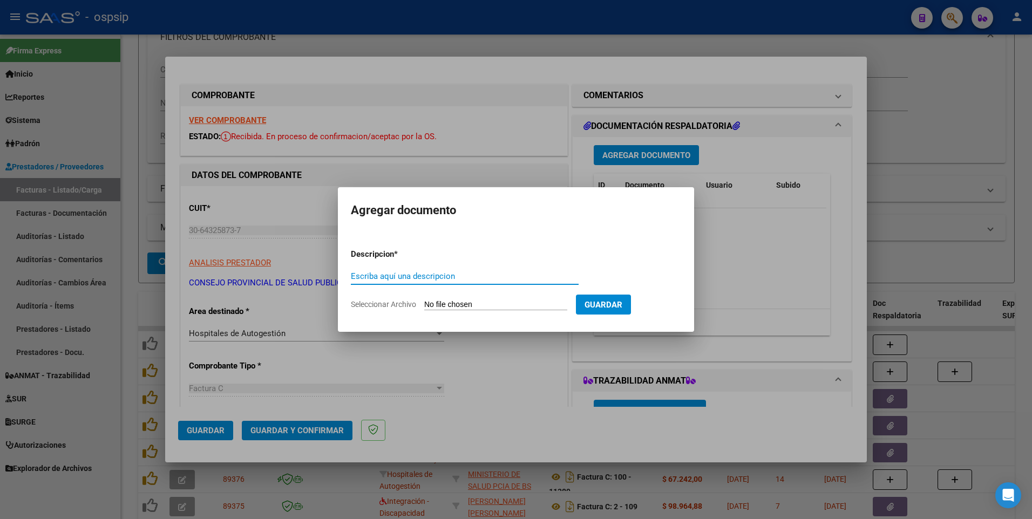
paste input "[EMAIL_ADDRESS][DOMAIN_NAME]"
type input "[EMAIL_ADDRESS][DOMAIN_NAME]"
click at [491, 302] on input "Seleccionar Archivo" at bounding box center [495, 305] width 143 height 10
type input "C:\fakepath\202509051133.pdf"
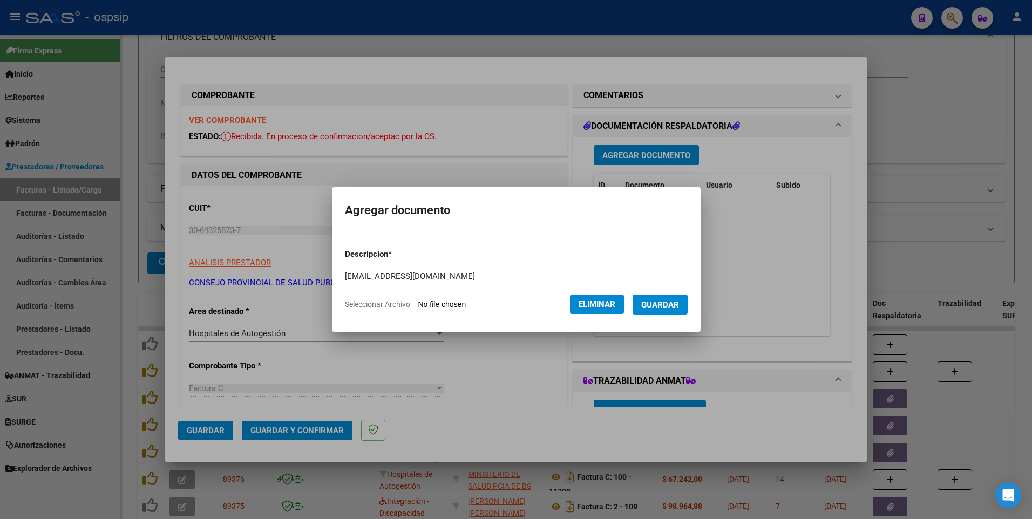
click at [671, 310] on button "Guardar" at bounding box center [659, 305] width 55 height 20
click at [211, 437] on div at bounding box center [516, 259] width 1032 height 519
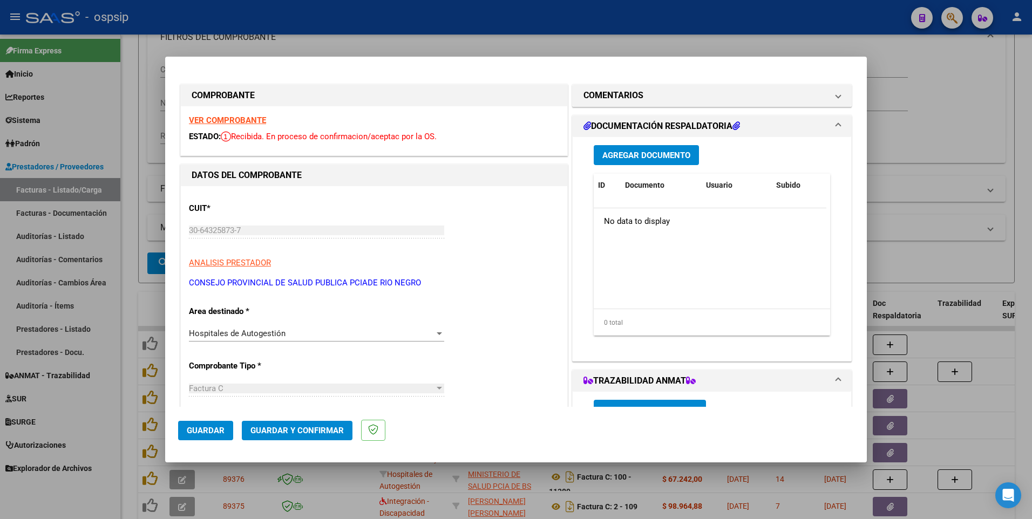
click at [209, 428] on span "Guardar" at bounding box center [206, 431] width 38 height 10
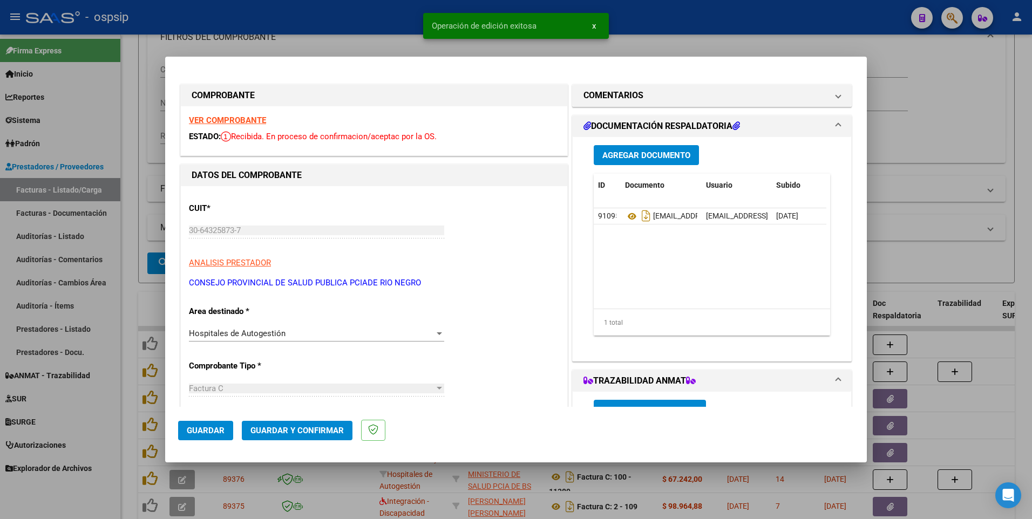
click at [391, 17] on div at bounding box center [516, 259] width 1032 height 519
type input "$ 0,00"
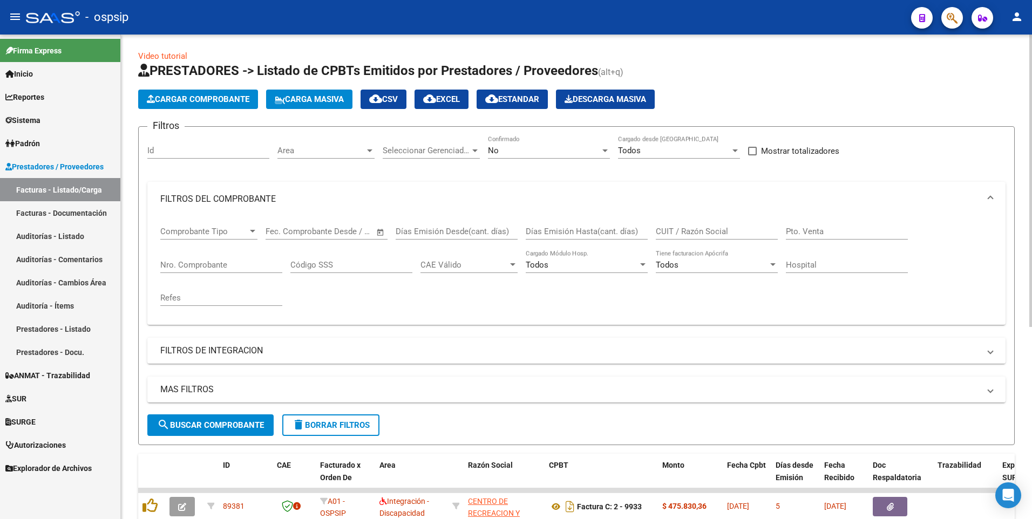
scroll to position [0, 0]
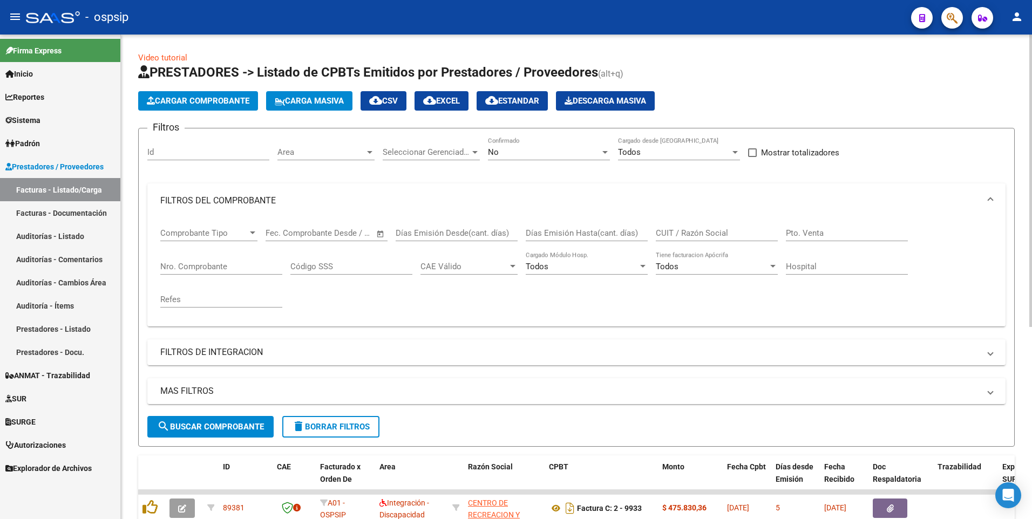
click at [217, 98] on span "Cargar Comprobante" at bounding box center [198, 101] width 103 height 10
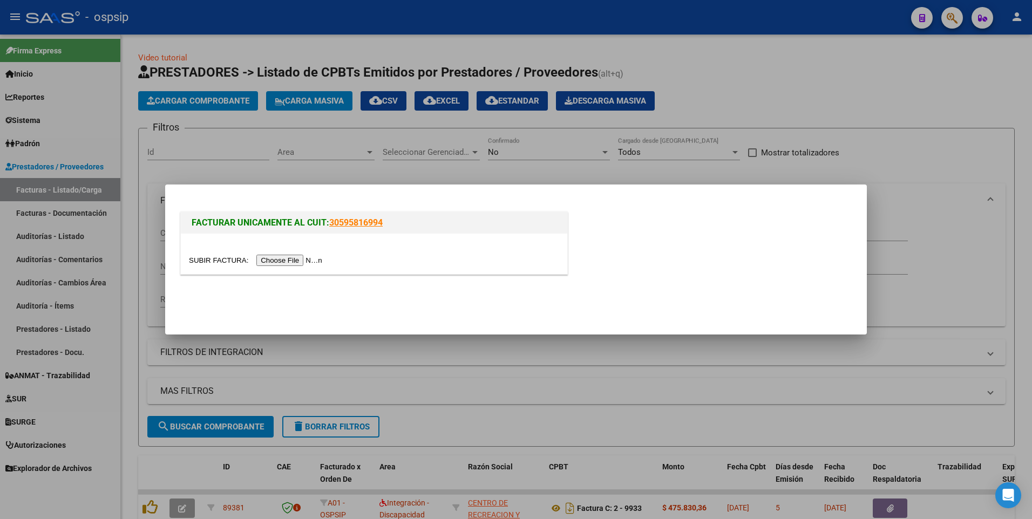
click at [267, 264] on input "file" at bounding box center [257, 260] width 137 height 11
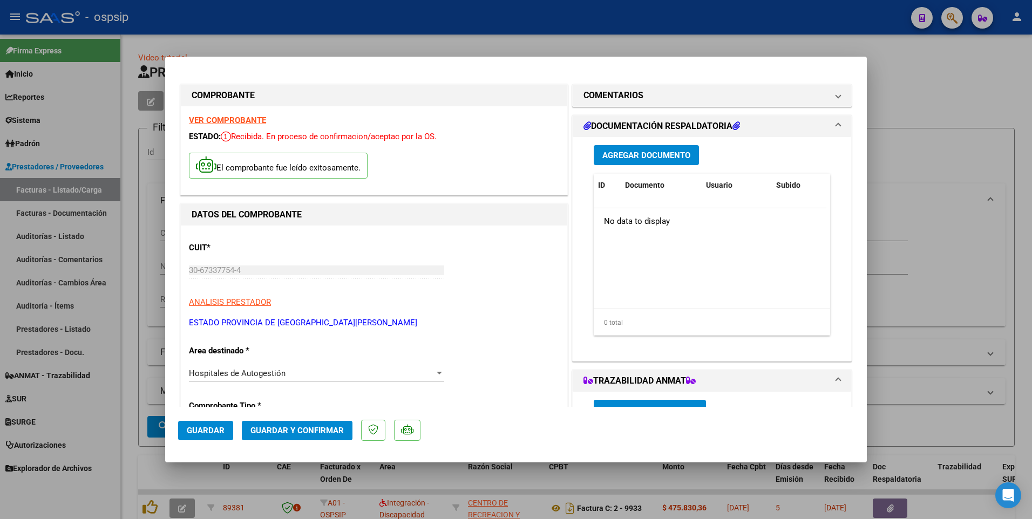
scroll to position [270, 0]
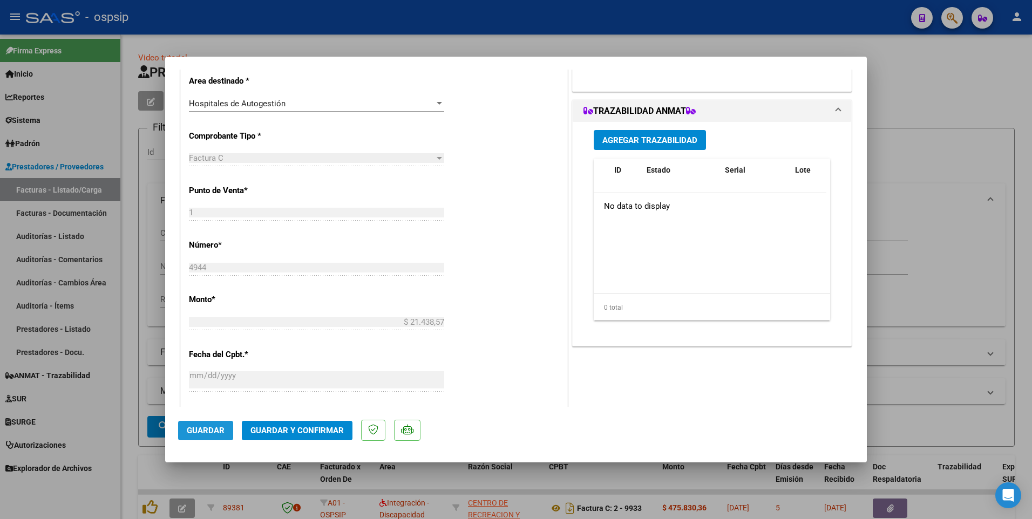
click at [219, 433] on span "Guardar" at bounding box center [206, 431] width 38 height 10
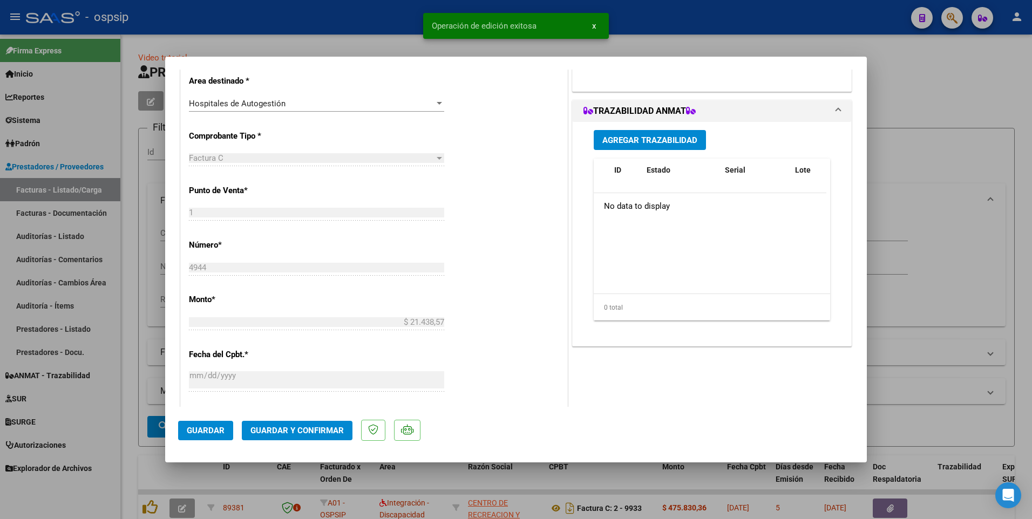
click at [344, 23] on div at bounding box center [516, 259] width 1032 height 519
type input "$ 0,00"
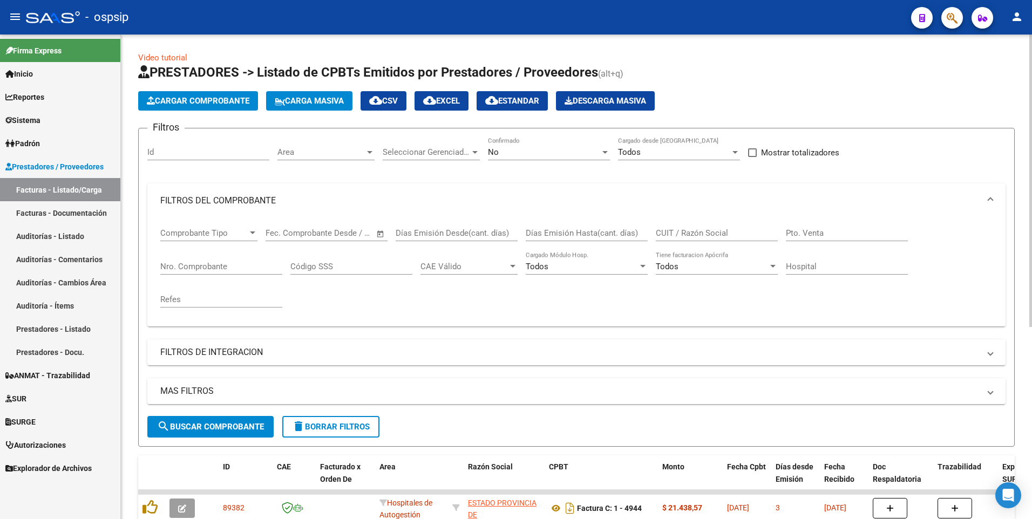
click at [234, 105] on button "Cargar Comprobante" at bounding box center [198, 100] width 120 height 19
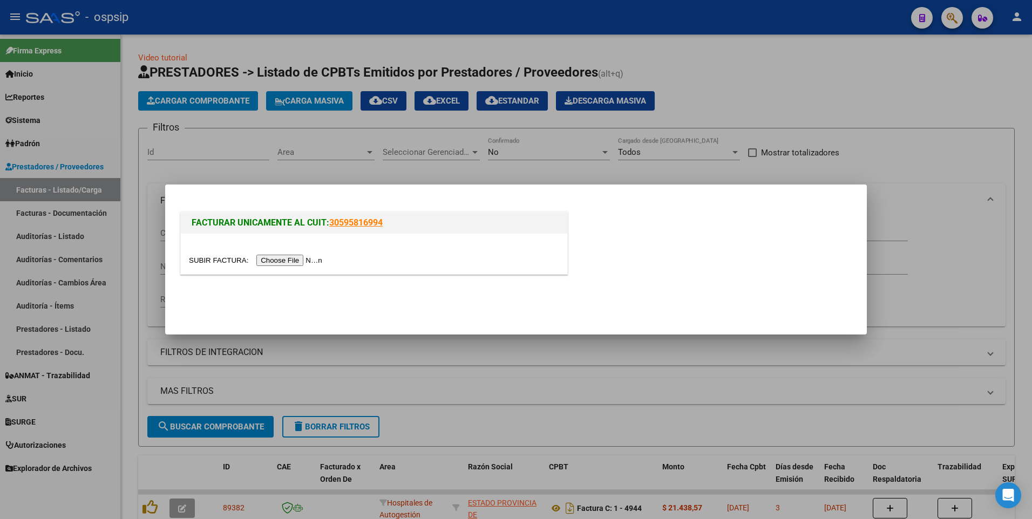
click at [273, 259] on input "file" at bounding box center [257, 260] width 137 height 11
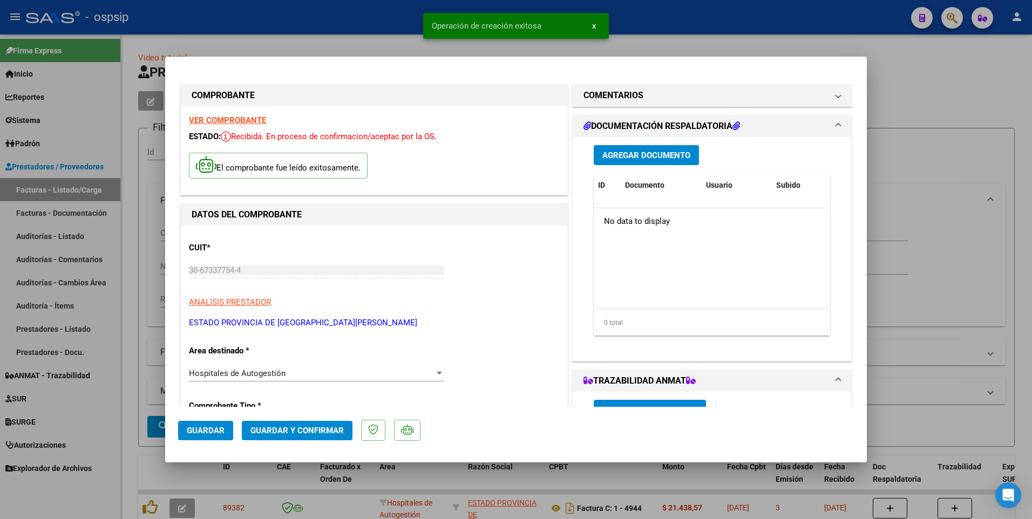
click at [208, 433] on span "Guardar" at bounding box center [206, 431] width 38 height 10
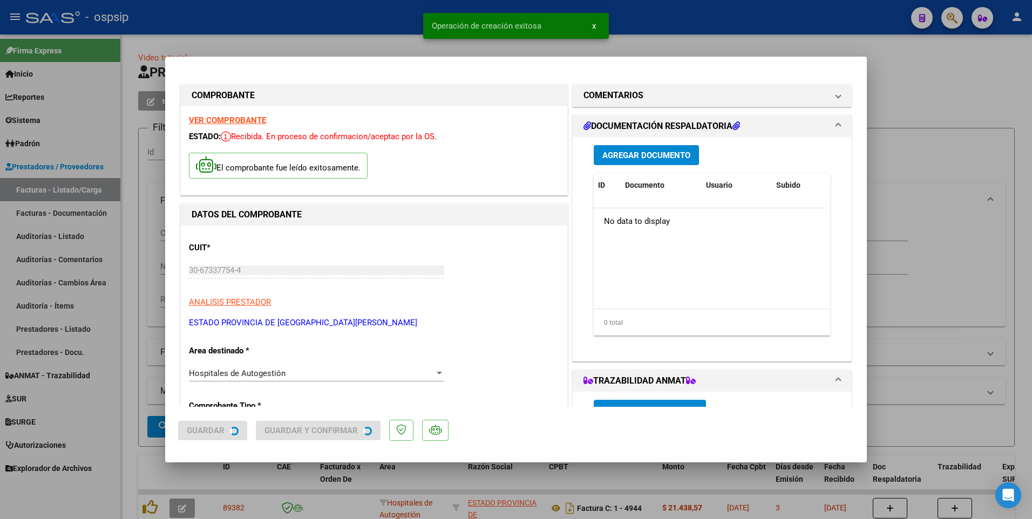
click at [355, 14] on div at bounding box center [516, 259] width 1032 height 519
type input "$ 0,00"
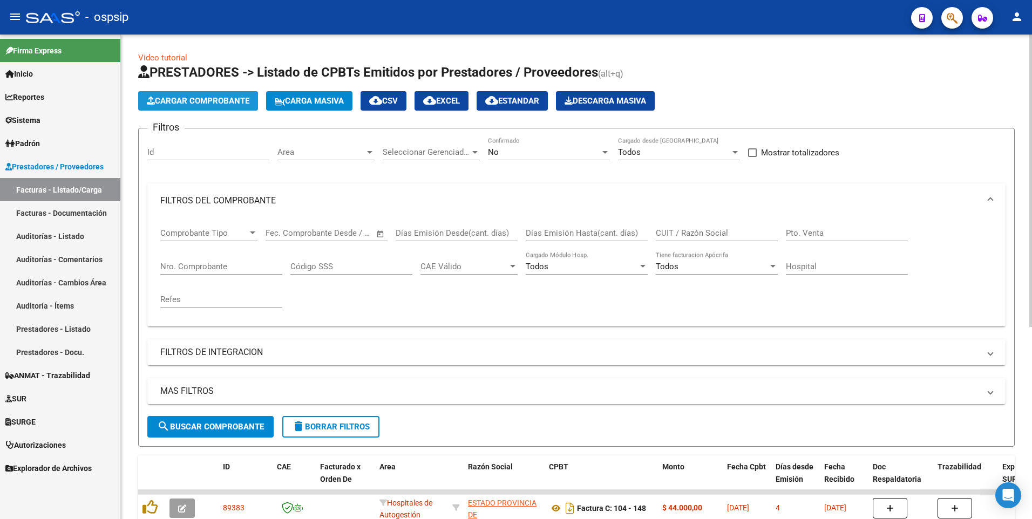
click at [231, 93] on button "Cargar Comprobante" at bounding box center [198, 100] width 120 height 19
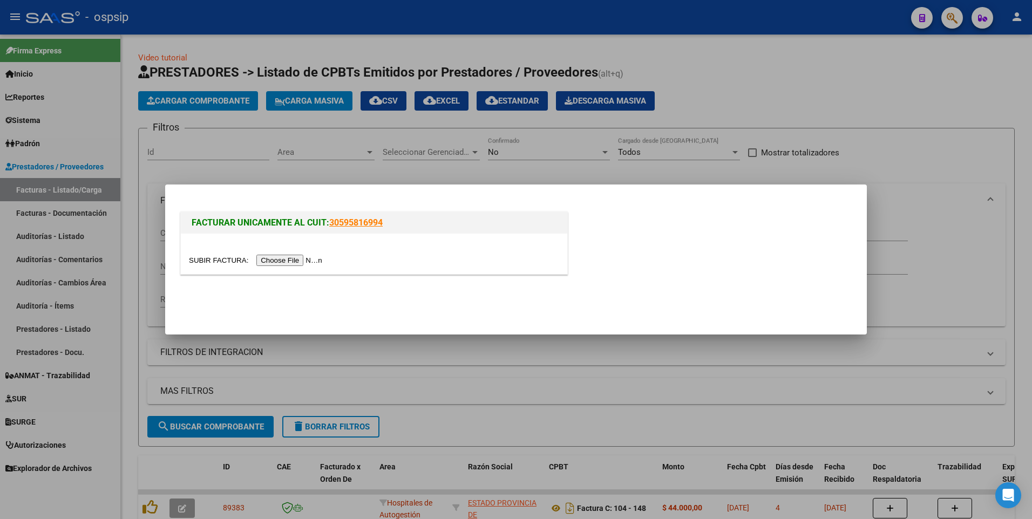
click at [305, 260] on input "file" at bounding box center [257, 260] width 137 height 11
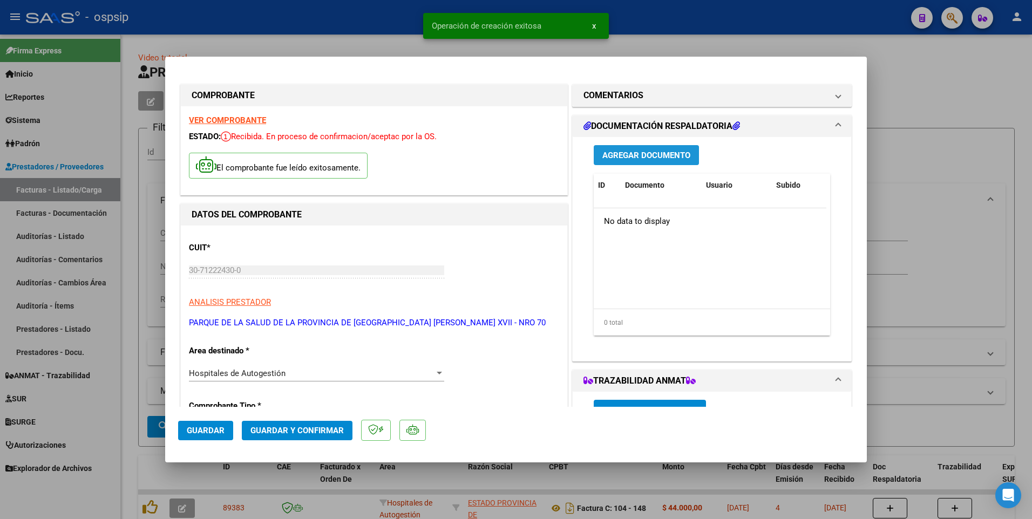
click at [606, 155] on span "Agregar Documento" at bounding box center [646, 156] width 88 height 10
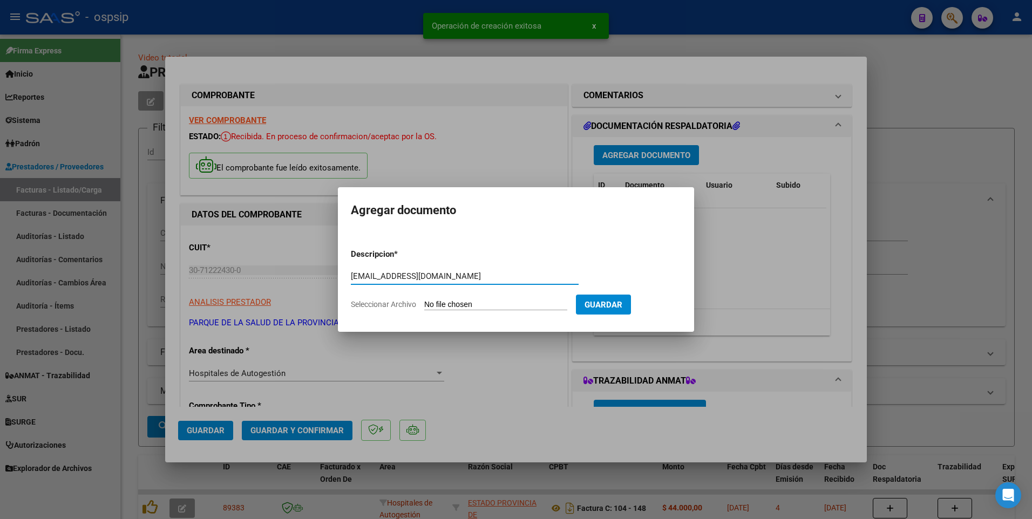
type input "[EMAIL_ADDRESS][DOMAIN_NAME]"
click at [488, 304] on input "Seleccionar Archivo" at bounding box center [495, 305] width 143 height 10
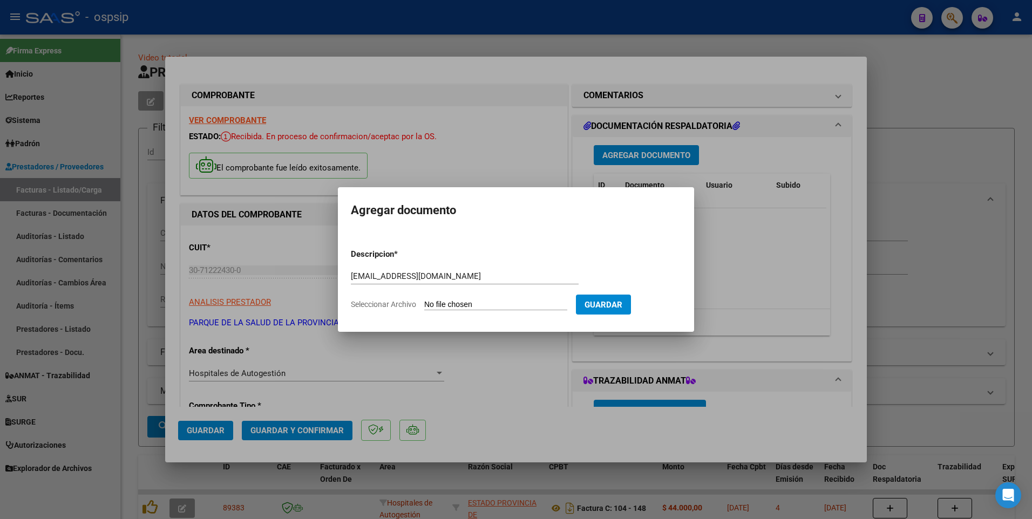
type input "C:\fakepath\FC 11-2015_OS SEGURIDAD COMERCIAL.PDF"
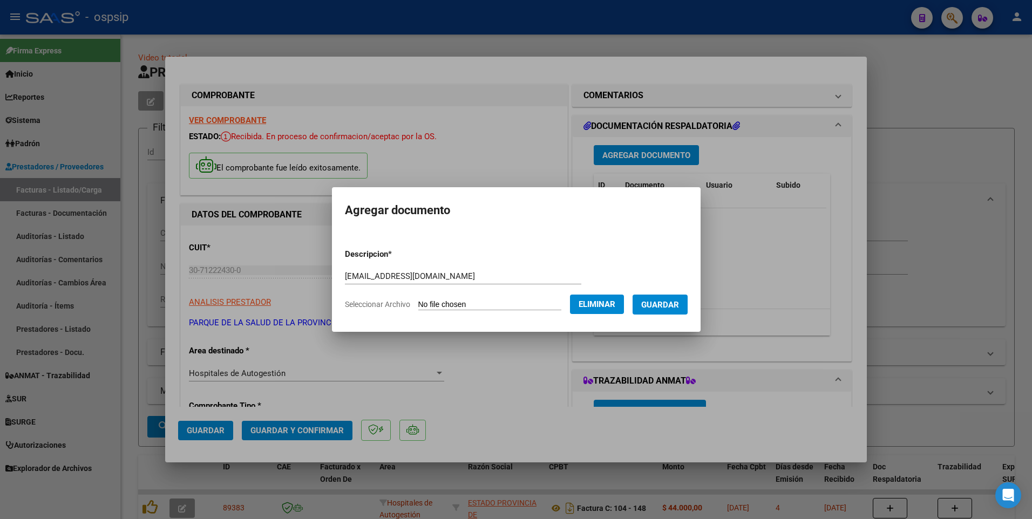
click at [671, 302] on span "Guardar" at bounding box center [660, 305] width 38 height 10
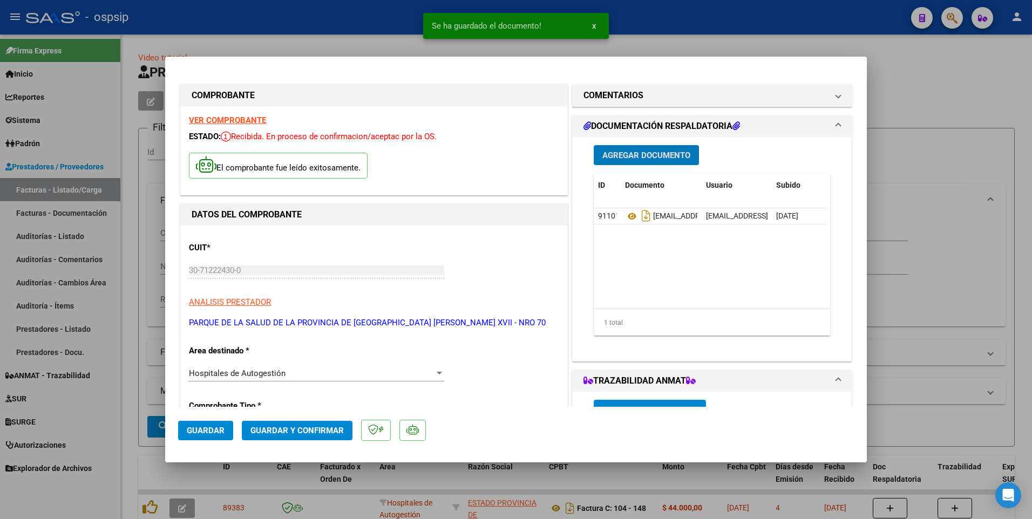
click at [221, 424] on button "Guardar" at bounding box center [205, 430] width 55 height 19
click at [342, 22] on div at bounding box center [516, 259] width 1032 height 519
type input "$ 0,00"
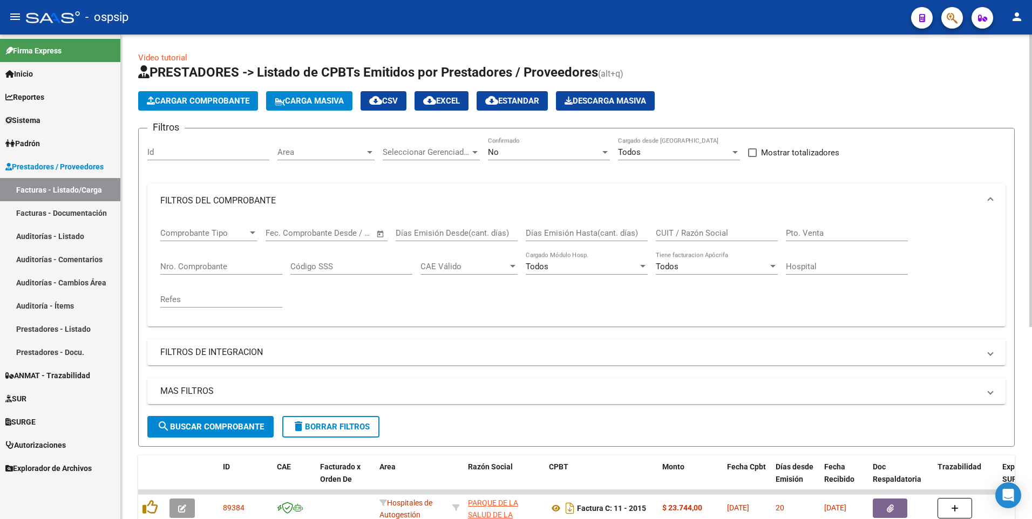
click at [224, 107] on button "Cargar Comprobante" at bounding box center [198, 100] width 120 height 19
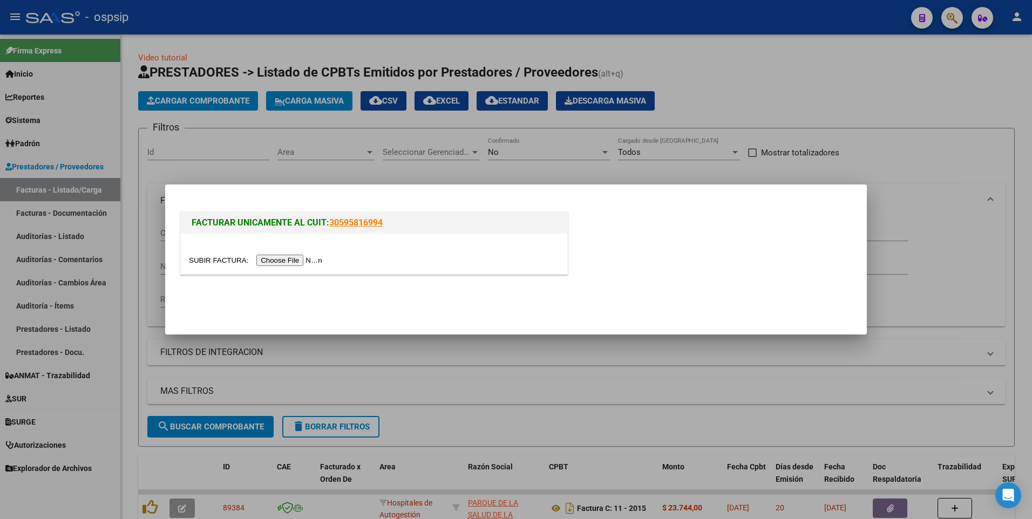
click at [268, 253] on div at bounding box center [374, 254] width 386 height 40
click at [268, 255] on input "file" at bounding box center [257, 260] width 137 height 11
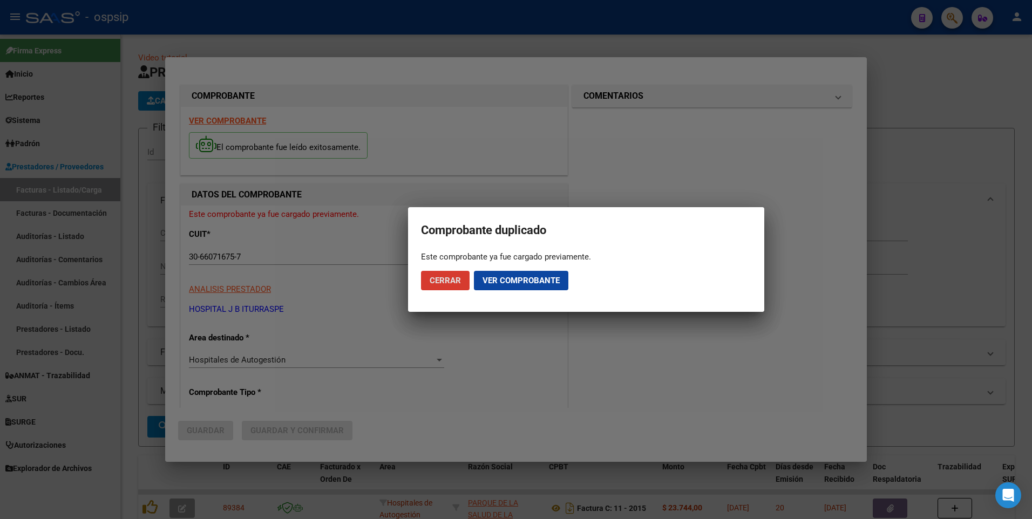
click at [398, 15] on div at bounding box center [516, 259] width 1032 height 519
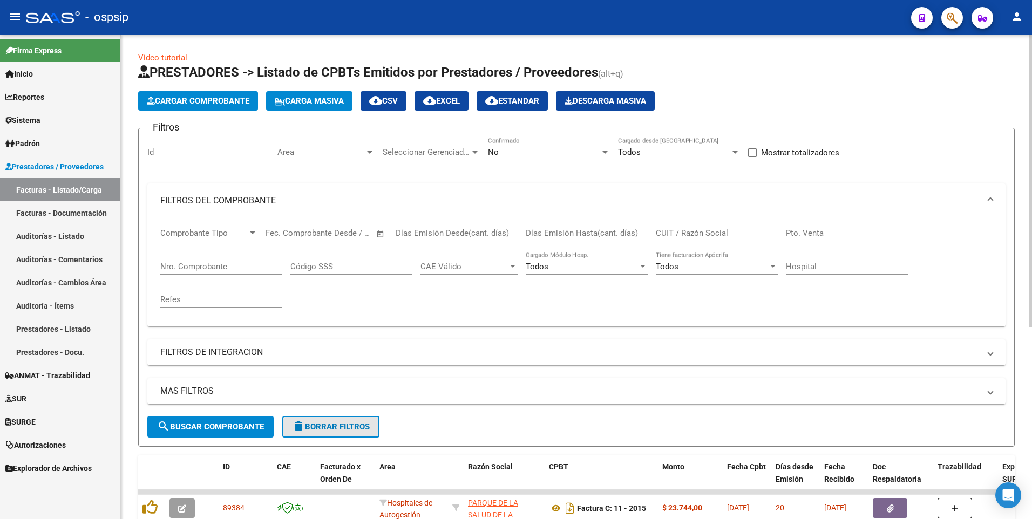
click at [331, 430] on span "delete Borrar Filtros" at bounding box center [331, 427] width 78 height 10
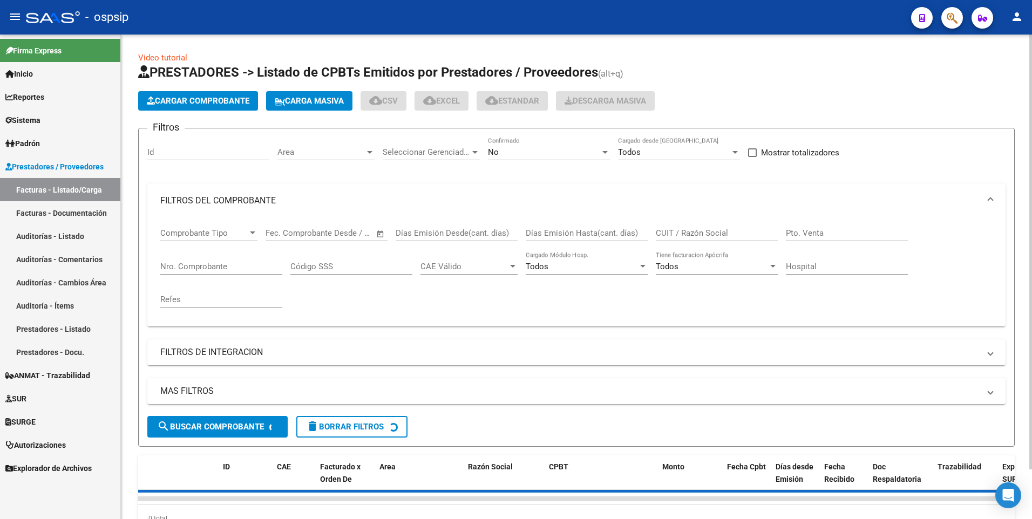
click at [708, 236] on input "CUIT / Razón Social" at bounding box center [717, 233] width 122 height 10
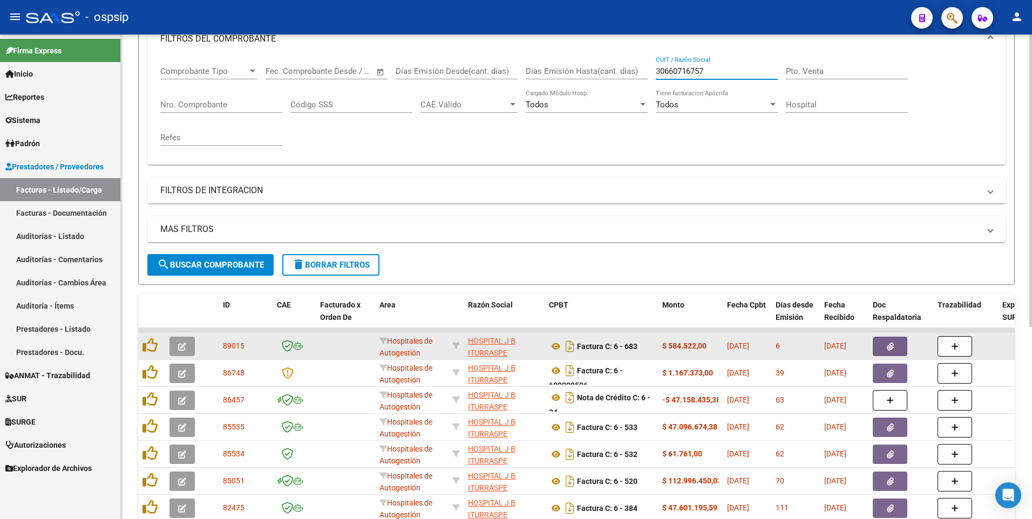
scroll to position [216, 0]
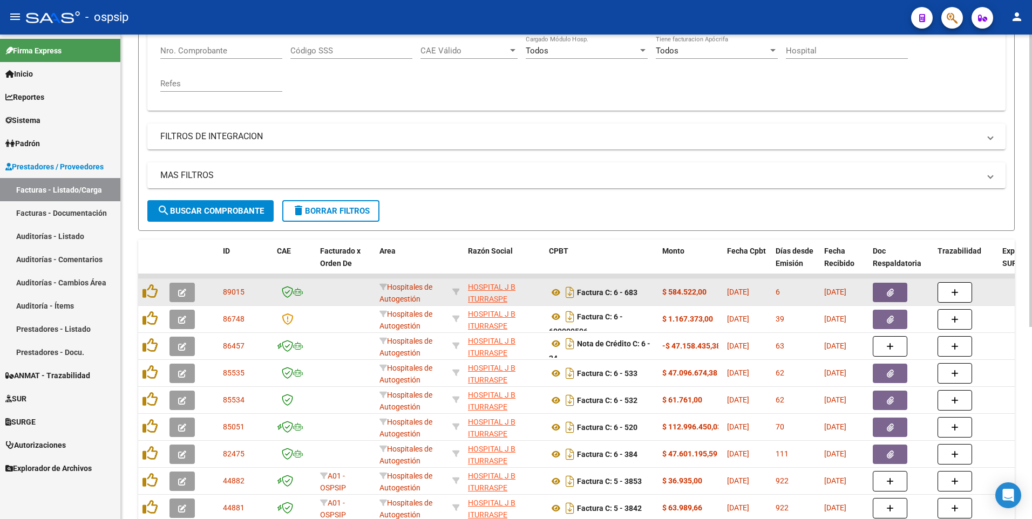
type input "30660716757"
click at [887, 292] on icon "button" at bounding box center [890, 293] width 7 height 8
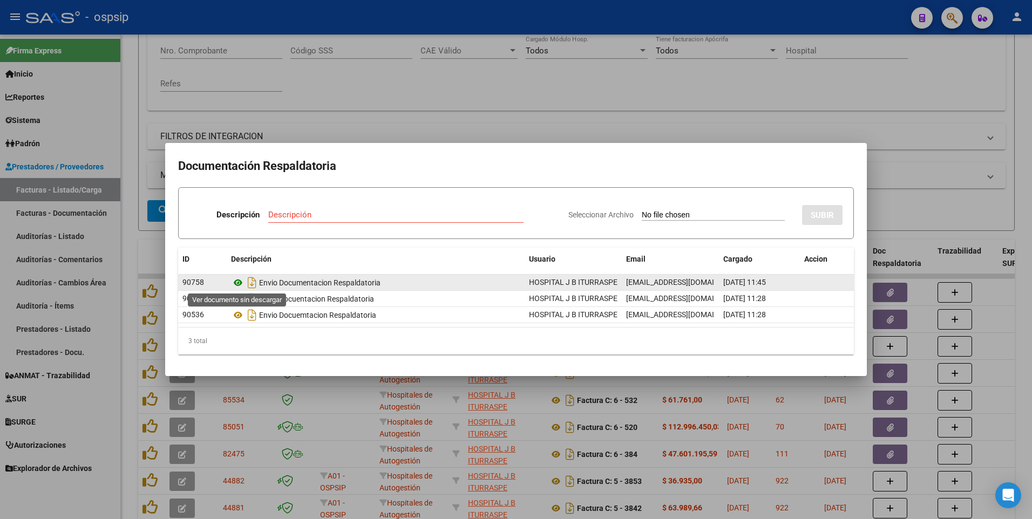
click at [240, 283] on icon at bounding box center [238, 282] width 14 height 13
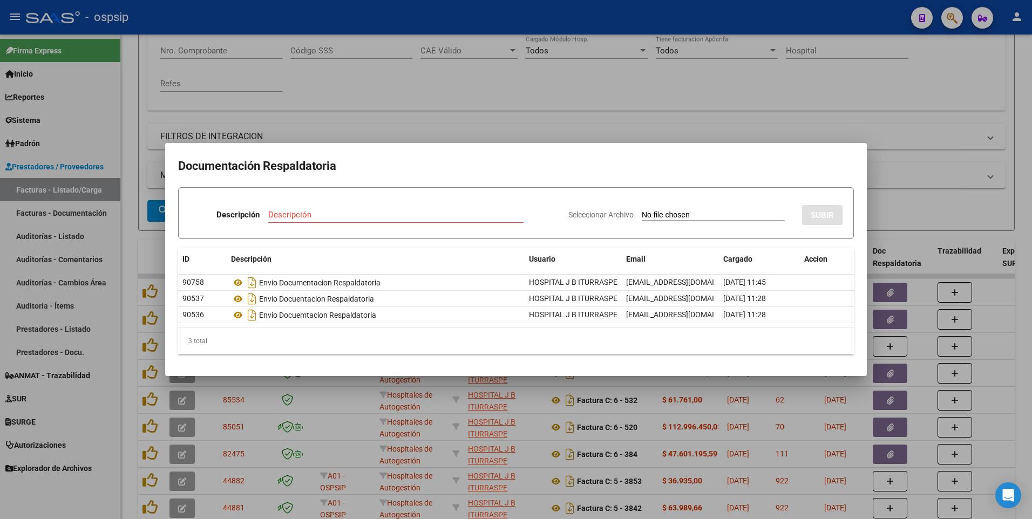
click at [508, 98] on div at bounding box center [516, 259] width 1032 height 519
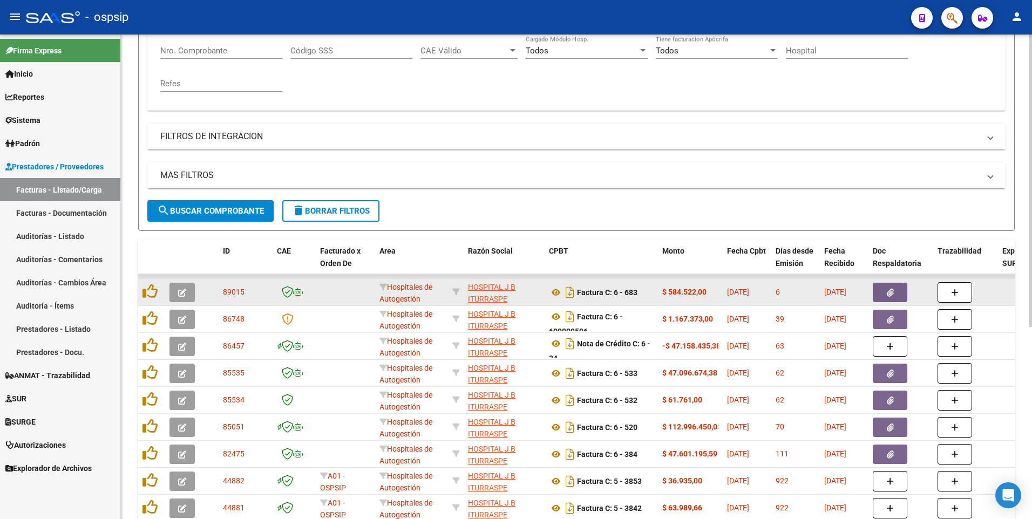
click at [905, 292] on button "button" at bounding box center [890, 292] width 35 height 19
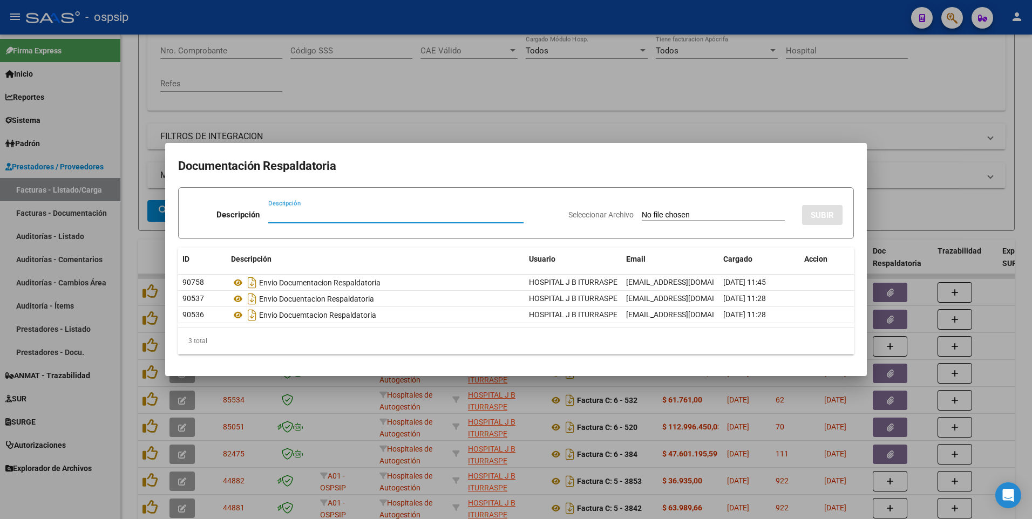
click at [740, 114] on div at bounding box center [516, 259] width 1032 height 519
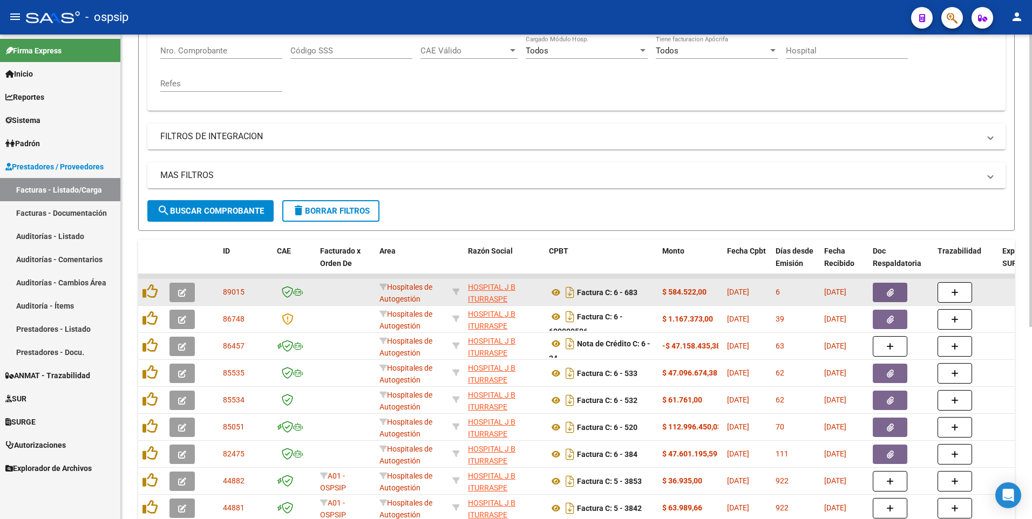
click at [180, 289] on icon "button" at bounding box center [182, 293] width 8 height 8
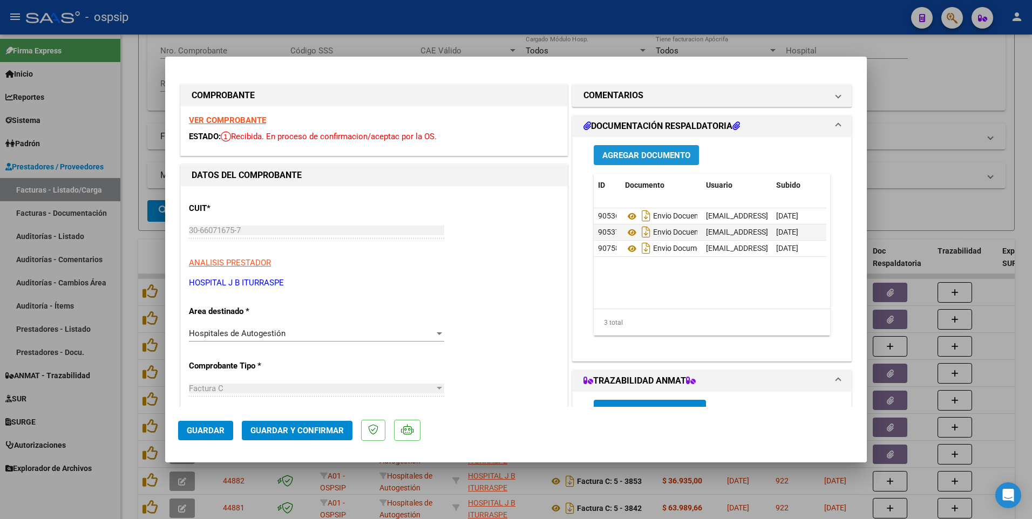
click at [656, 159] on span "Agregar Documento" at bounding box center [646, 156] width 88 height 10
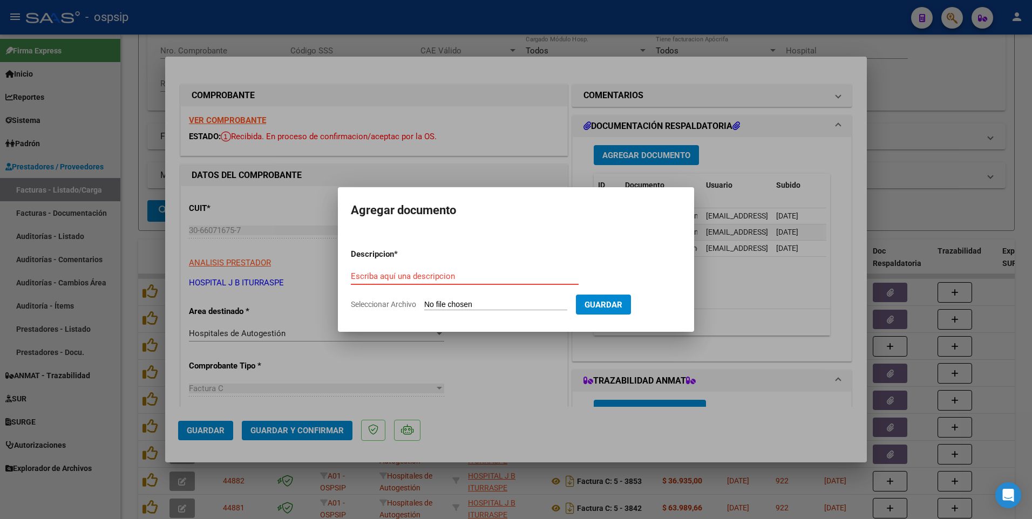
click at [758, 199] on div at bounding box center [516, 259] width 1032 height 519
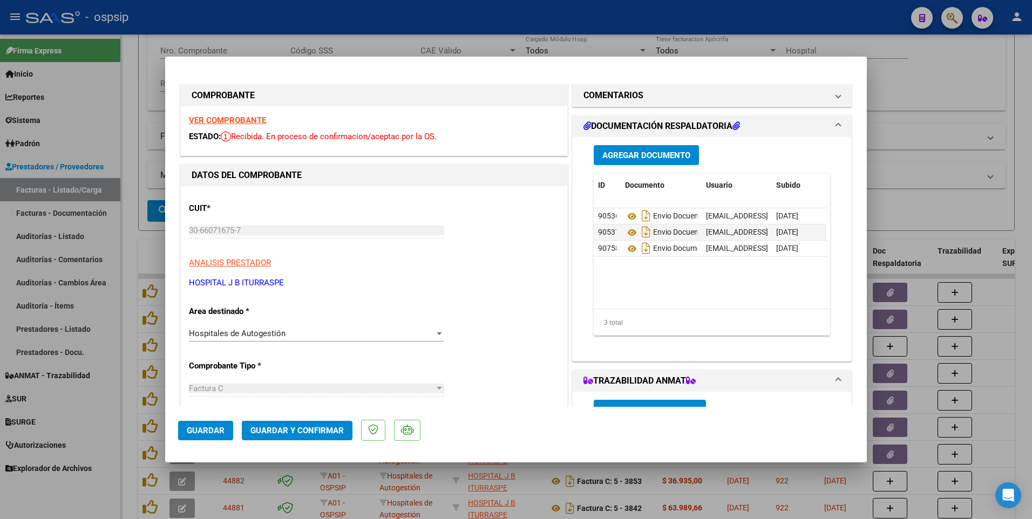
click at [637, 154] on span "Agregar Documento" at bounding box center [646, 156] width 88 height 10
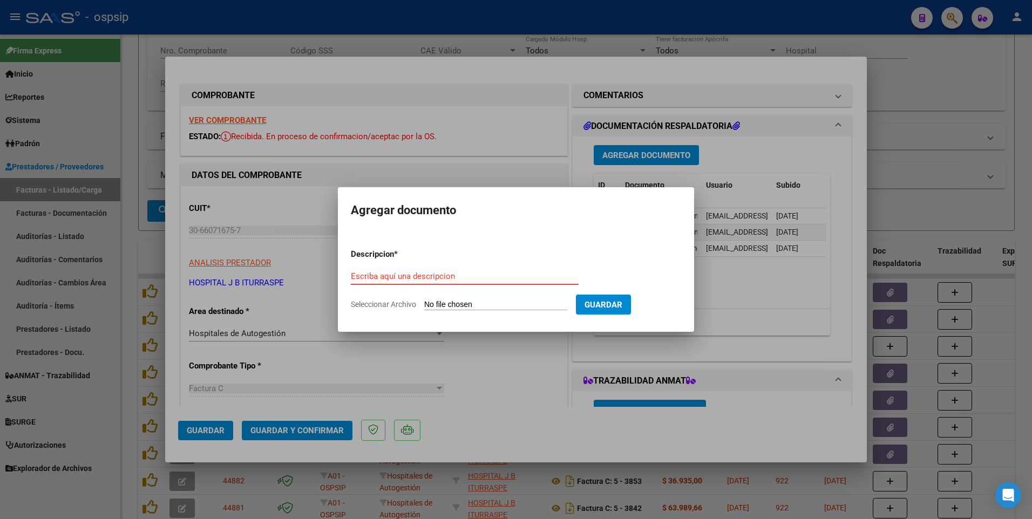
paste input "[EMAIL_ADDRESS][DOMAIN_NAME]"
click at [480, 301] on input "Seleccionar Archivo" at bounding box center [495, 305] width 143 height 10
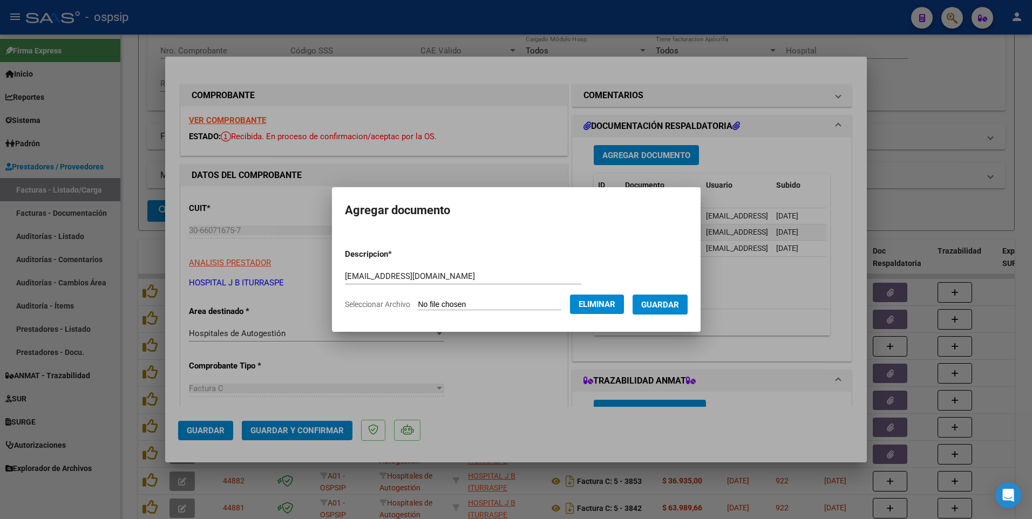
click at [676, 314] on button "Guardar" at bounding box center [659, 305] width 55 height 20
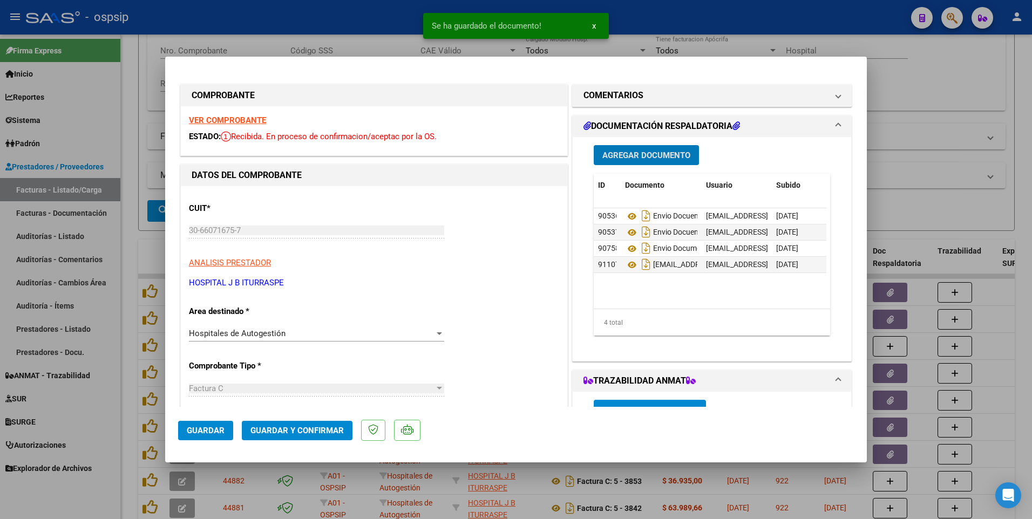
click at [208, 434] on span "Guardar" at bounding box center [206, 431] width 38 height 10
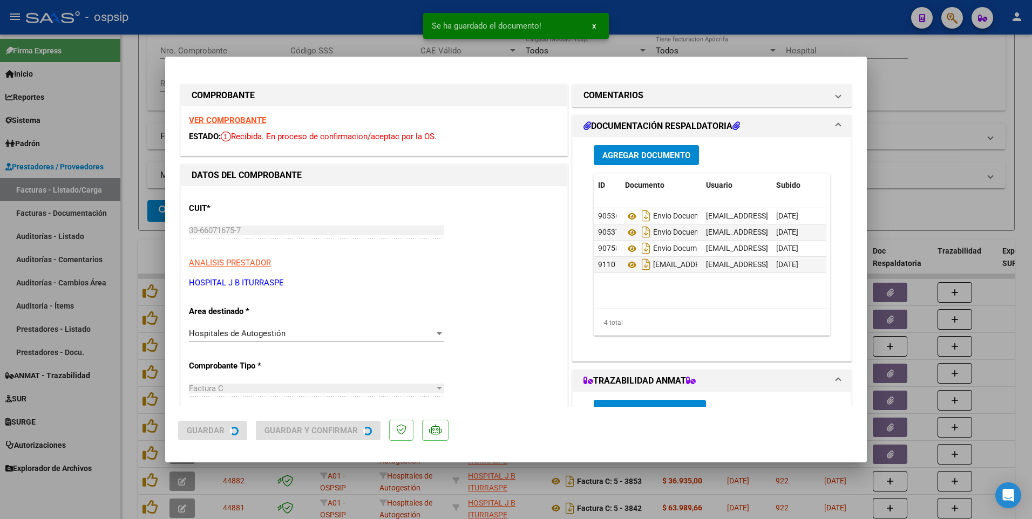
click at [339, 19] on div at bounding box center [516, 259] width 1032 height 519
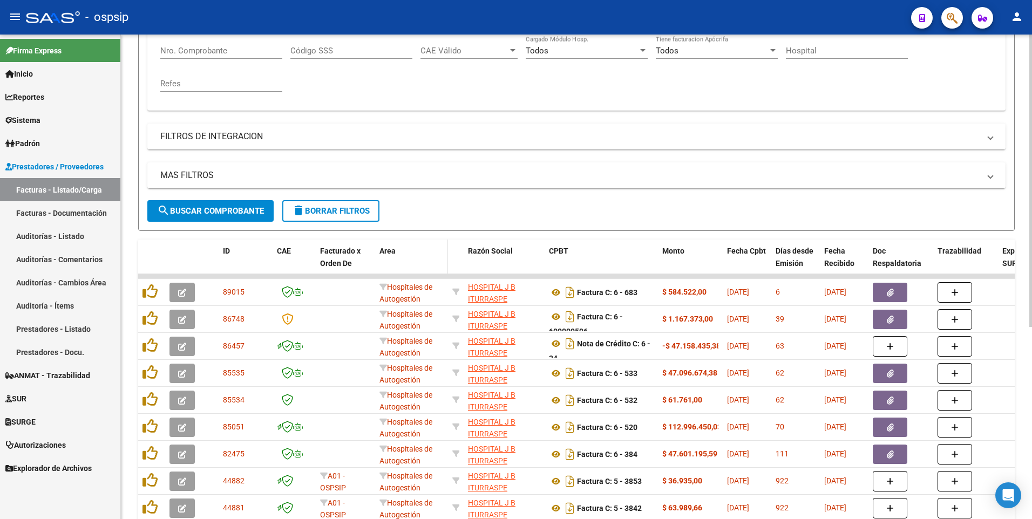
scroll to position [0, 0]
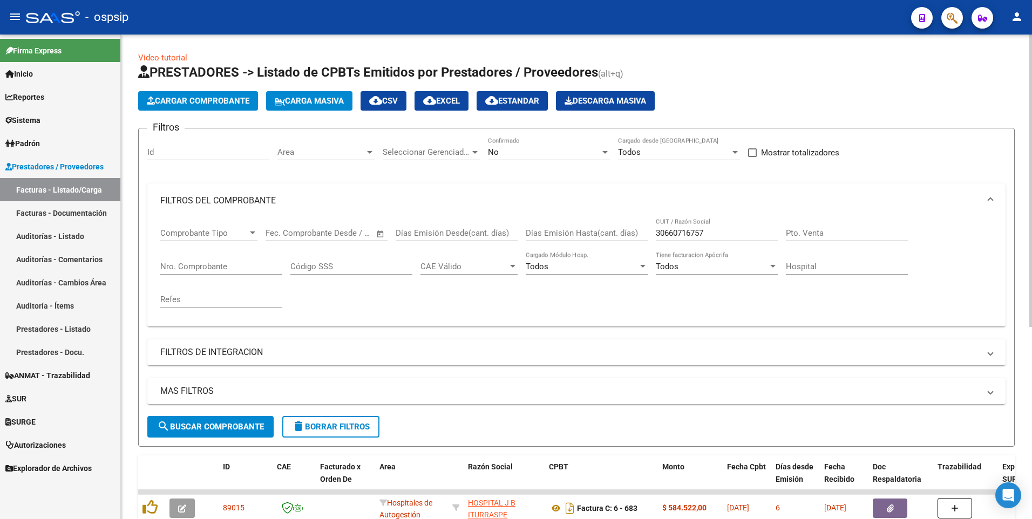
click at [332, 438] on form "Filtros Id Area Area Seleccionar Gerenciador Seleccionar Gerenciador No Confirm…" at bounding box center [576, 287] width 876 height 319
click at [330, 430] on span "delete Borrar Filtros" at bounding box center [331, 427] width 78 height 10
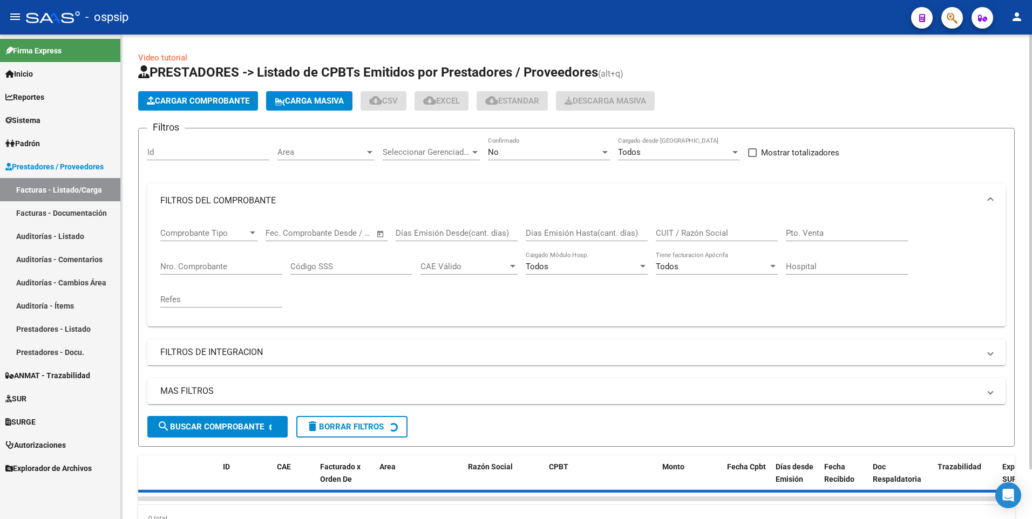
click at [193, 103] on span "Cargar Comprobante" at bounding box center [198, 101] width 103 height 10
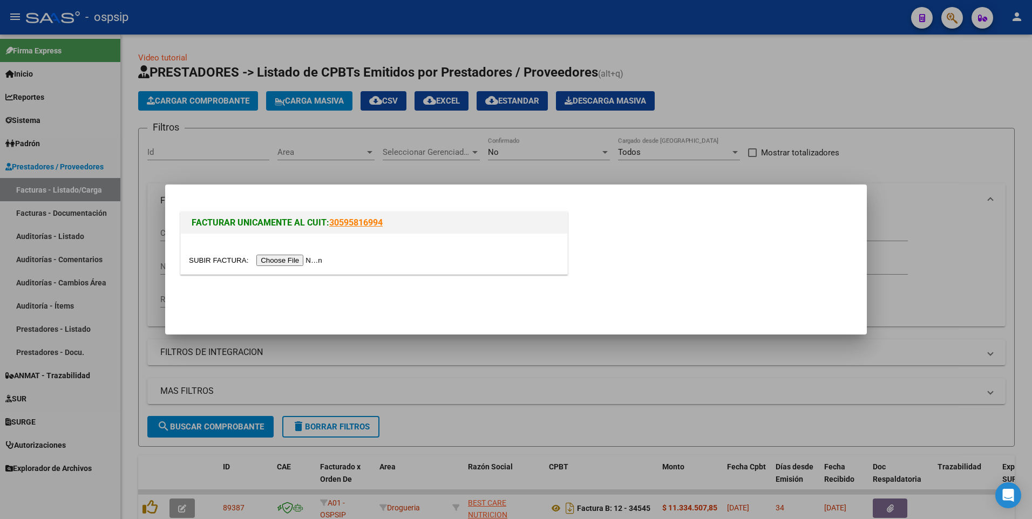
click at [264, 261] on input "file" at bounding box center [257, 260] width 137 height 11
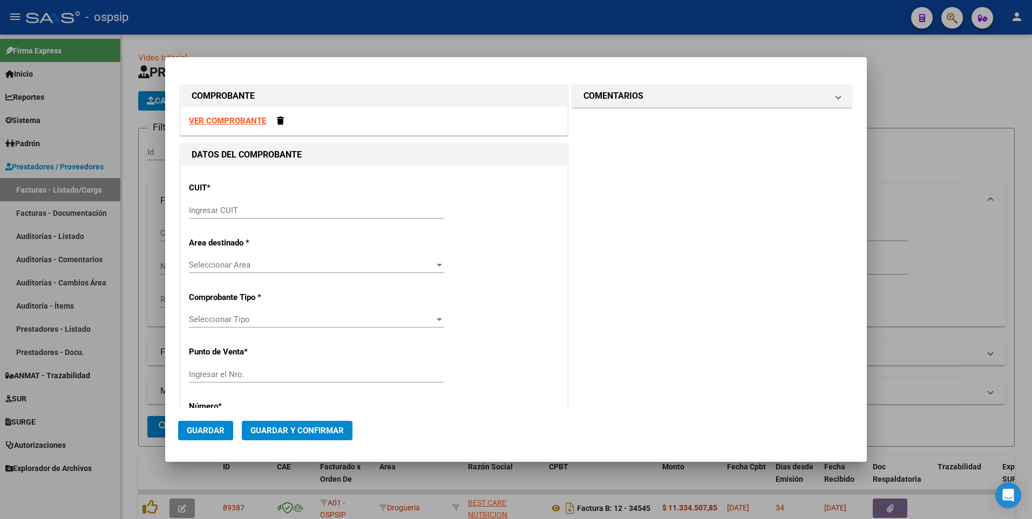
click at [231, 121] on strong "VER COMPROBANTE" at bounding box center [227, 121] width 77 height 10
click at [280, 118] on span at bounding box center [280, 121] width 7 height 8
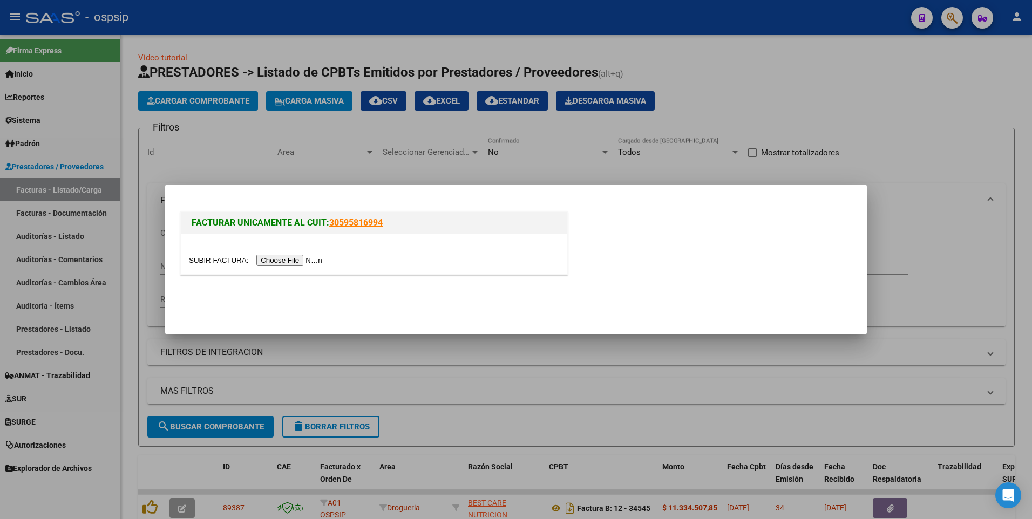
click at [271, 261] on input "file" at bounding box center [257, 260] width 137 height 11
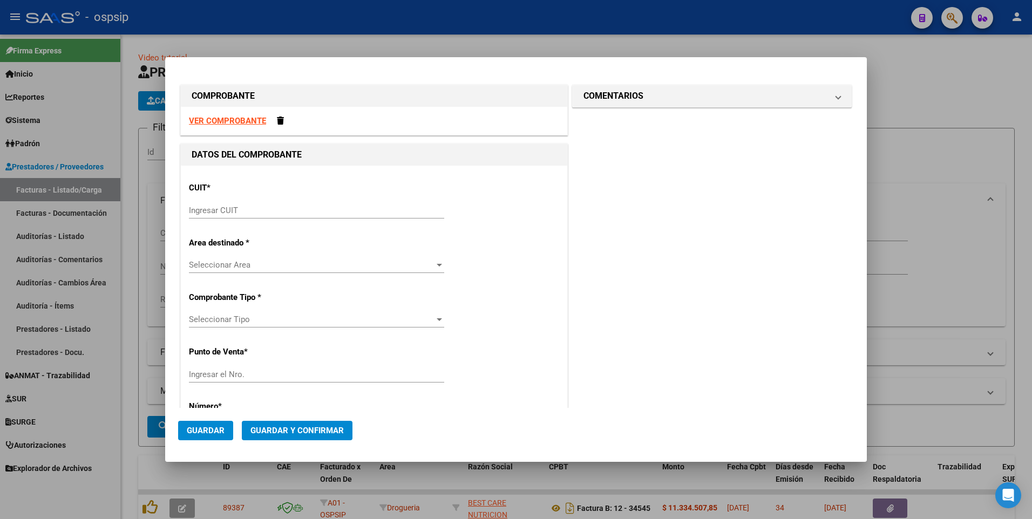
click at [267, 119] on div "VER COMPROBANTE" at bounding box center [374, 121] width 386 height 29
click at [254, 122] on strong "VER COMPROBANTE" at bounding box center [227, 121] width 77 height 10
click at [245, 210] on input "Ingresar CUIT" at bounding box center [316, 211] width 255 height 10
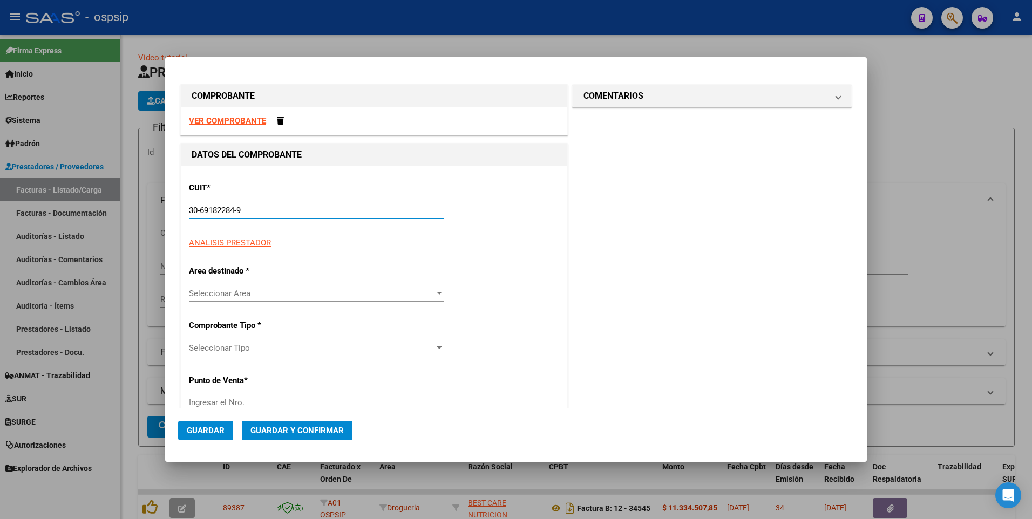
type input "30-69182284-9"
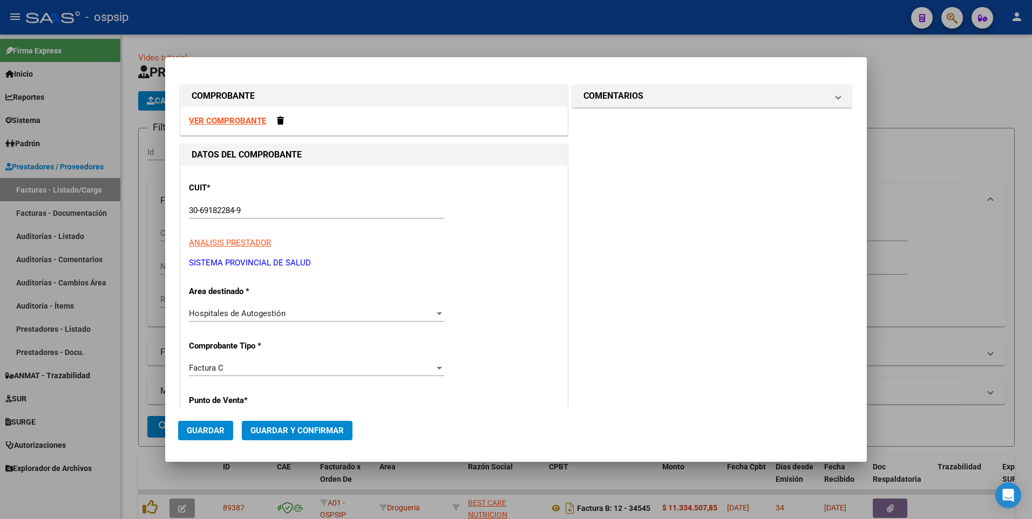
scroll to position [184, 0]
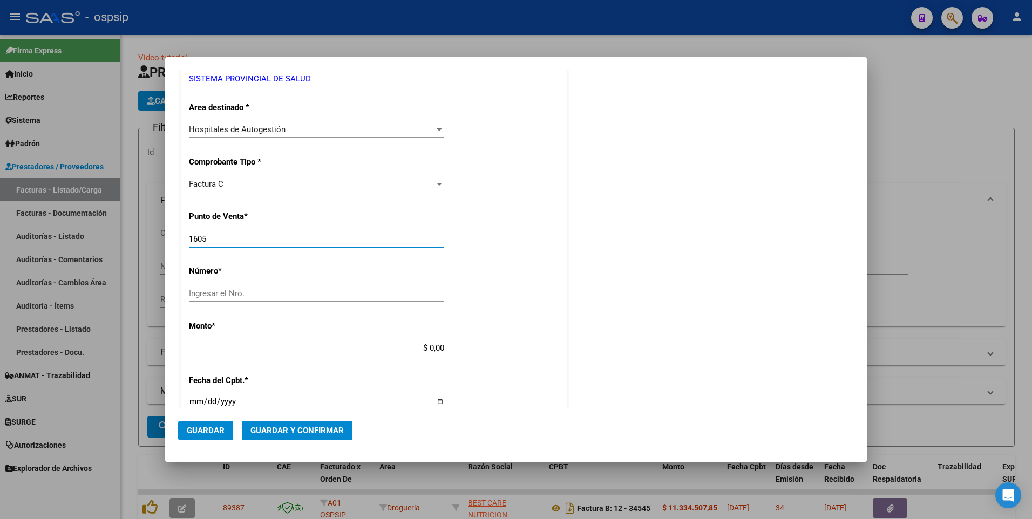
type input "1605"
type input "29049"
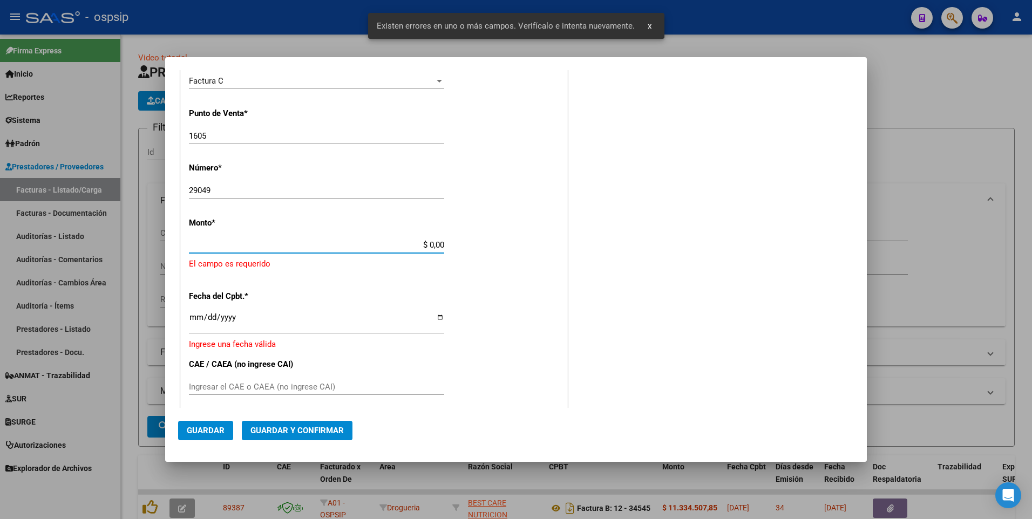
scroll to position [288, 0]
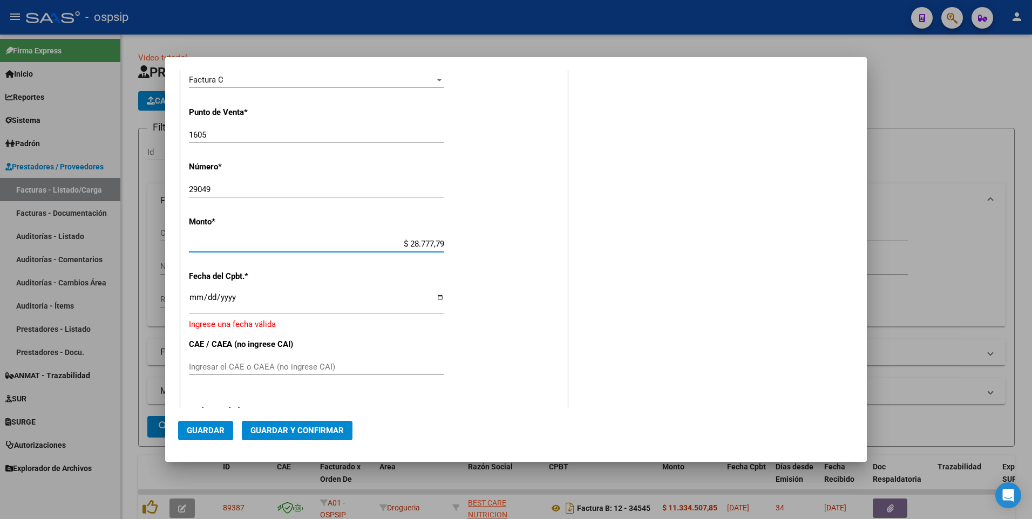
type input "$ 287.777,92"
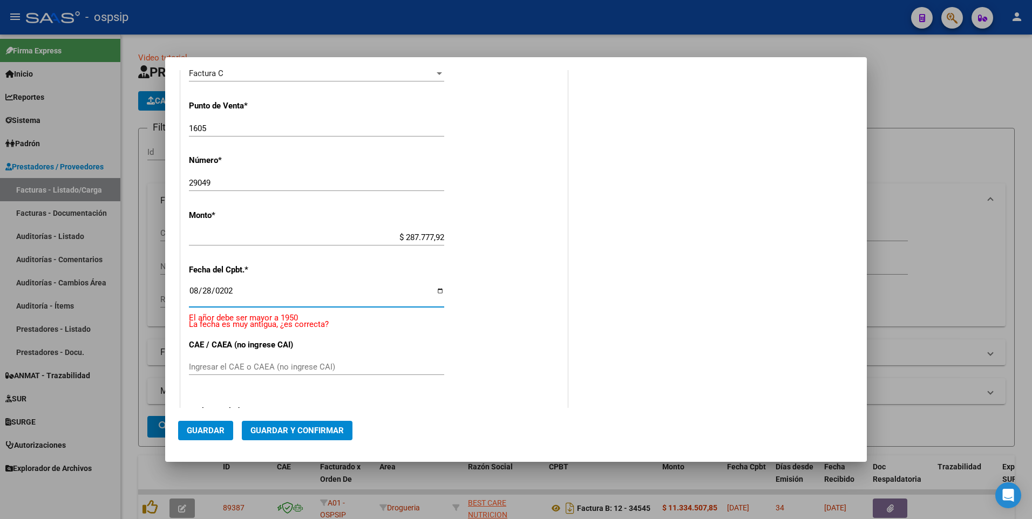
type input "2025-08-28"
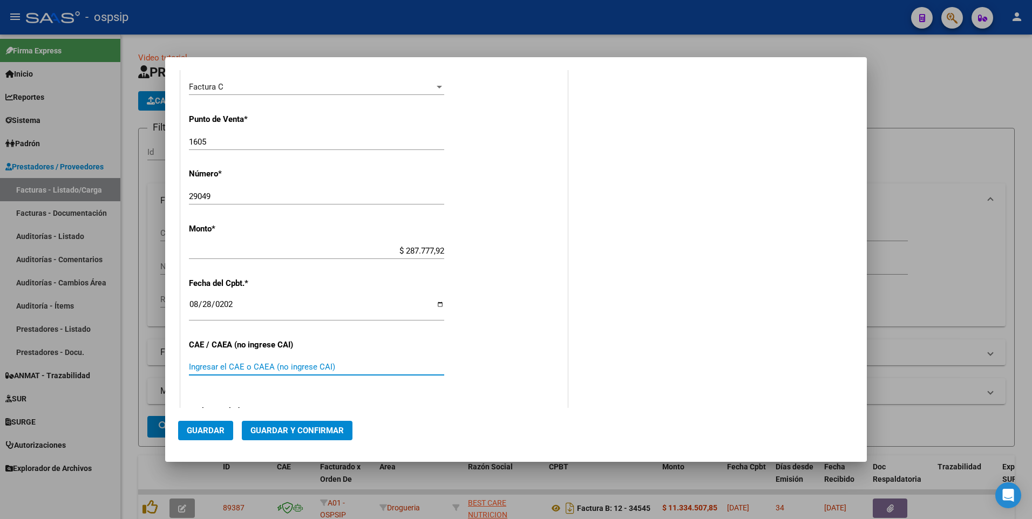
click at [208, 438] on button "Guardar" at bounding box center [205, 430] width 55 height 19
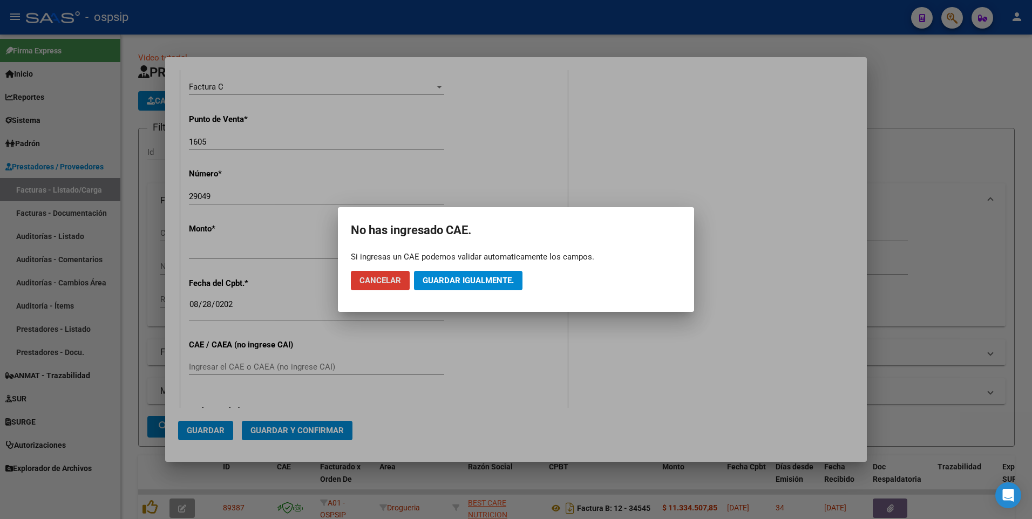
click at [462, 283] on span "Guardar igualmente." at bounding box center [468, 281] width 91 height 10
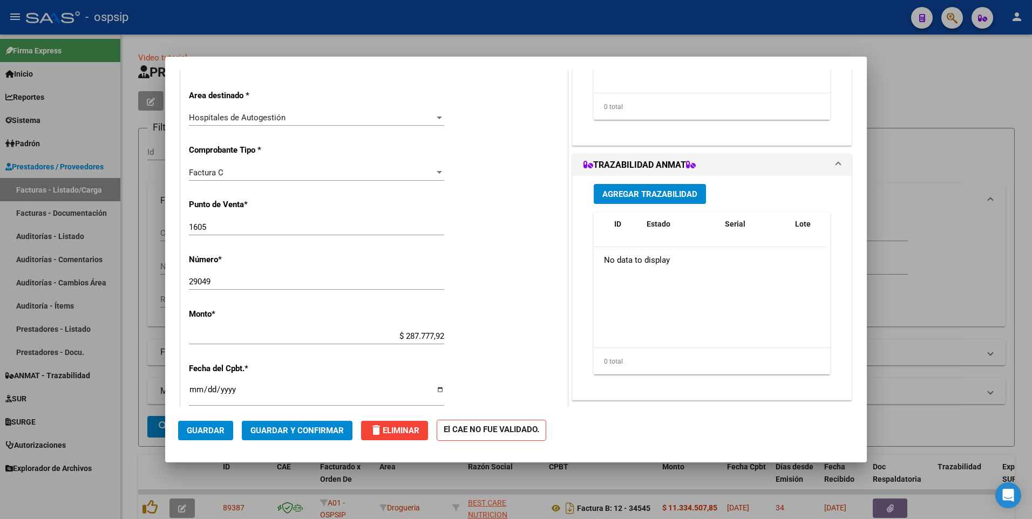
scroll to position [0, 0]
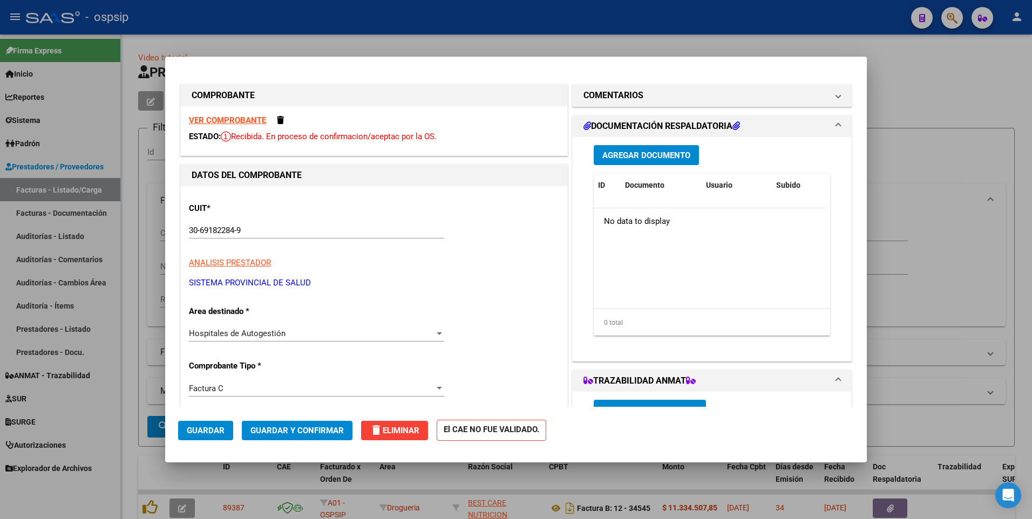
click at [630, 159] on span "Agregar Documento" at bounding box center [646, 156] width 88 height 10
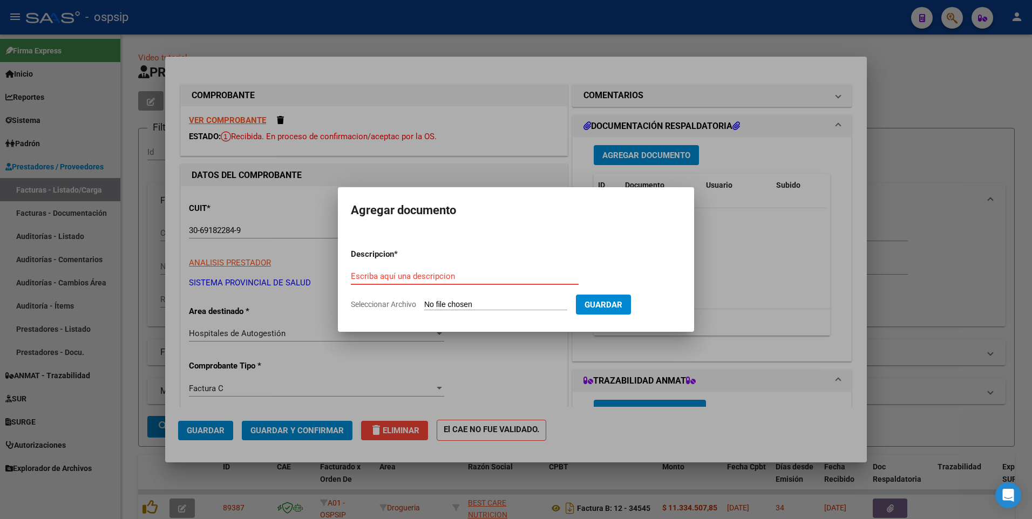
paste input "recuperodecostohnj.2@gmail.com"
type input "recuperodecostohnj.2@gmail.com"
click at [511, 306] on input "Seleccionar Archivo" at bounding box center [495, 305] width 143 height 10
type input "C:\fakepath\FC 1605-00029049 - 119708 - AGO-25 CHAVARRIA ALAN EZEQUIAS DNI 5287…"
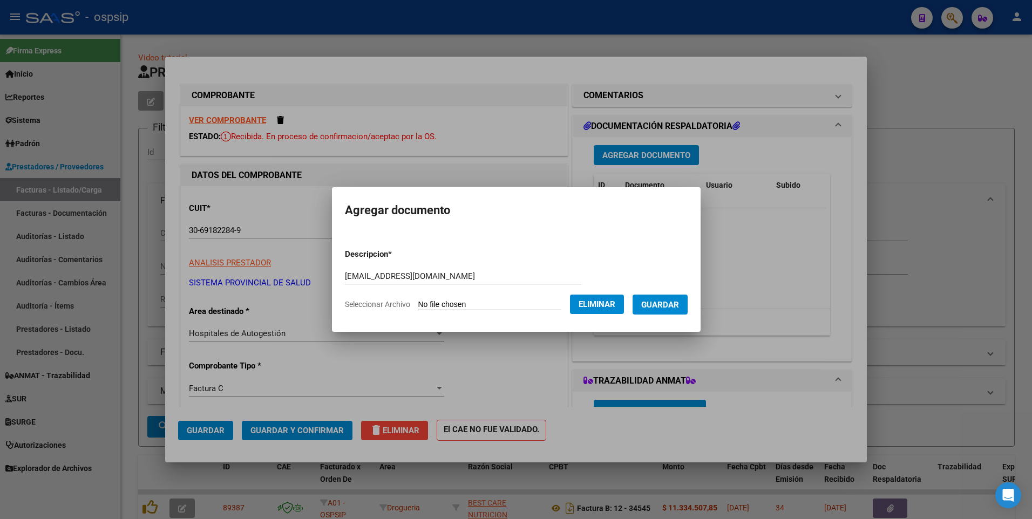
click at [679, 308] on span "Guardar" at bounding box center [660, 305] width 38 height 10
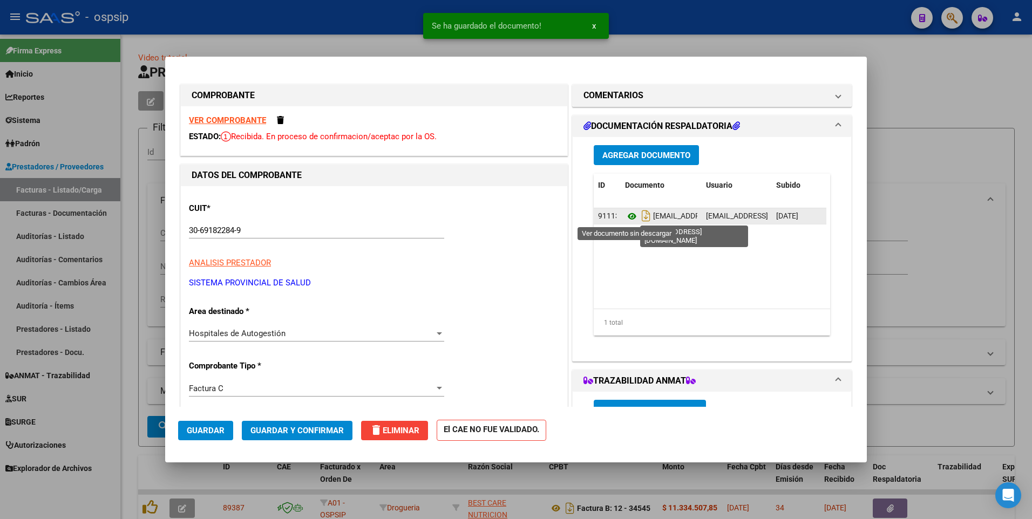
click at [625, 216] on icon at bounding box center [632, 216] width 14 height 13
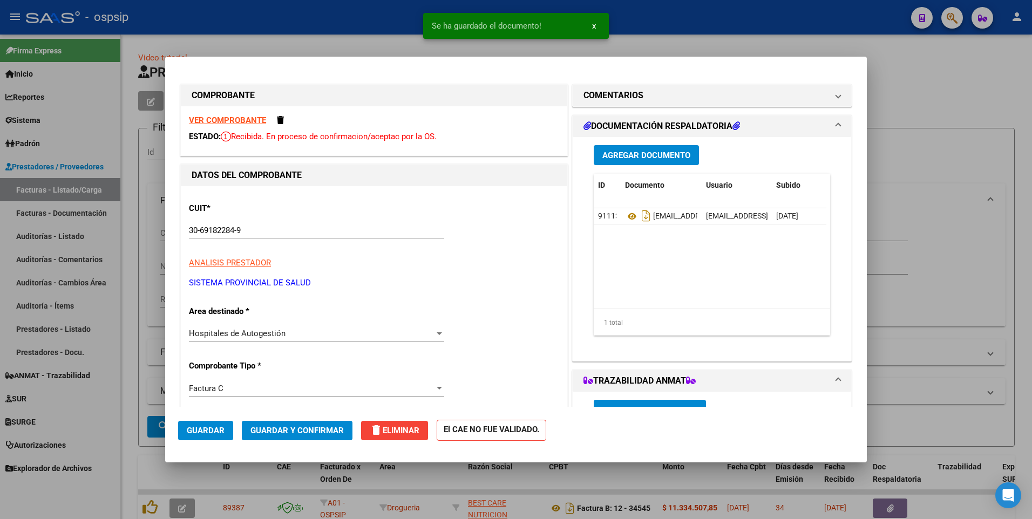
click at [199, 424] on button "Guardar" at bounding box center [205, 430] width 55 height 19
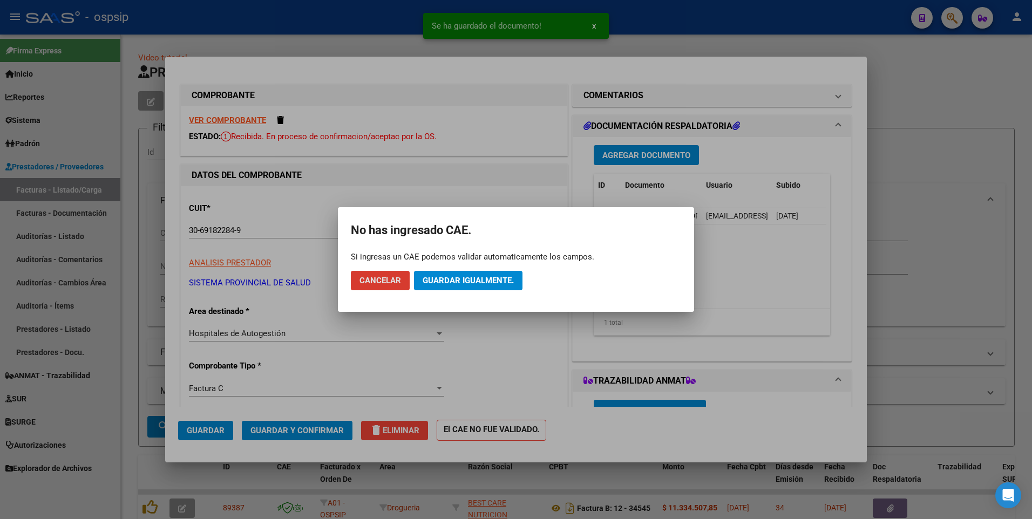
click at [449, 282] on span "Guardar igualmente." at bounding box center [468, 281] width 91 height 10
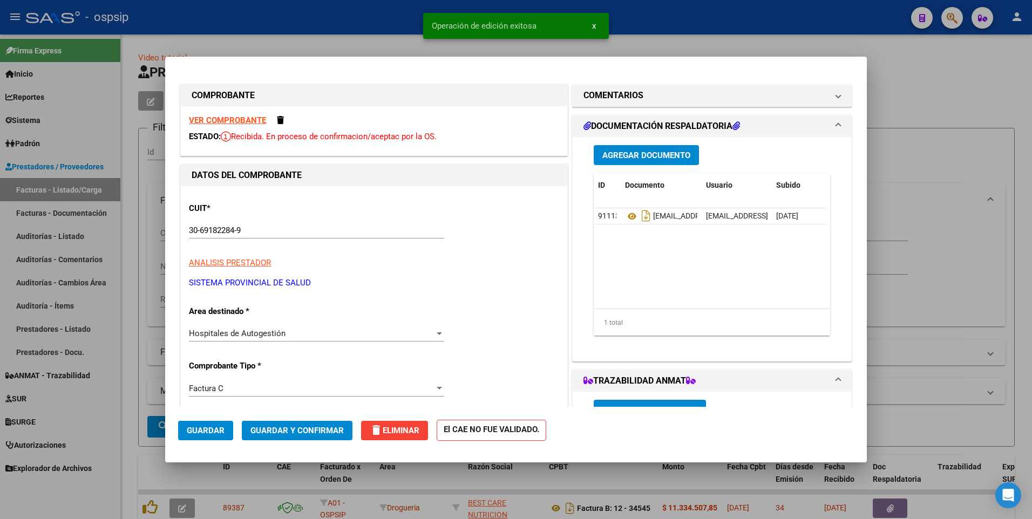
click at [357, 18] on div at bounding box center [516, 259] width 1032 height 519
type input "$ 0,00"
